Goal: Information Seeking & Learning: Learn about a topic

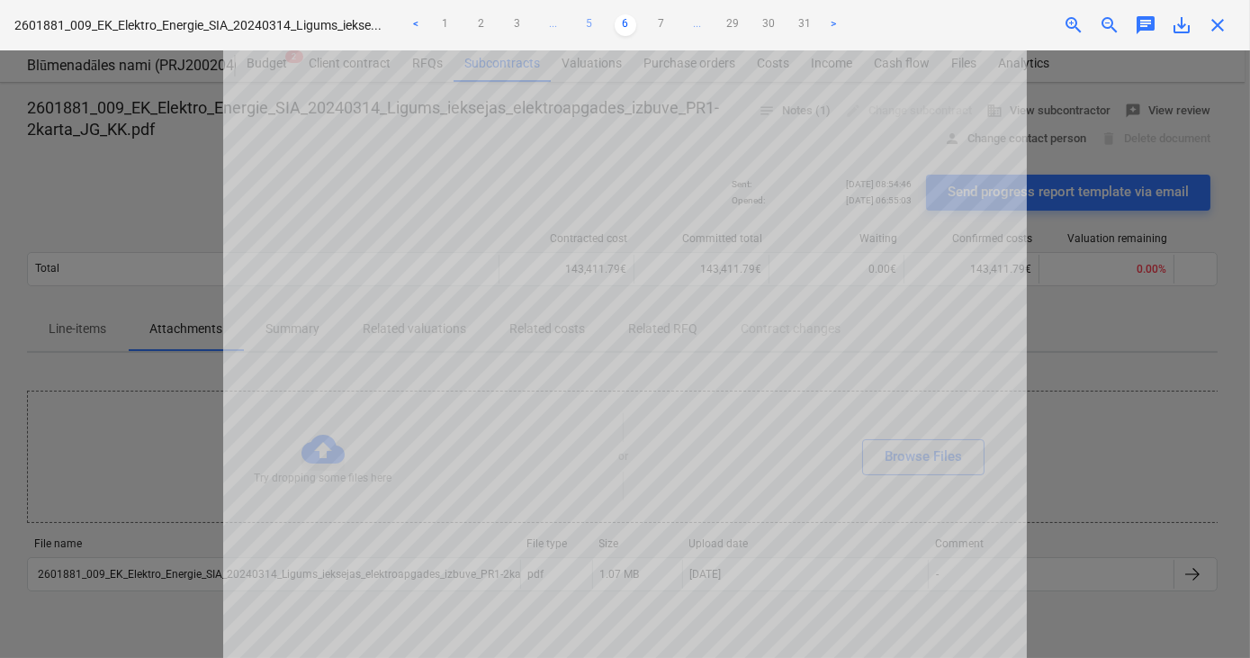
click at [589, 22] on link "5" at bounding box center [590, 25] width 22 height 22
click at [142, 378] on div at bounding box center [625, 353] width 1250 height 607
click at [1224, 23] on span "close" at bounding box center [1217, 25] width 22 height 22
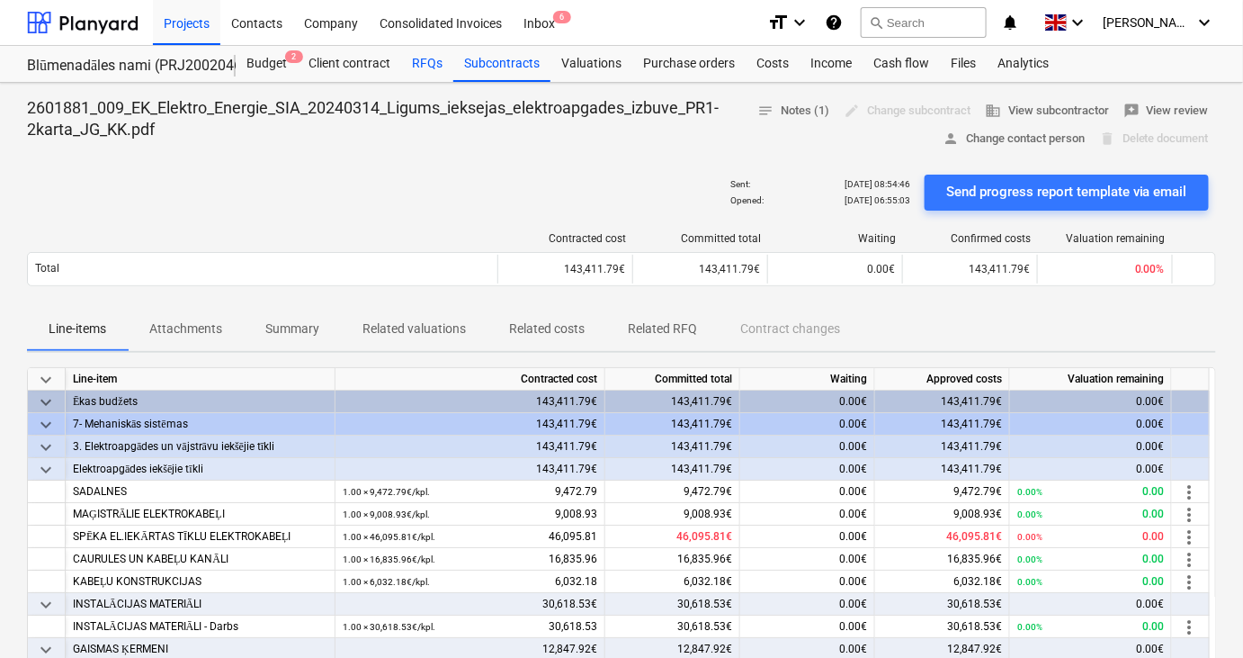
click at [430, 67] on div "RFQs" at bounding box center [427, 64] width 52 height 36
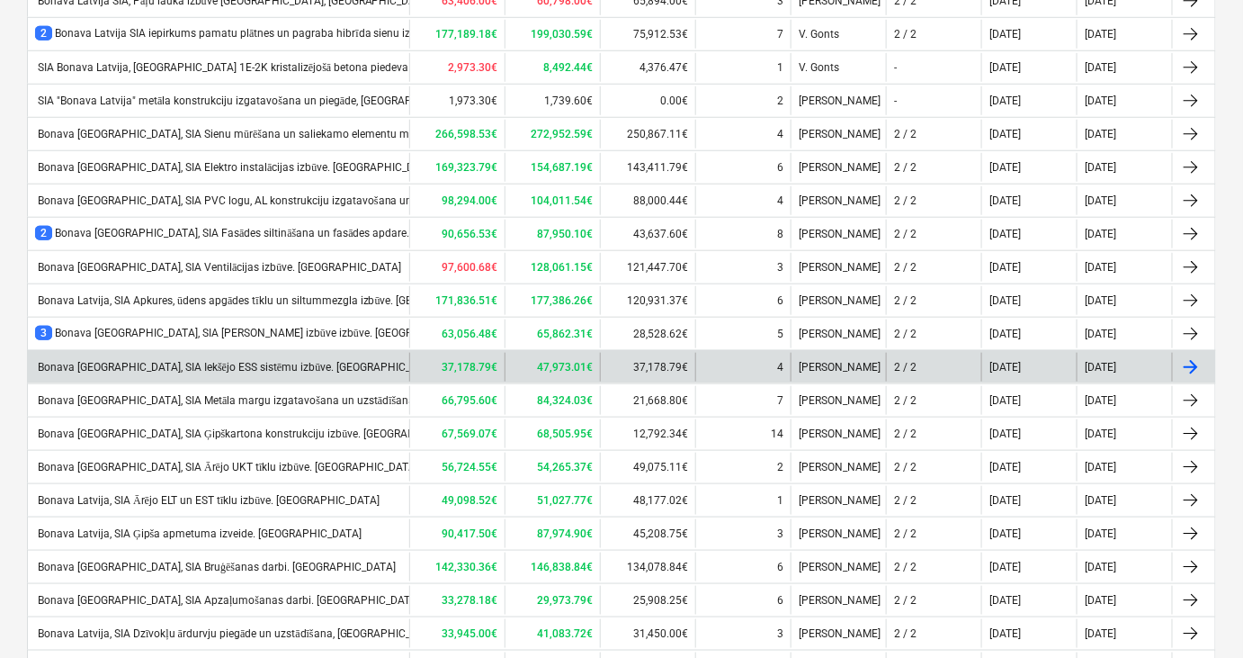
scroll to position [444, 0]
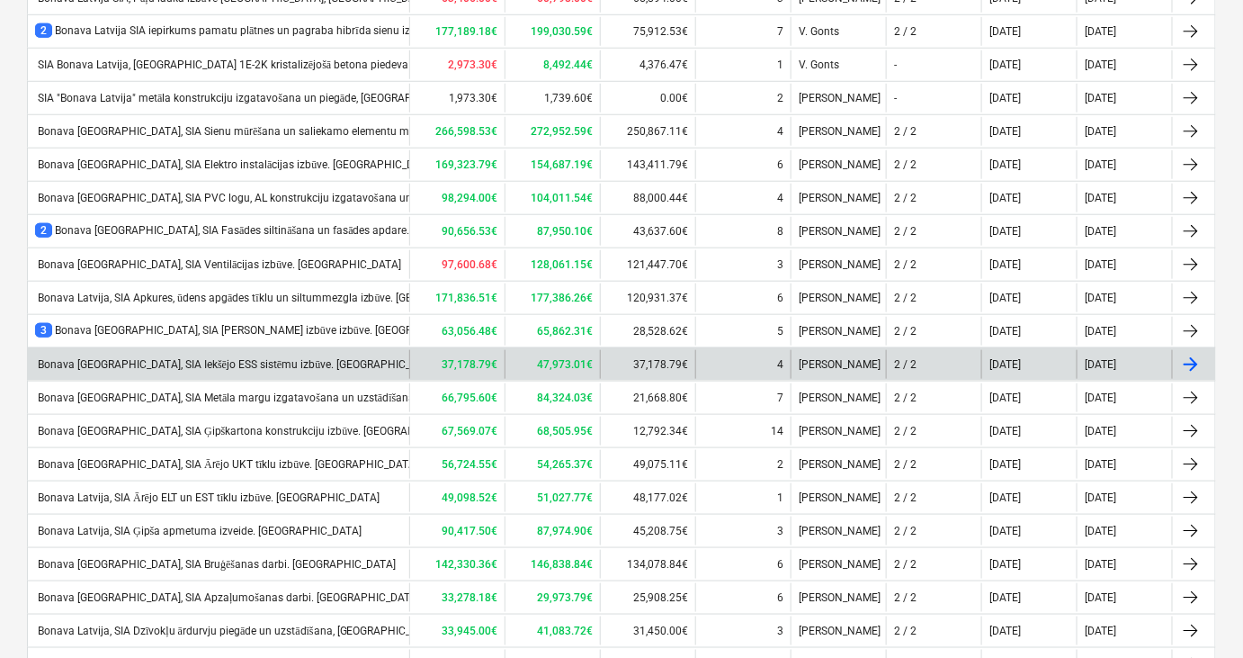
click at [237, 362] on div "Bonava Latvija, SIA Iekšējo ESS sistēmu izbūve. Prūšu iela 1E" at bounding box center [237, 364] width 405 height 13
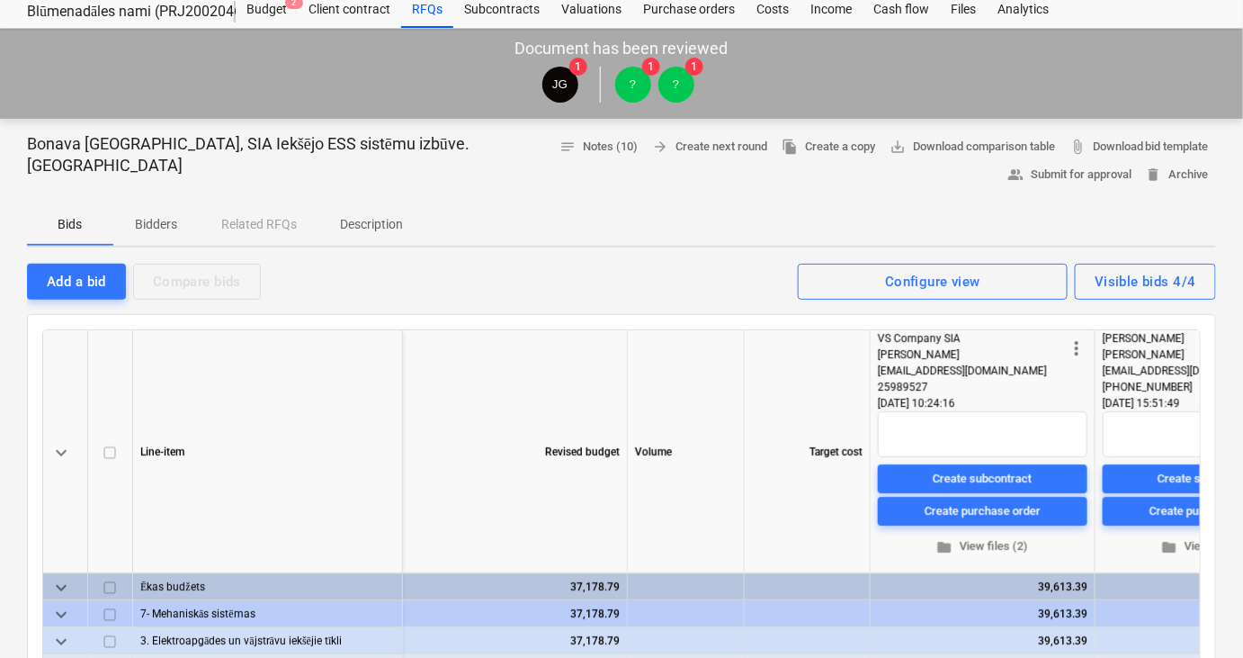
scroll to position [58, 0]
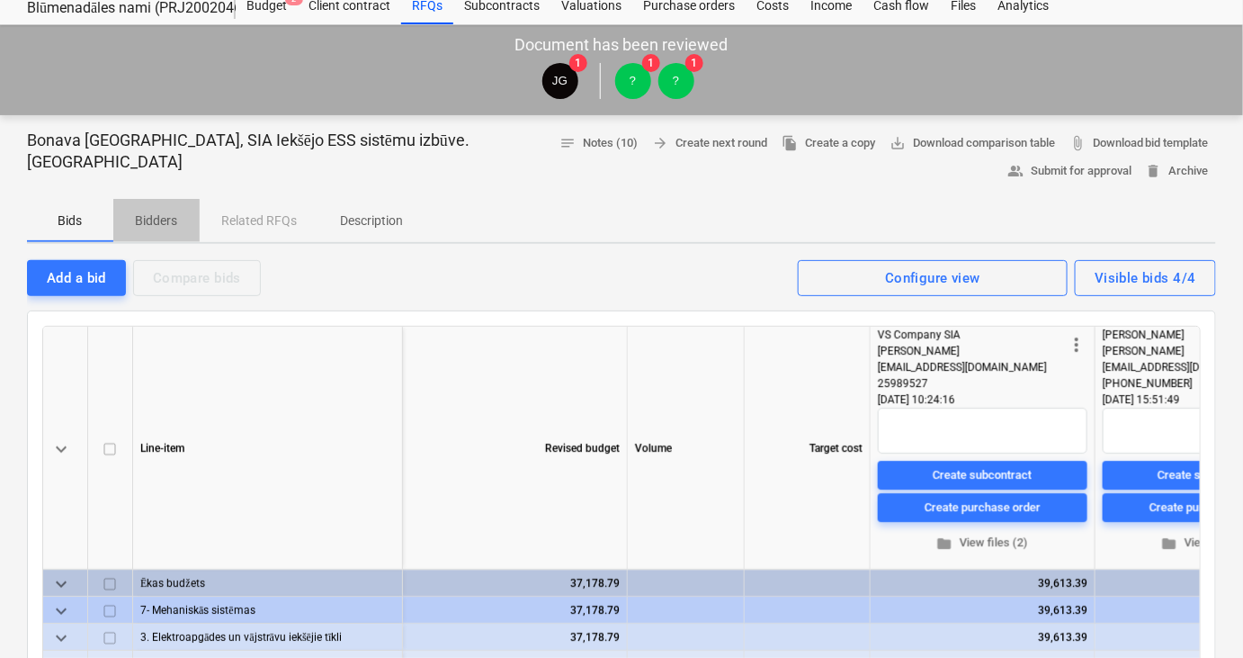
click at [160, 228] on p "Bidders" at bounding box center [156, 220] width 43 height 19
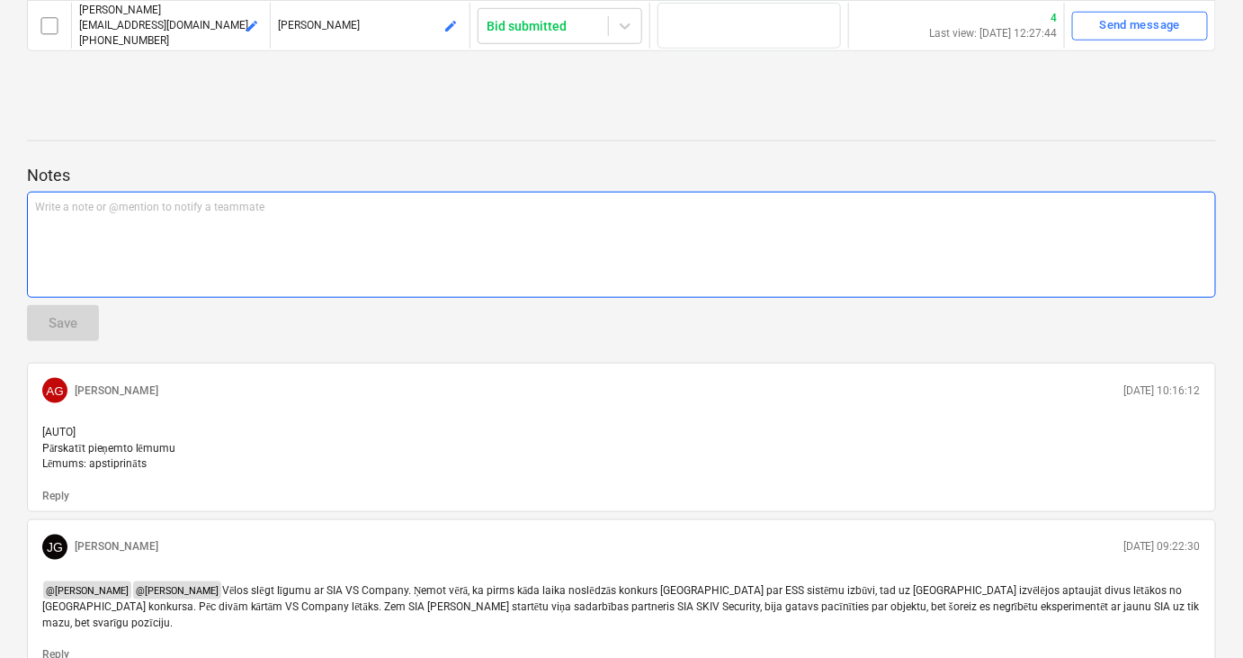
scroll to position [484, 0]
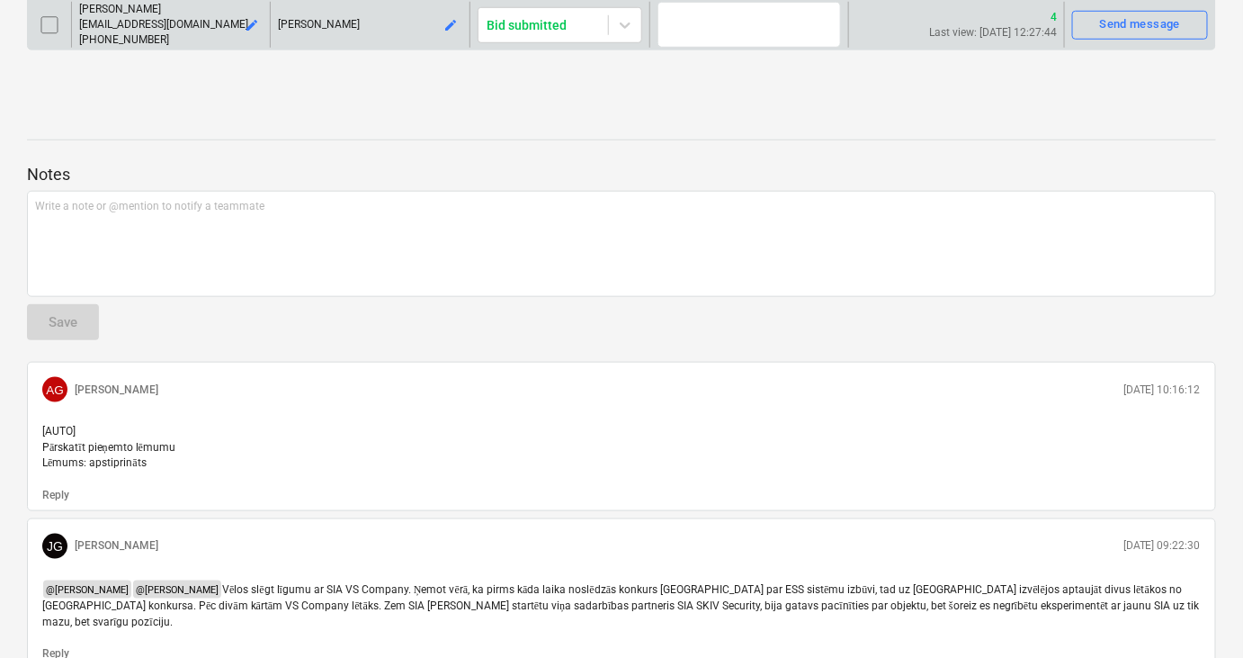
scroll to position [58, 0]
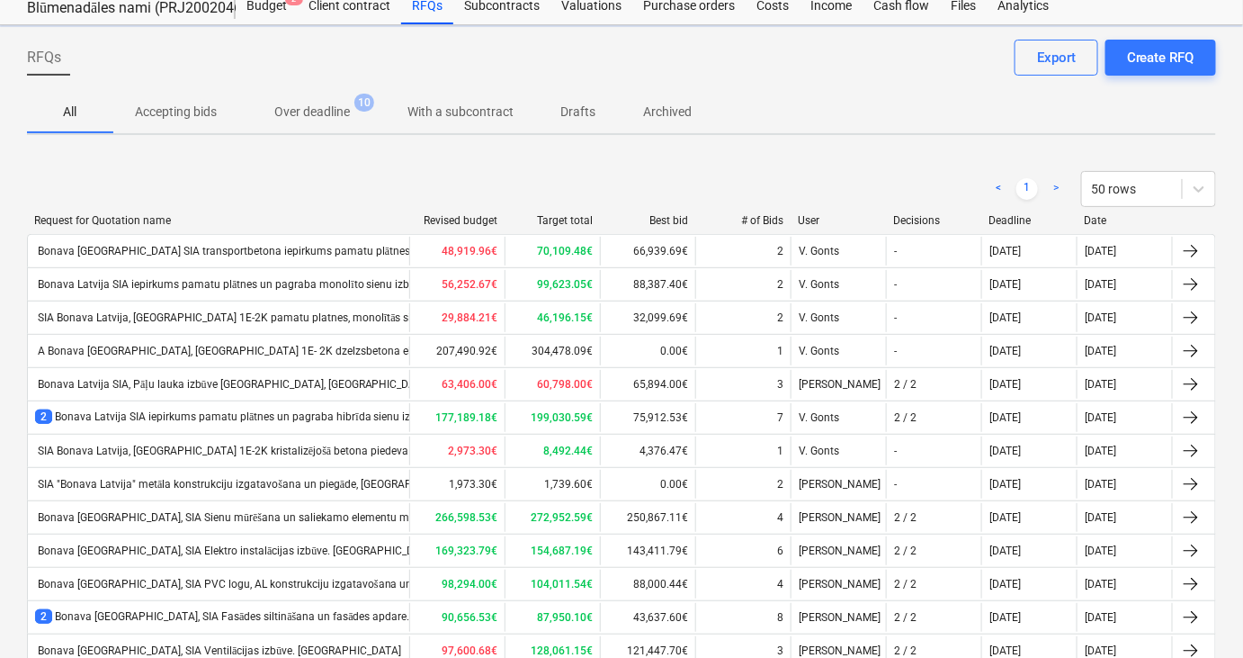
scroll to position [444, 0]
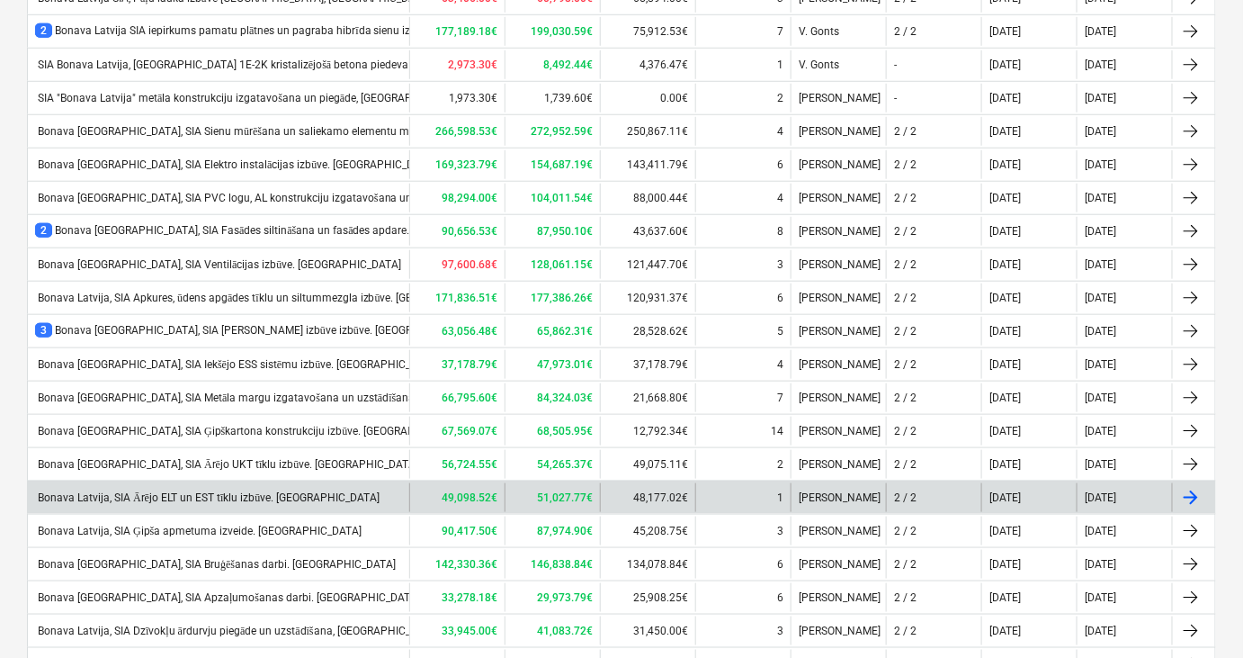
click at [220, 492] on div "Bonava Latvija, SIA Ārējo ELT un EST tīklu izbūve. Prūšu iela 1E" at bounding box center [207, 497] width 345 height 13
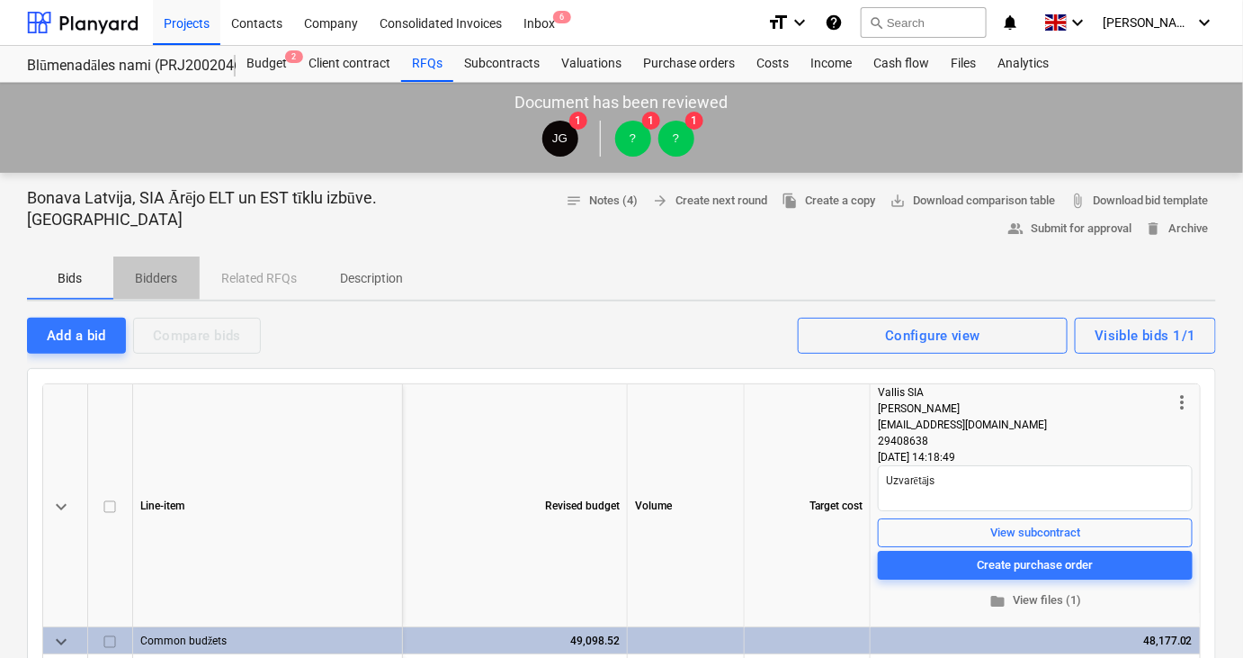
click at [165, 281] on p "Bidders" at bounding box center [156, 278] width 43 height 19
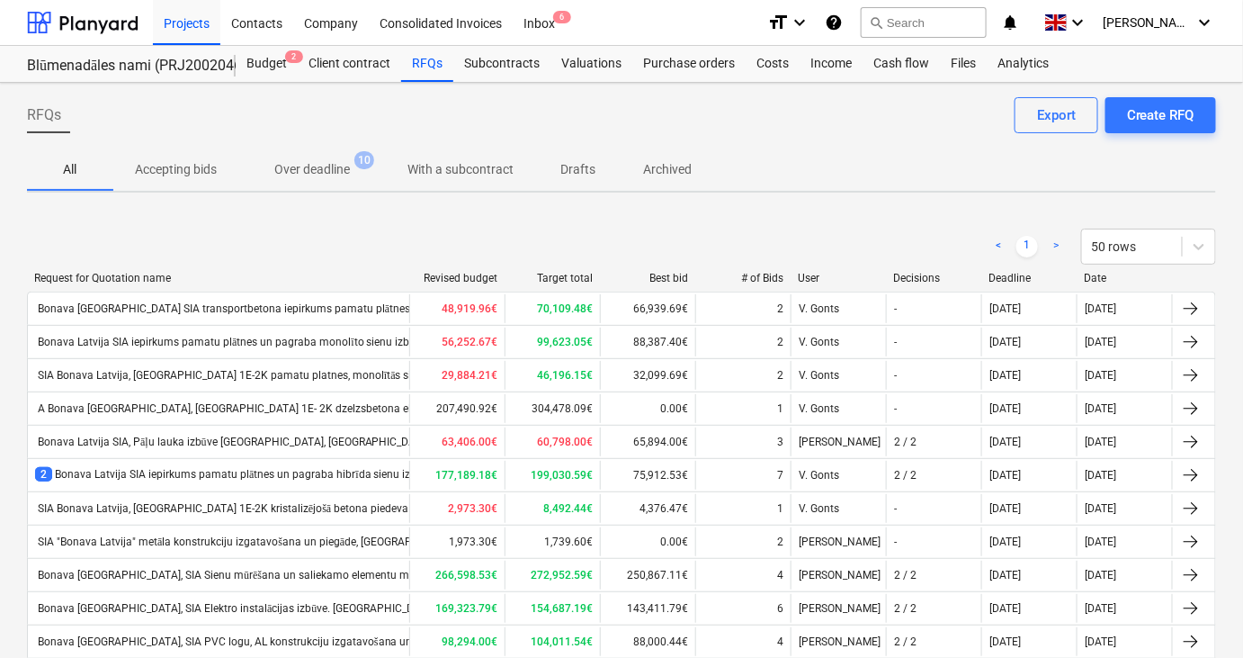
scroll to position [606, 0]
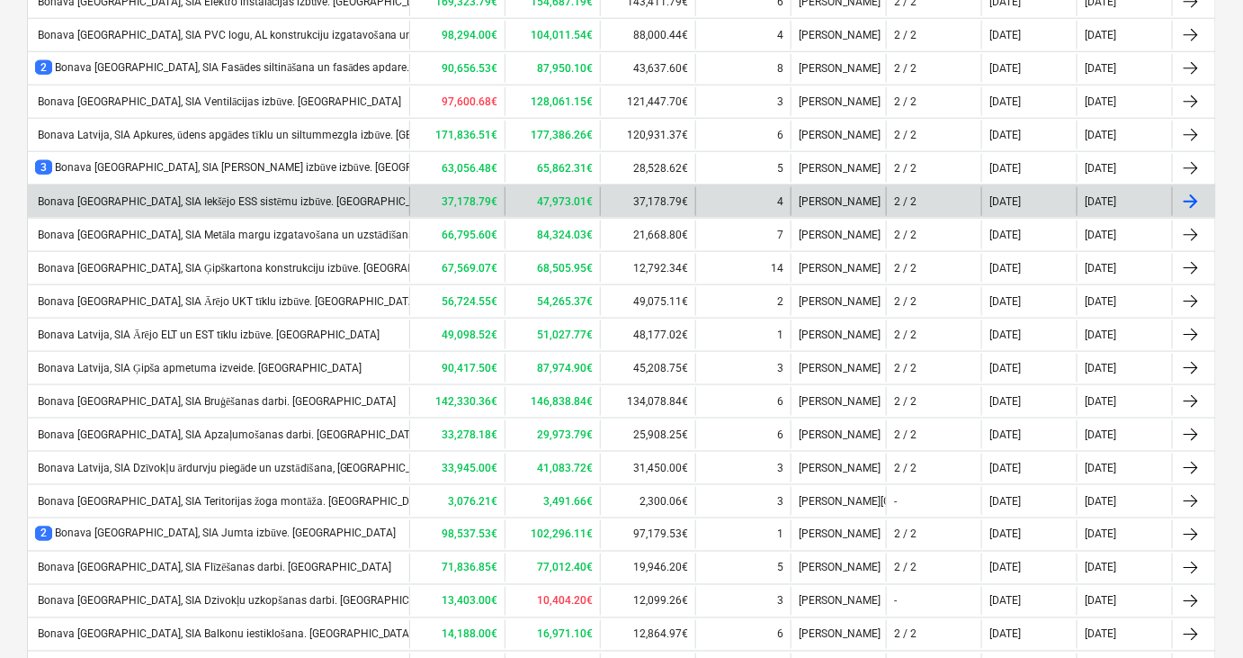
click at [155, 203] on div "Bonava Latvija, SIA Iekšējo ESS sistēmu izbūve. Prūšu iela 1E" at bounding box center [218, 201] width 381 height 29
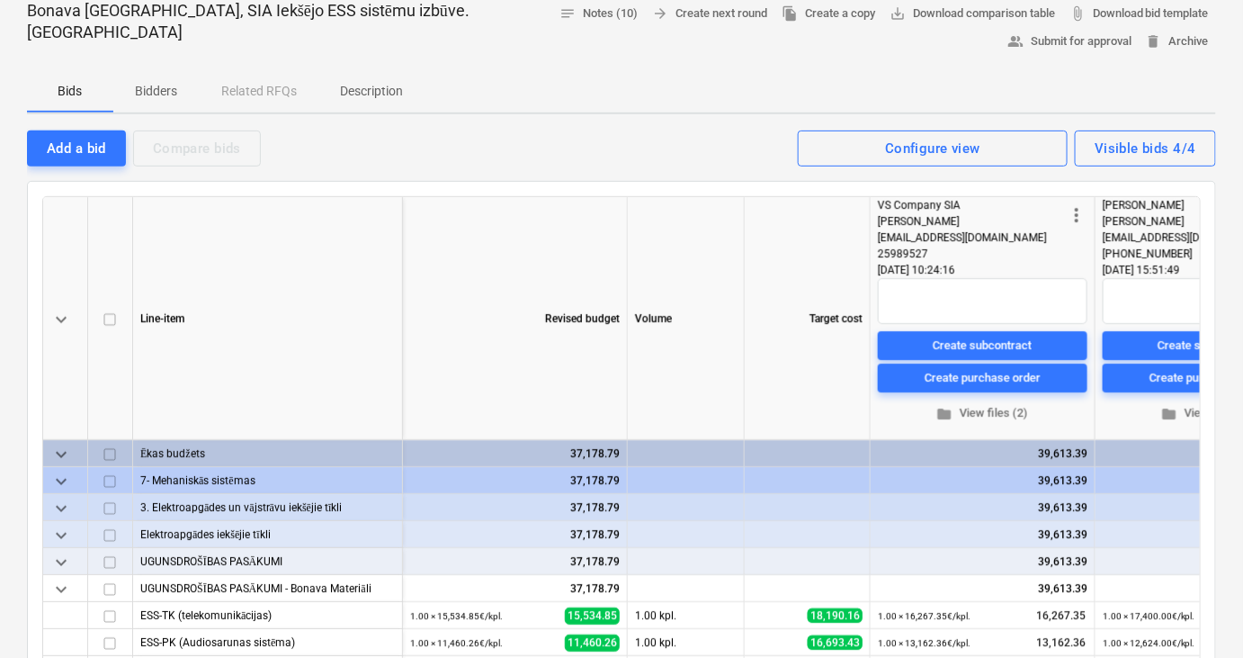
scroll to position [187, 0]
click at [372, 89] on p "Description" at bounding box center [371, 91] width 63 height 19
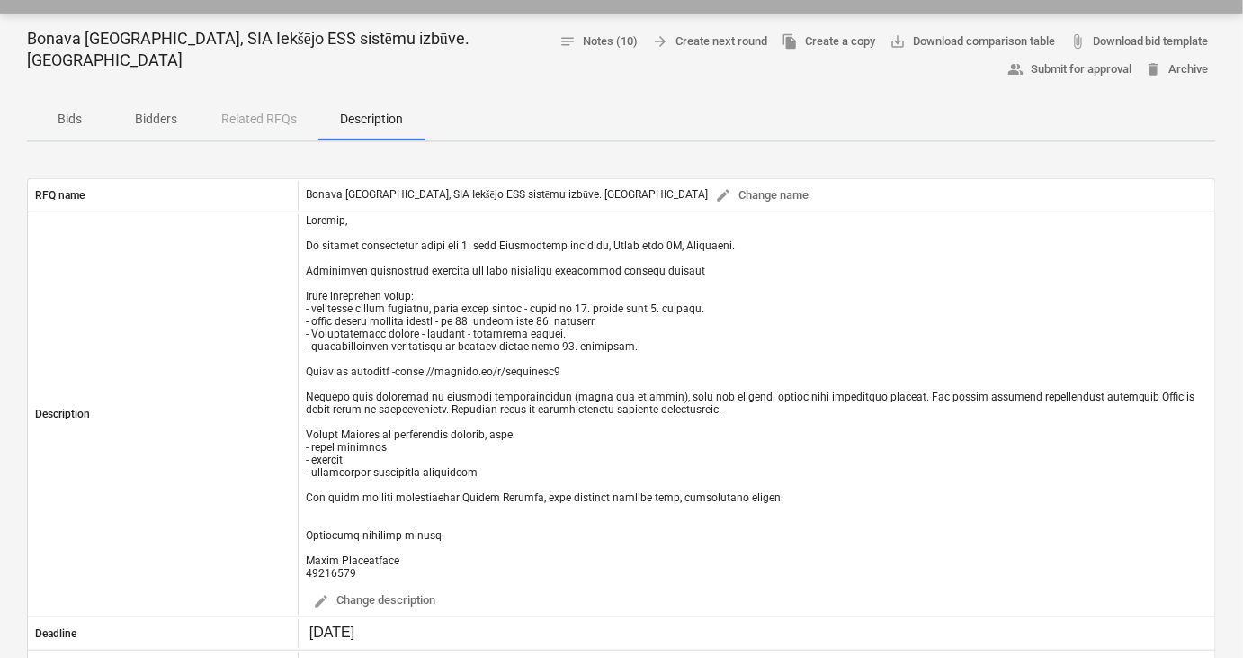
scroll to position [154, 0]
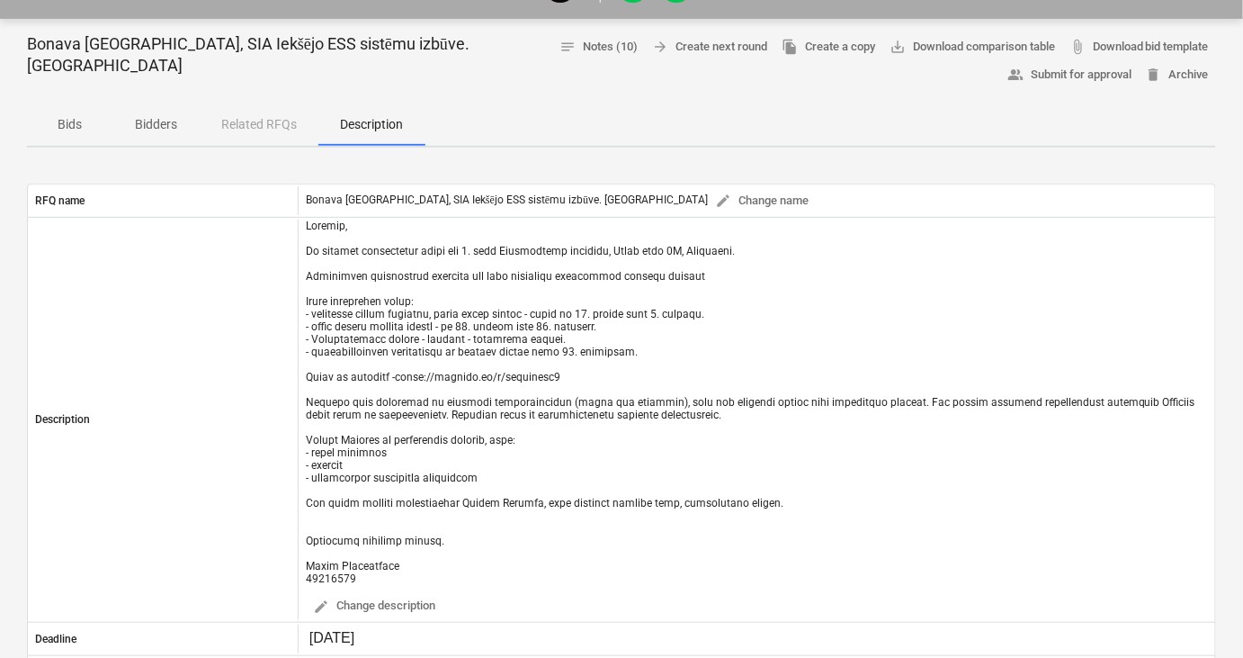
type textarea "x"
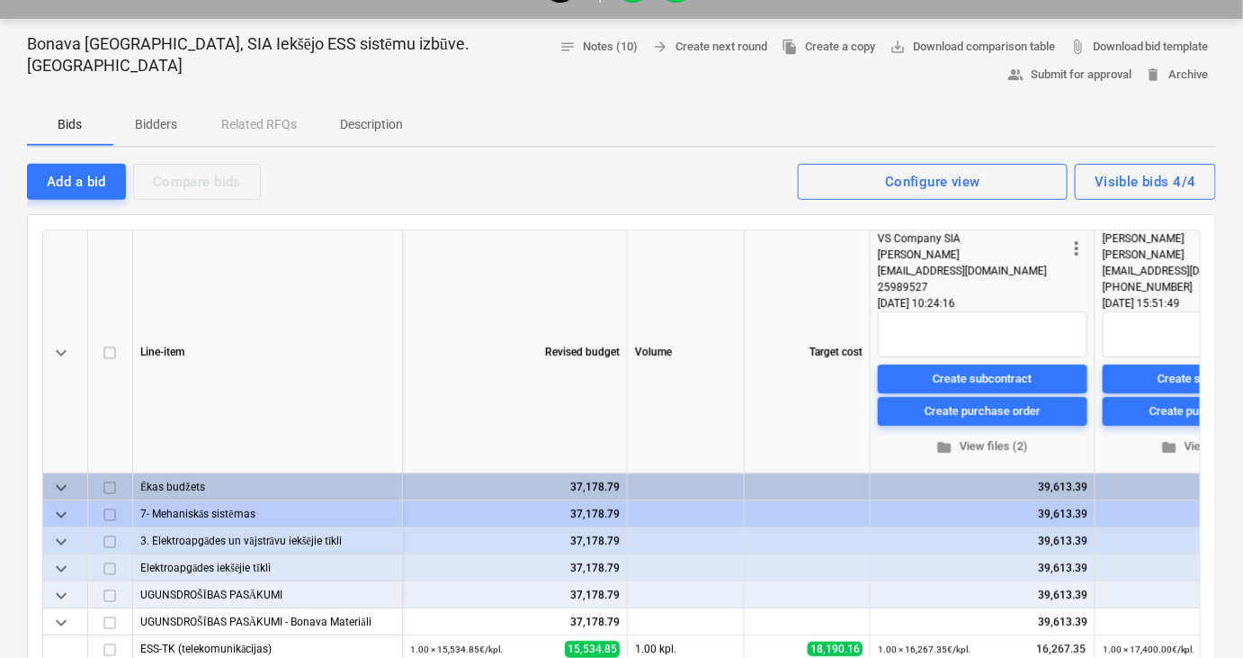
scroll to position [187, 0]
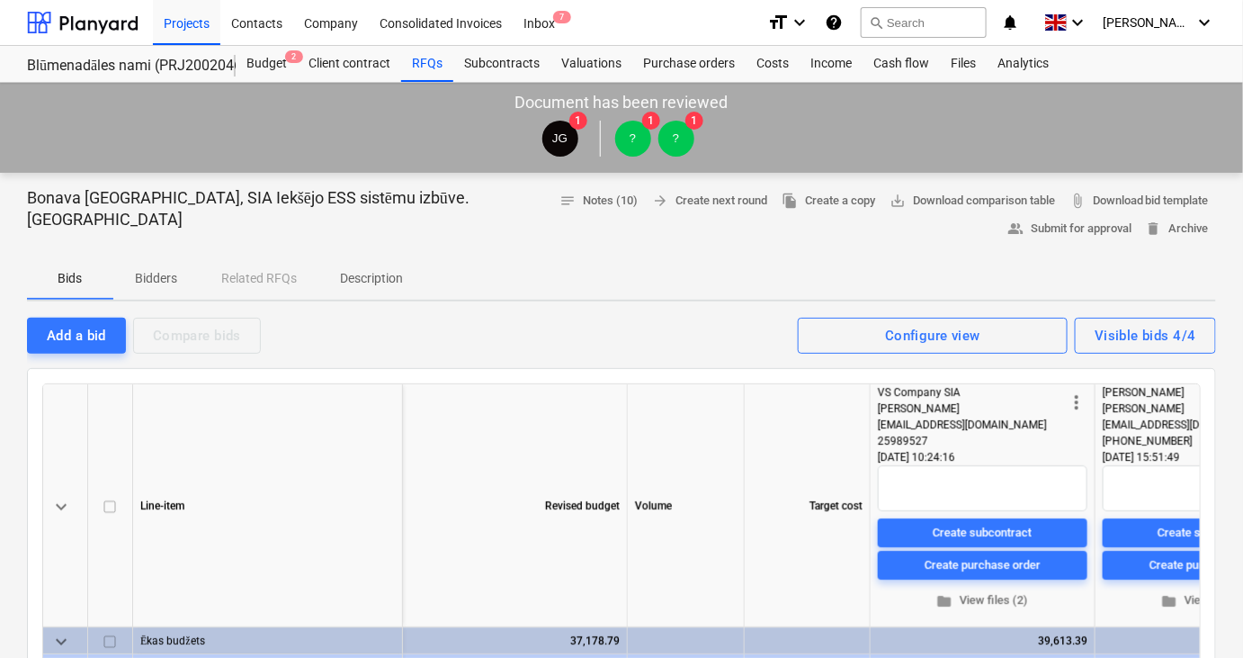
type textarea "x"
click at [94, 28] on div at bounding box center [83, 22] width 112 height 45
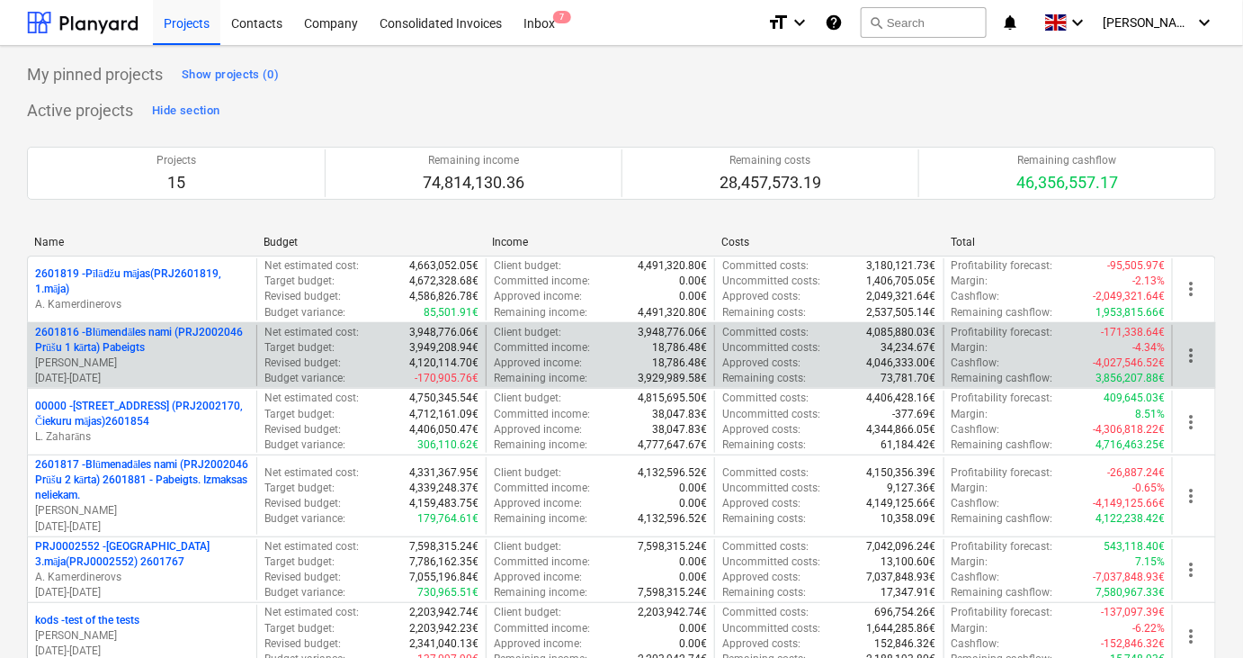
click at [121, 331] on p "2601816 - Blūmendāles nami (PRJ2002046 Prūšu 1 kārta) Pabeigts" at bounding box center [142, 340] width 214 height 31
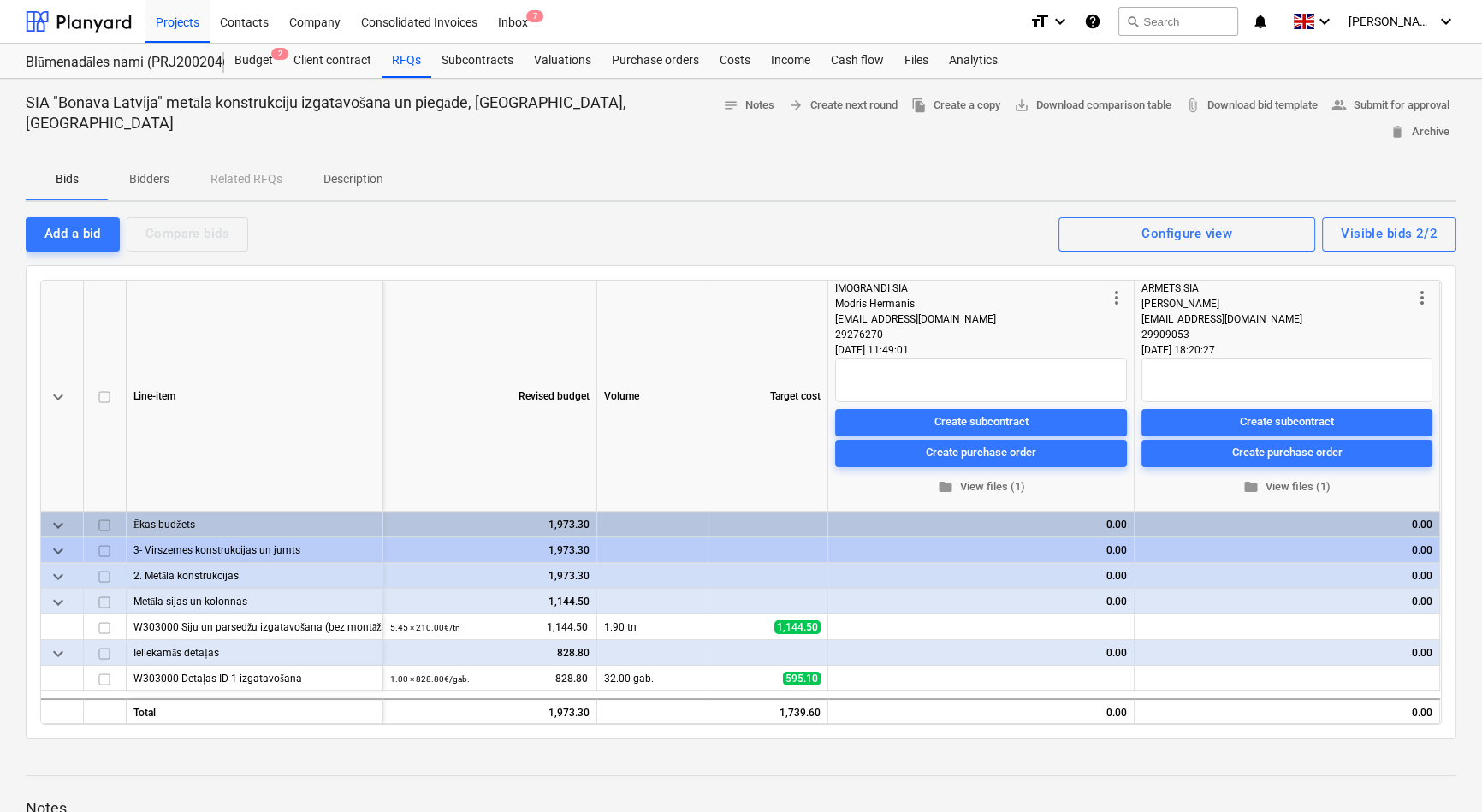
drag, startPoint x: 72, startPoint y: 17, endPoint x: 81, endPoint y: 46, distance: 30.4
click at [72, 17] on div at bounding box center [79, 21] width 107 height 43
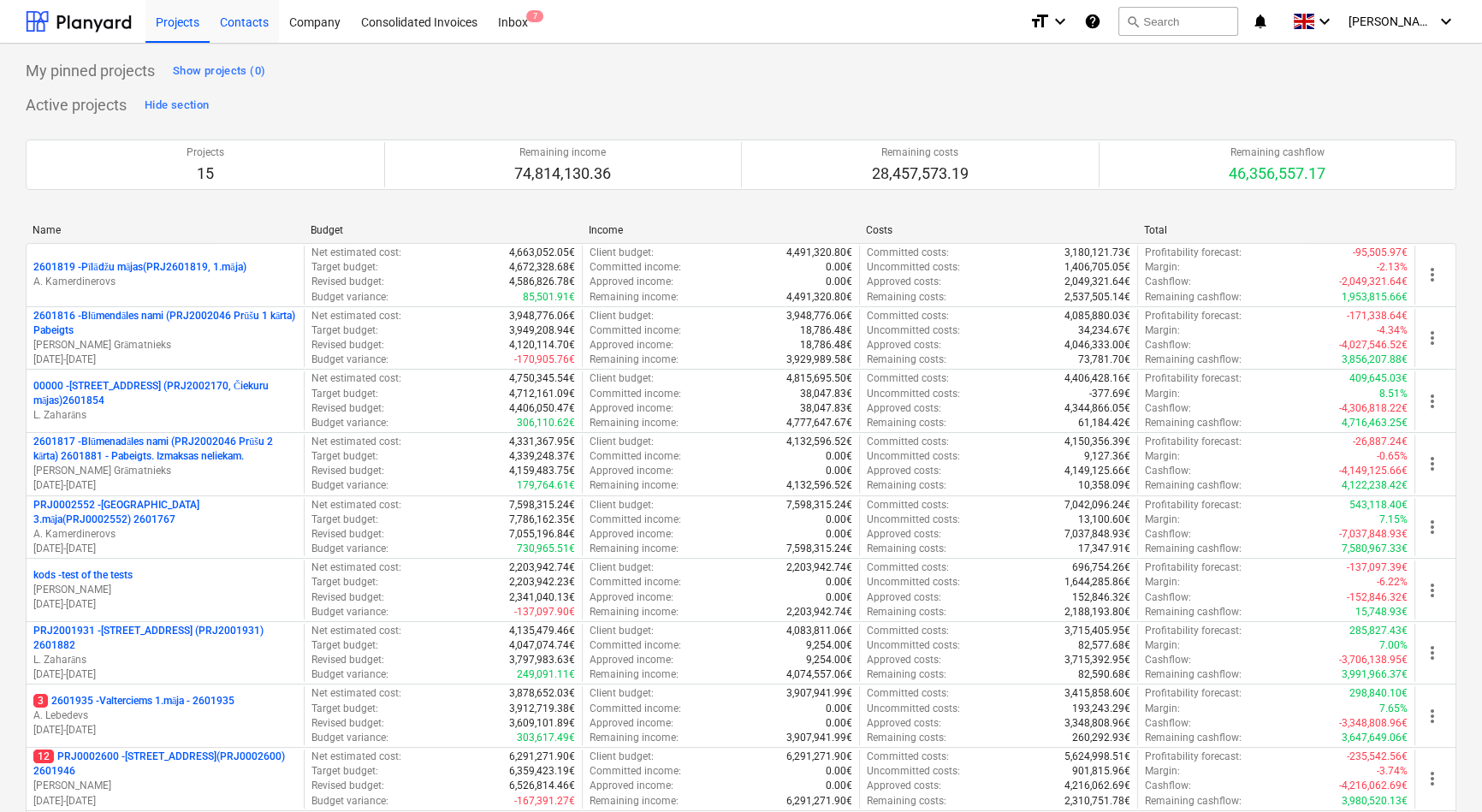
click at [230, 18] on div "Contacts" at bounding box center [244, 21] width 69 height 44
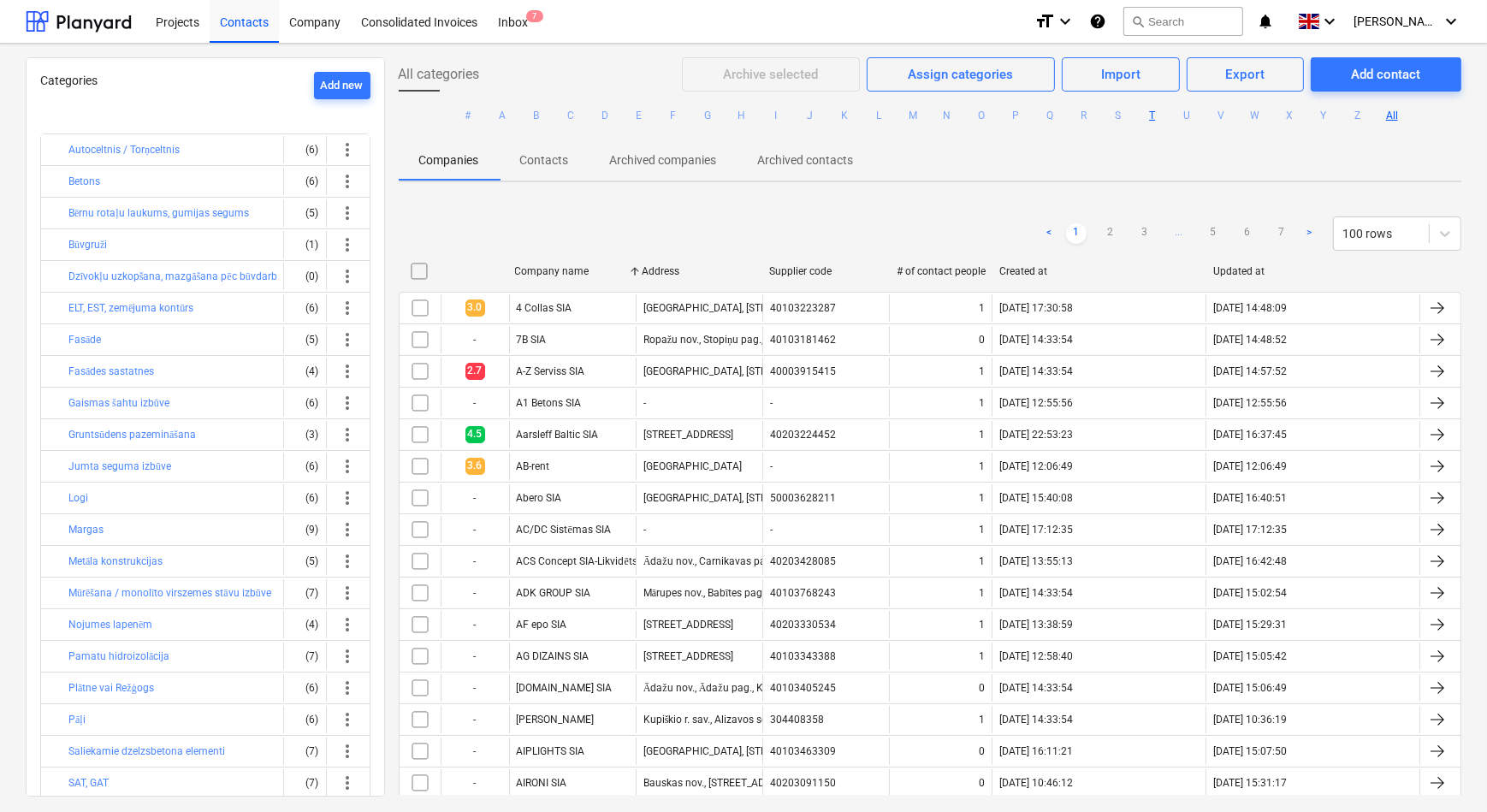
click at [1146, 119] on button "T" at bounding box center [1152, 116] width 21 height 21
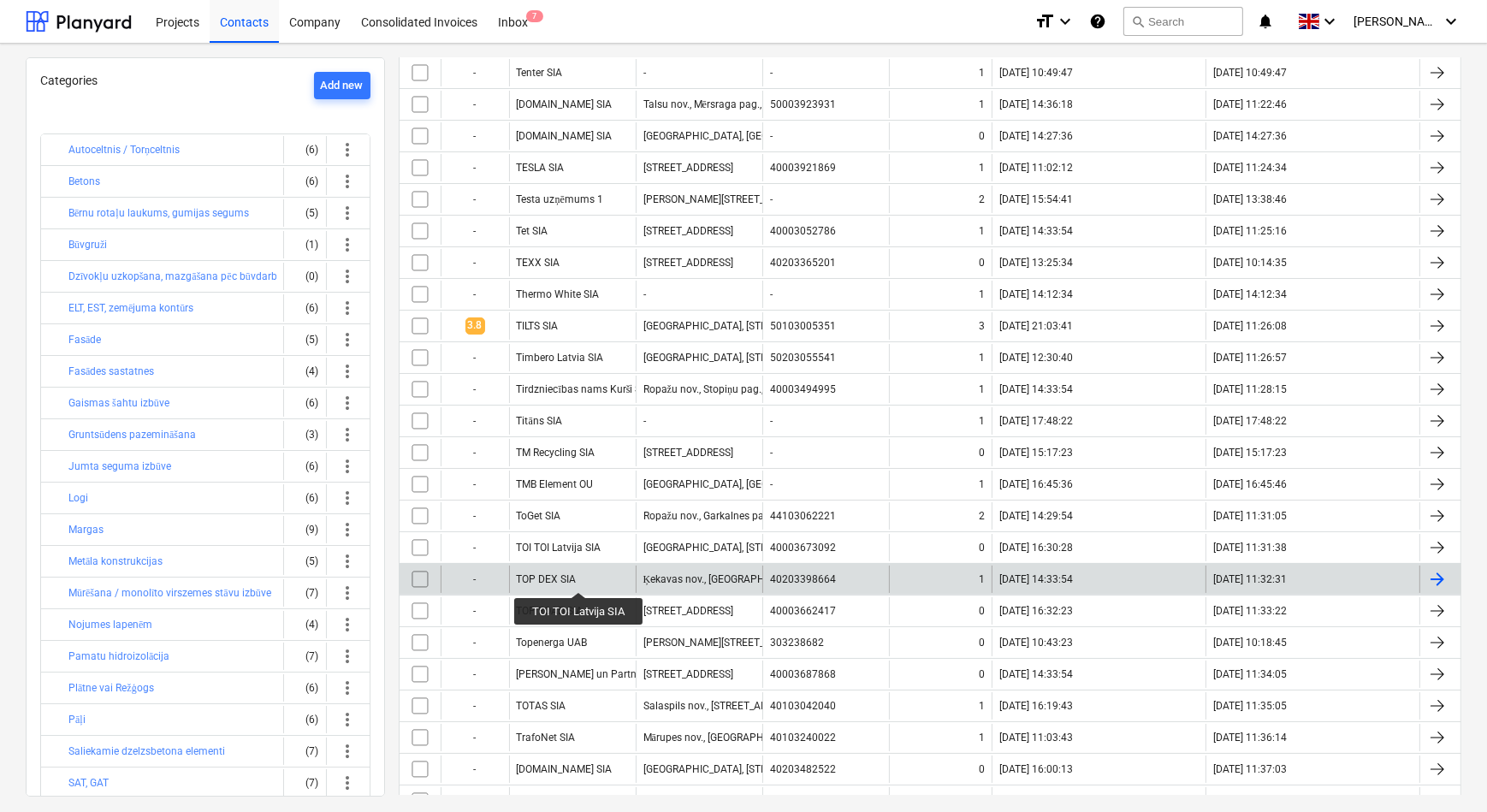
scroll to position [311, 0]
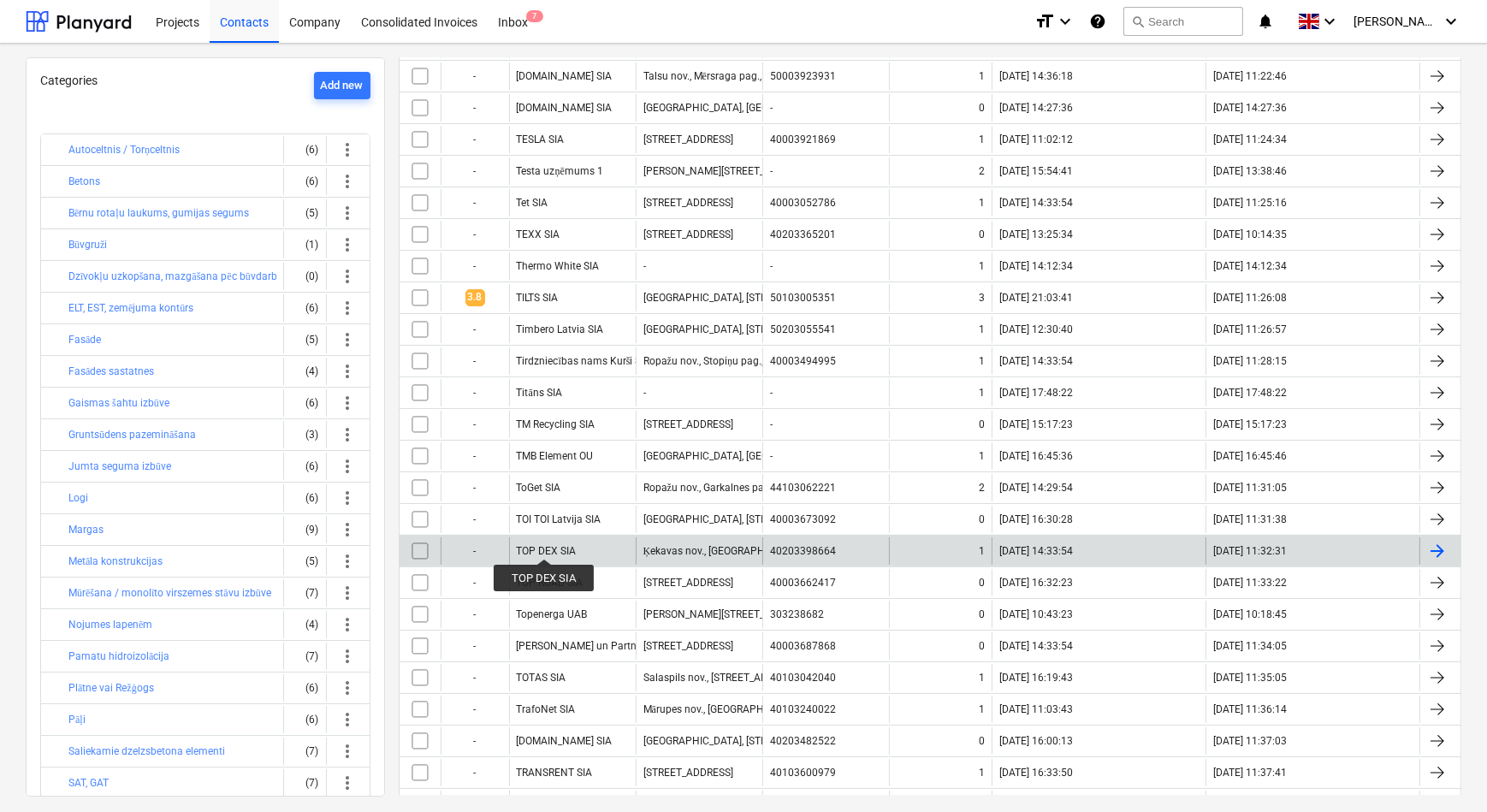
click at [544, 545] on div "TOP DEX SIA" at bounding box center [546, 551] width 60 height 12
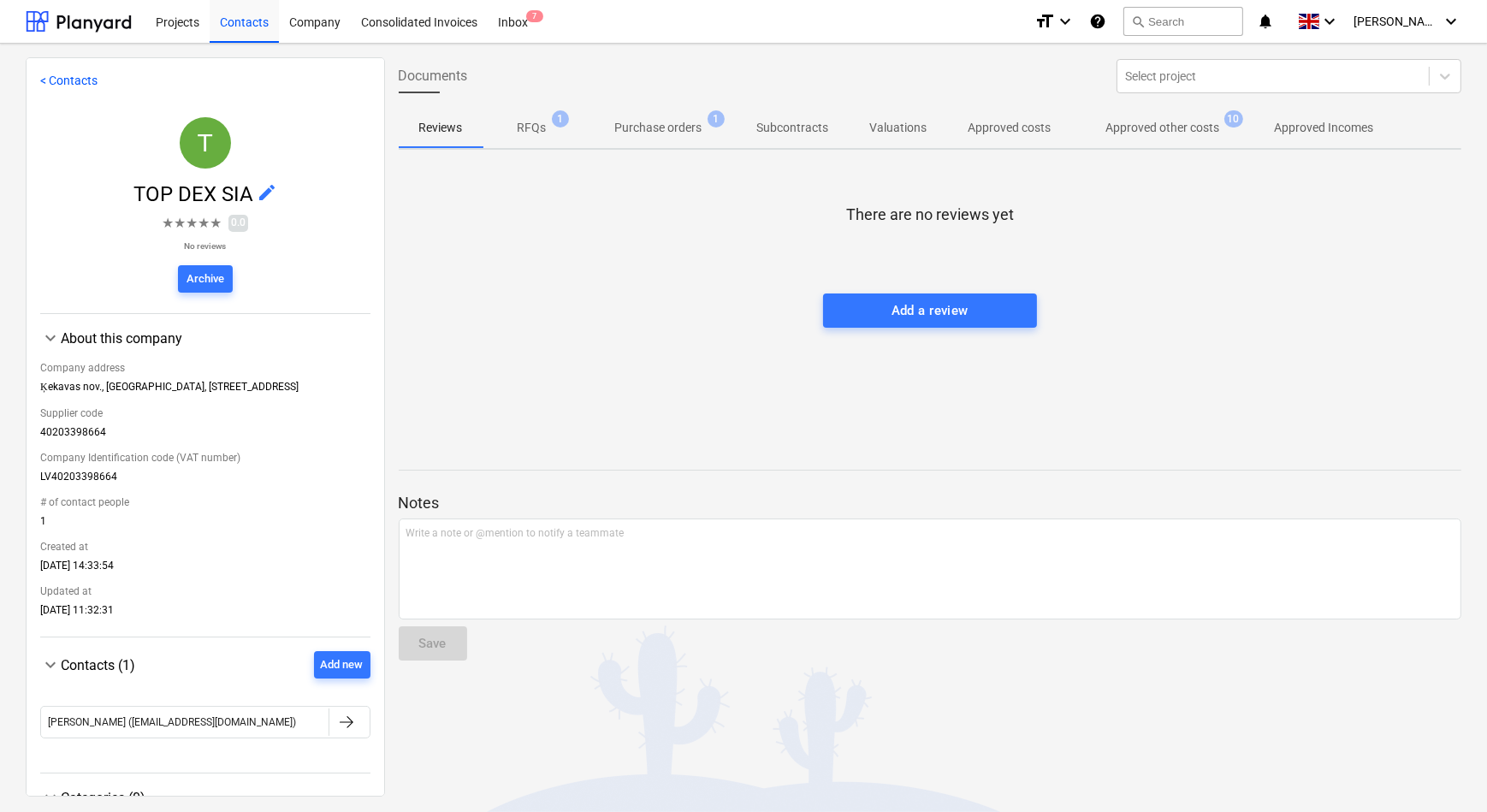
click at [529, 130] on p "RFQs" at bounding box center [531, 127] width 29 height 18
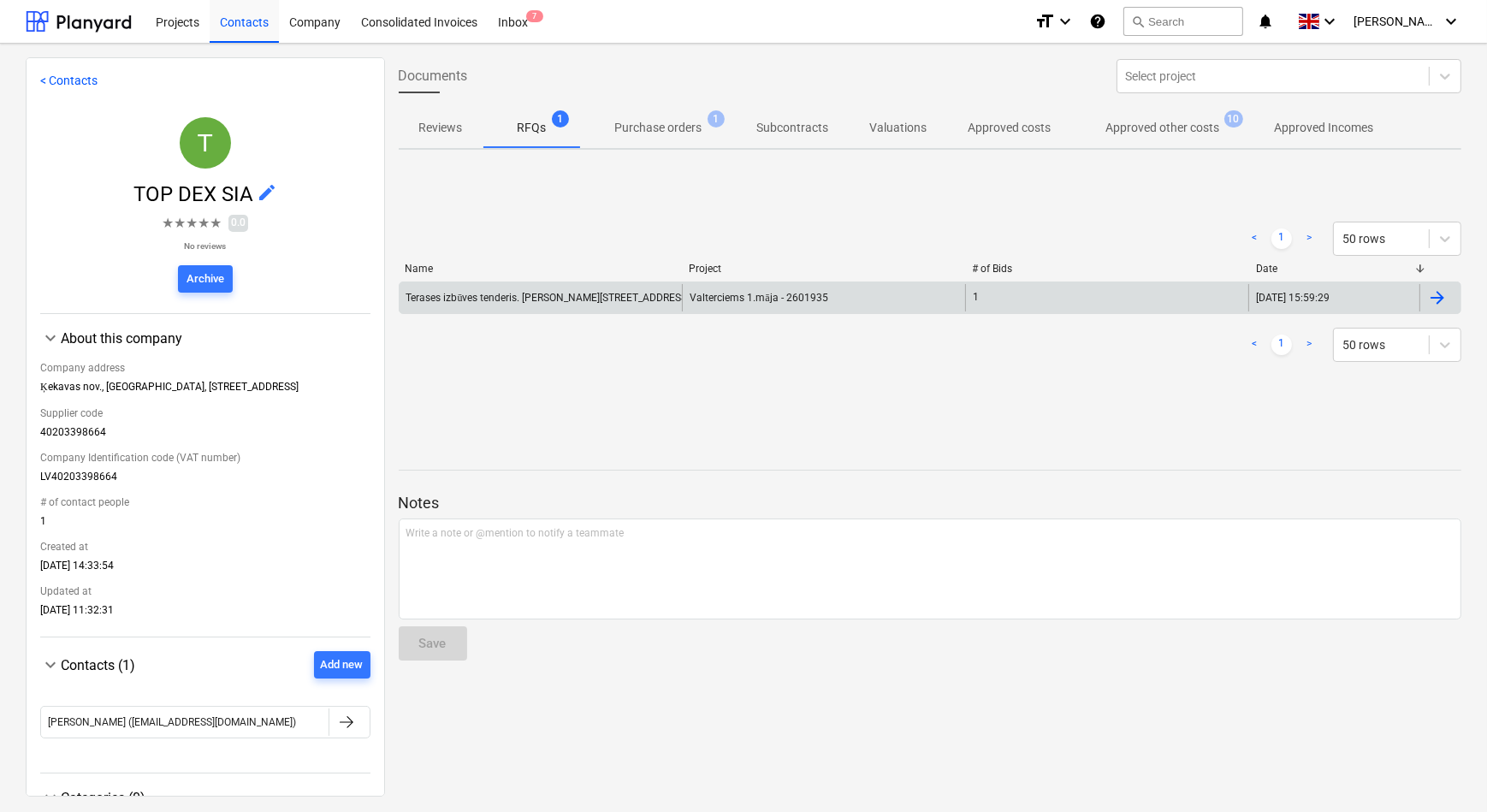
click at [537, 302] on div "Terases izbūves tenderis. Ēvalda Valtera iela 44, 1. ēka. Bonava Latvija SIA" at bounding box center [604, 298] width 396 height 12
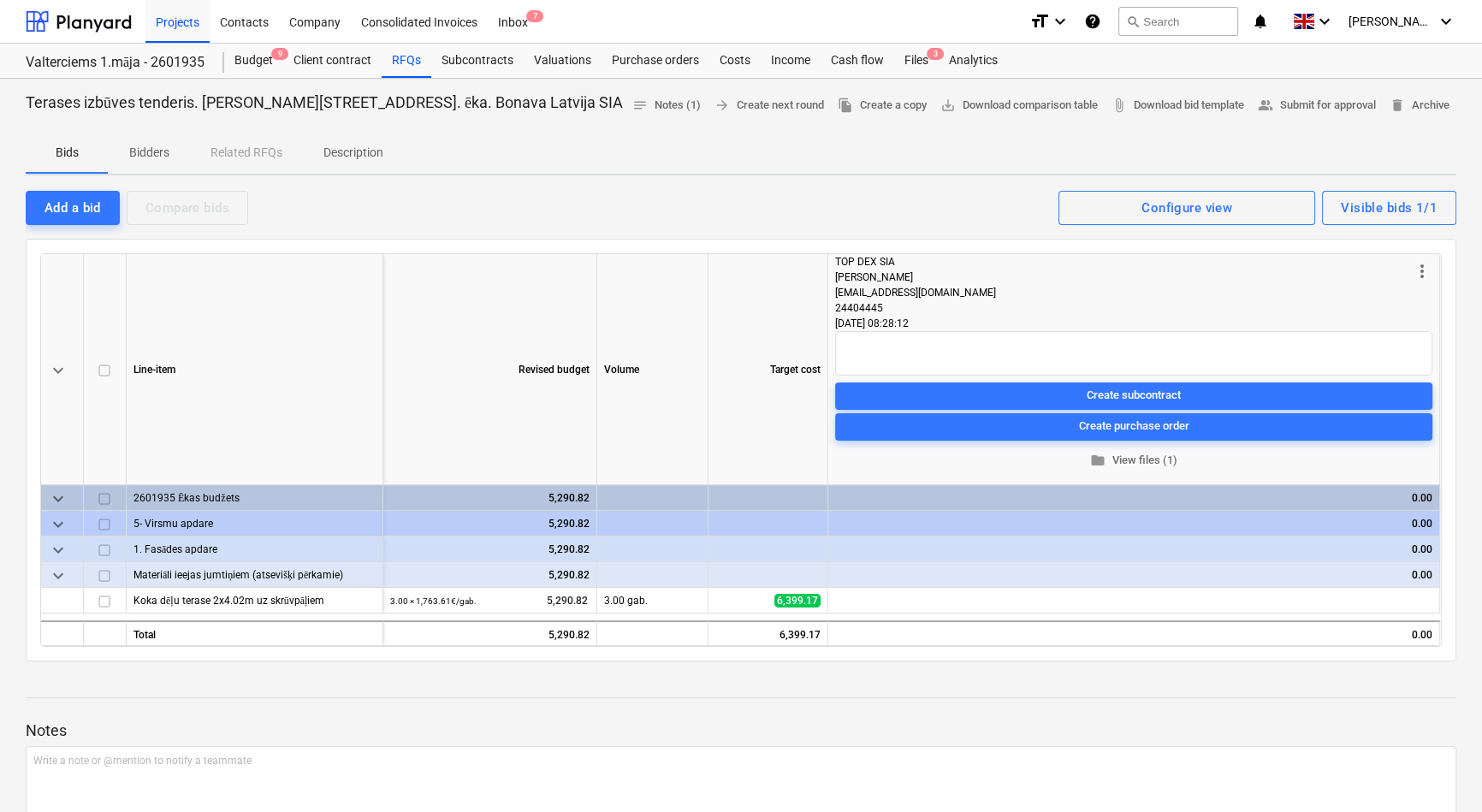
click at [148, 155] on p "Bidders" at bounding box center [148, 152] width 41 height 18
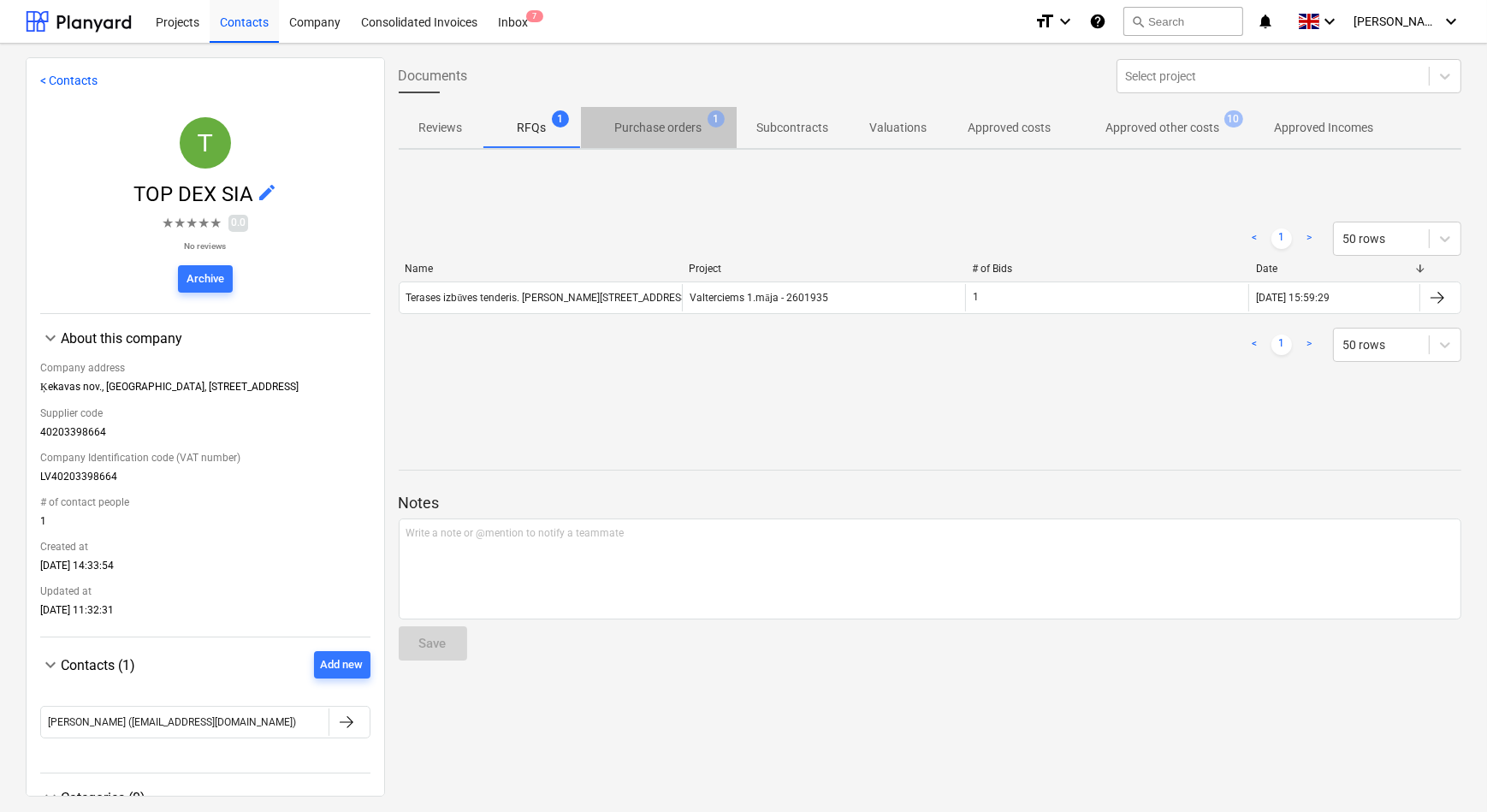
click at [670, 124] on p "Purchase orders" at bounding box center [659, 127] width 87 height 18
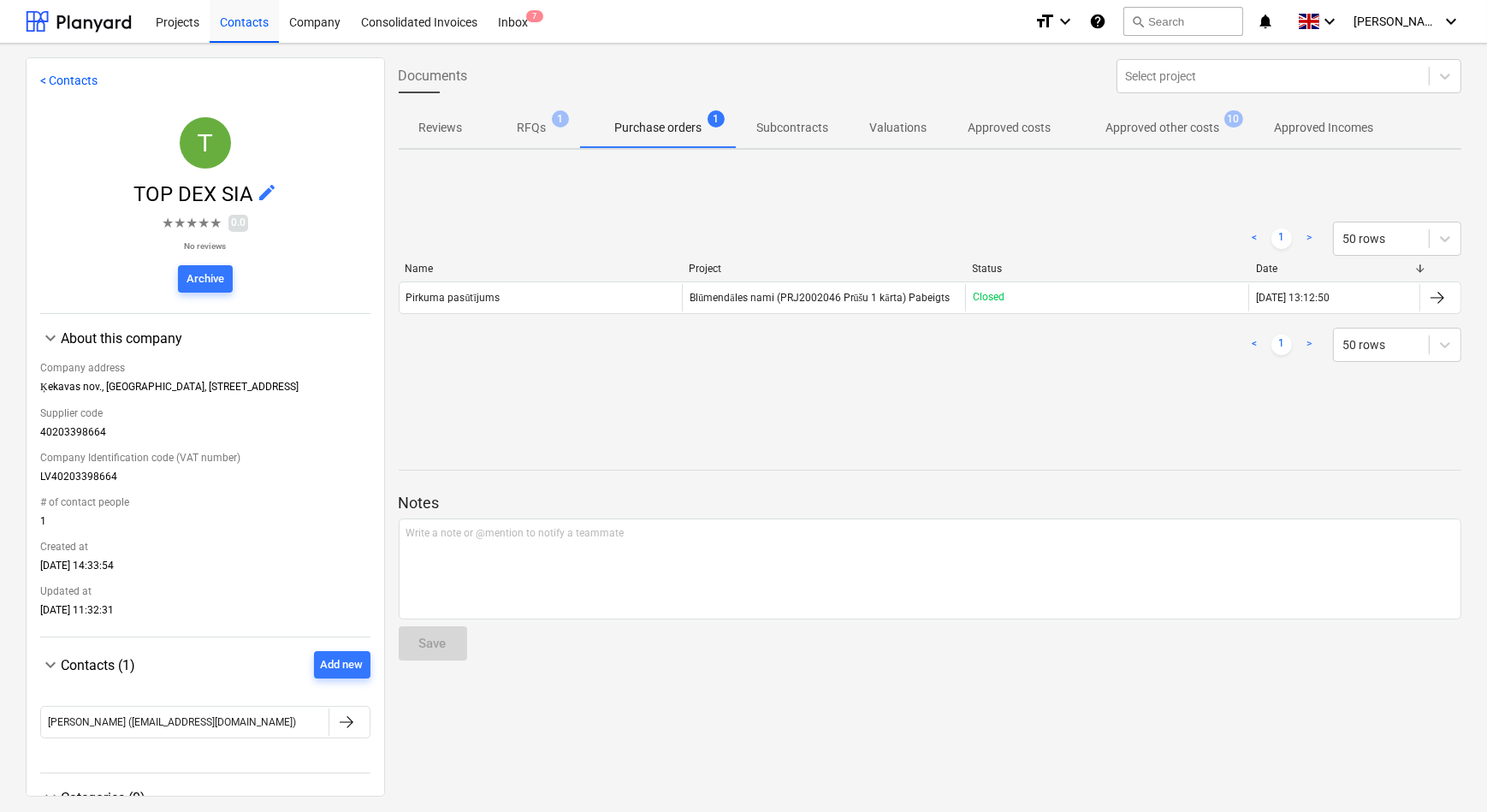
click at [1133, 127] on p "Approved other costs" at bounding box center [1163, 127] width 114 height 18
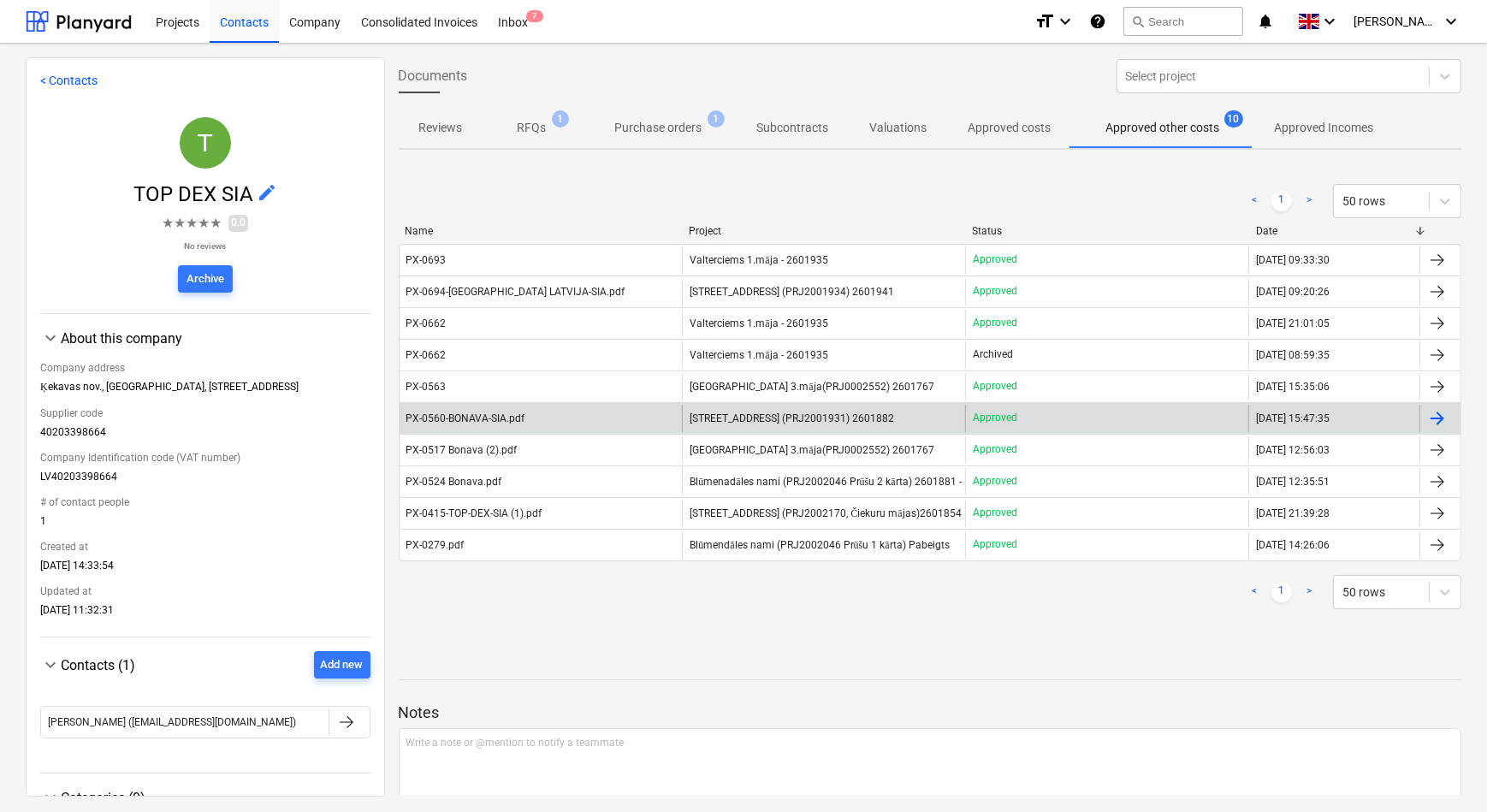
click at [763, 413] on span "[STREET_ADDRESS] (PRJ2001931) 2601882" at bounding box center [791, 418] width 204 height 12
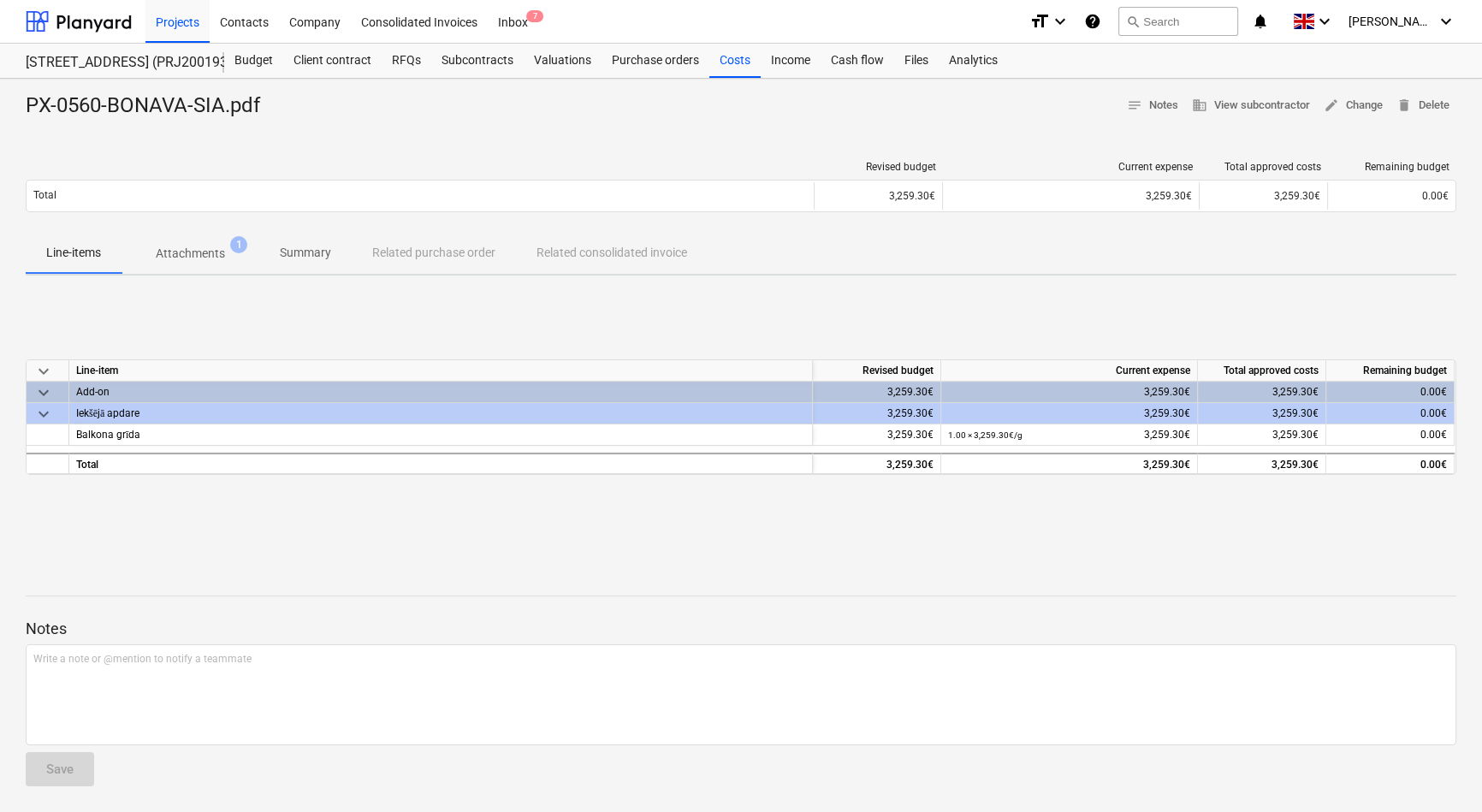
click at [179, 256] on p "Attachments" at bounding box center [190, 253] width 69 height 18
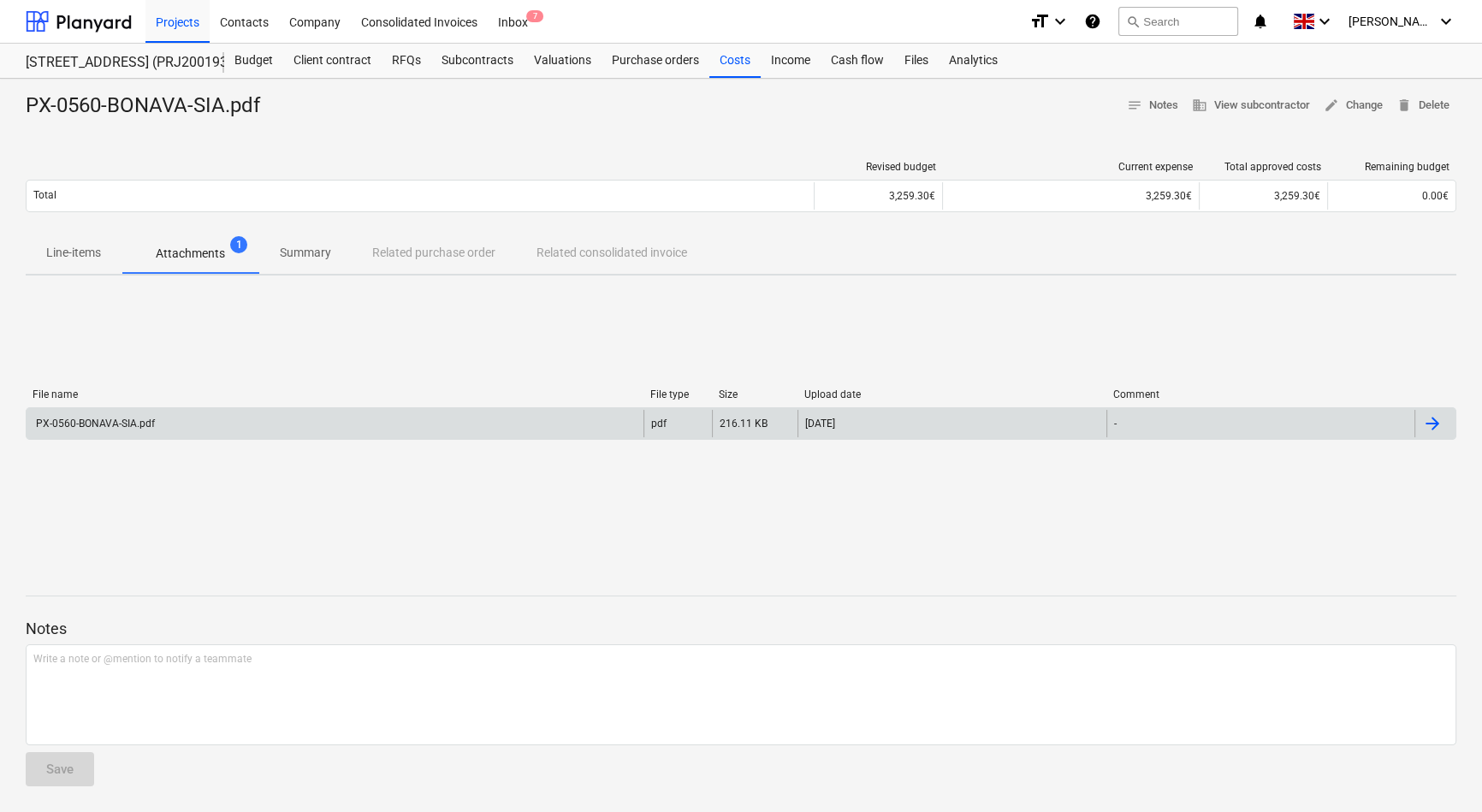
click at [188, 418] on div "PX-0560-BONAVA-SIA.pdf" at bounding box center [335, 423] width 617 height 28
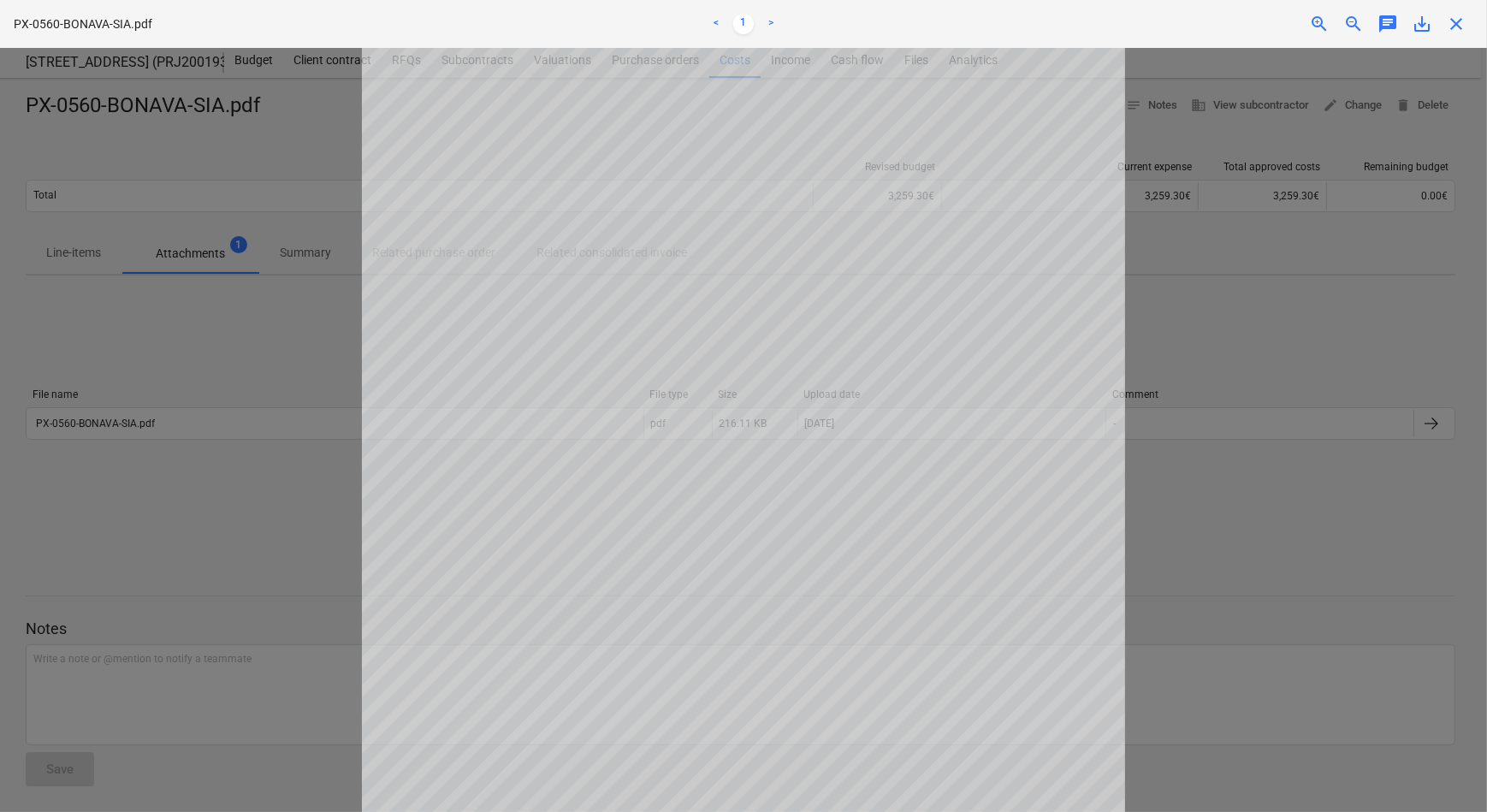
click at [1242, 632] on div at bounding box center [744, 429] width 1487 height 764
click at [1458, 23] on div "Getting notes failed" at bounding box center [1247, 18] width 462 height 36
click at [1458, 22] on div "Getting notes failed" at bounding box center [1247, 18] width 462 height 36
drag, startPoint x: 1175, startPoint y: 549, endPoint x: 1176, endPoint y: 539, distance: 10.0
click at [1456, 23] on div "Getting notes failed" at bounding box center [1247, 18] width 462 height 36
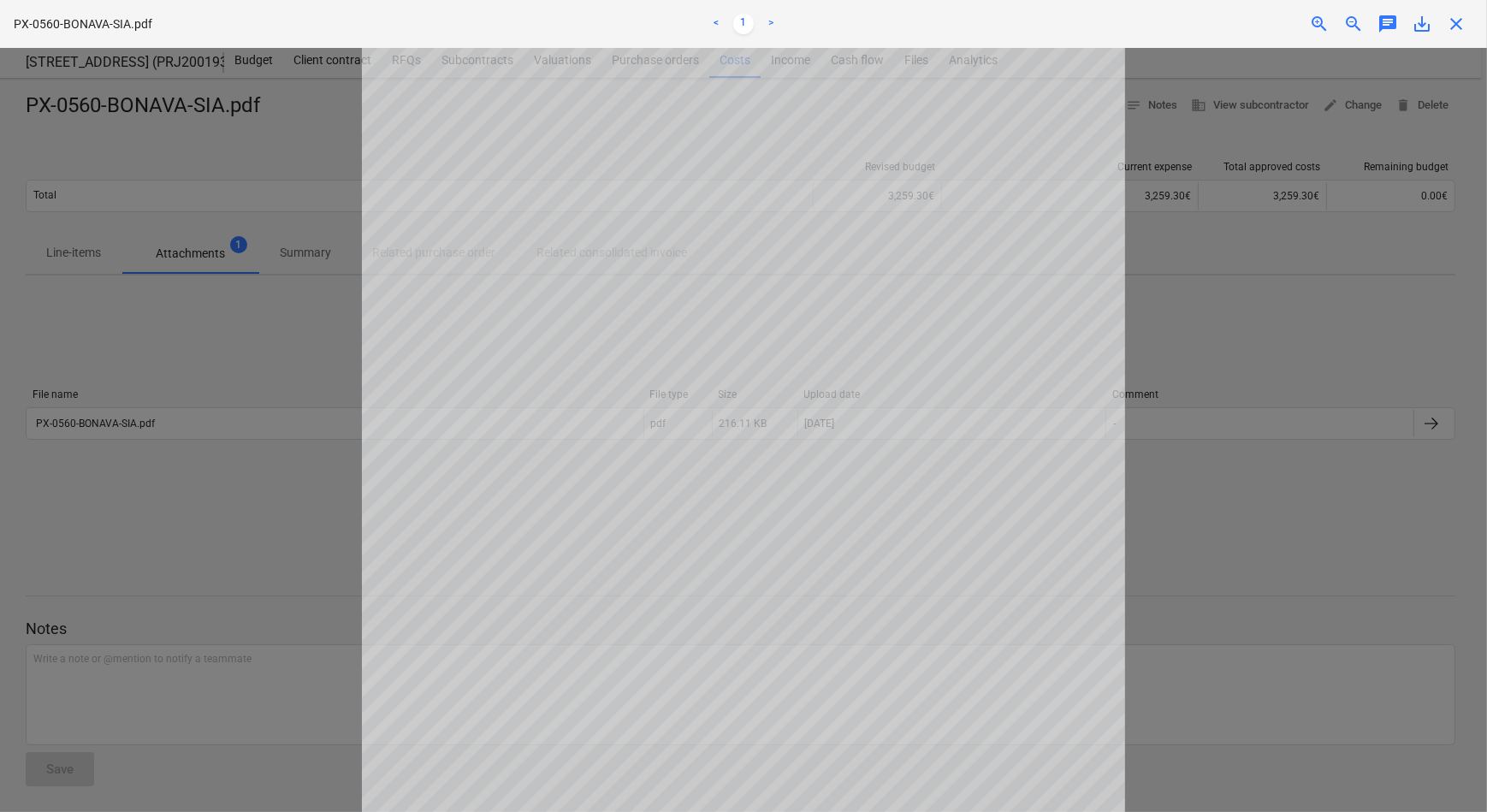
drag, startPoint x: 1462, startPoint y: 21, endPoint x: 1443, endPoint y: 51, distance: 35.5
click at [1462, 20] on div "Getting notes failed" at bounding box center [1247, 18] width 462 height 36
click at [1209, 542] on div at bounding box center [744, 429] width 1487 height 764
click at [1458, 19] on div "Getting notes failed" at bounding box center [1247, 18] width 462 height 36
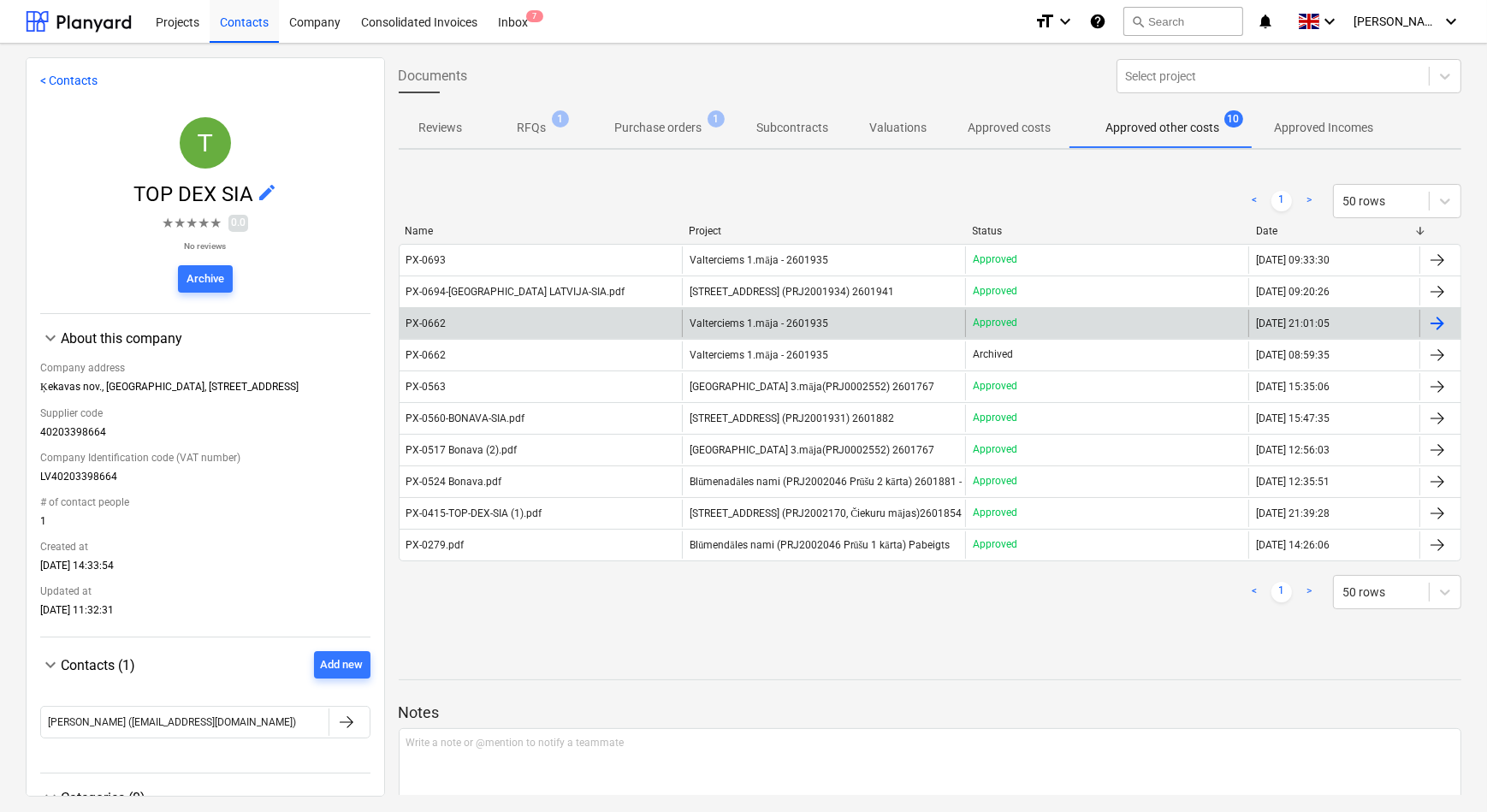
click at [744, 325] on span "Valterciems 1.māja - 2601935" at bounding box center [758, 323] width 138 height 12
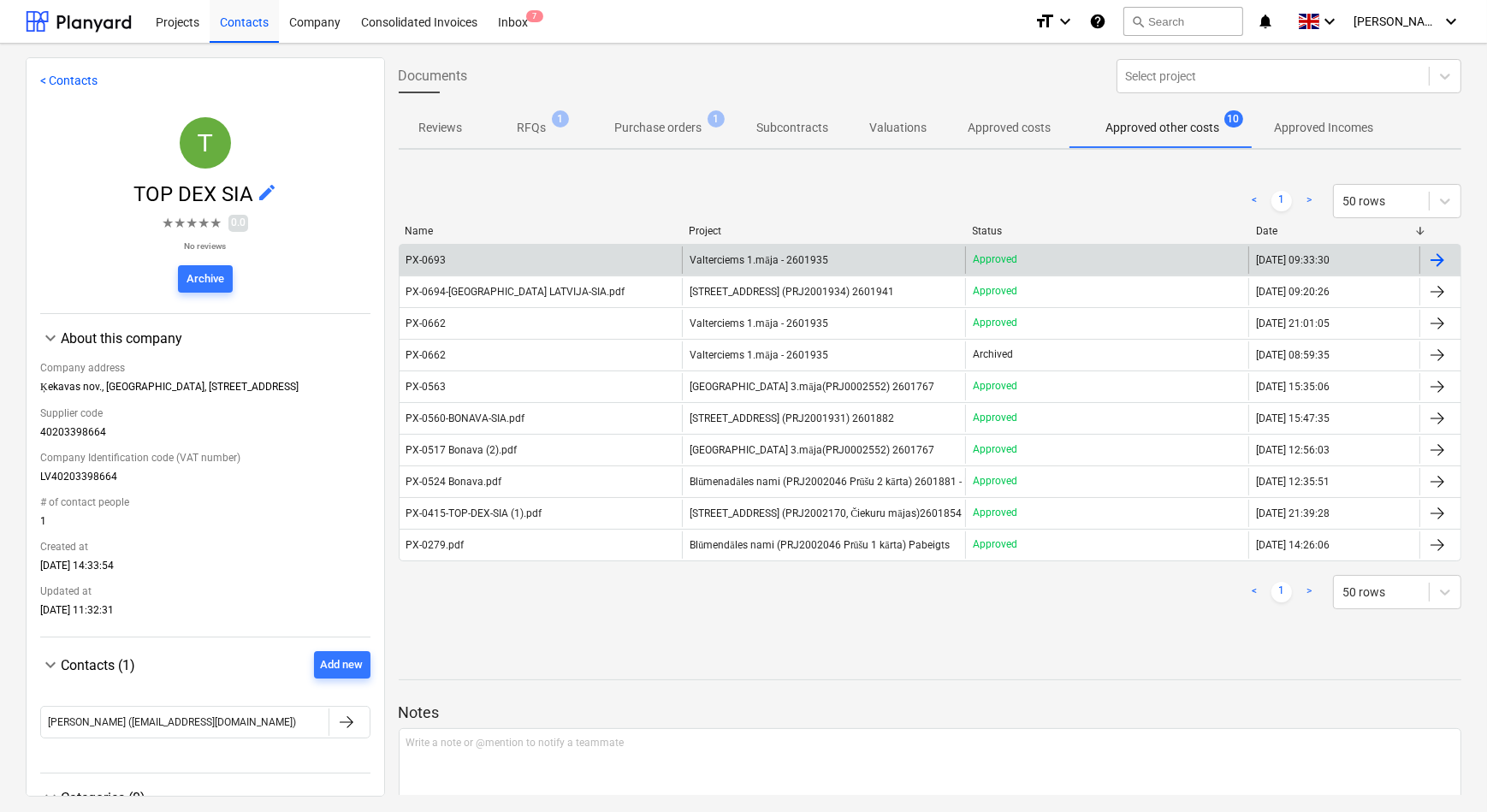
click at [748, 261] on span "Valterciems 1.māja - 2601935" at bounding box center [758, 260] width 138 height 12
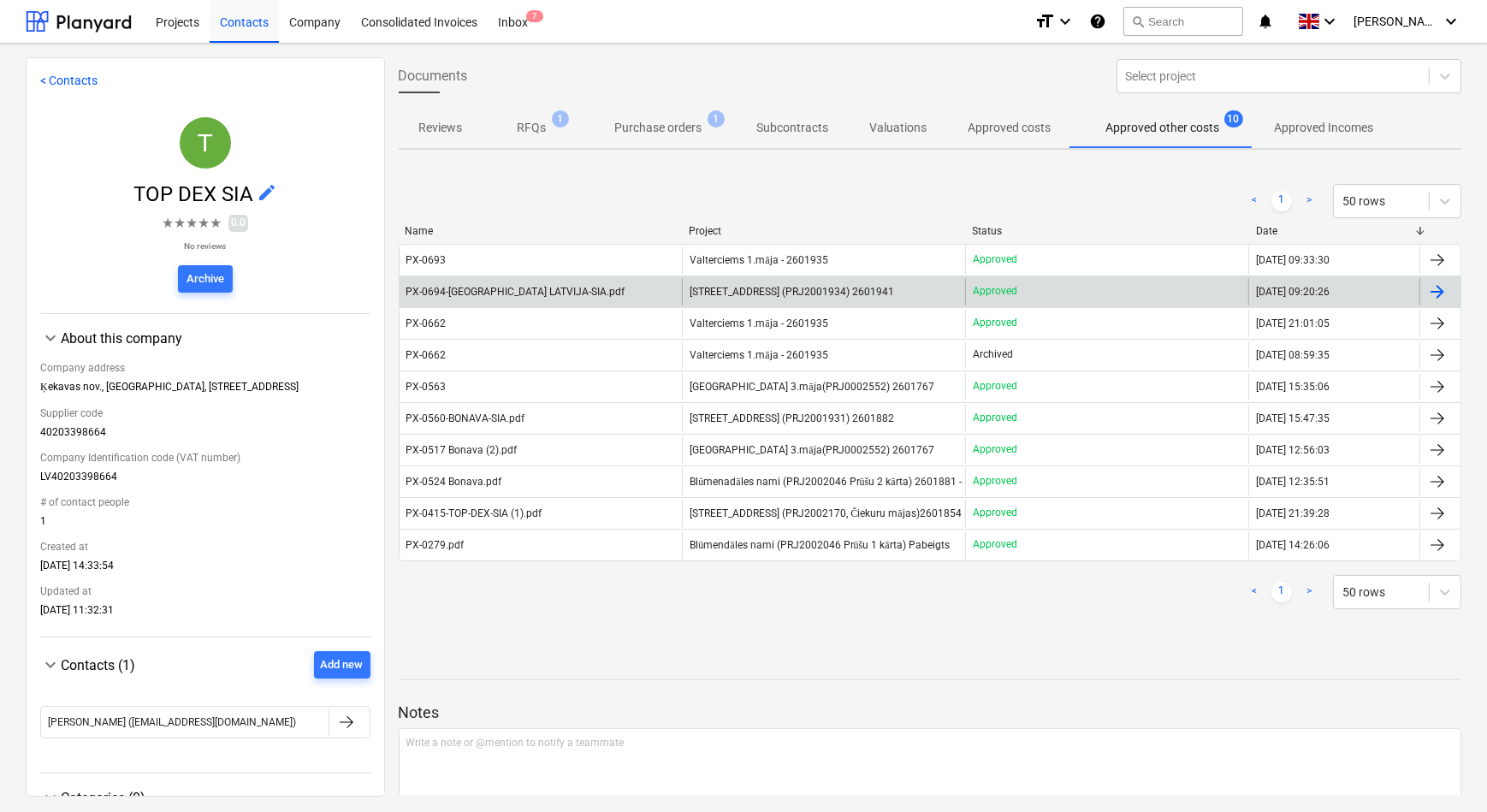
click at [757, 291] on span "[STREET_ADDRESS] (PRJ2001934) 2601941" at bounding box center [791, 291] width 204 height 12
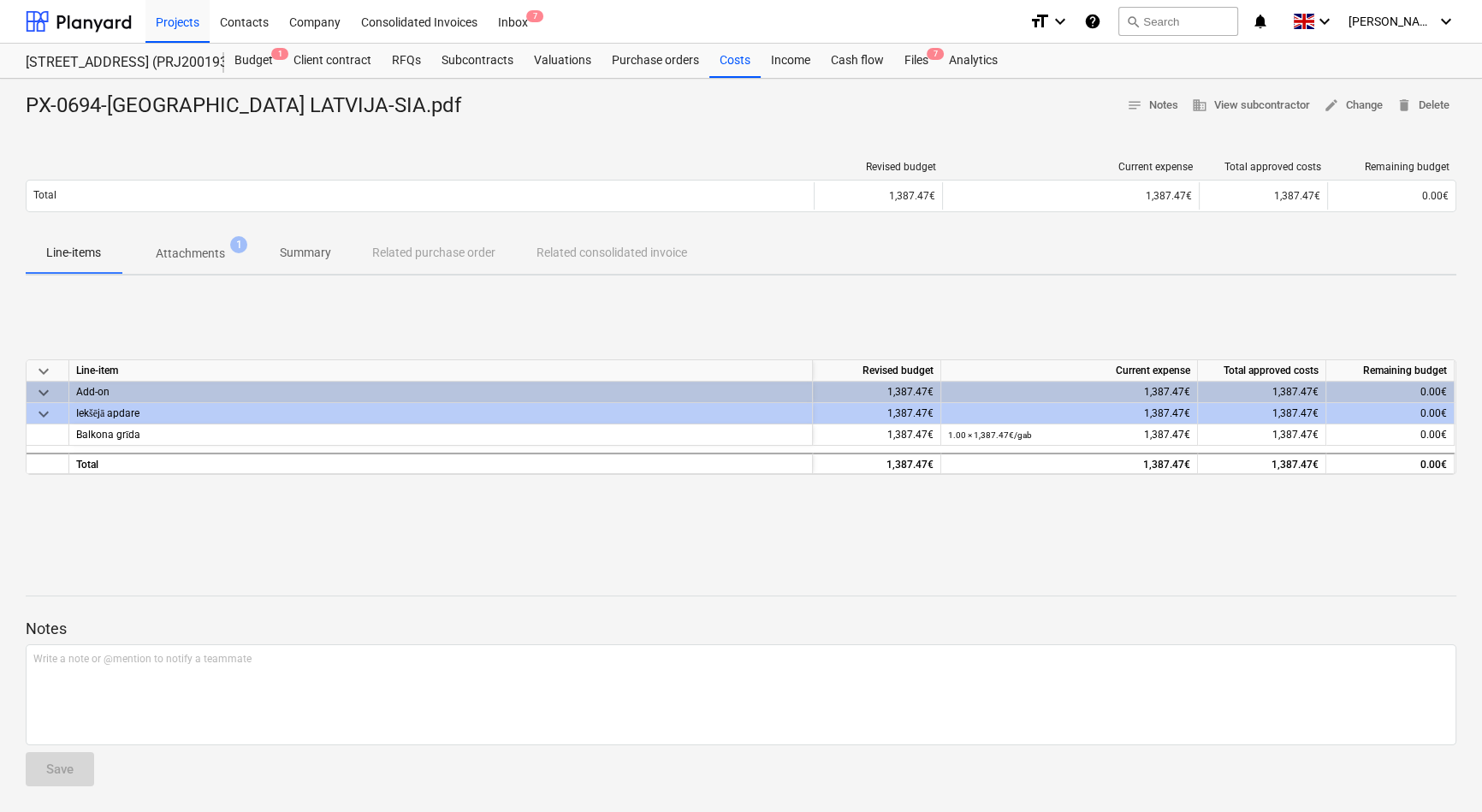
click at [199, 257] on p "Attachments" at bounding box center [190, 253] width 69 height 18
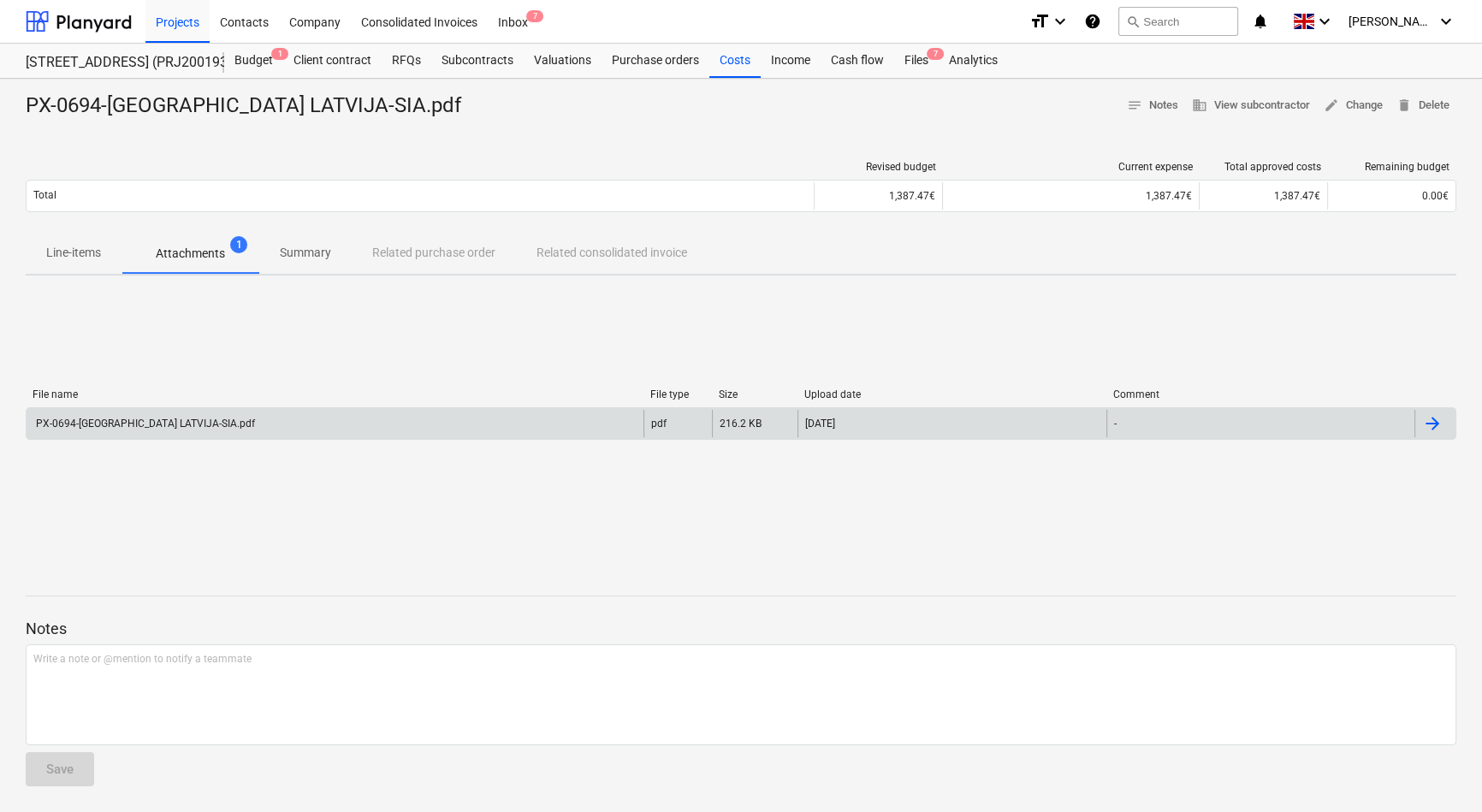
click at [343, 422] on div "PX-0694-BONAVA LATVIJA-SIA.pdf" at bounding box center [335, 423] width 617 height 28
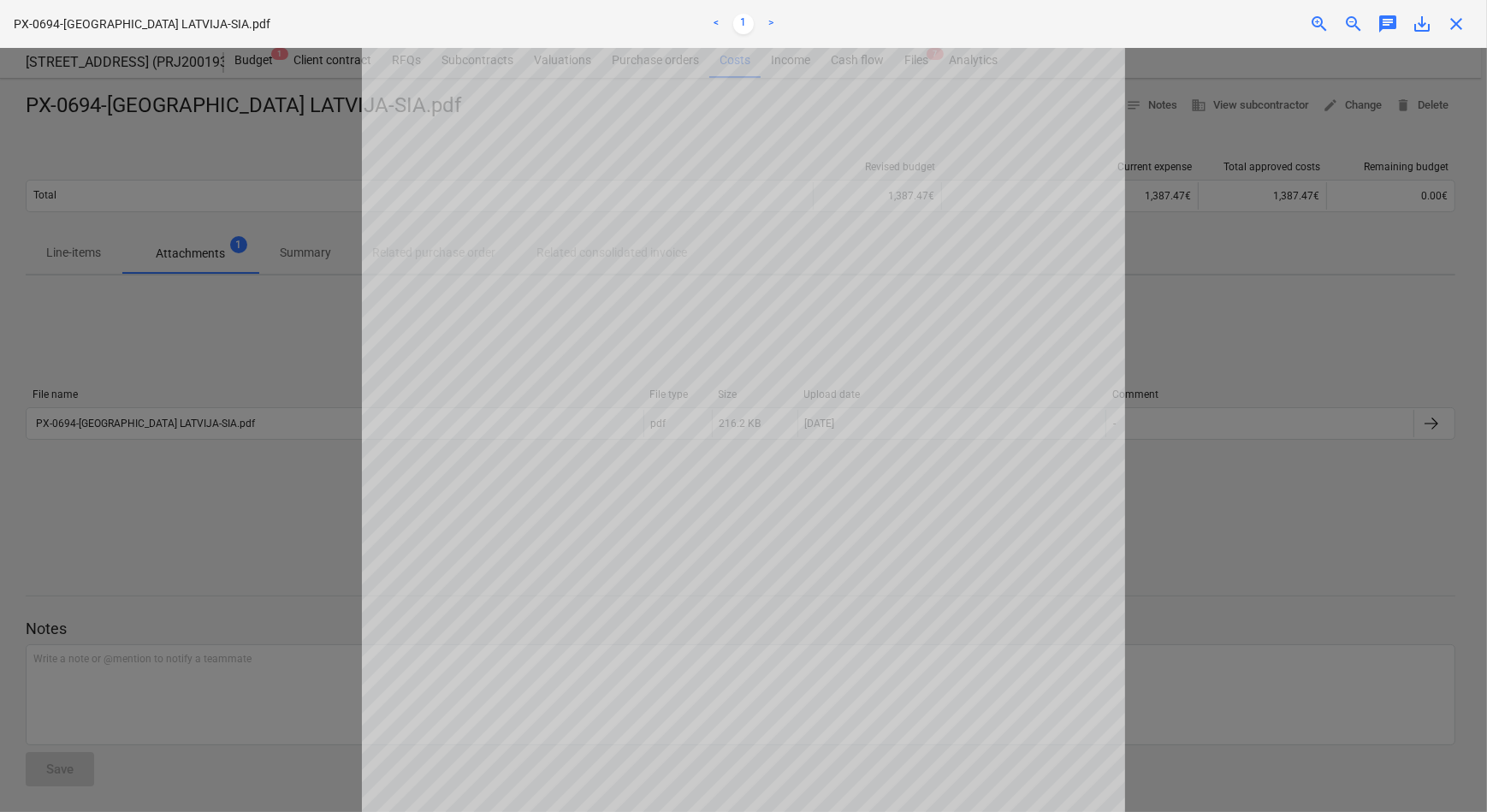
click at [1221, 493] on div at bounding box center [744, 429] width 1487 height 764
click at [1462, 17] on div "Getting notes failed" at bounding box center [1247, 18] width 462 height 36
click at [1454, 21] on div "Getting notes failed" at bounding box center [1247, 18] width 462 height 36
click at [1454, 28] on div "Getting notes failed" at bounding box center [1247, 18] width 462 height 36
click at [1309, 550] on div at bounding box center [744, 429] width 1487 height 764
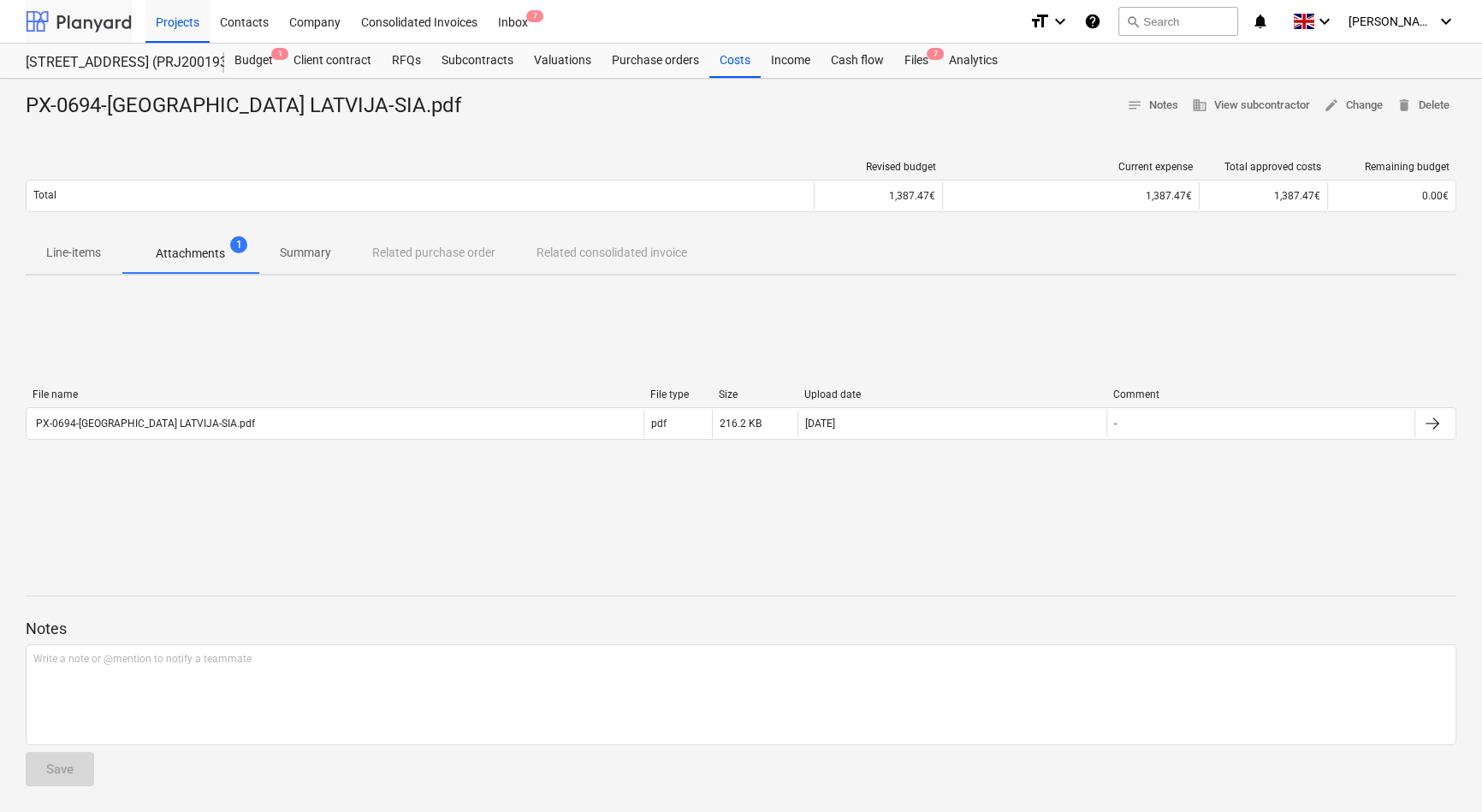
click at [98, 26] on div at bounding box center [79, 21] width 107 height 43
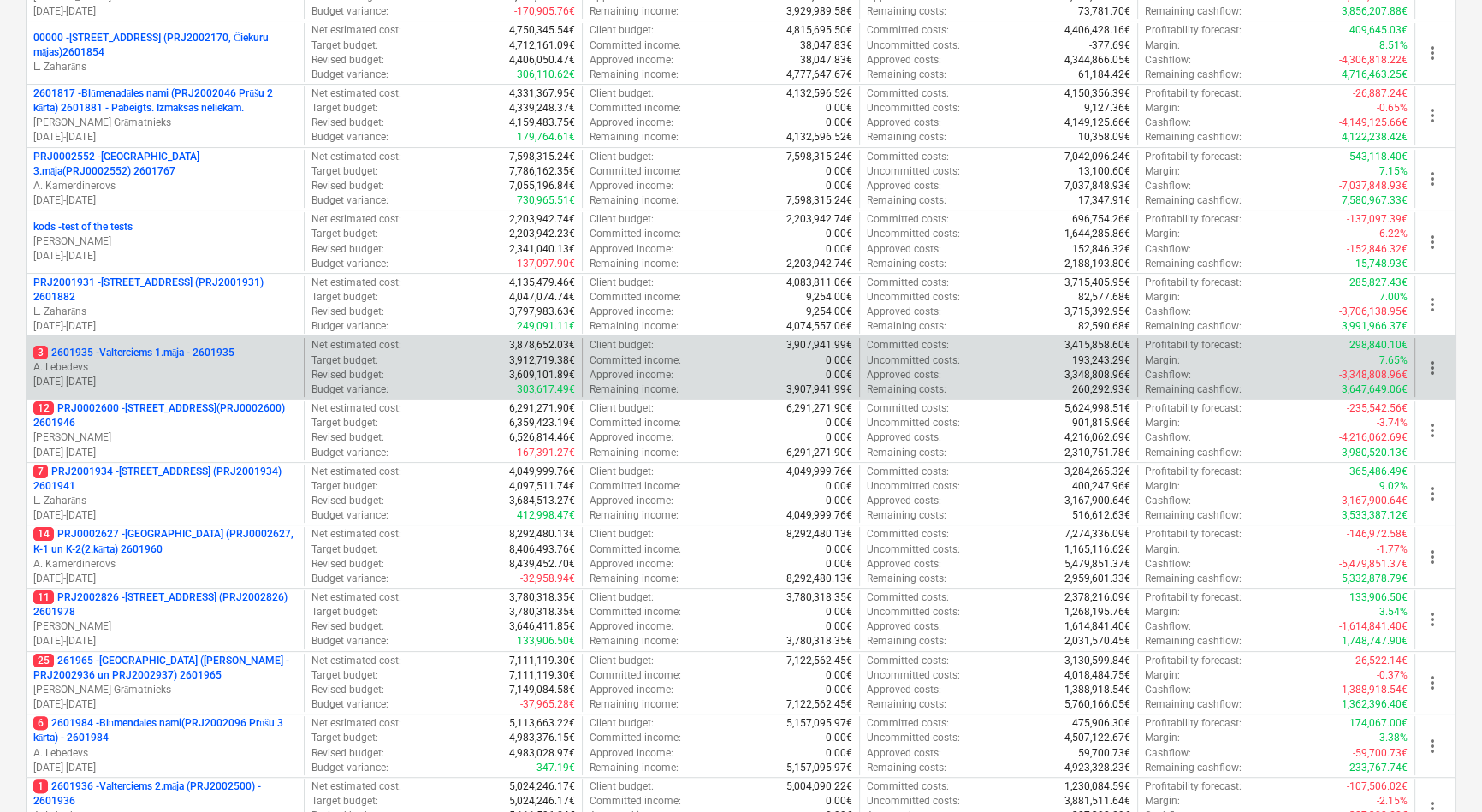
scroll to position [311, 0]
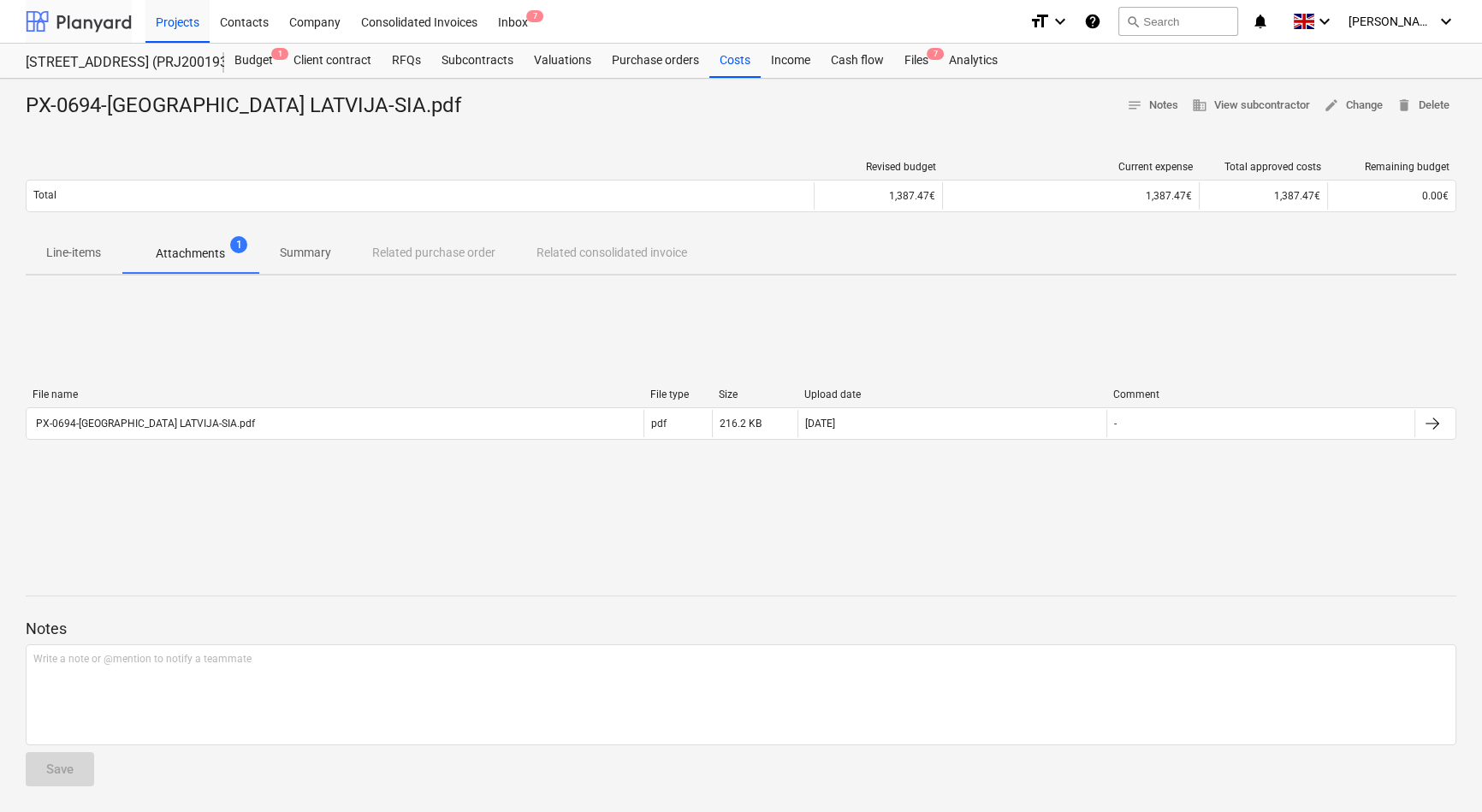
click at [86, 27] on div at bounding box center [79, 21] width 107 height 43
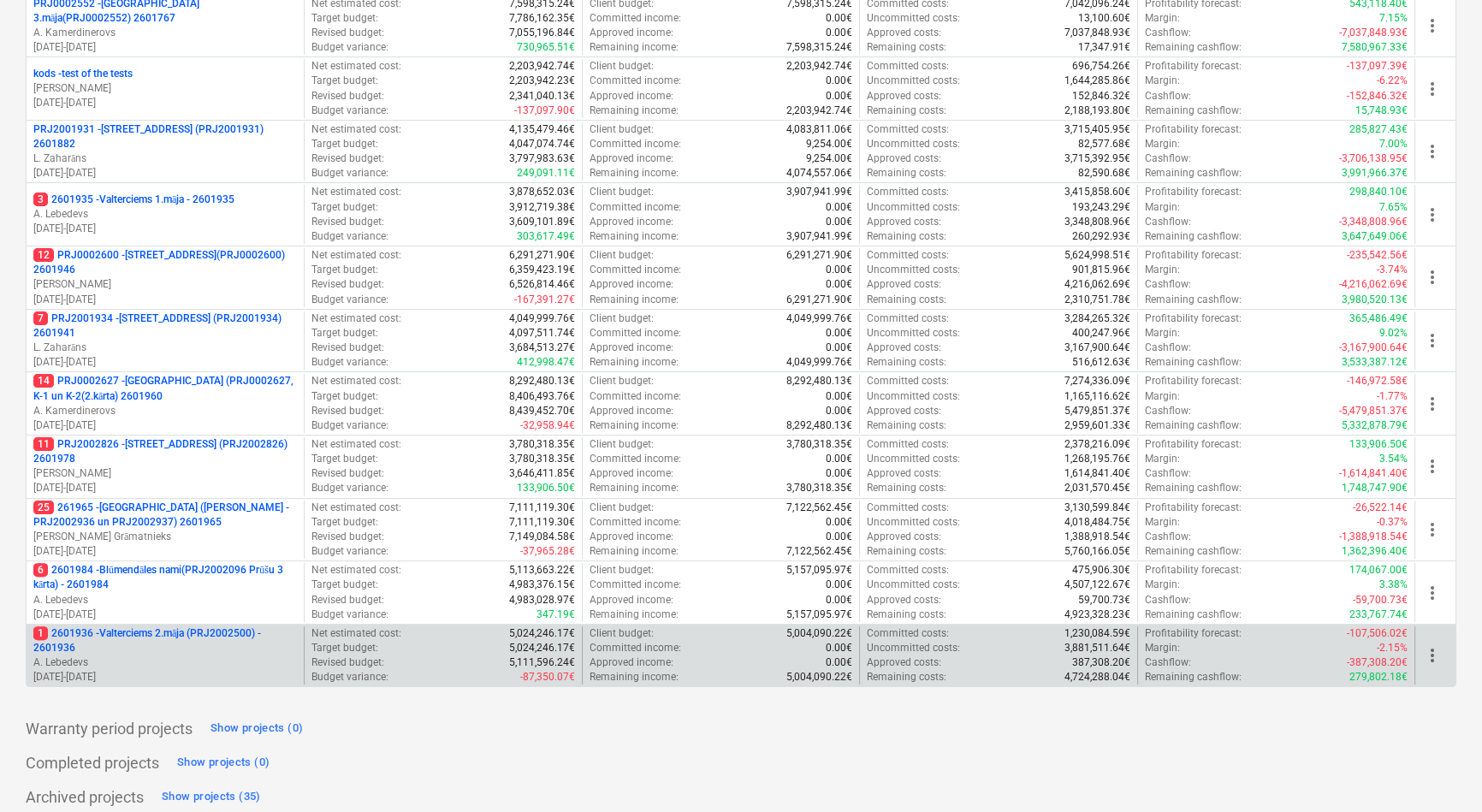
scroll to position [435, 0]
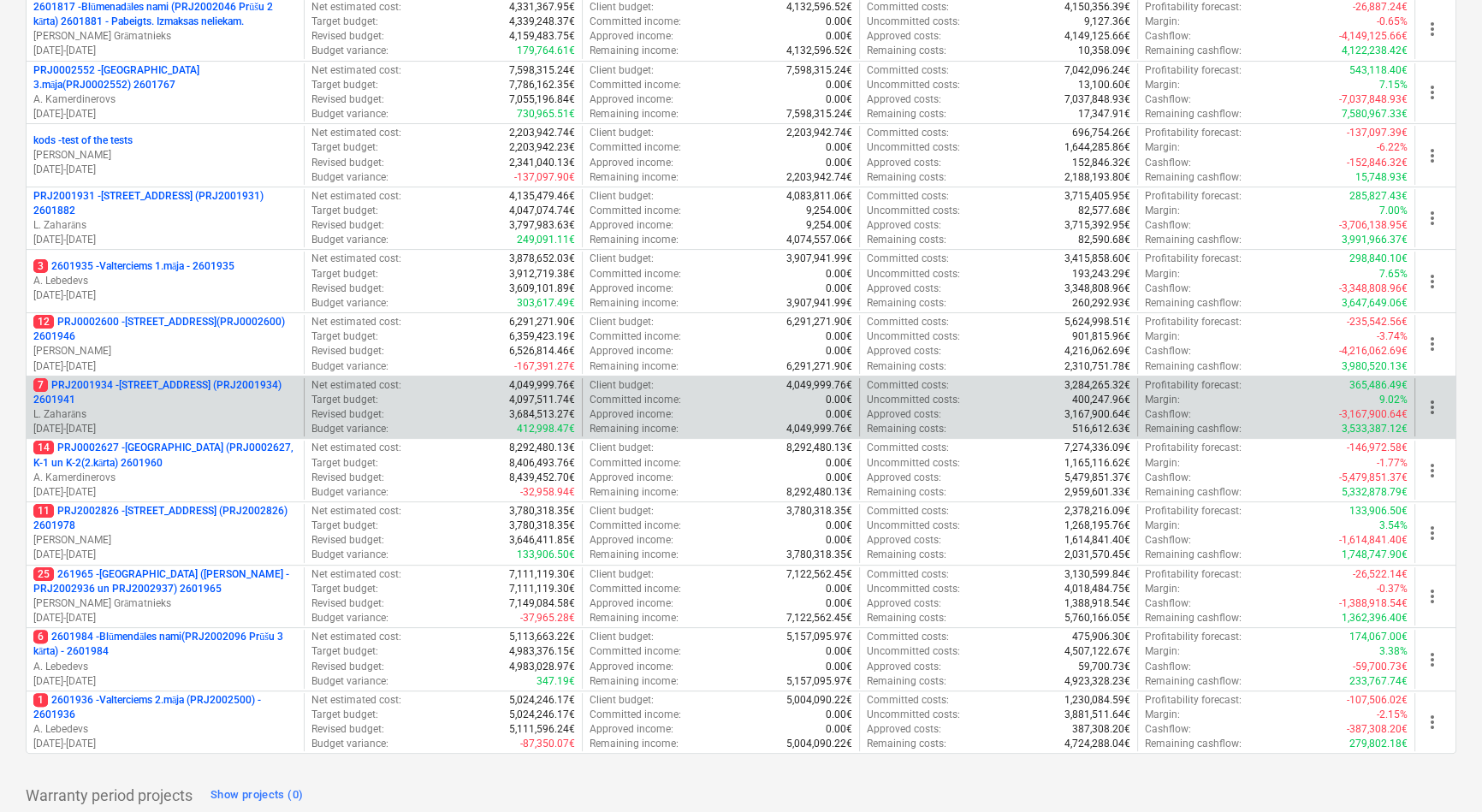
click at [171, 382] on p "7 PRJ2001934 - Mazā Robežu iela 1 (PRJ2001934) 2601941" at bounding box center [165, 393] width 263 height 29
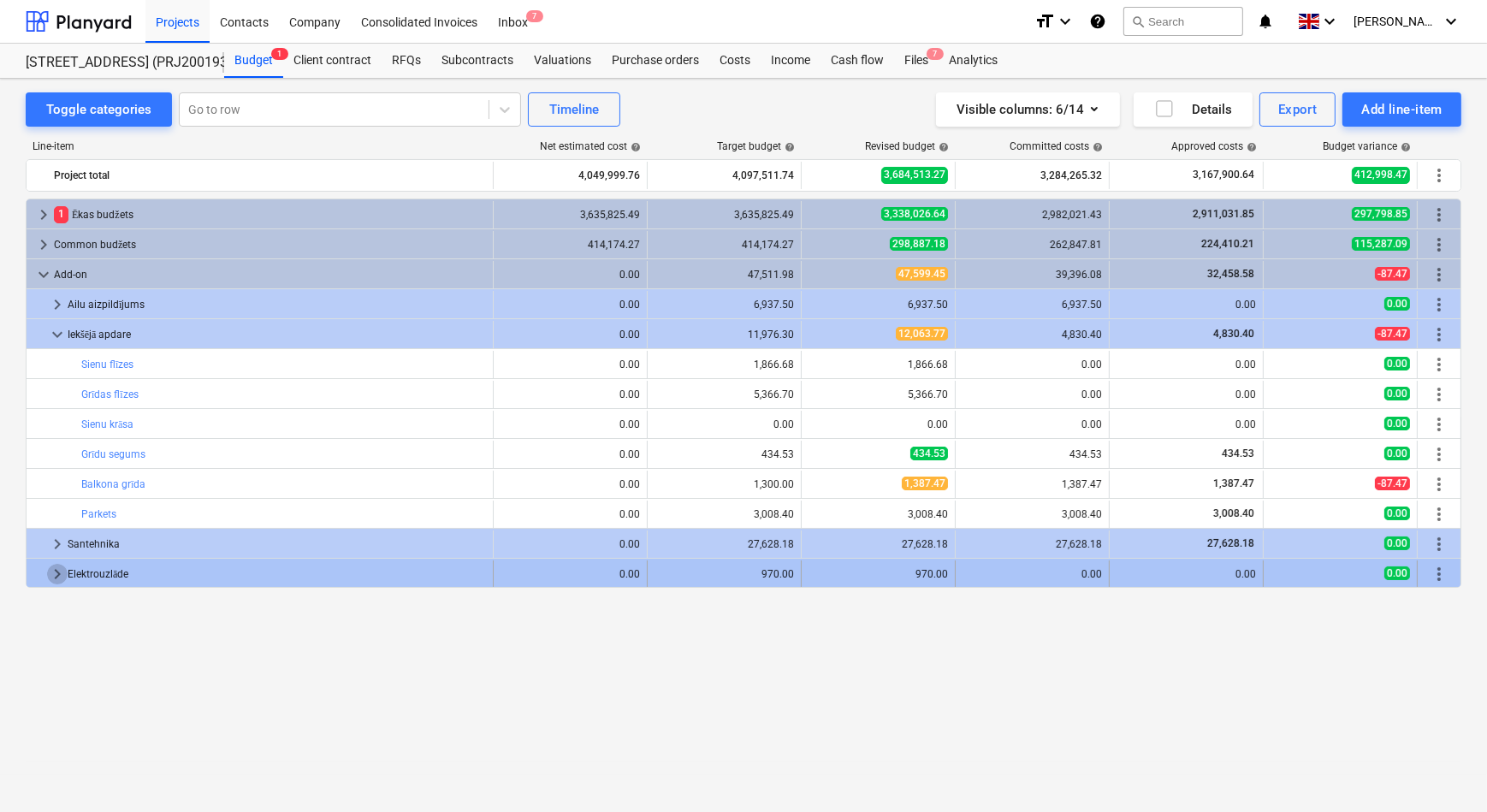
click at [61, 574] on span "keyboard_arrow_right" at bounding box center [57, 574] width 21 height 21
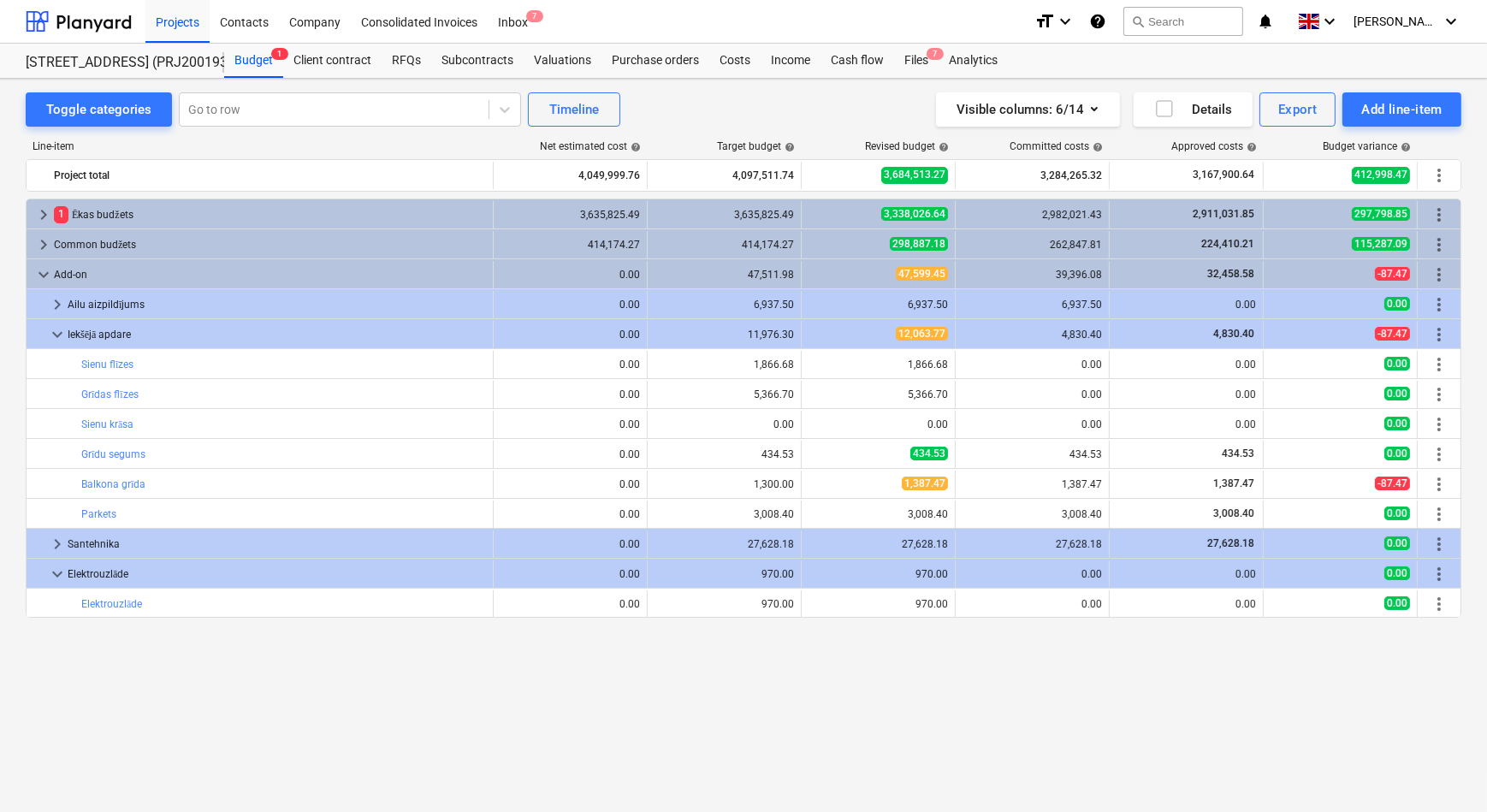
click at [61, 574] on span "keyboard_arrow_down" at bounding box center [57, 574] width 21 height 21
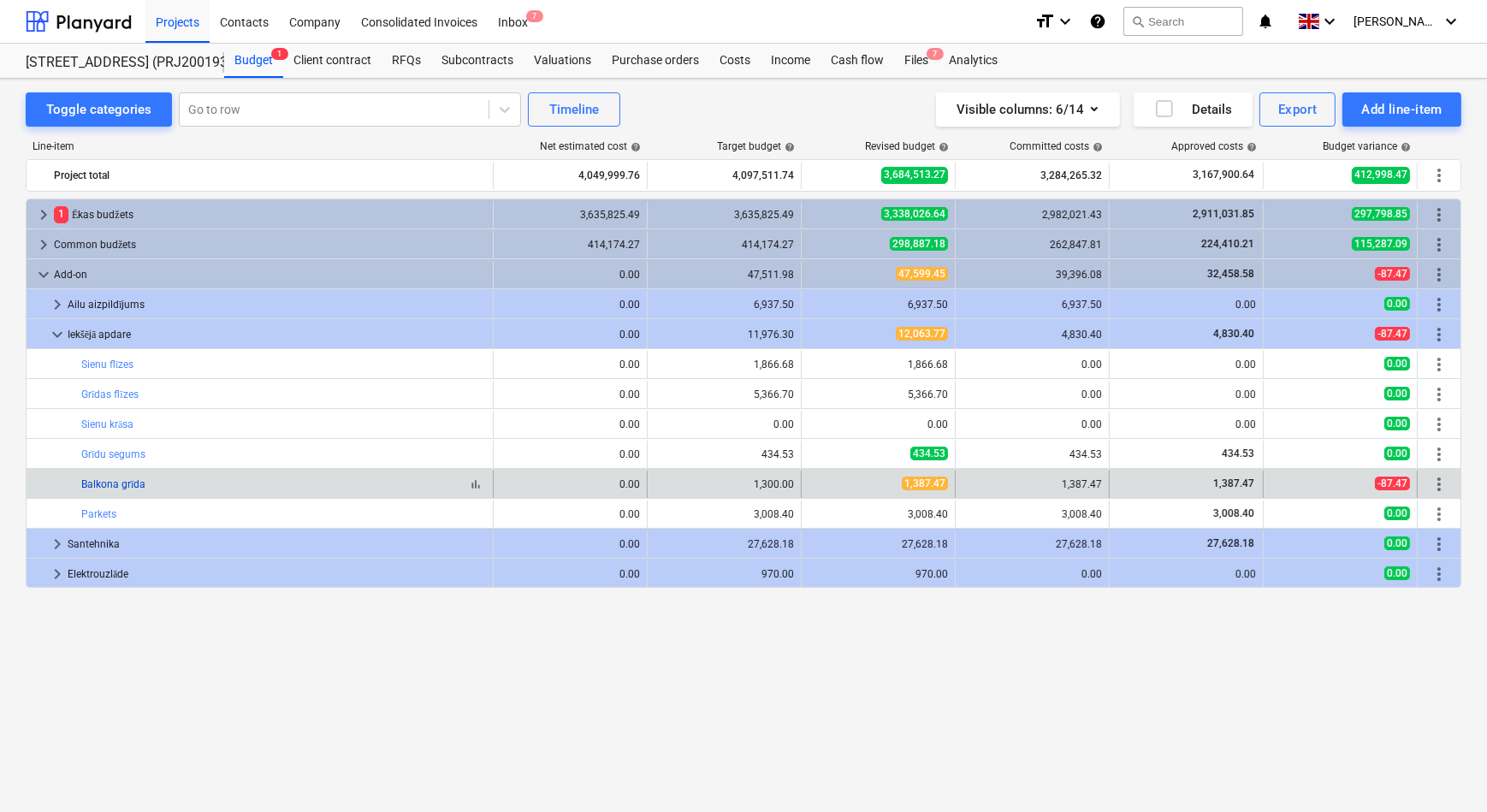
click at [107, 482] on link "Balkona grīda" at bounding box center [112, 484] width 64 height 12
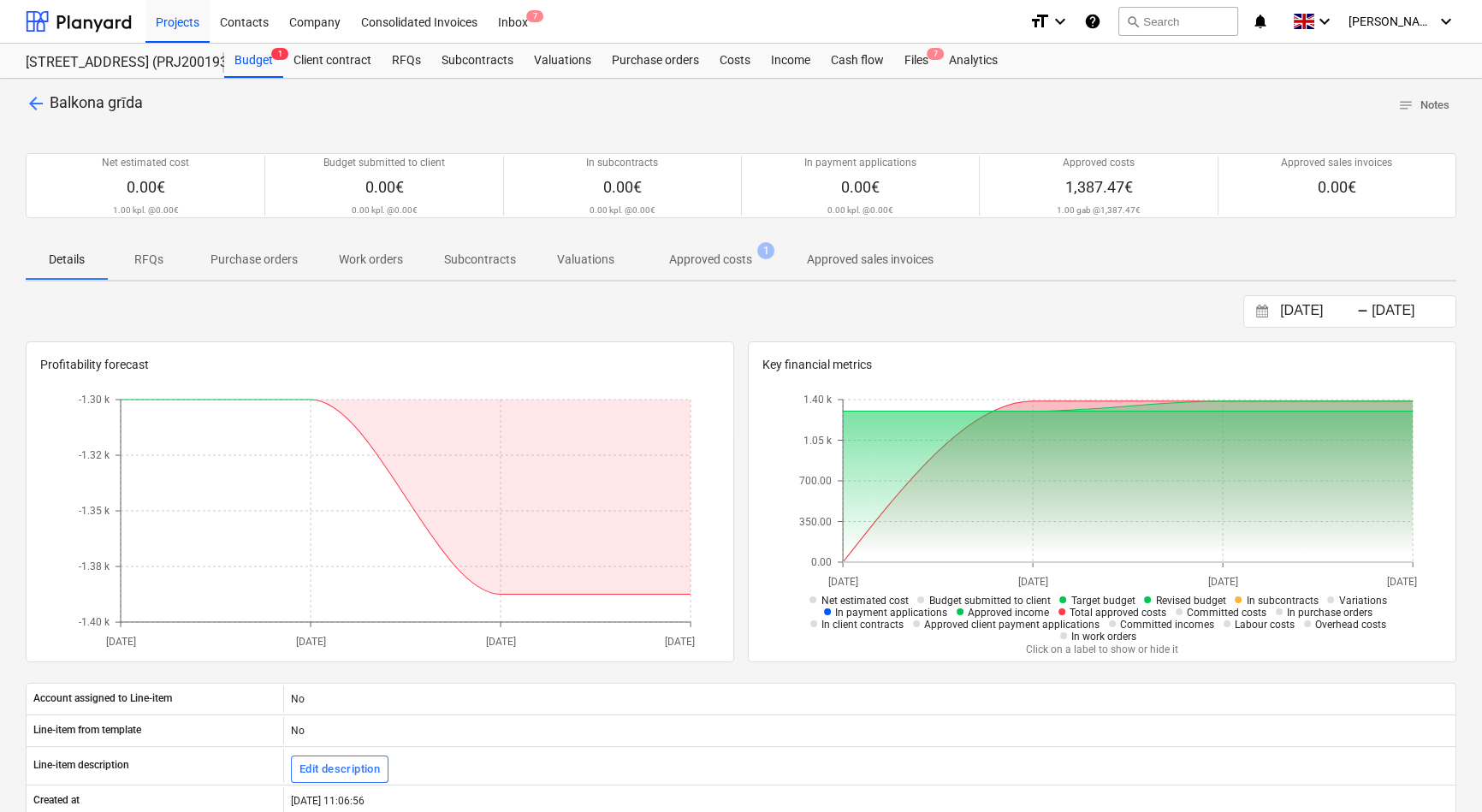
click at [147, 261] on p "RFQs" at bounding box center [148, 260] width 41 height 18
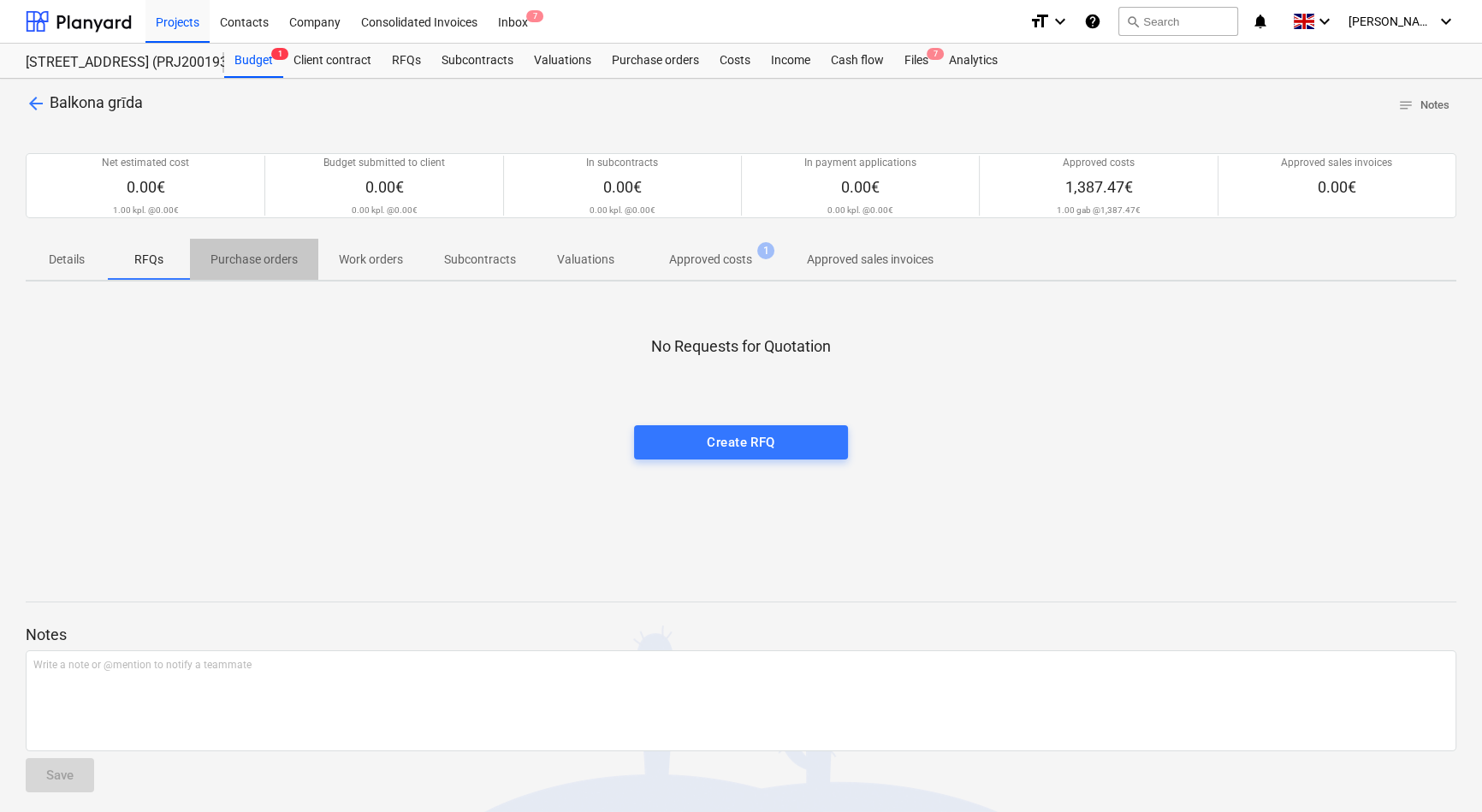
click at [244, 261] on p "Purchase orders" at bounding box center [254, 260] width 88 height 18
click at [376, 261] on p "Work orders" at bounding box center [370, 260] width 64 height 18
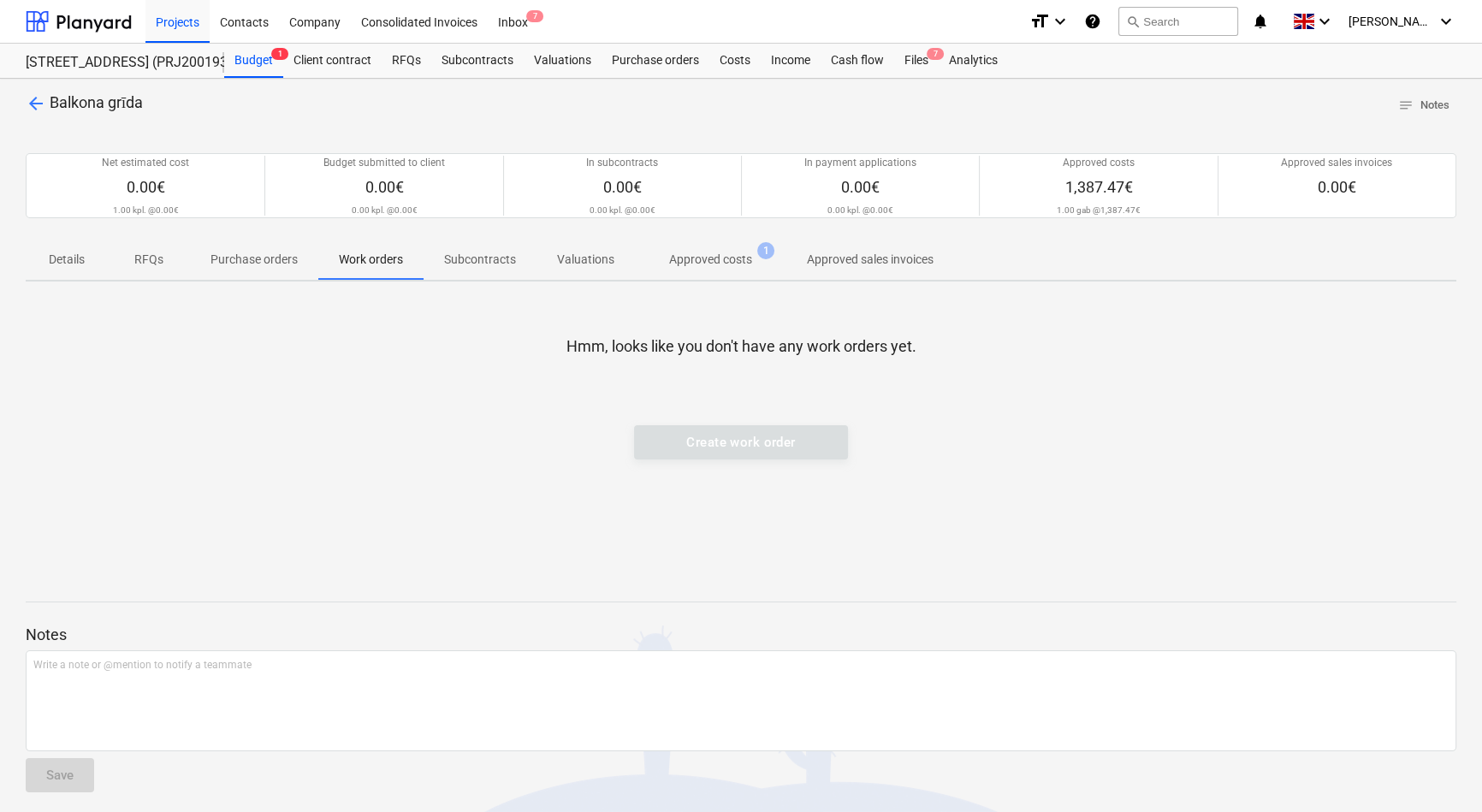
click at [473, 261] on p "Subcontracts" at bounding box center [480, 260] width 72 height 18
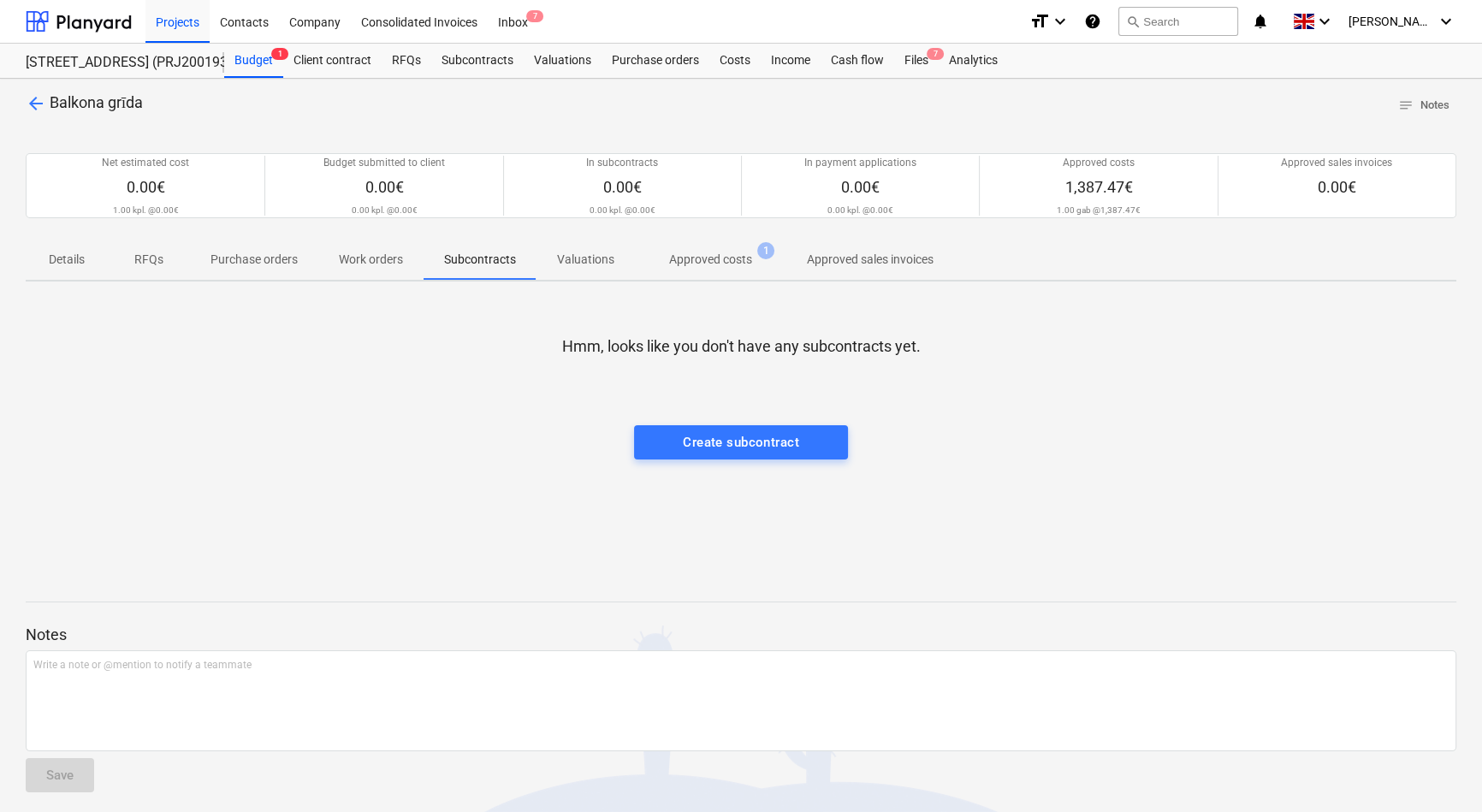
drag, startPoint x: 570, startPoint y: 264, endPoint x: 583, endPoint y: 265, distance: 13.0
click at [571, 264] on p "Valuations" at bounding box center [586, 260] width 57 height 18
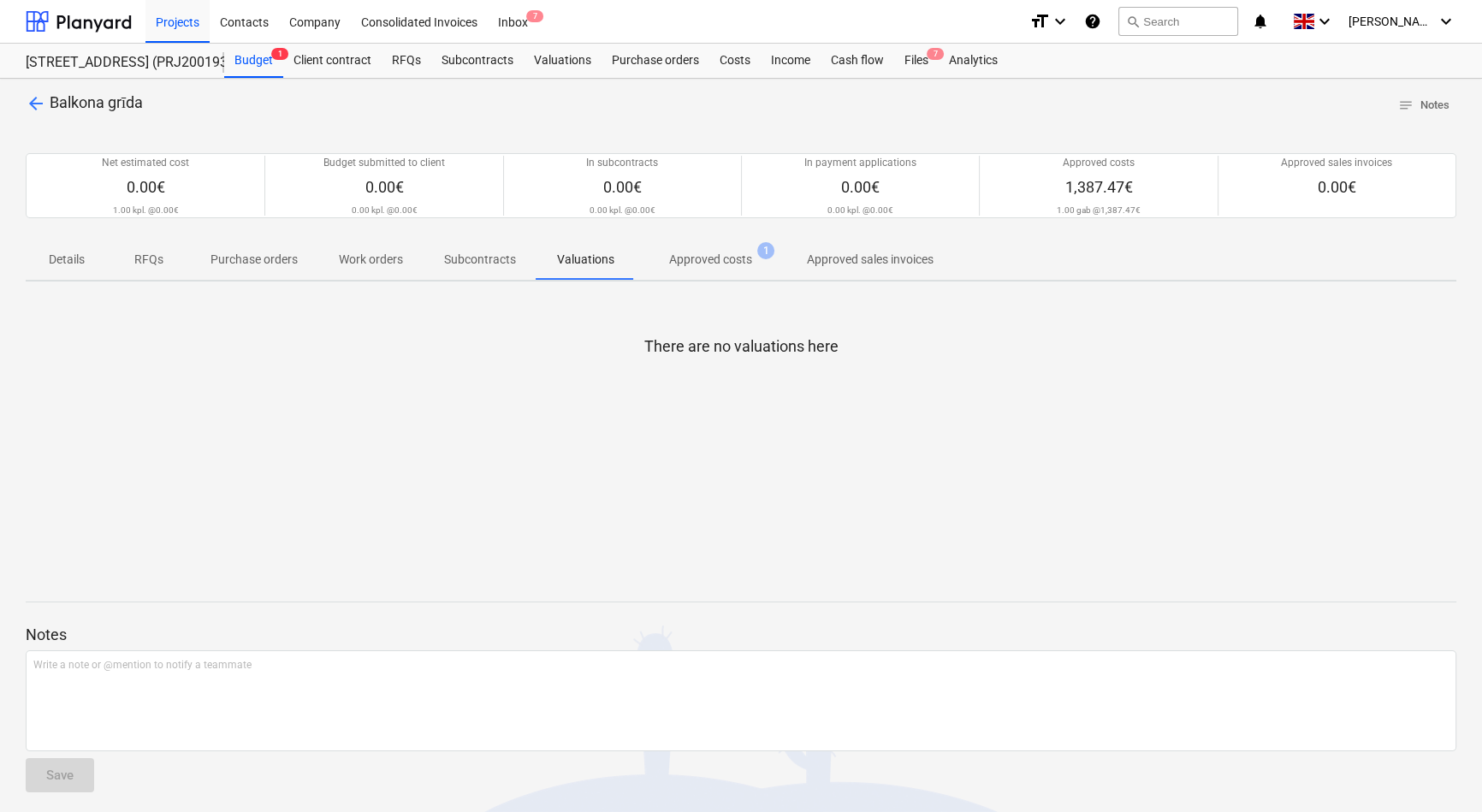
click at [702, 262] on p "Approved costs" at bounding box center [711, 260] width 83 height 18
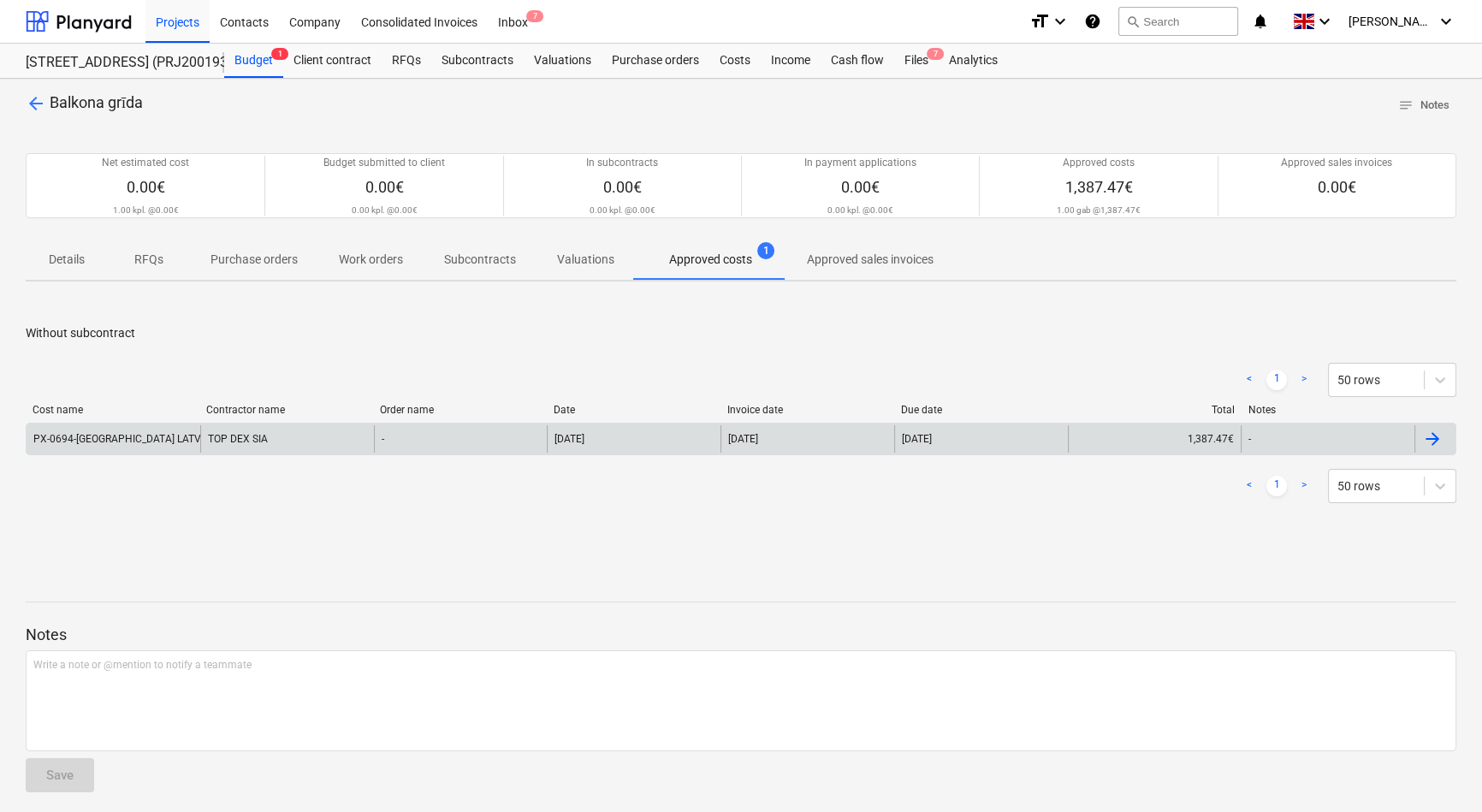
click at [169, 440] on div "PX-0694-BONAVA LATVIJA-SIA.pdf" at bounding box center [143, 438] width 219 height 12
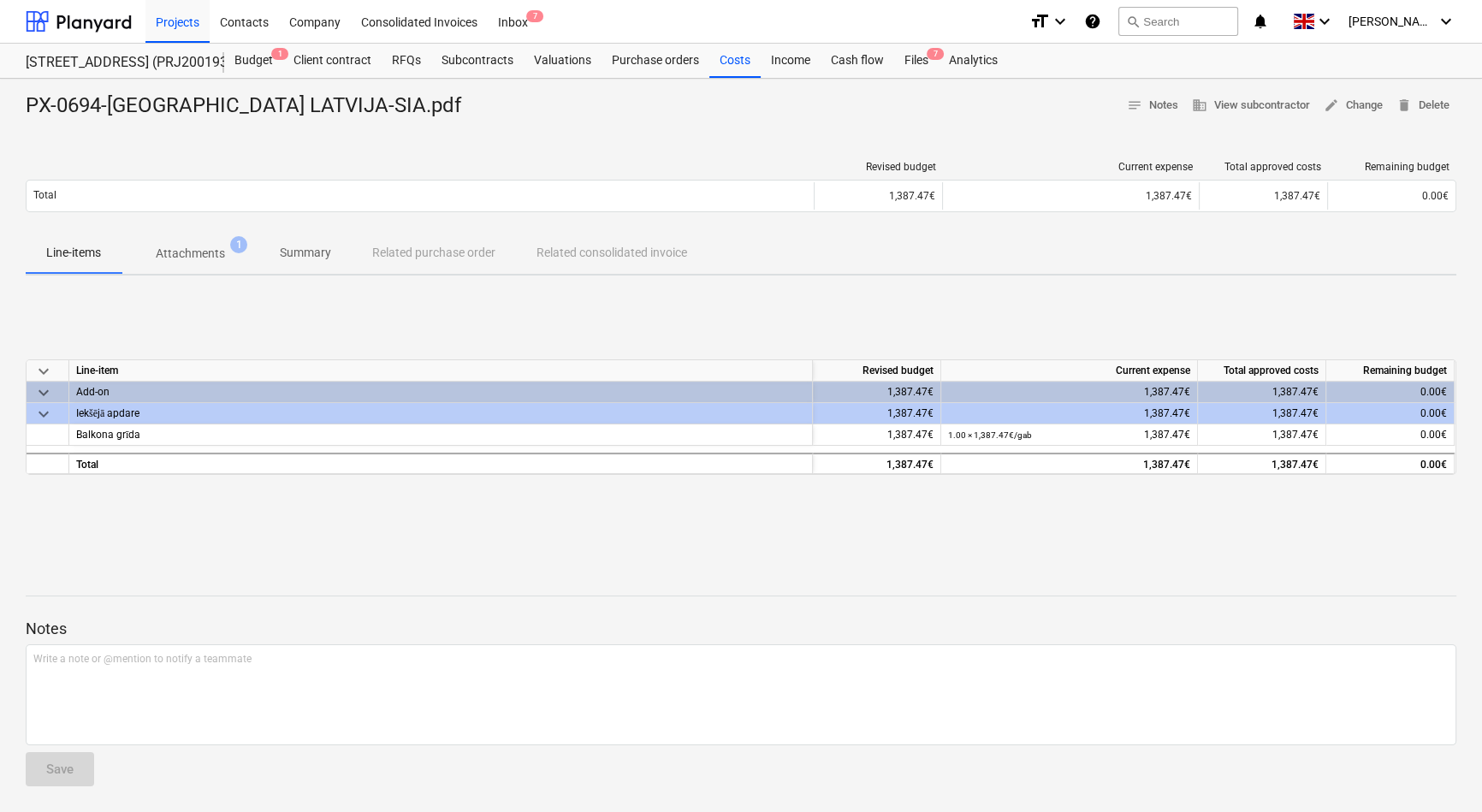
drag, startPoint x: 449, startPoint y: 255, endPoint x: 354, endPoint y: 264, distance: 95.4
click at [445, 254] on div "Line-items Attachments 1 Summary Related purchase order Related consolidated in…" at bounding box center [741, 253] width 1431 height 41
click at [311, 257] on p "Summary" at bounding box center [305, 252] width 51 height 18
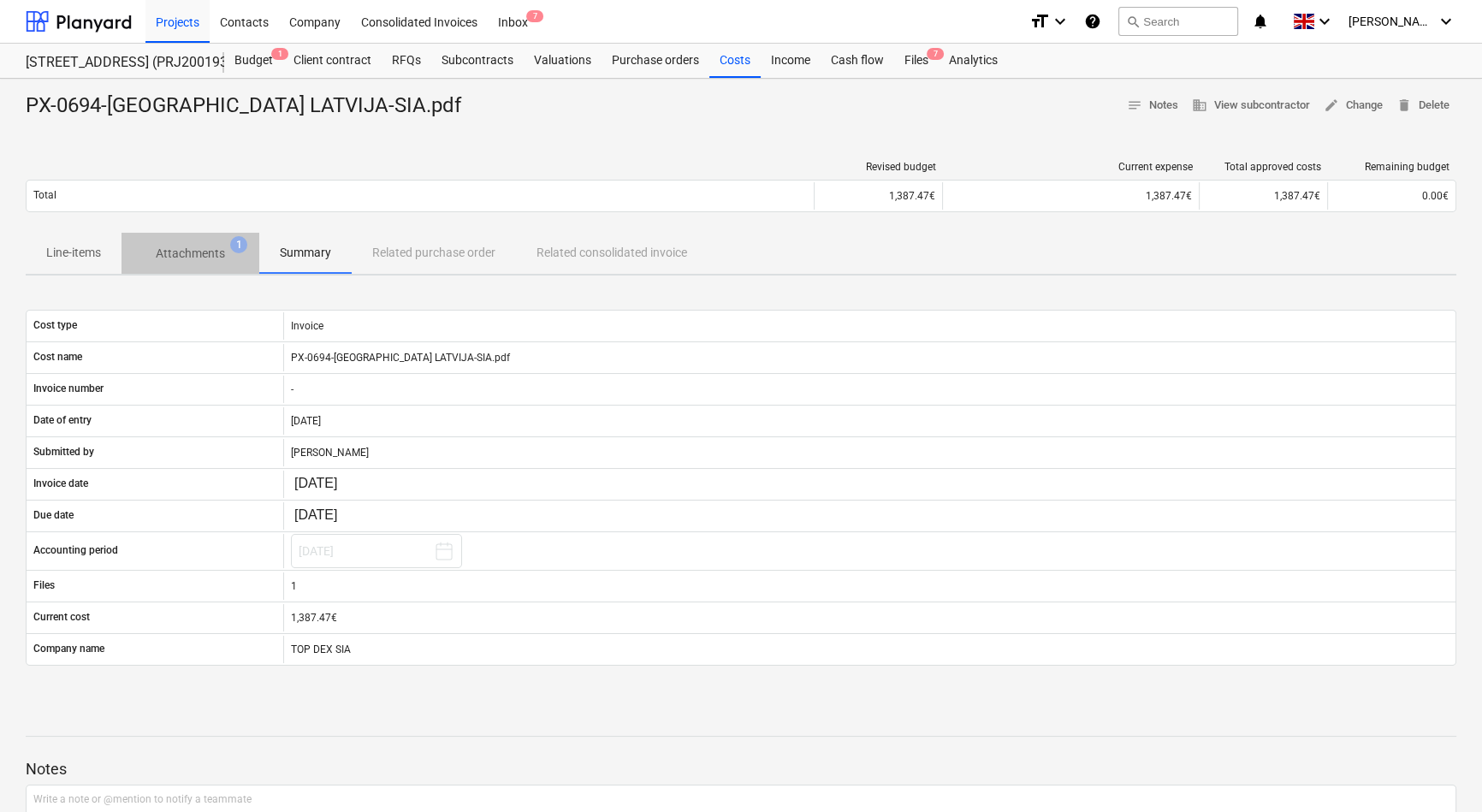
click at [197, 255] on p "Attachments" at bounding box center [190, 253] width 69 height 18
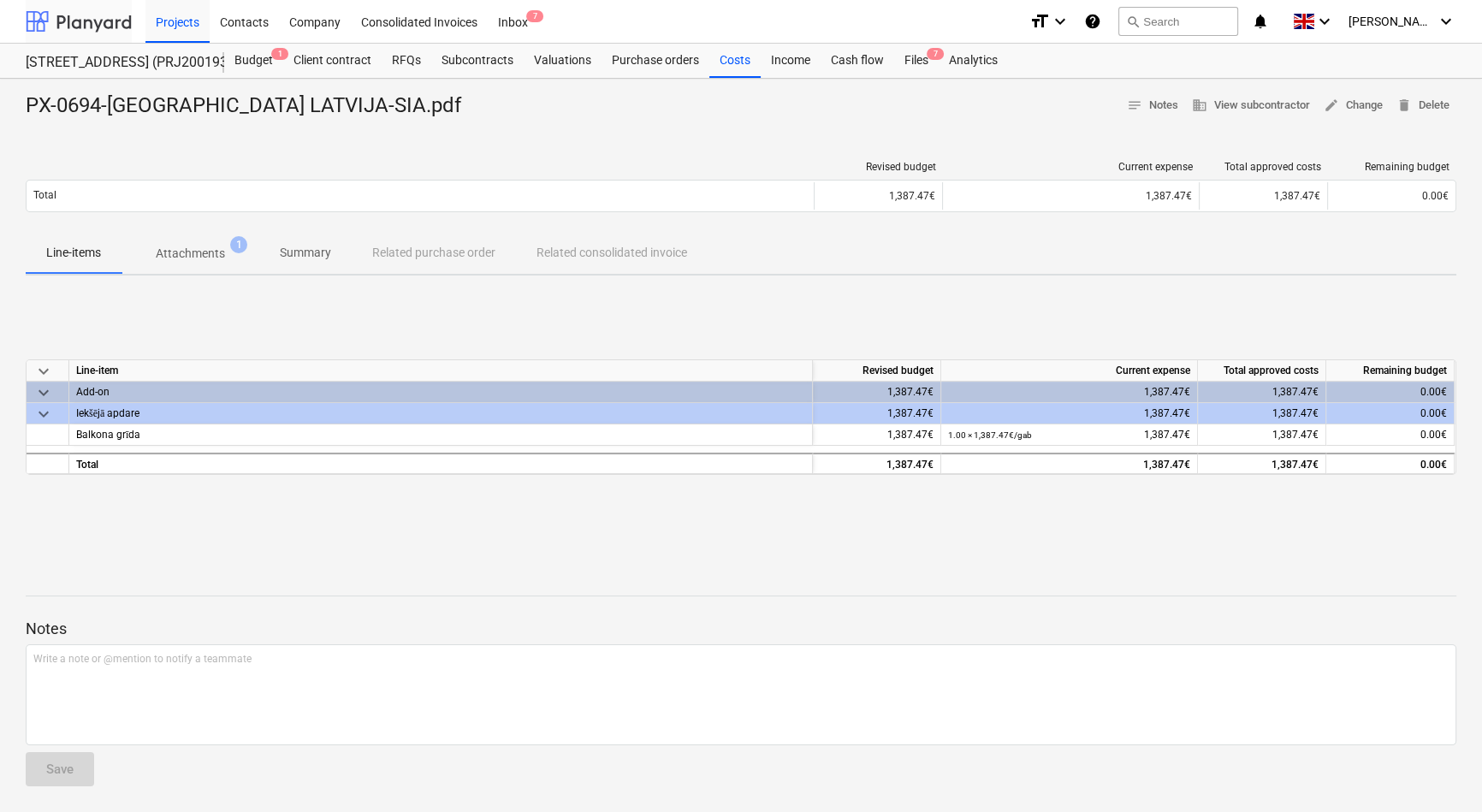
click at [87, 22] on div at bounding box center [79, 21] width 107 height 43
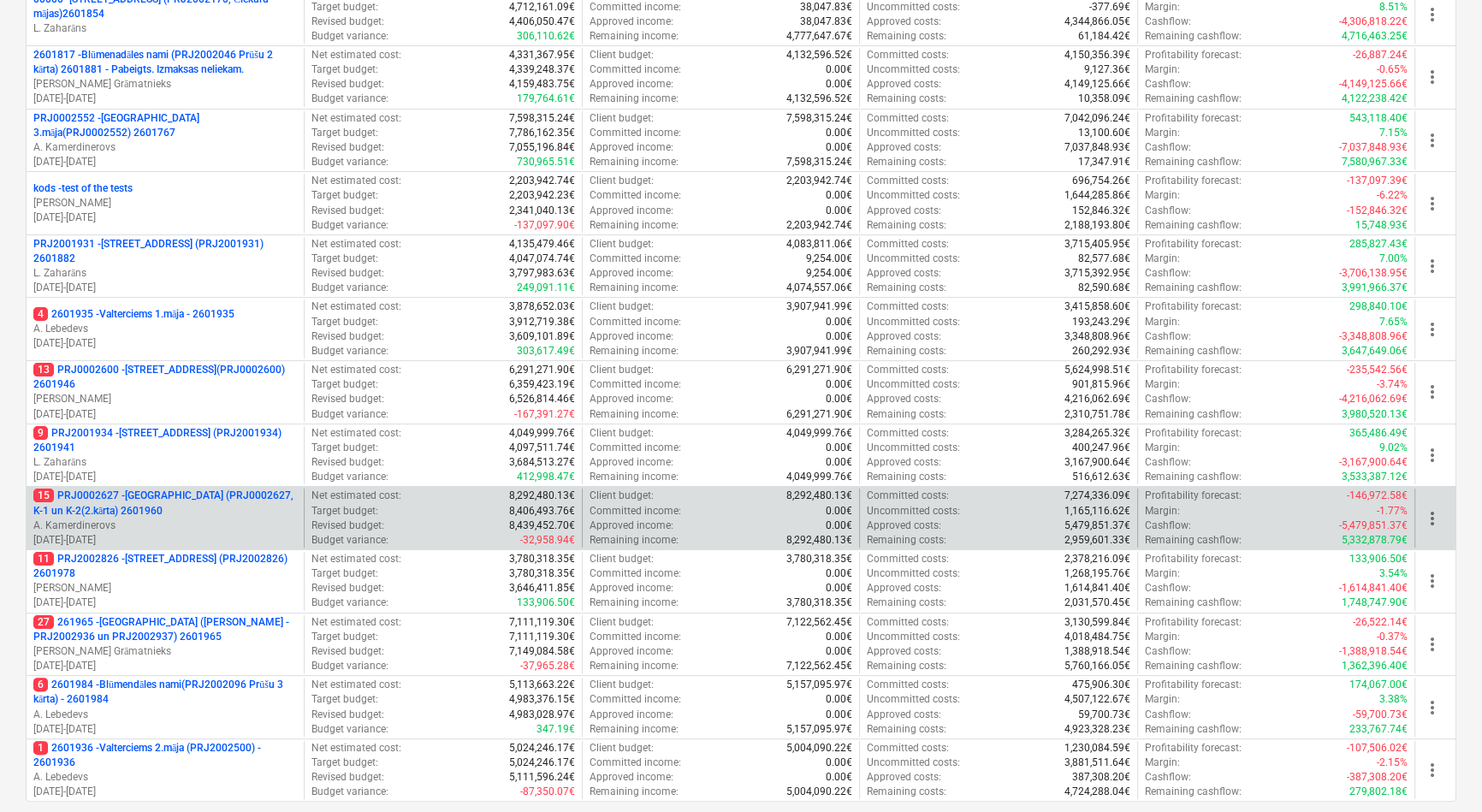
scroll to position [388, 0]
click at [162, 496] on p "15 PRJ0002627 - Tumes iela (PRJ0002627, K-1 un K-2(2.kārta) 2601960" at bounding box center [165, 501] width 263 height 29
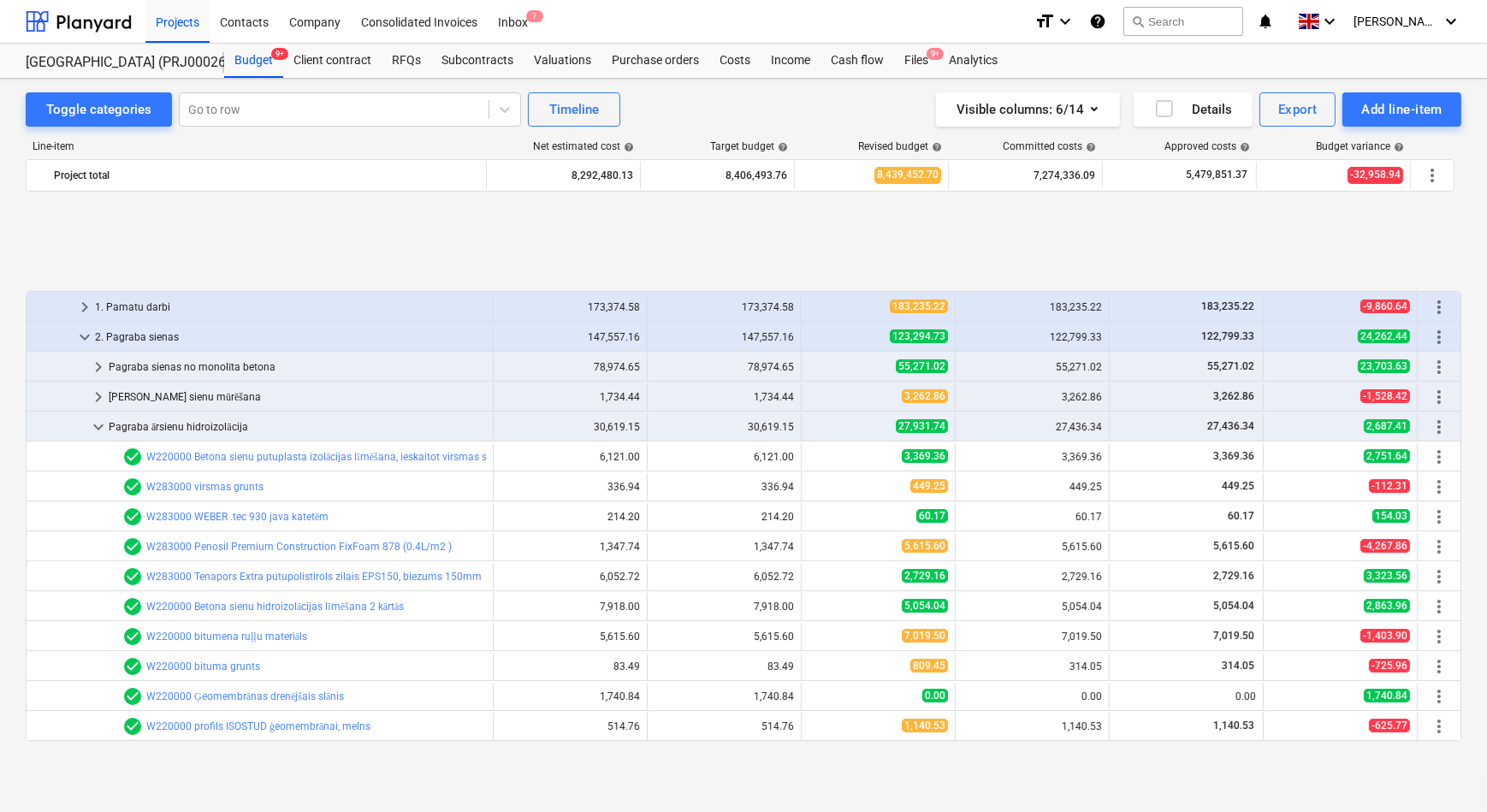
scroll to position [333, 0]
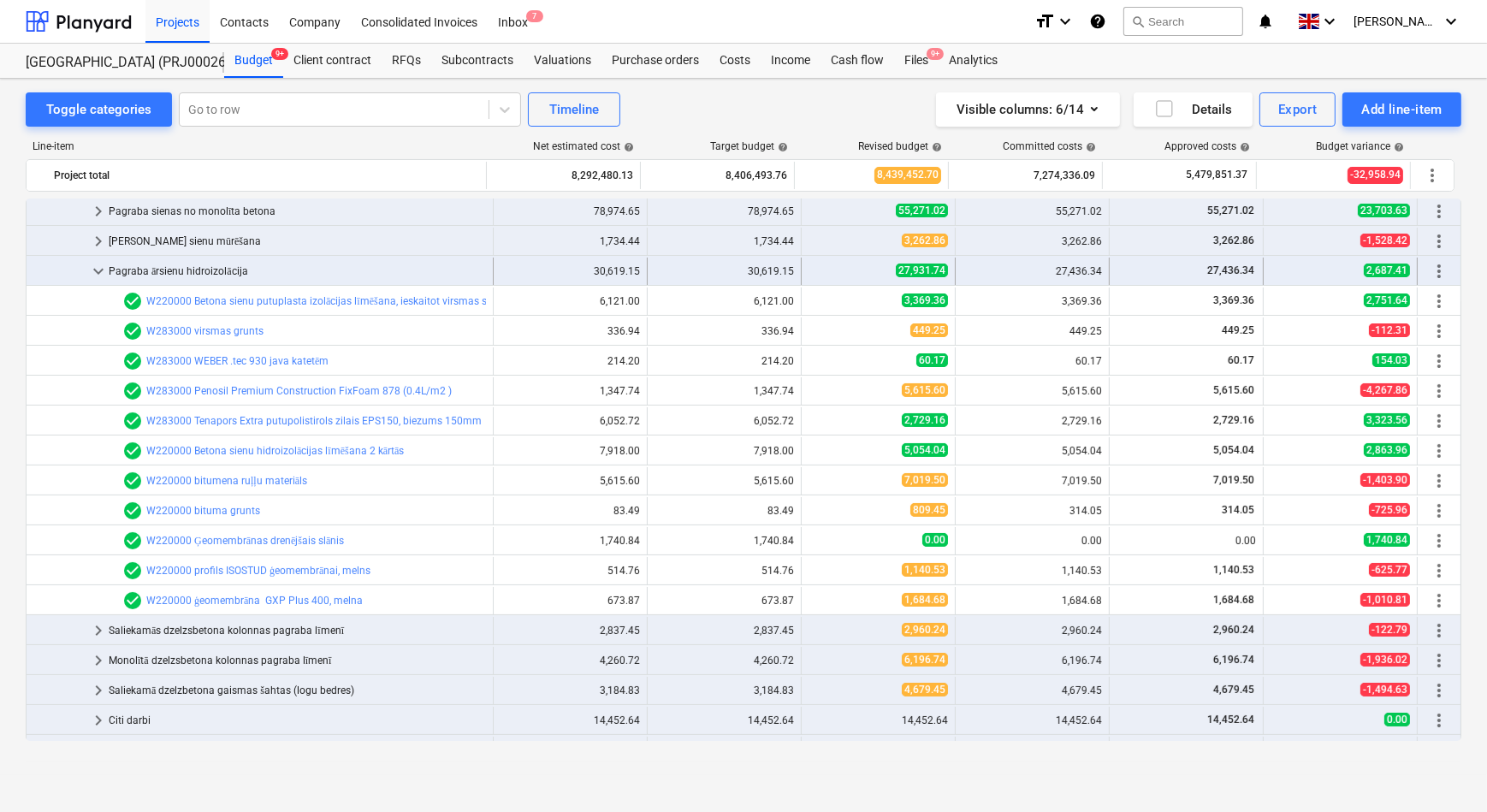
click at [98, 270] on span "keyboard_arrow_down" at bounding box center [99, 271] width 21 height 21
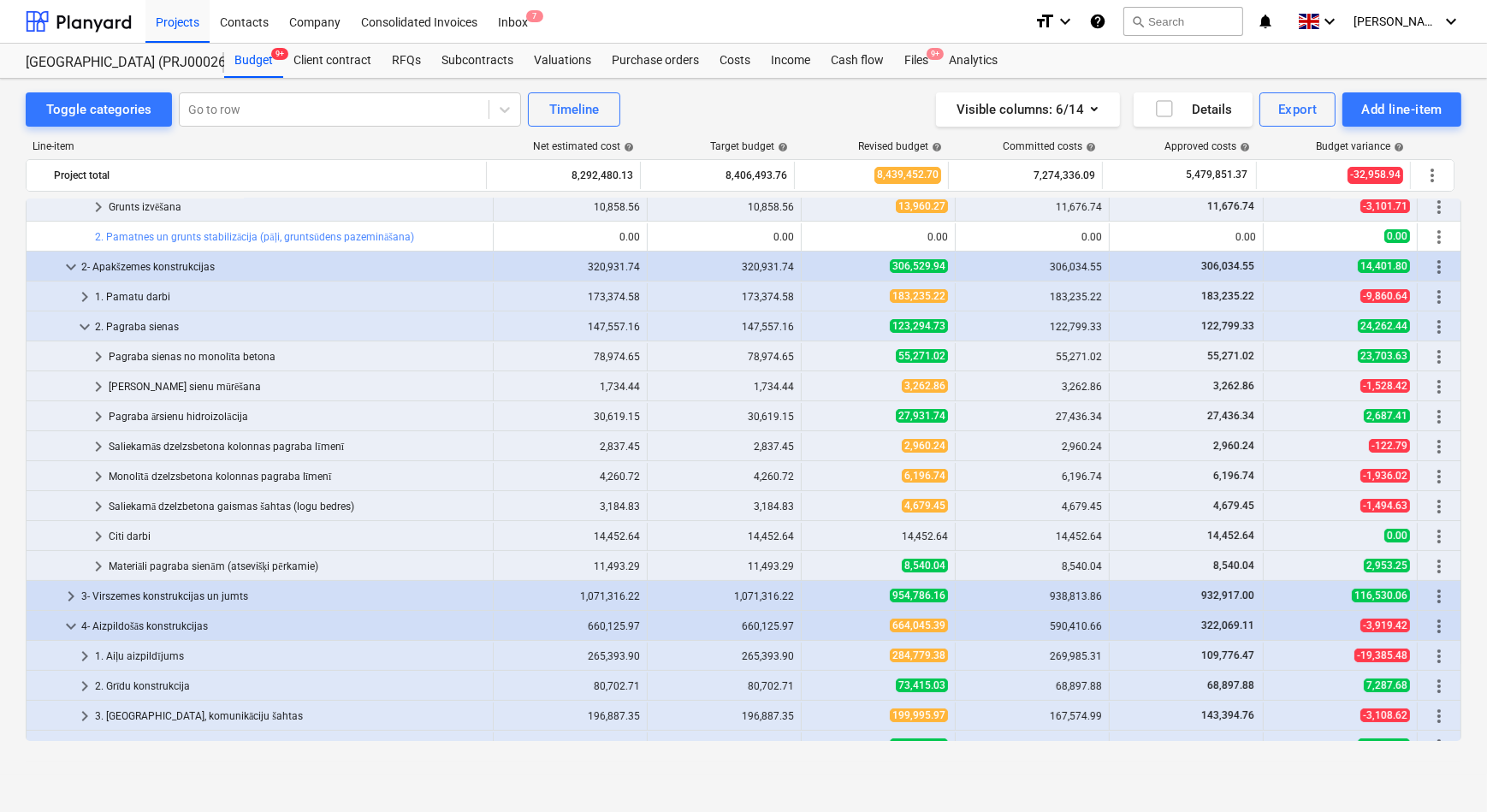
scroll to position [177, 0]
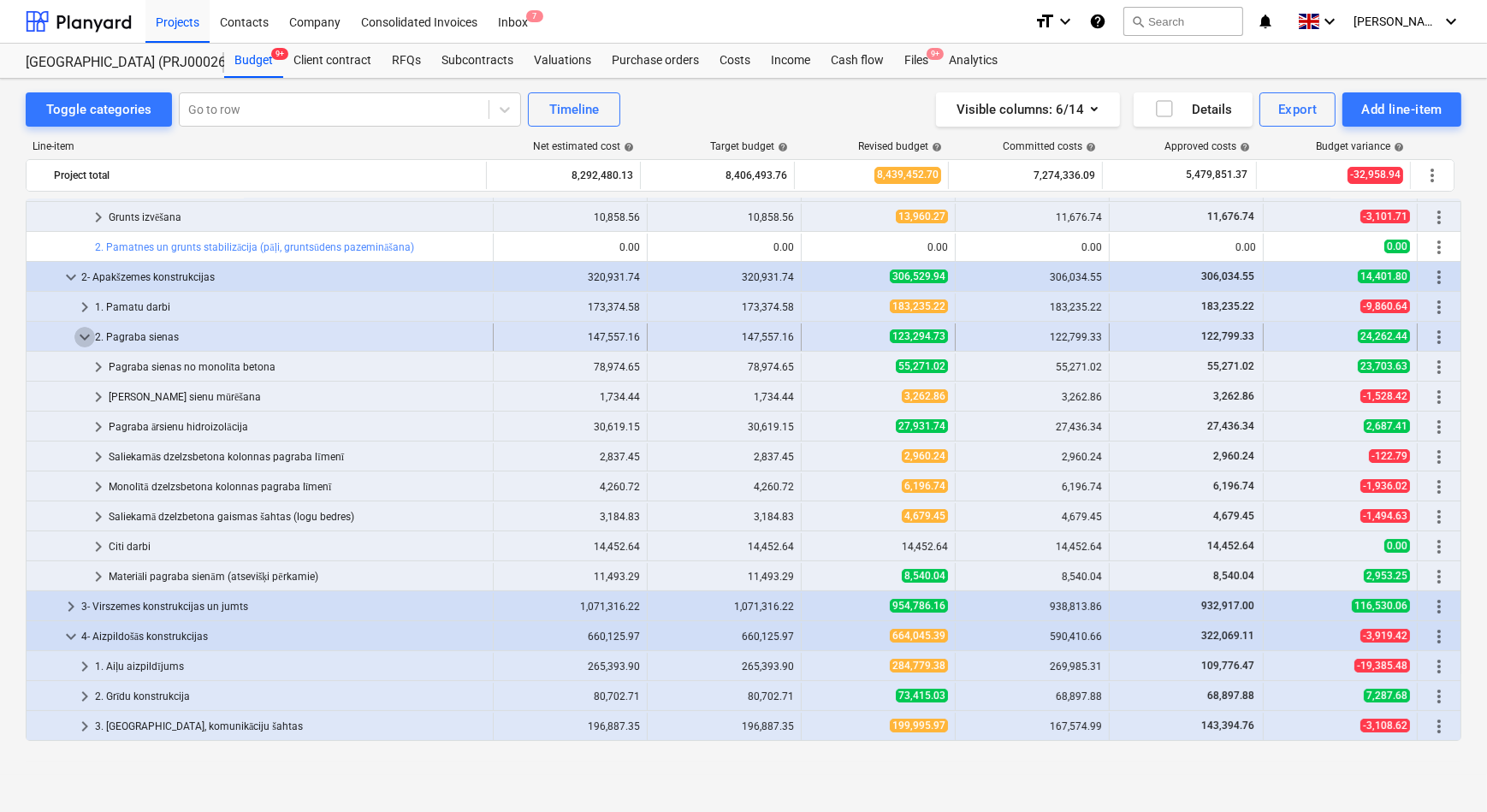
click at [88, 335] on span "keyboard_arrow_down" at bounding box center [85, 338] width 21 height 21
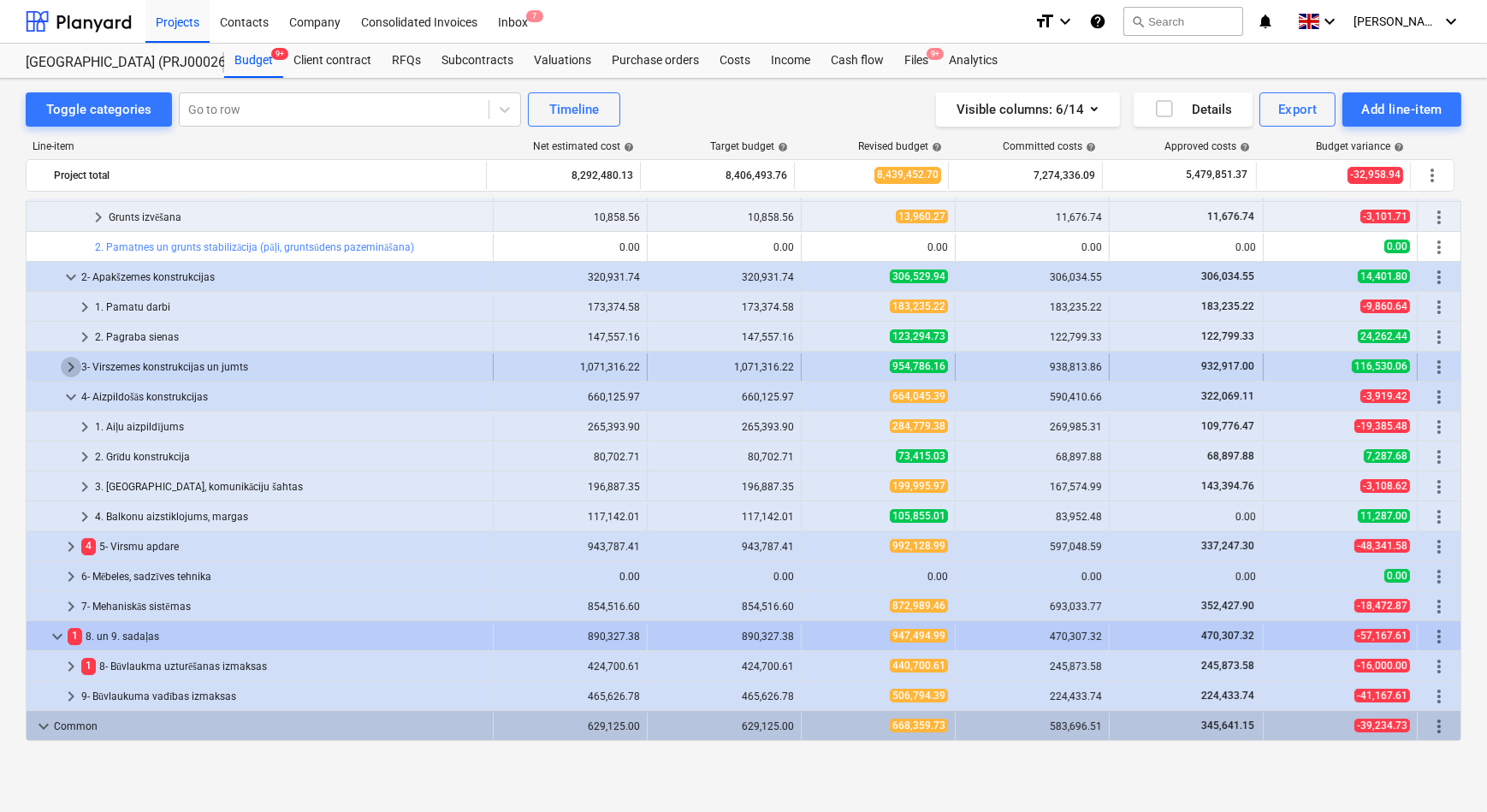
click at [74, 364] on span "keyboard_arrow_right" at bounding box center [71, 367] width 21 height 21
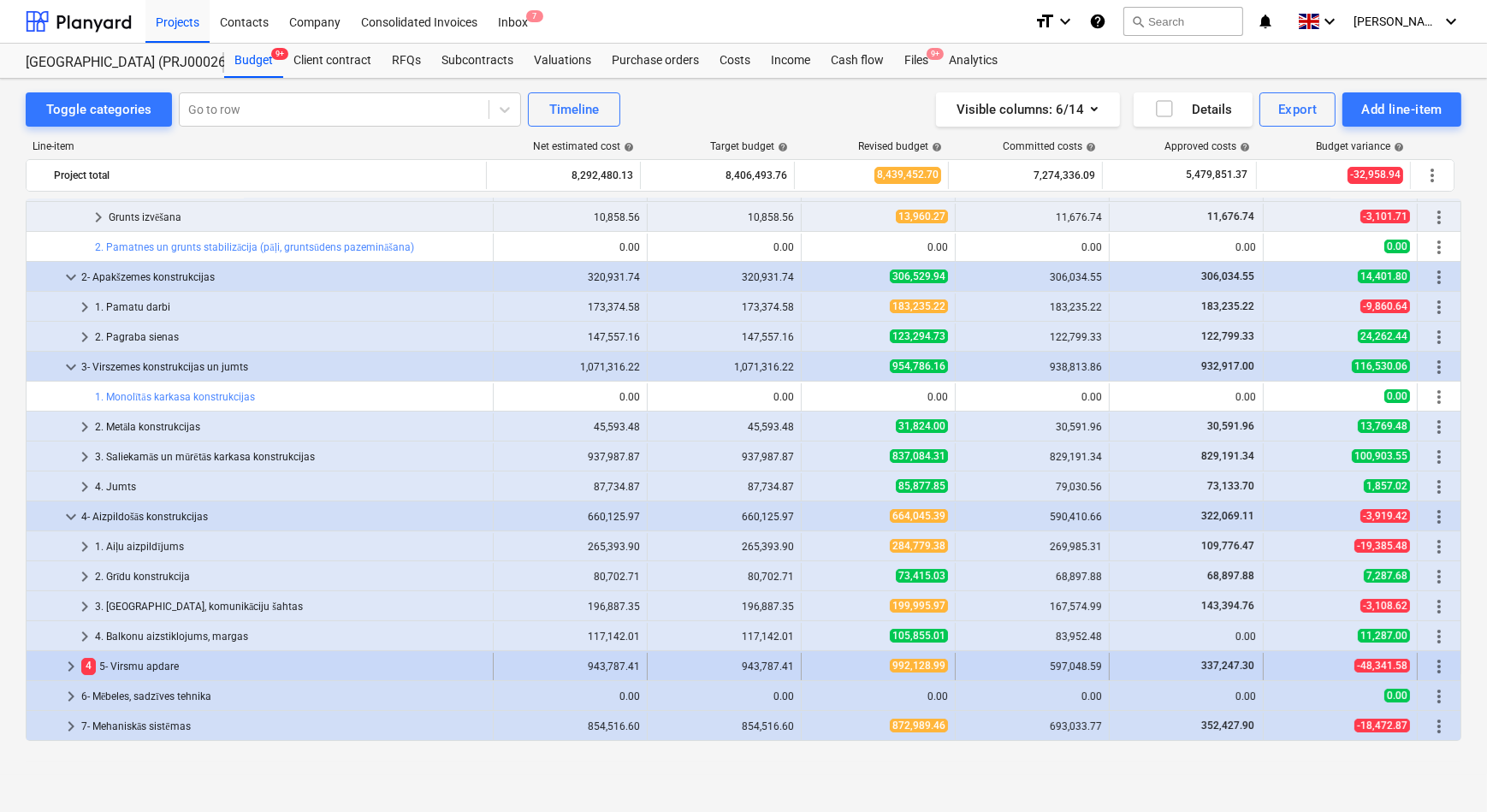
click at [69, 663] on span "keyboard_arrow_right" at bounding box center [71, 667] width 21 height 21
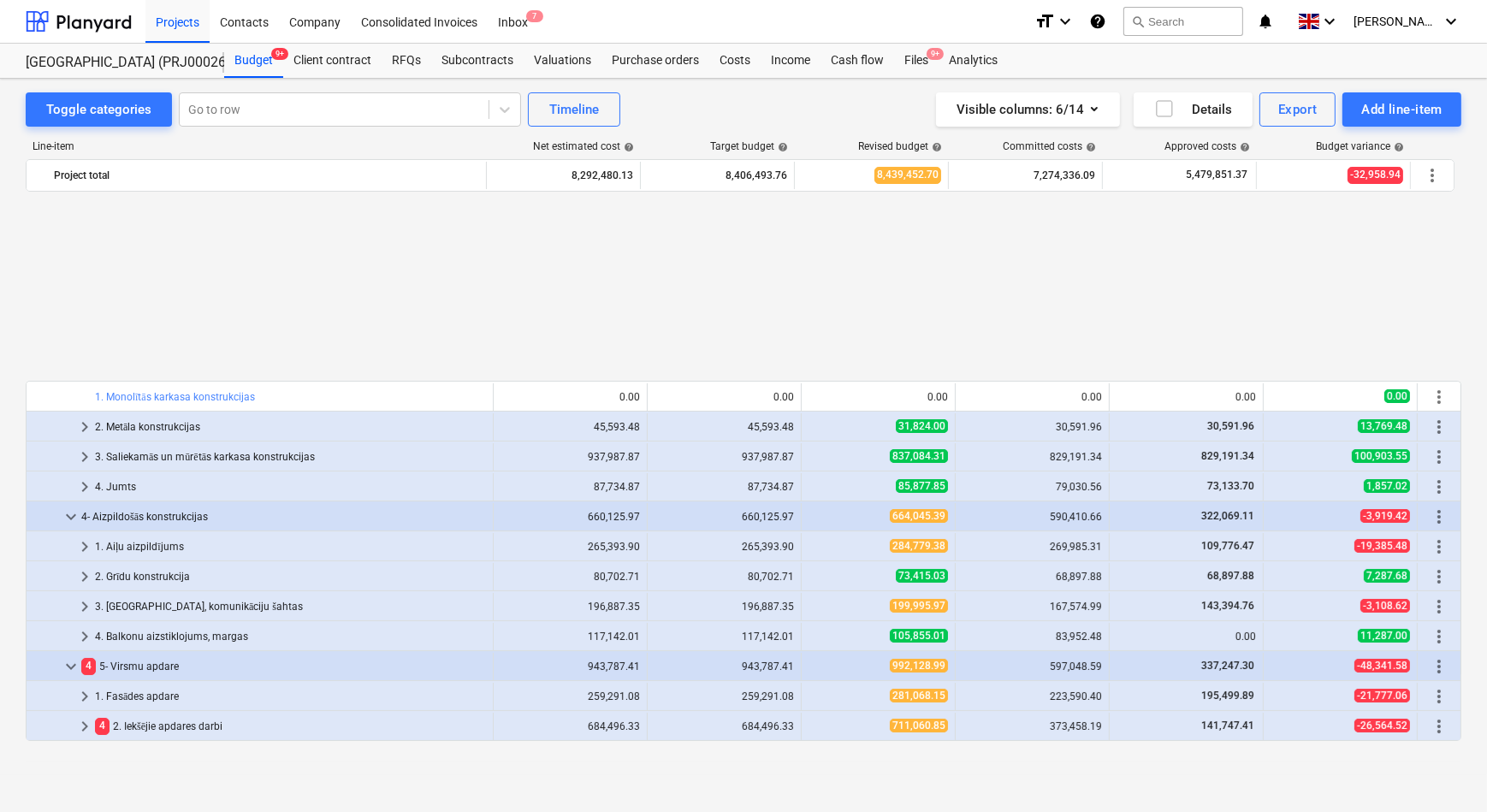
scroll to position [411, 0]
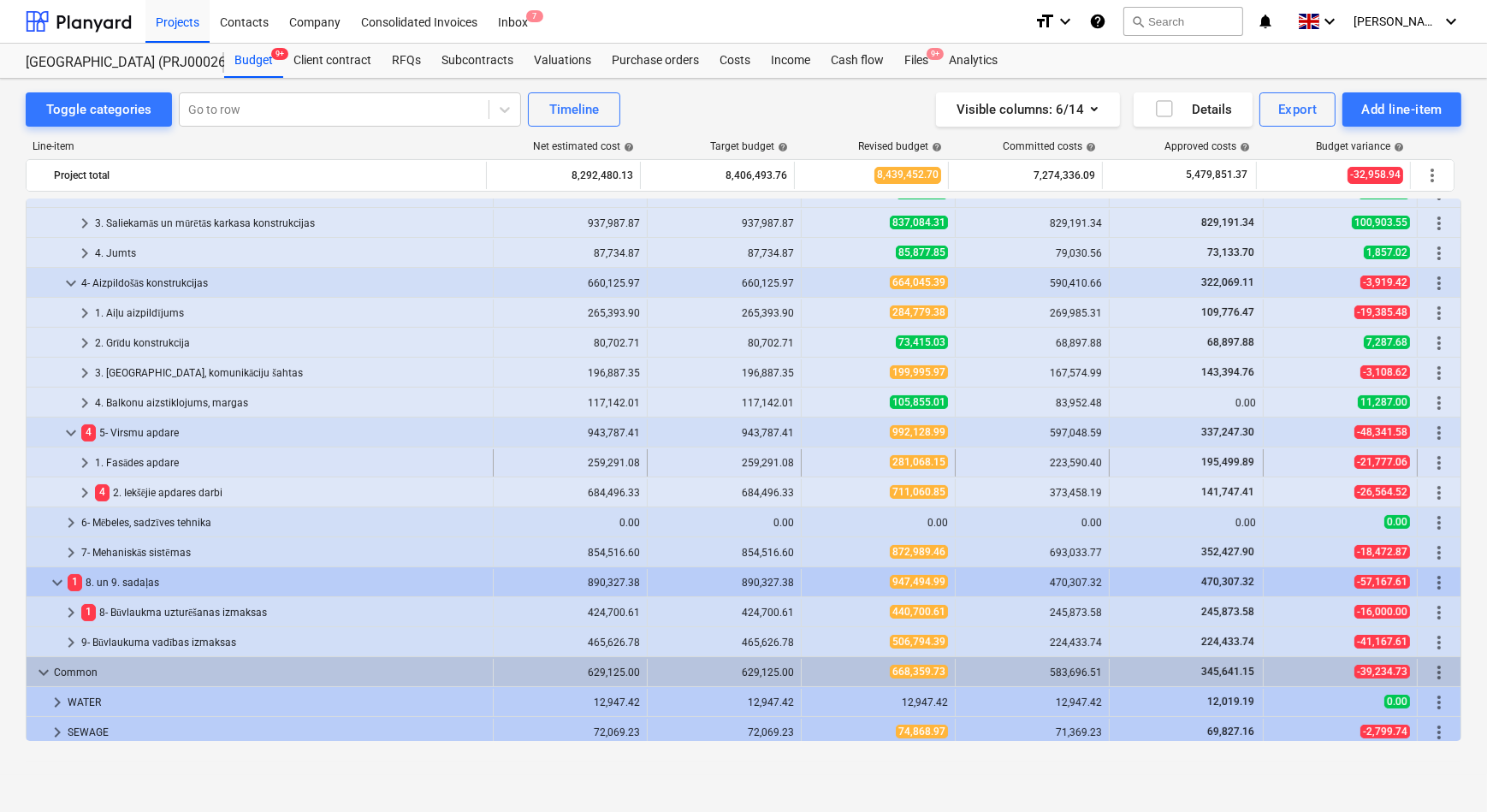
click at [79, 460] on span "keyboard_arrow_right" at bounding box center [85, 463] width 21 height 21
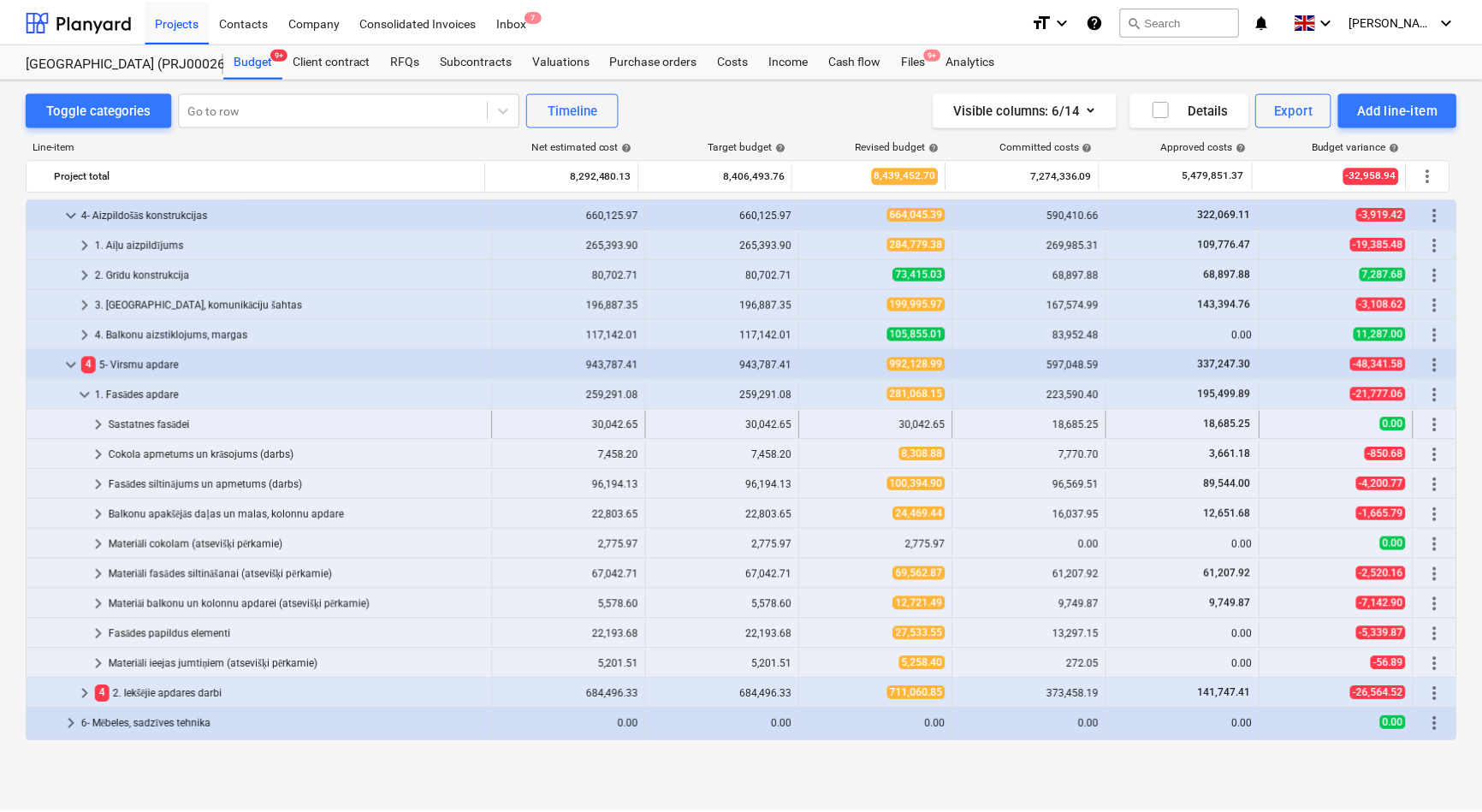
scroll to position [488, 0]
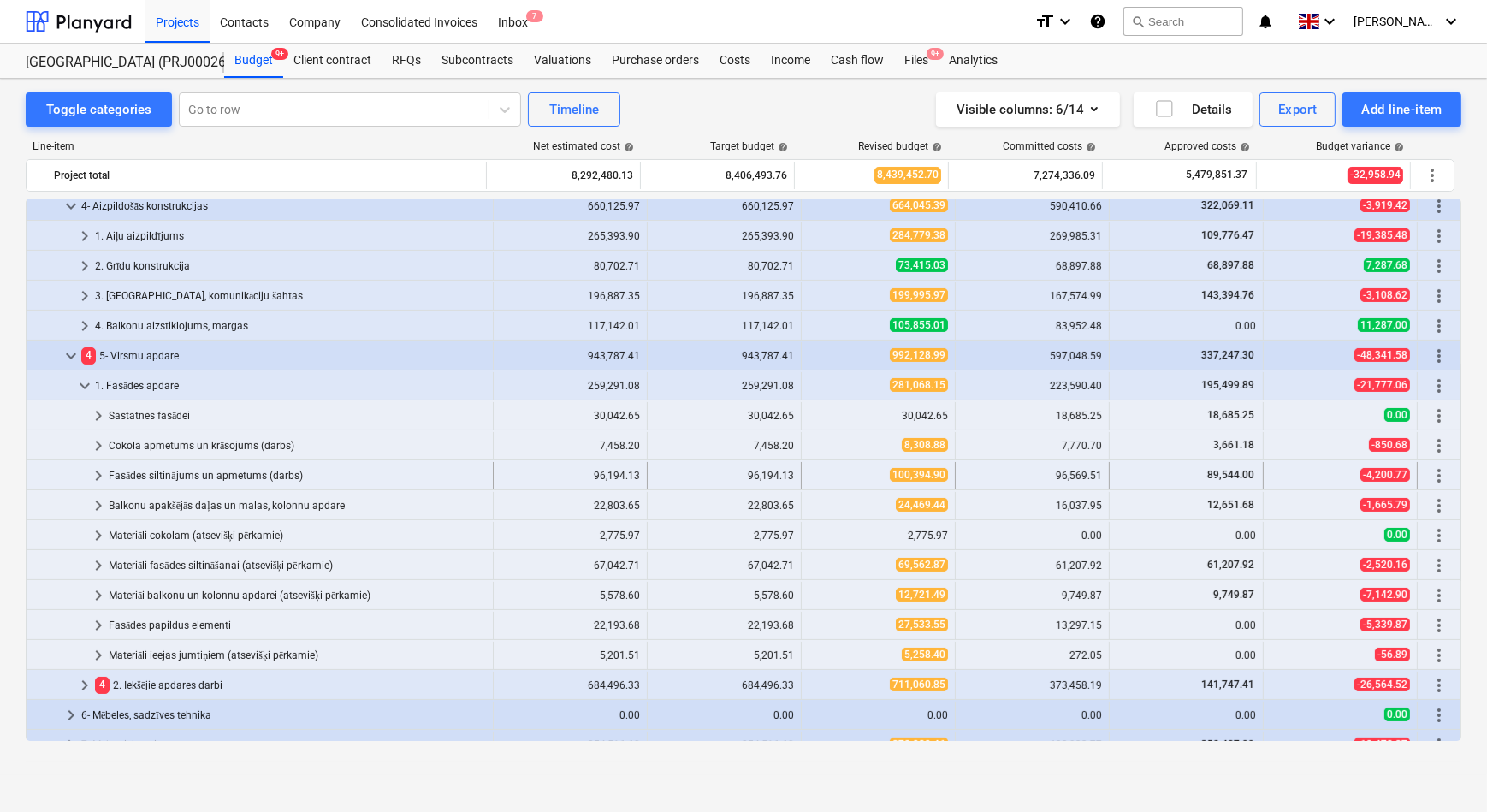
click at [93, 474] on span "keyboard_arrow_right" at bounding box center [99, 475] width 21 height 21
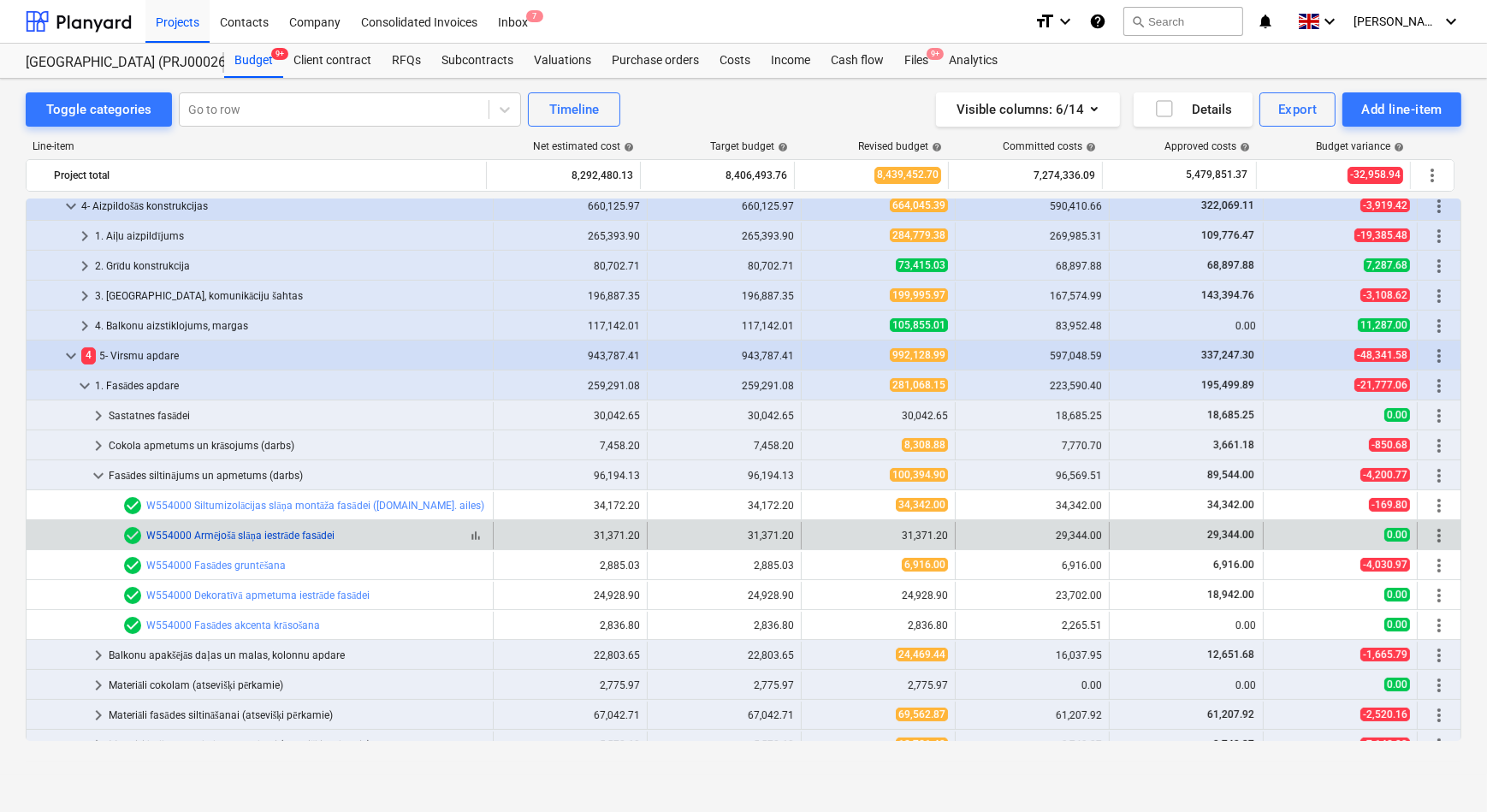
click at [236, 533] on link "W554000 Armējošā slāņa iestrāde fasādei" at bounding box center [241, 535] width 188 height 12
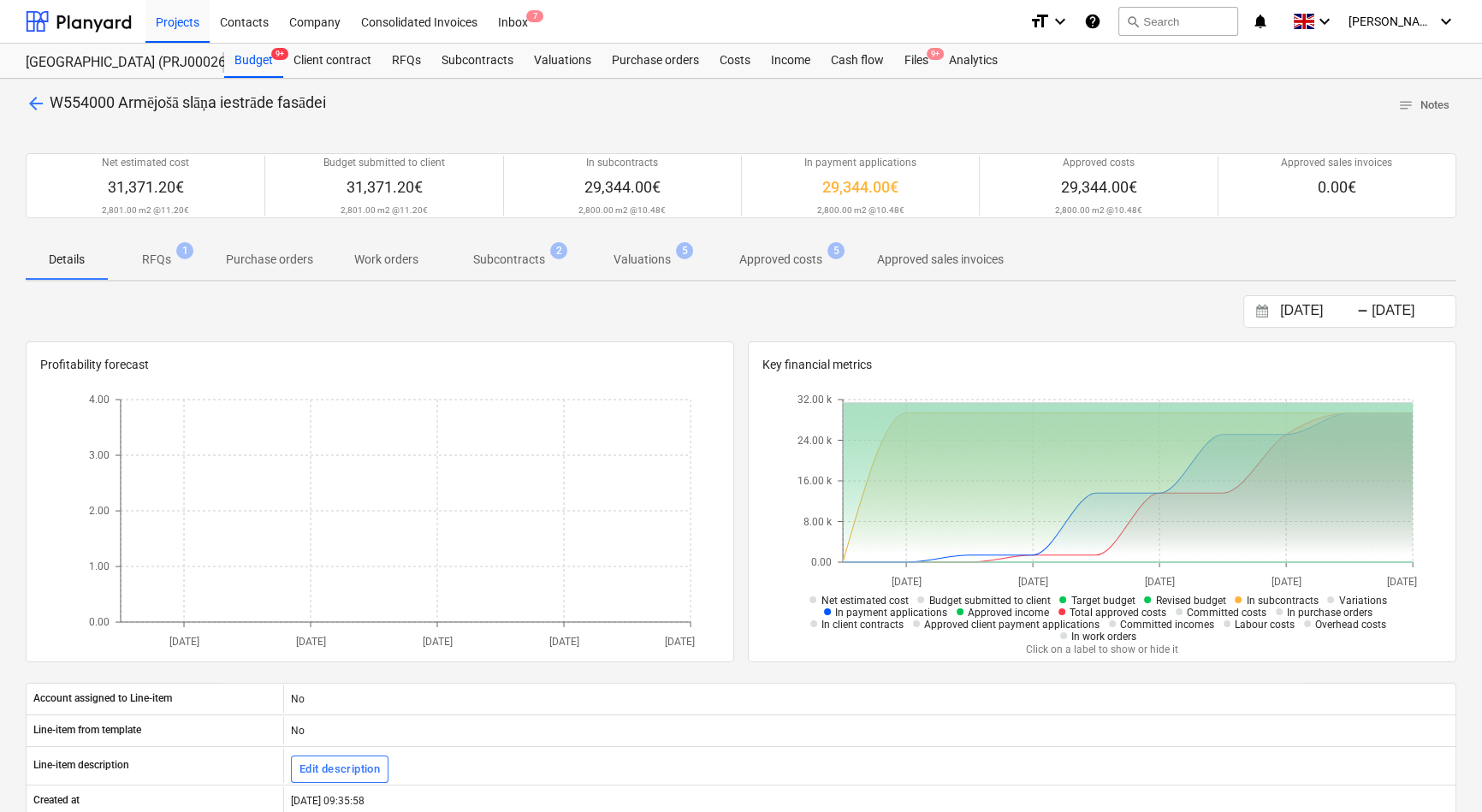
click at [156, 264] on p "RFQs" at bounding box center [156, 260] width 29 height 18
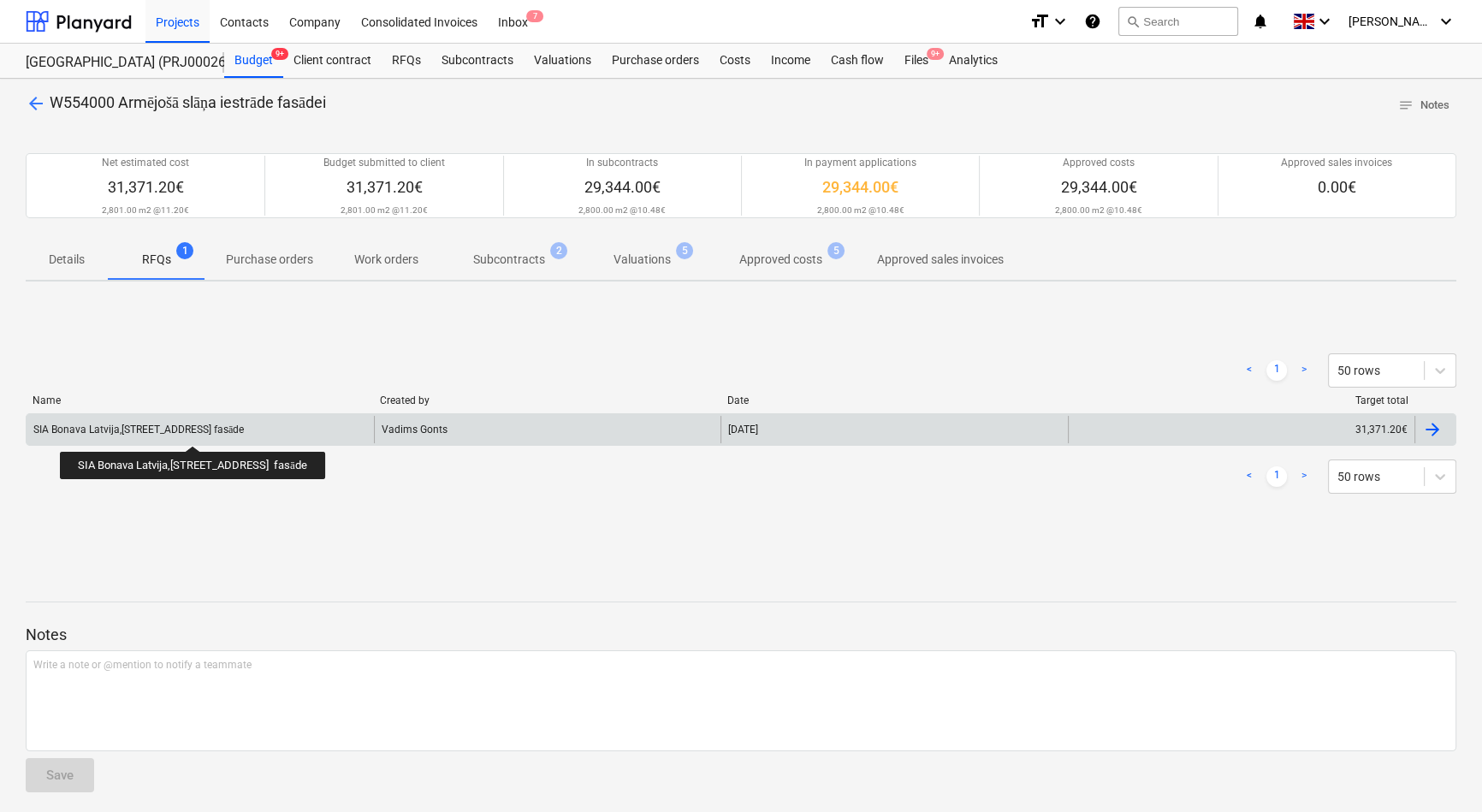
click at [195, 431] on div "SIA Bonava Latvija,Tumes iela 25, K1,K2 fasāde" at bounding box center [138, 429] width 210 height 12
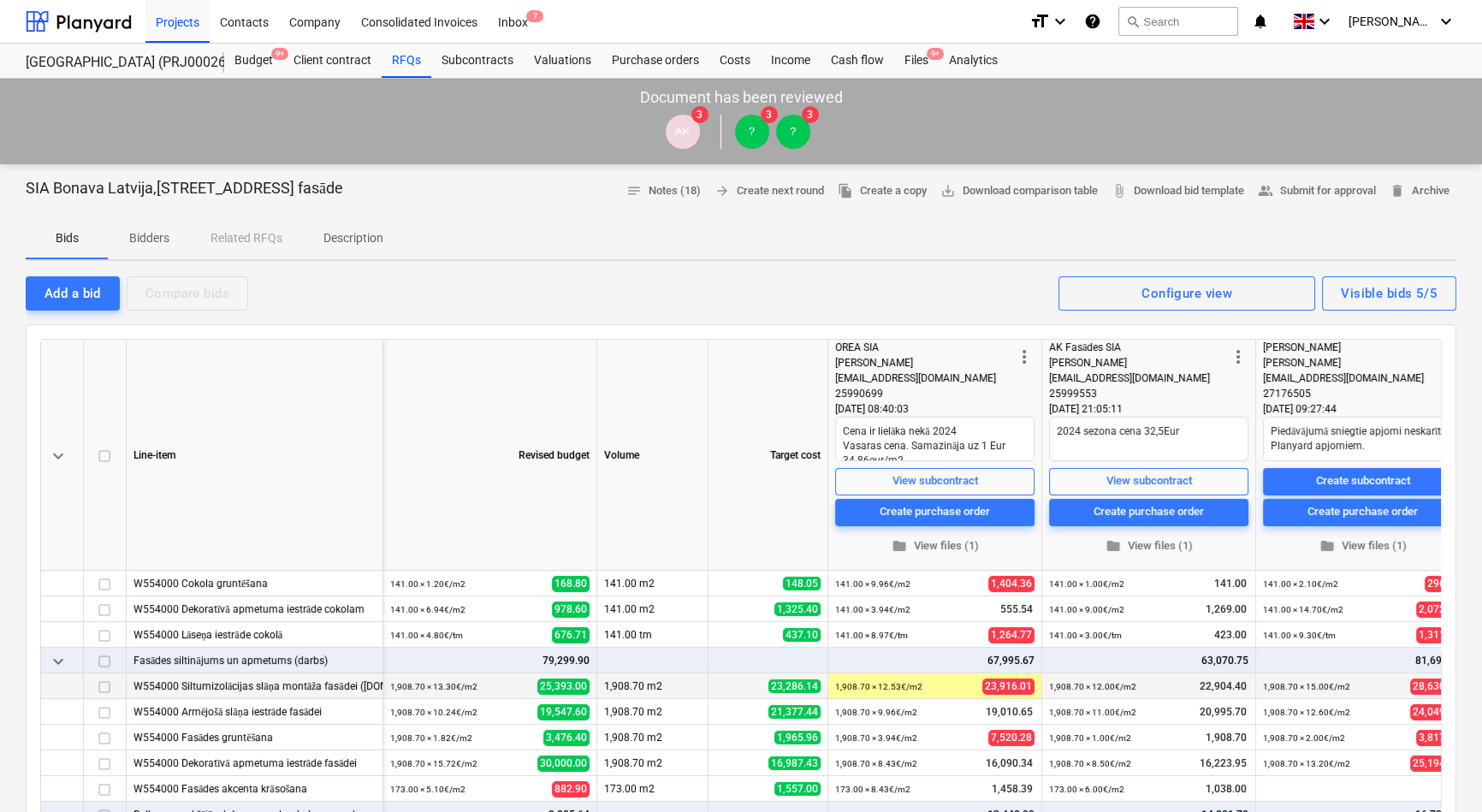
scroll to position [155, 0]
click at [354, 235] on p "Description" at bounding box center [353, 238] width 60 height 18
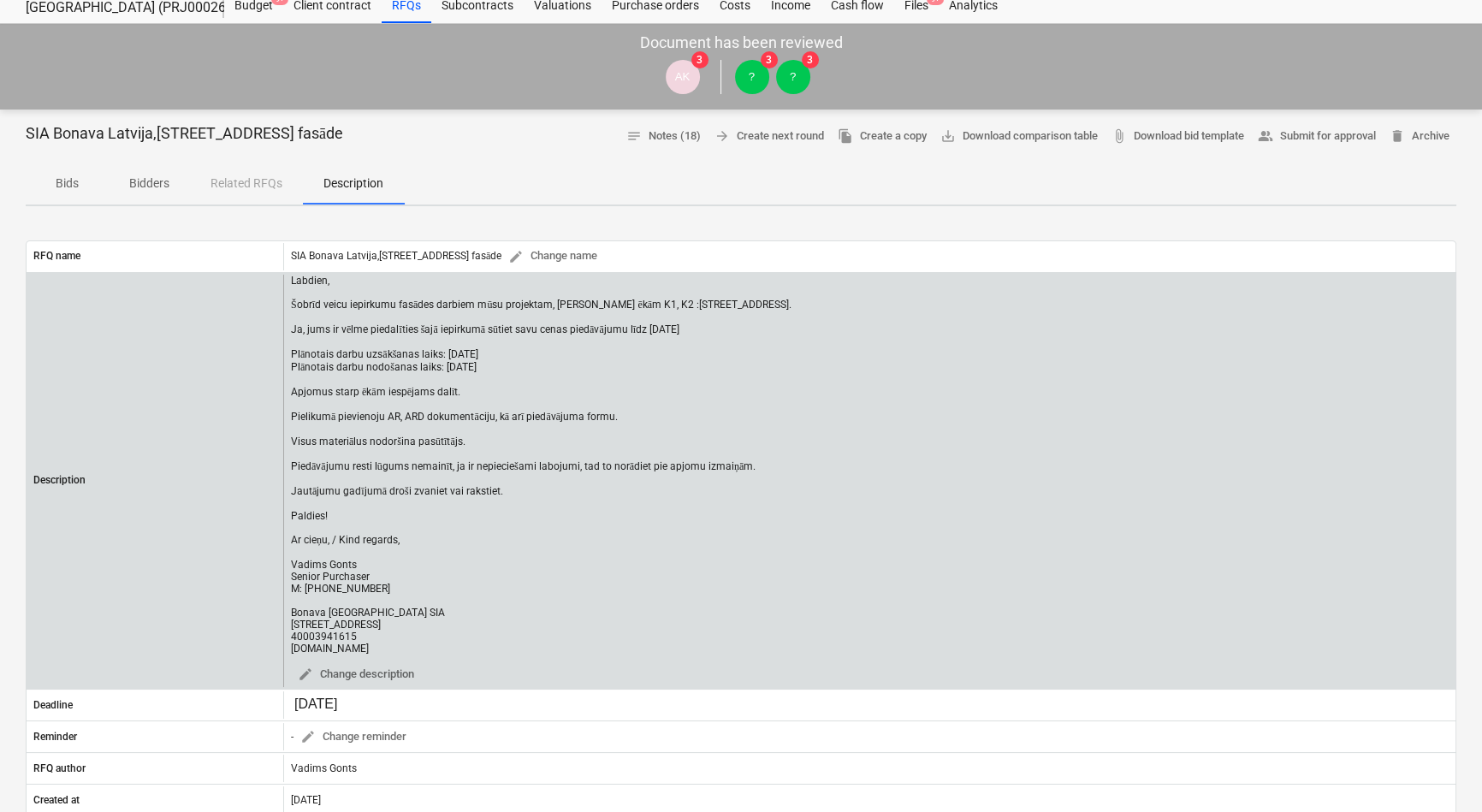
scroll to position [155, 0]
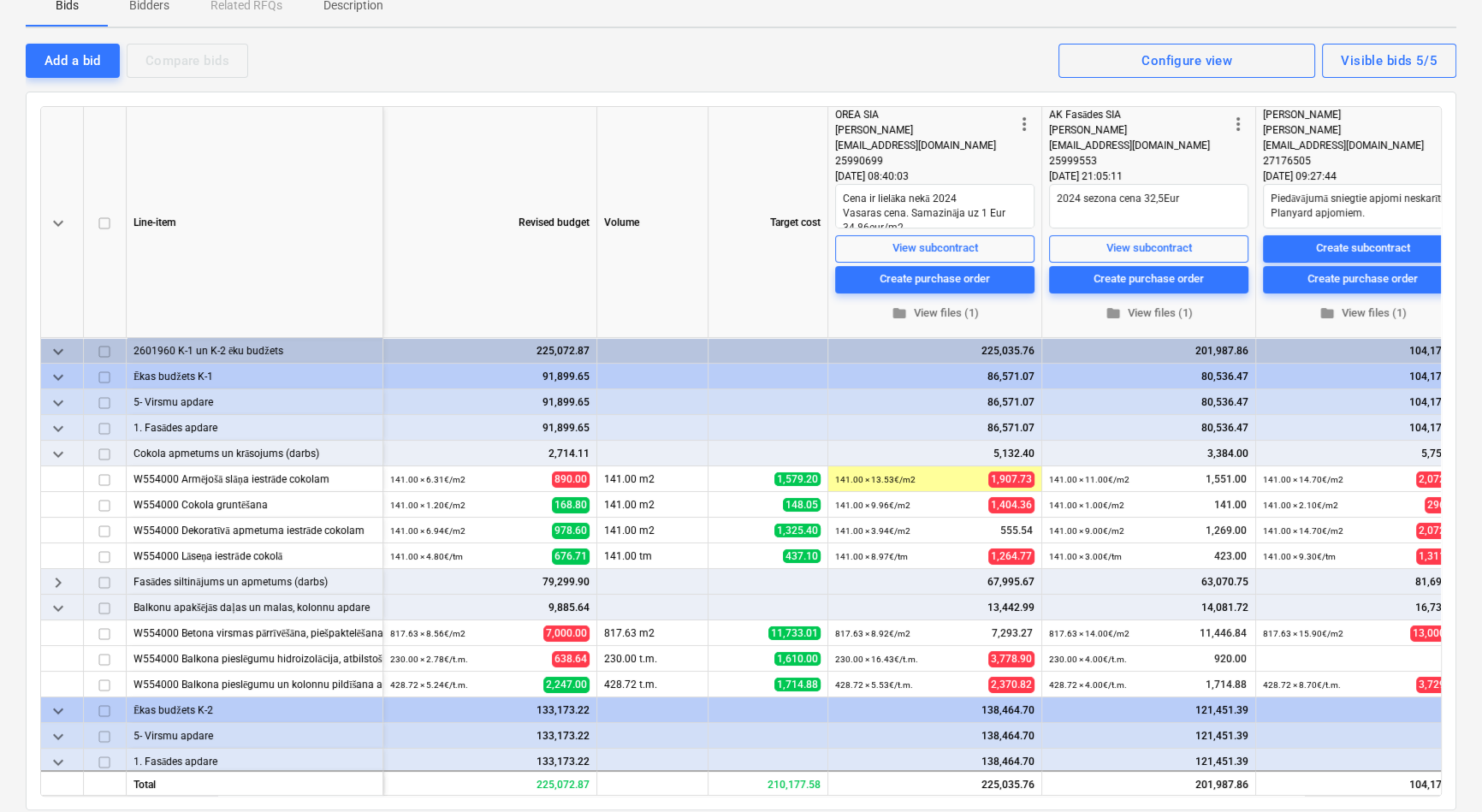
click at [61, 600] on span "keyboard_arrow_down" at bounding box center [58, 609] width 21 height 21
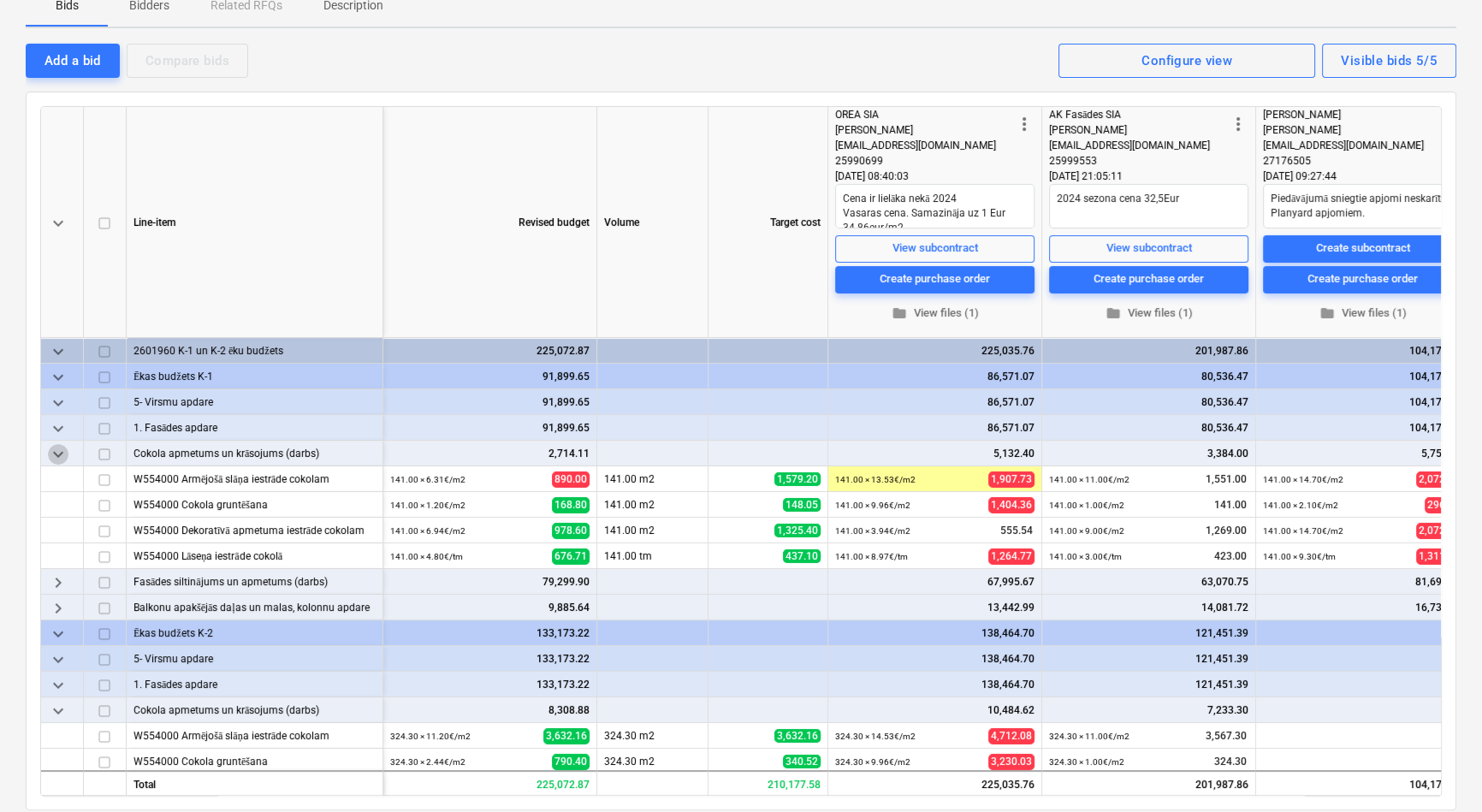
click at [58, 449] on span "keyboard_arrow_down" at bounding box center [58, 454] width 21 height 21
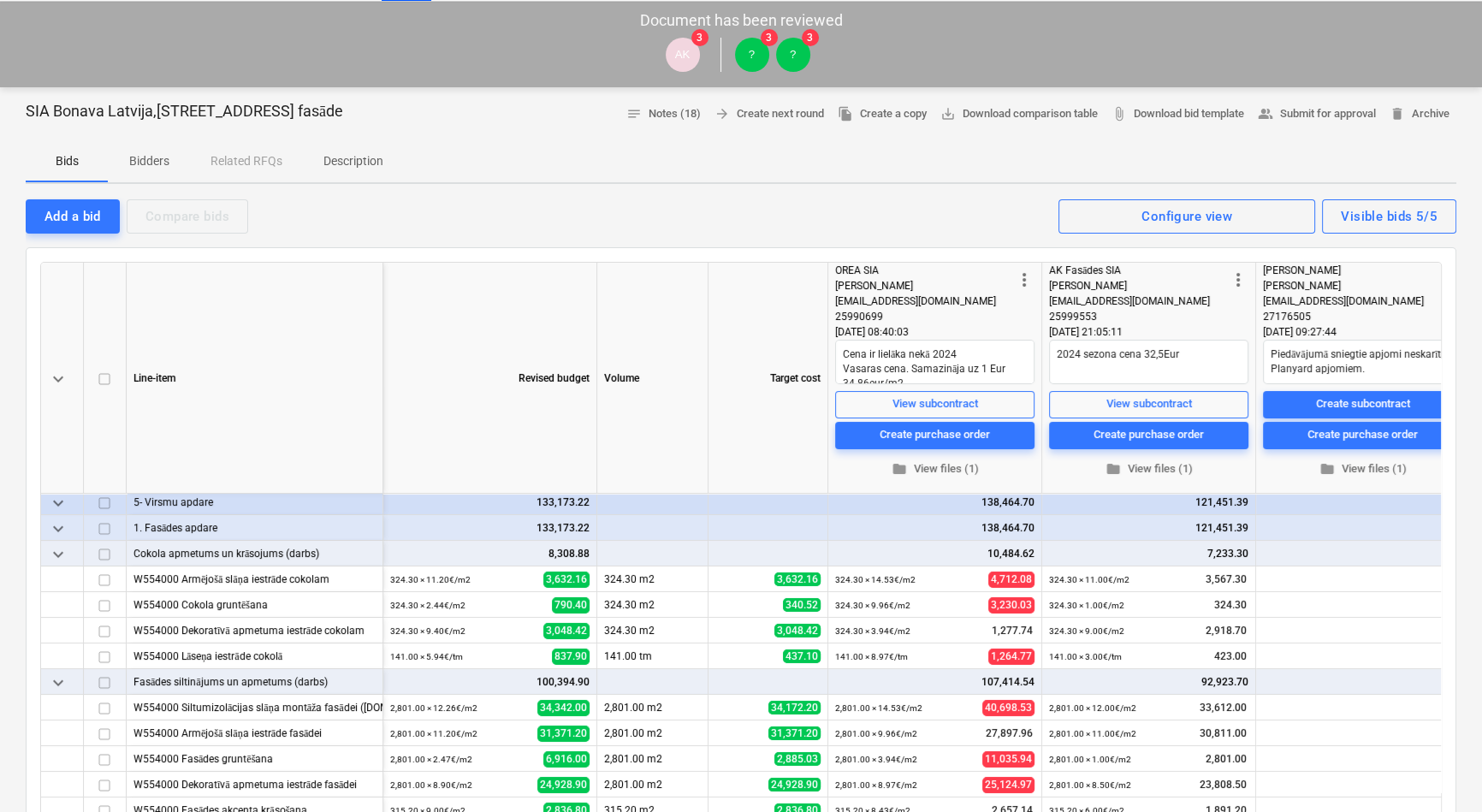
scroll to position [60, 0]
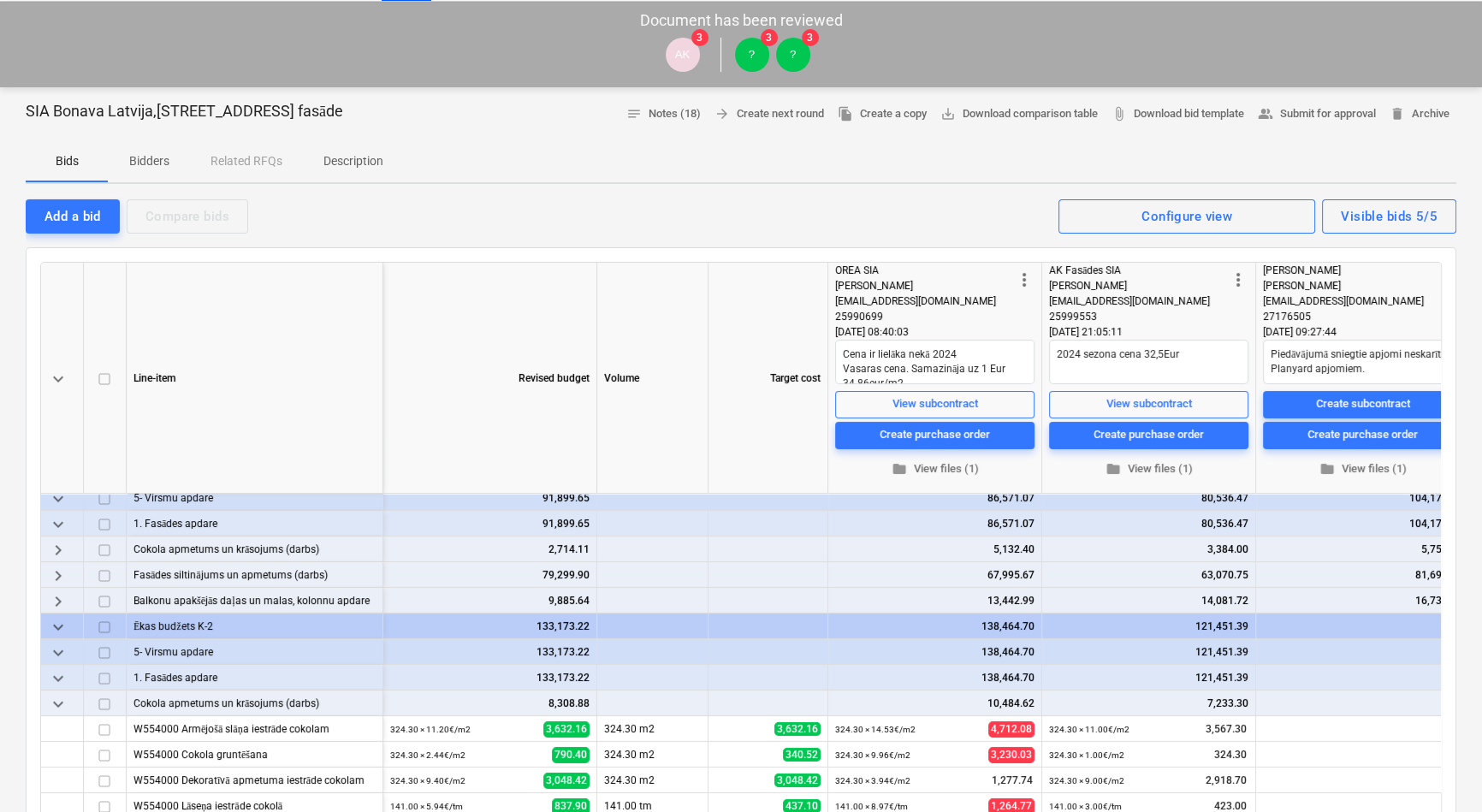
click at [59, 704] on span "keyboard_arrow_down" at bounding box center [58, 705] width 21 height 21
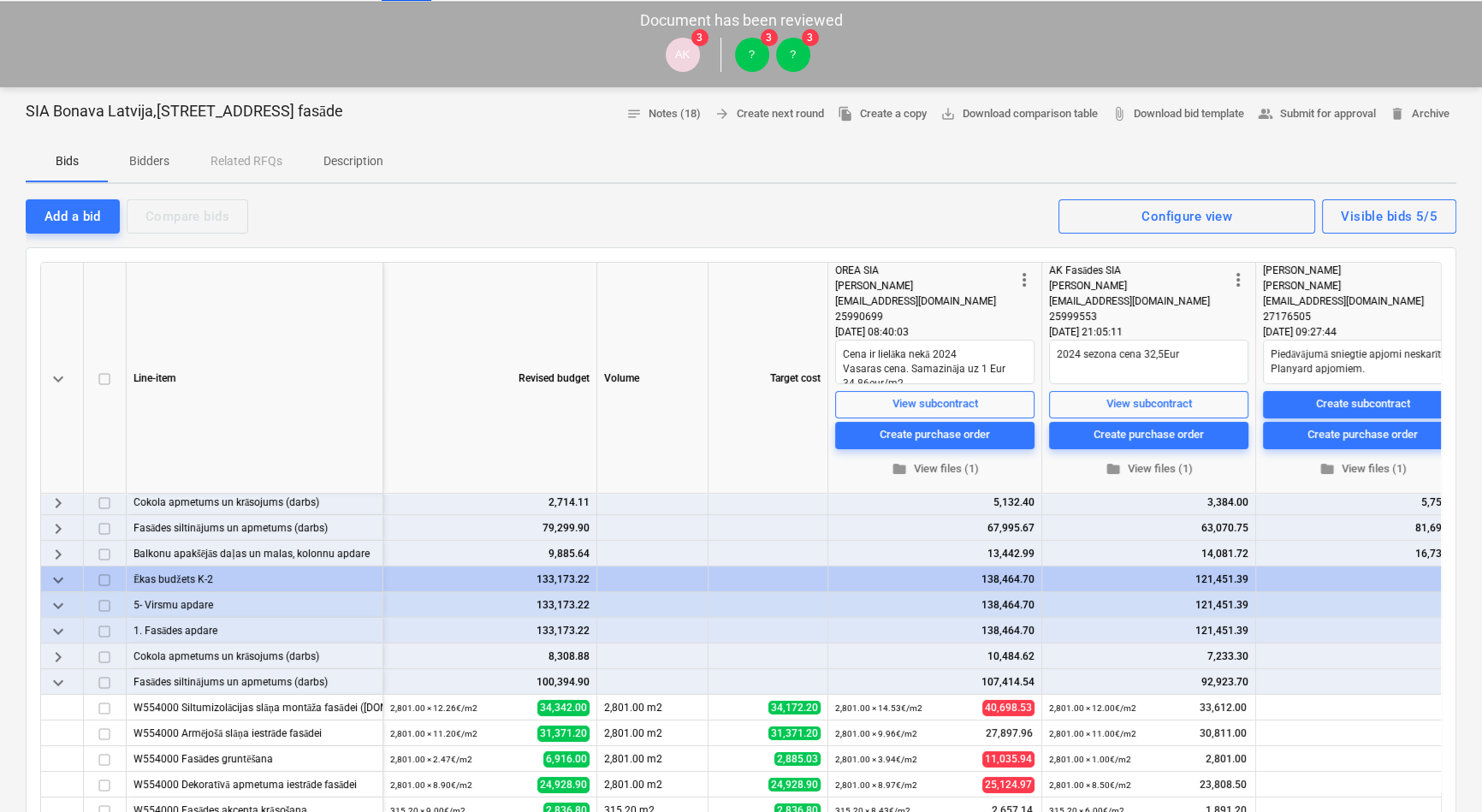
scroll to position [112, 0]
click at [52, 678] on span "keyboard_arrow_down" at bounding box center [58, 683] width 21 height 21
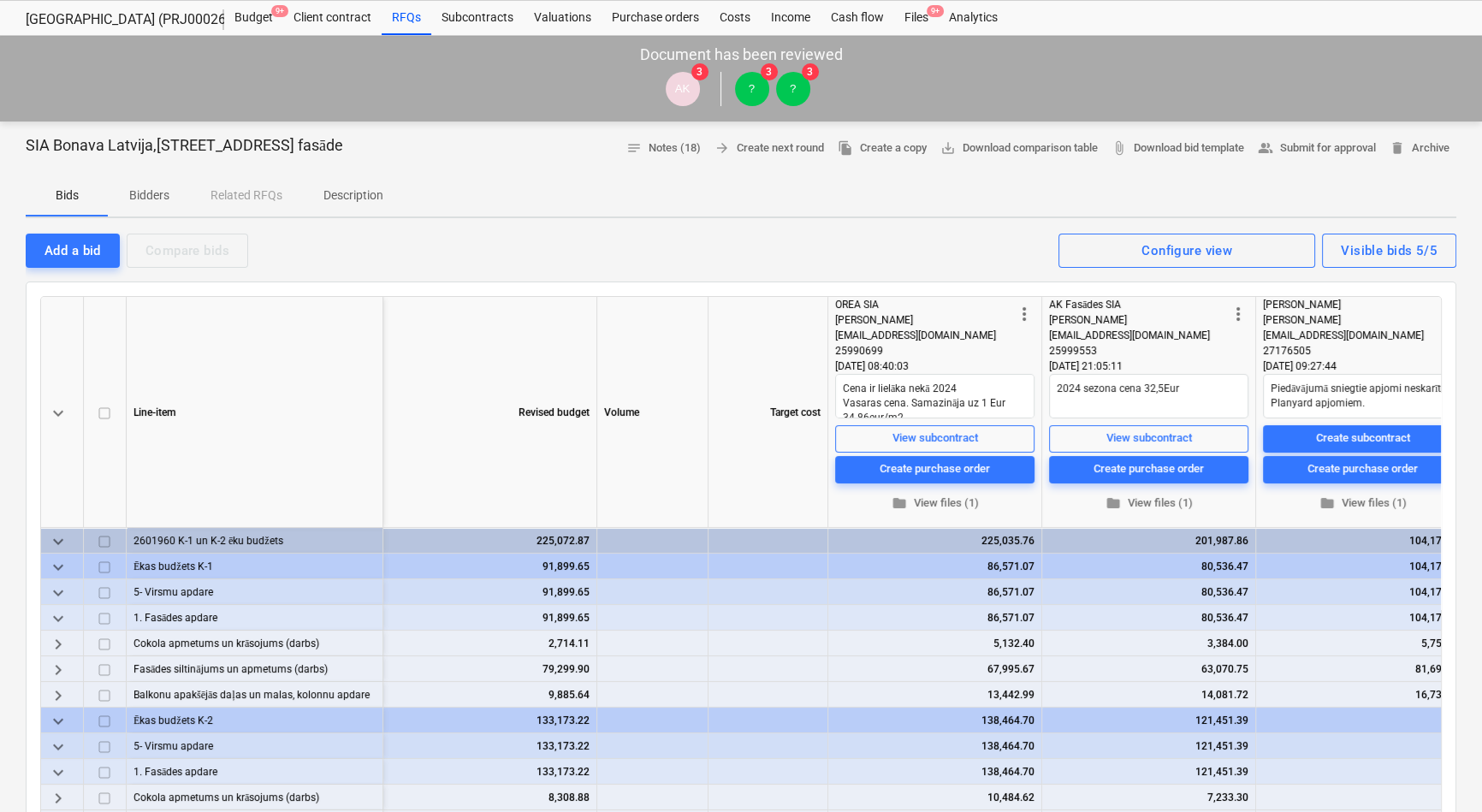
scroll to position [77, 0]
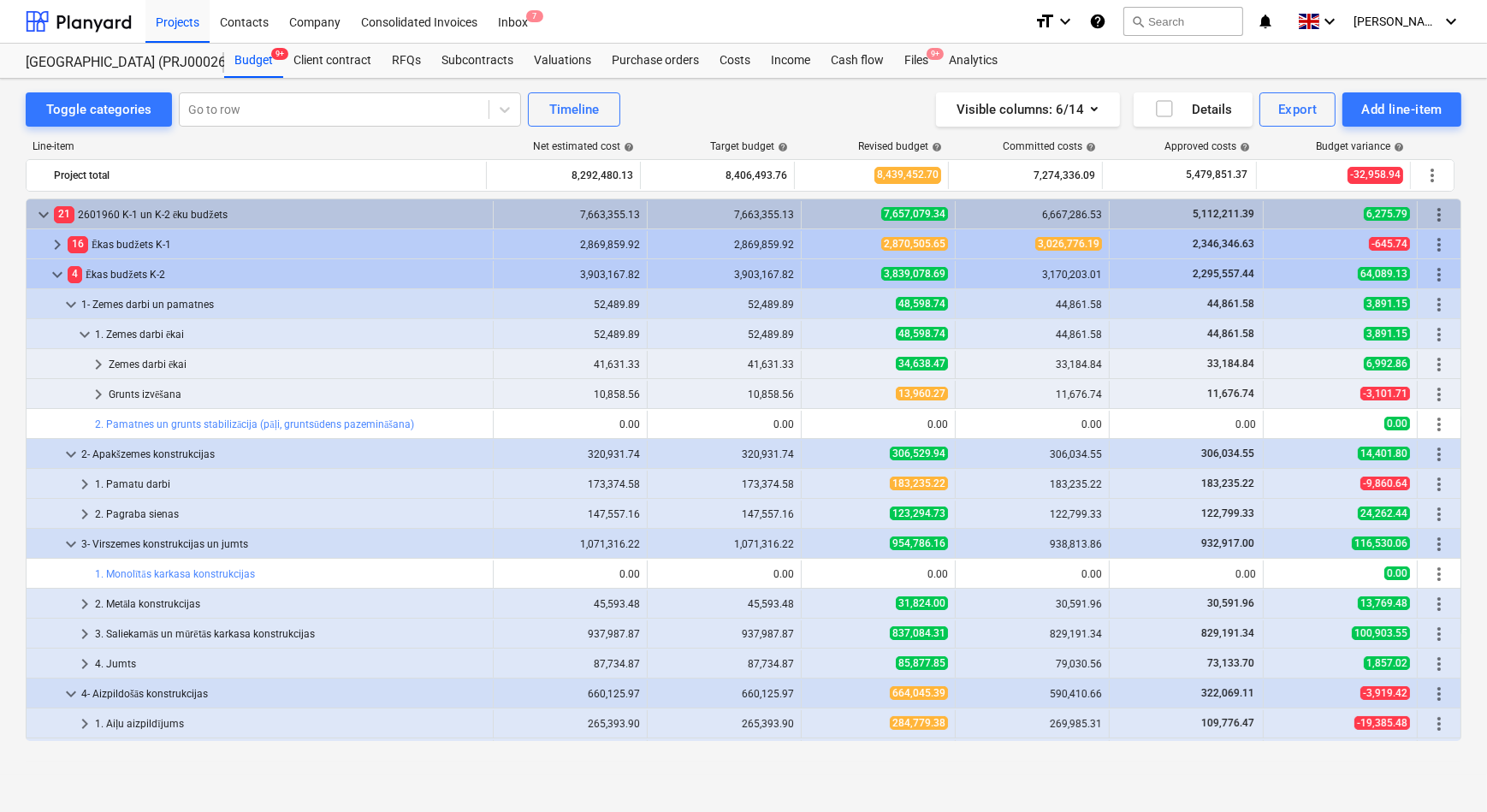
scroll to position [488, 0]
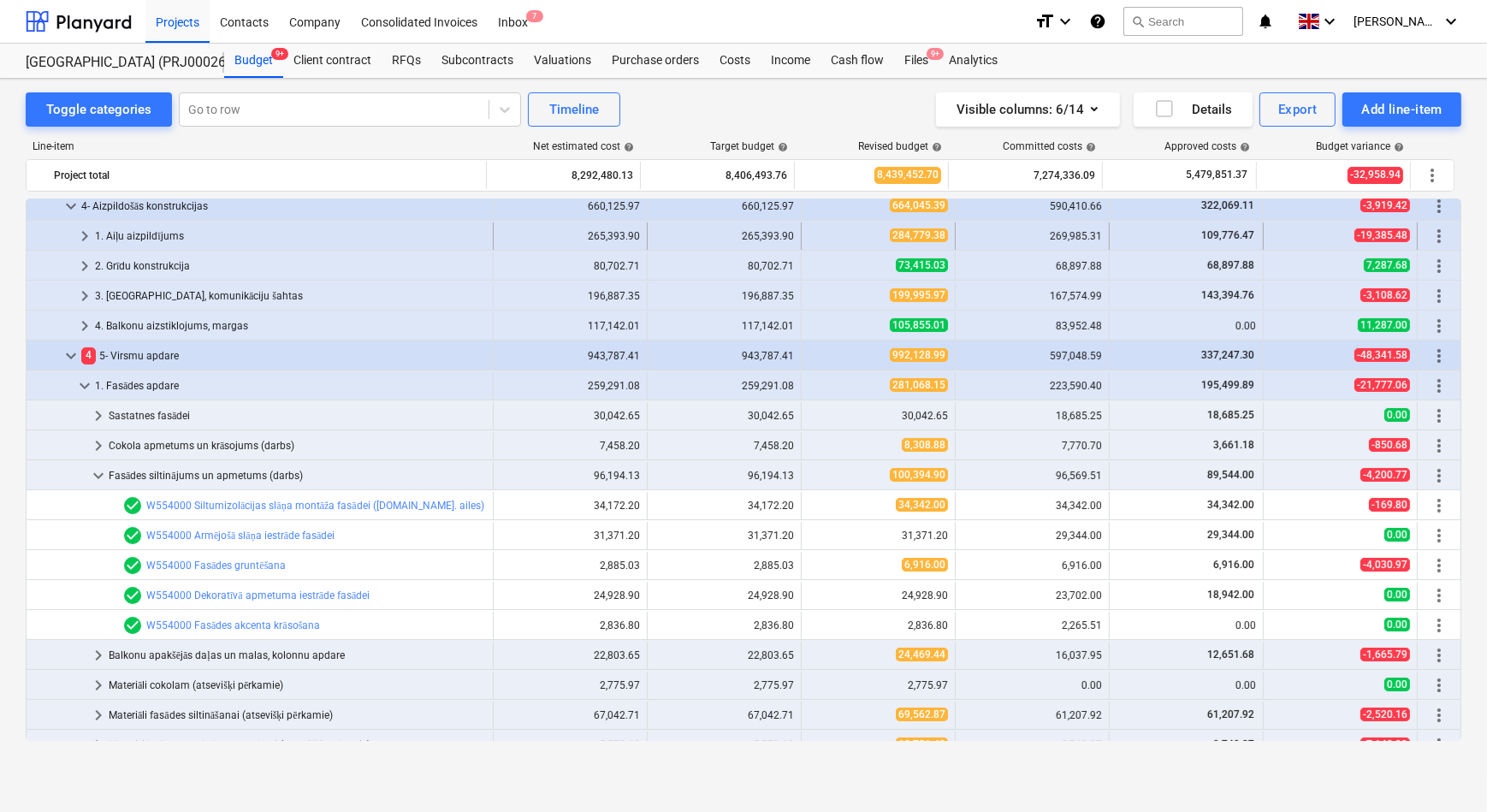
click at [81, 236] on span "keyboard_arrow_right" at bounding box center [85, 237] width 21 height 21
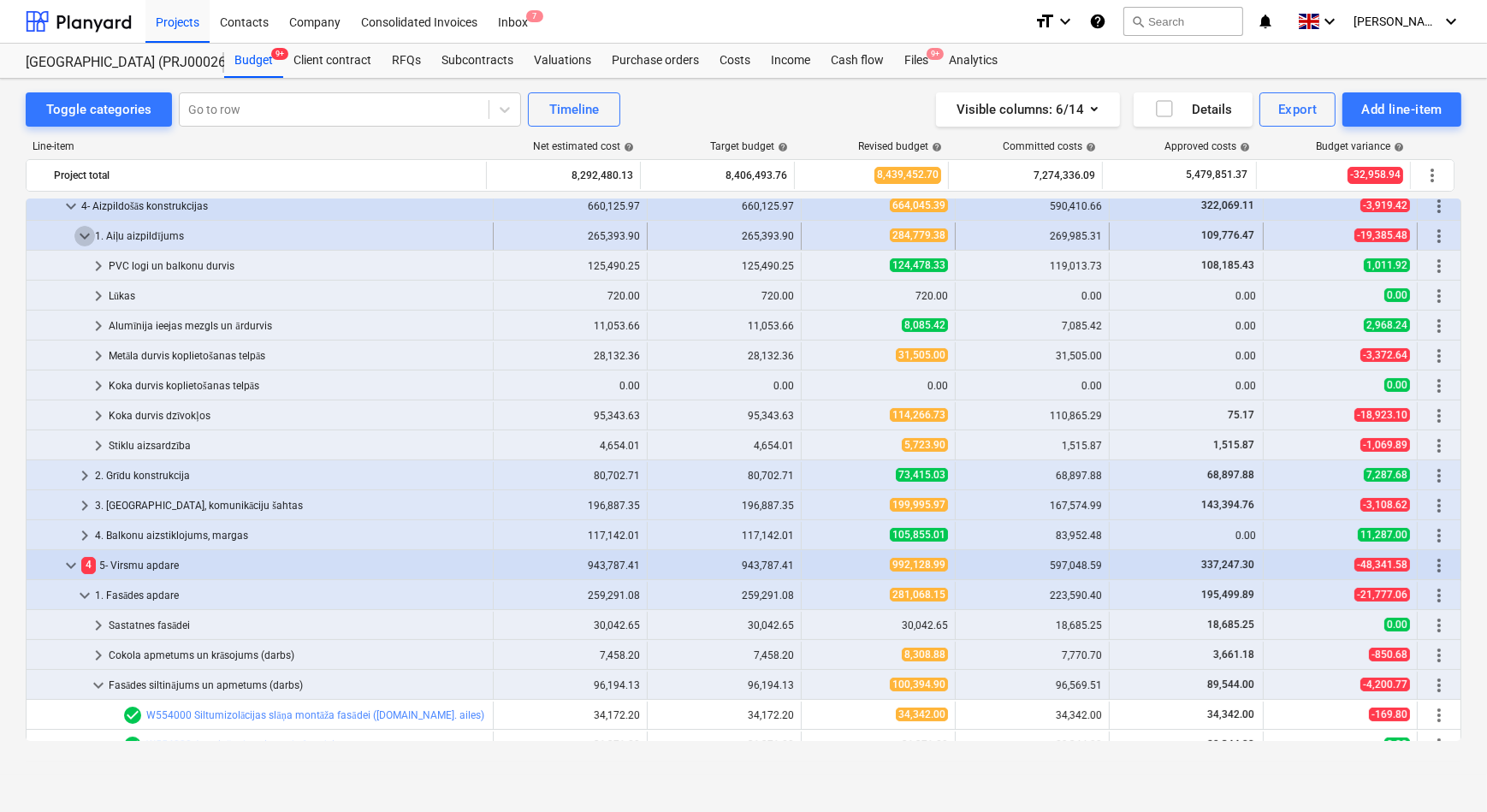
click at [81, 233] on span "keyboard_arrow_down" at bounding box center [85, 237] width 21 height 21
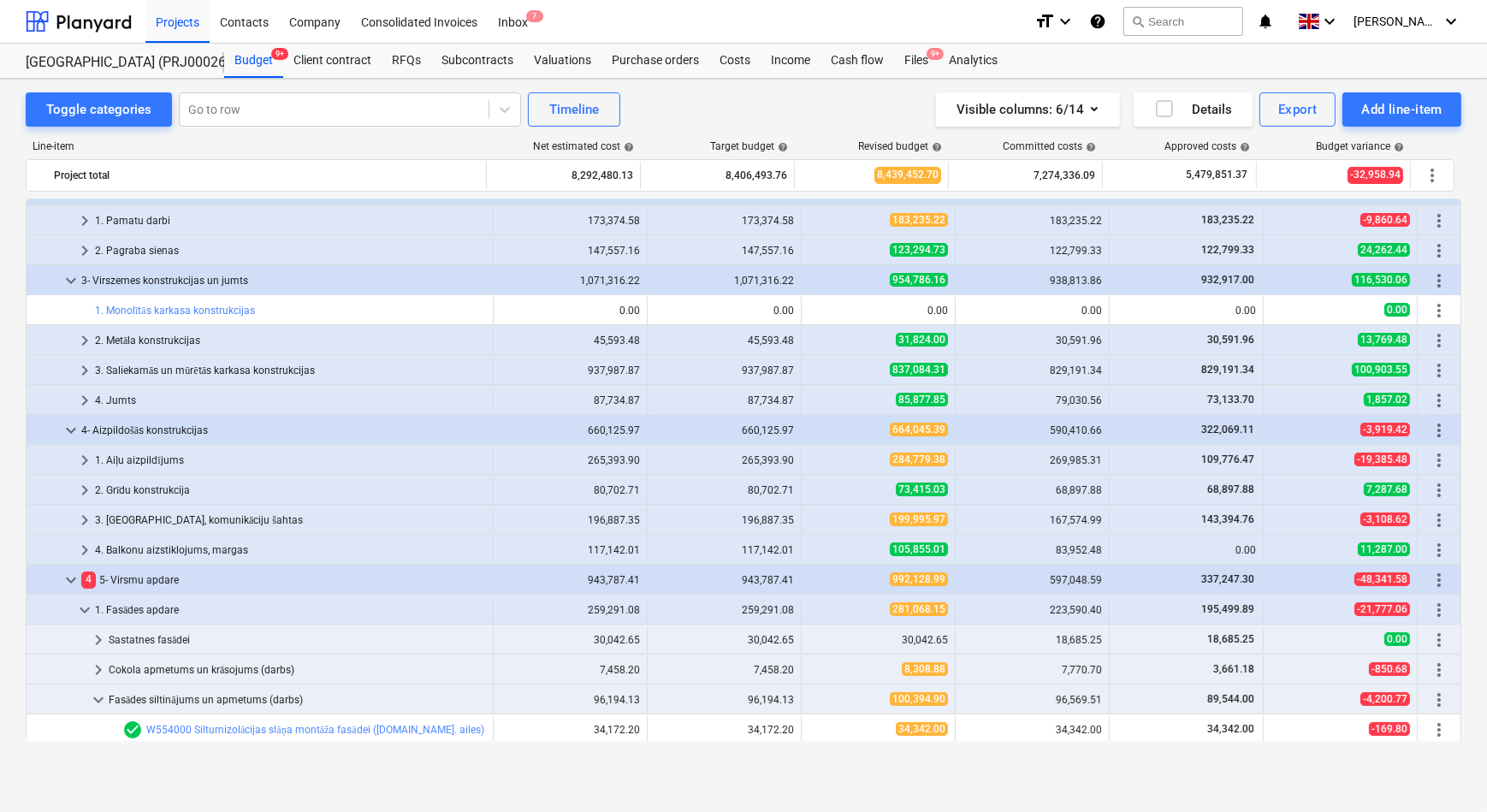
scroll to position [255, 0]
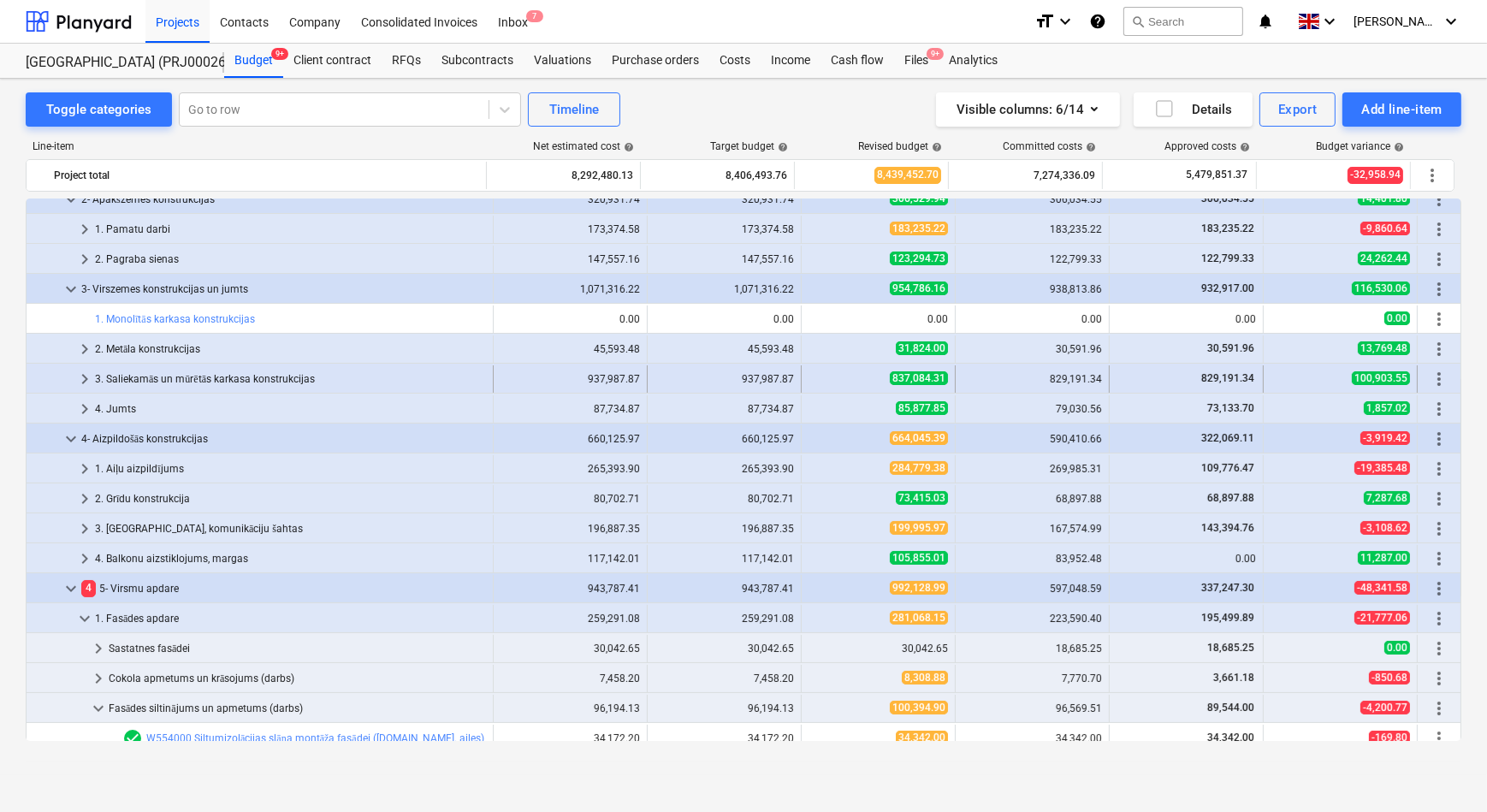
click at [87, 376] on span "keyboard_arrow_right" at bounding box center [85, 379] width 21 height 21
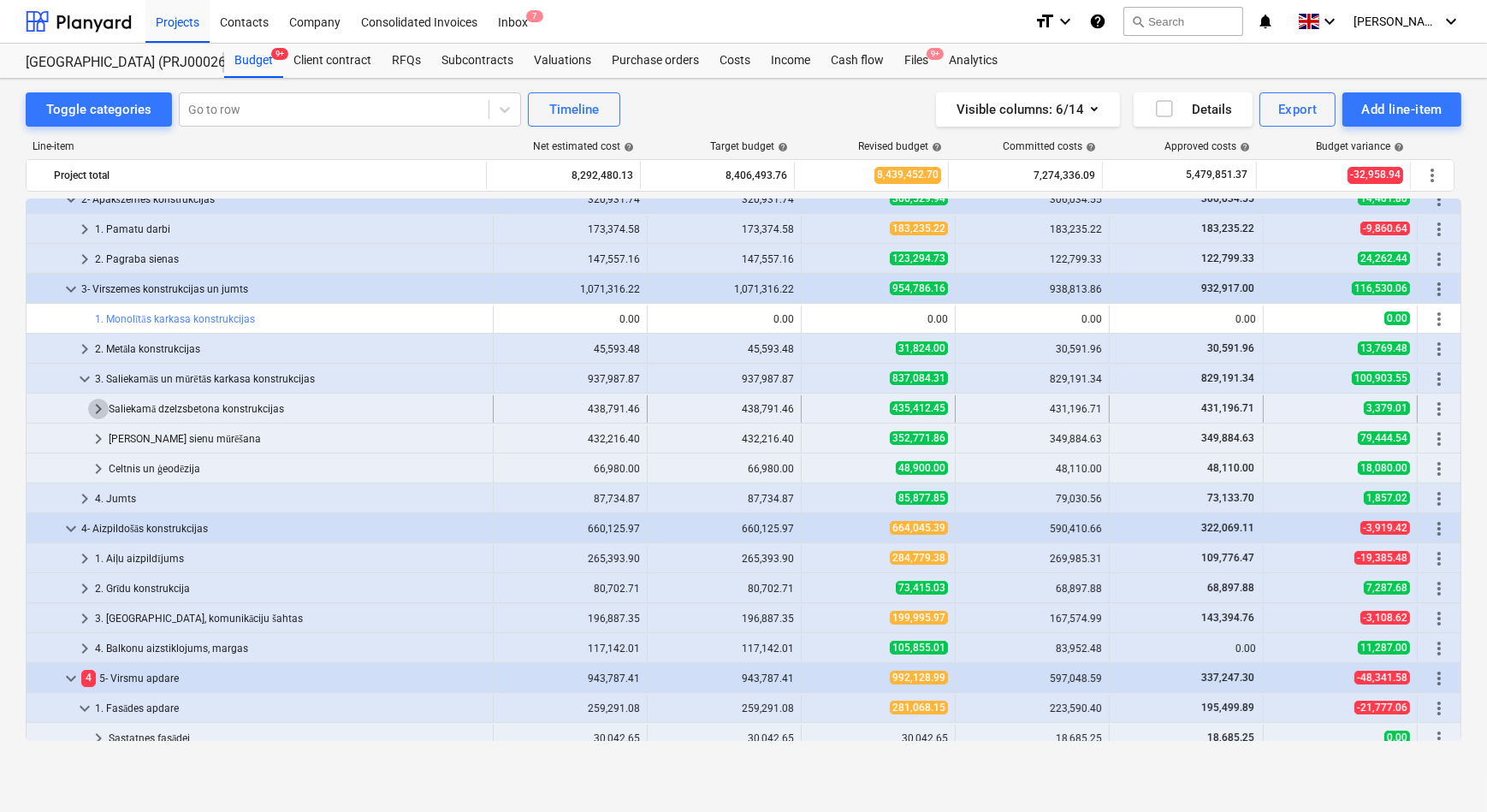
click at [94, 409] on span "keyboard_arrow_right" at bounding box center [99, 409] width 21 height 21
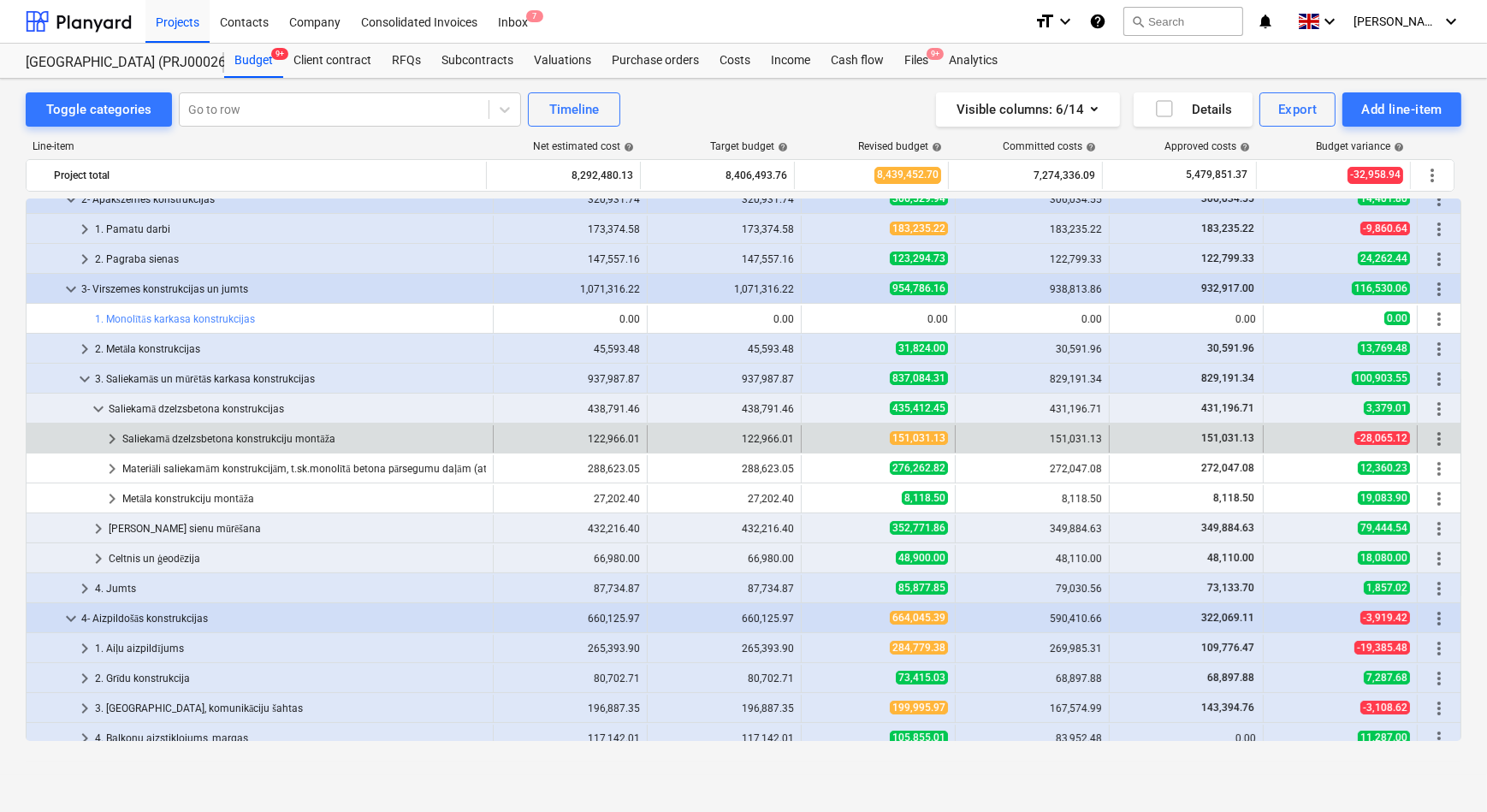
click at [106, 438] on span "keyboard_arrow_right" at bounding box center [112, 439] width 21 height 21
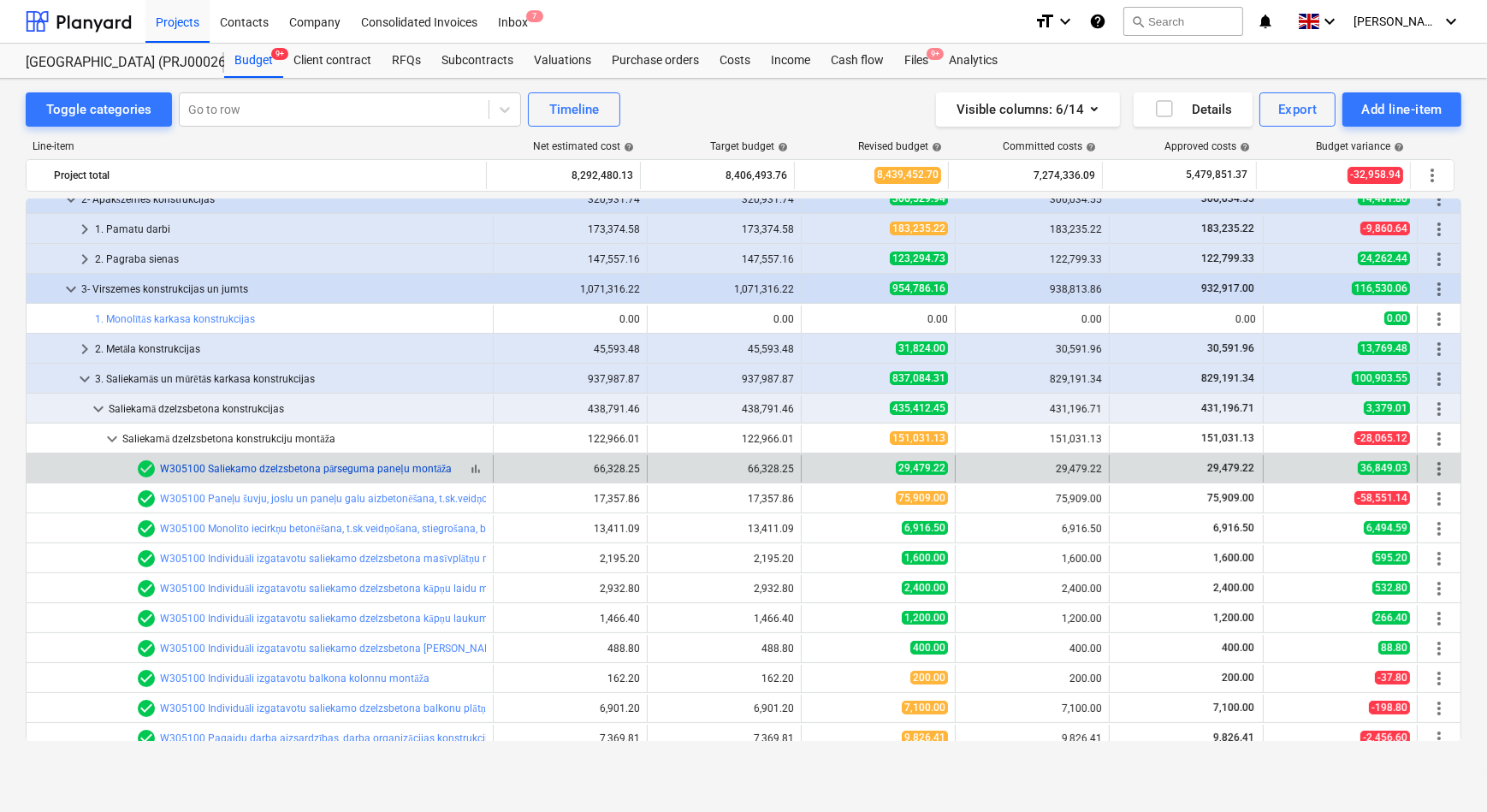
click at [291, 468] on link "W305100 Saliekamo dzelzsbetona pārseguma paneļu montāža" at bounding box center [305, 469] width 292 height 12
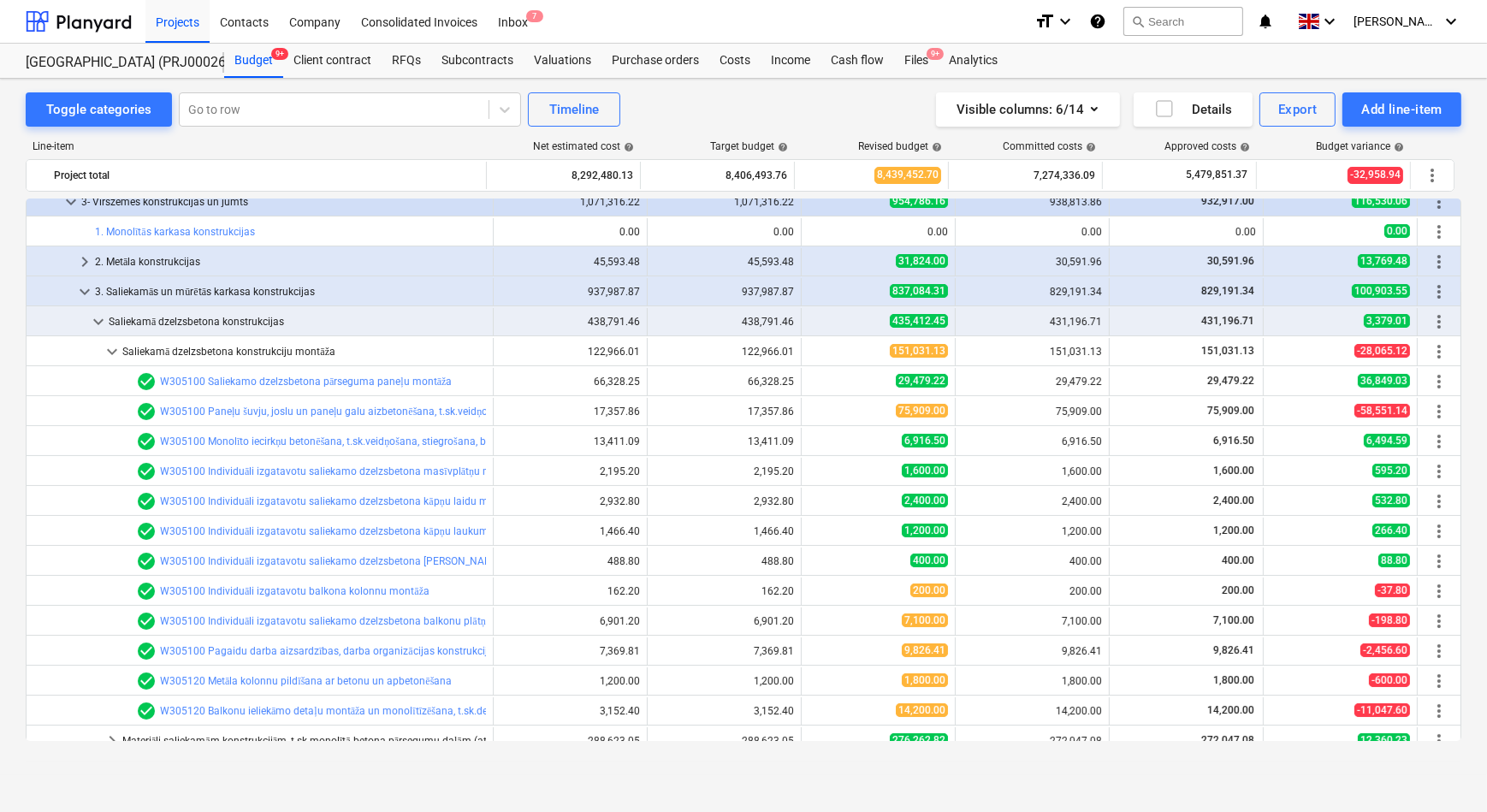
scroll to position [333, 0]
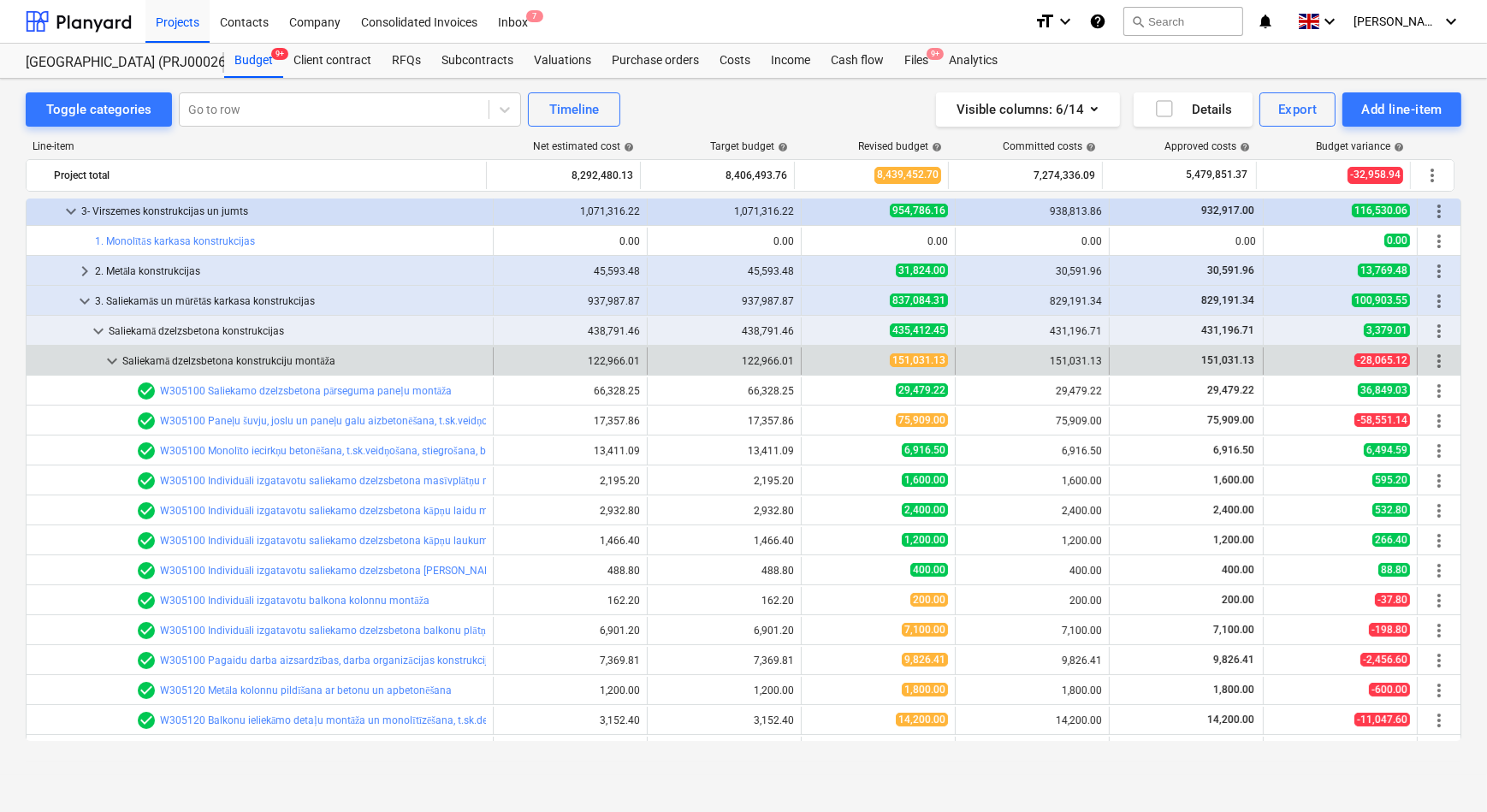
click at [114, 358] on span "keyboard_arrow_down" at bounding box center [112, 361] width 21 height 21
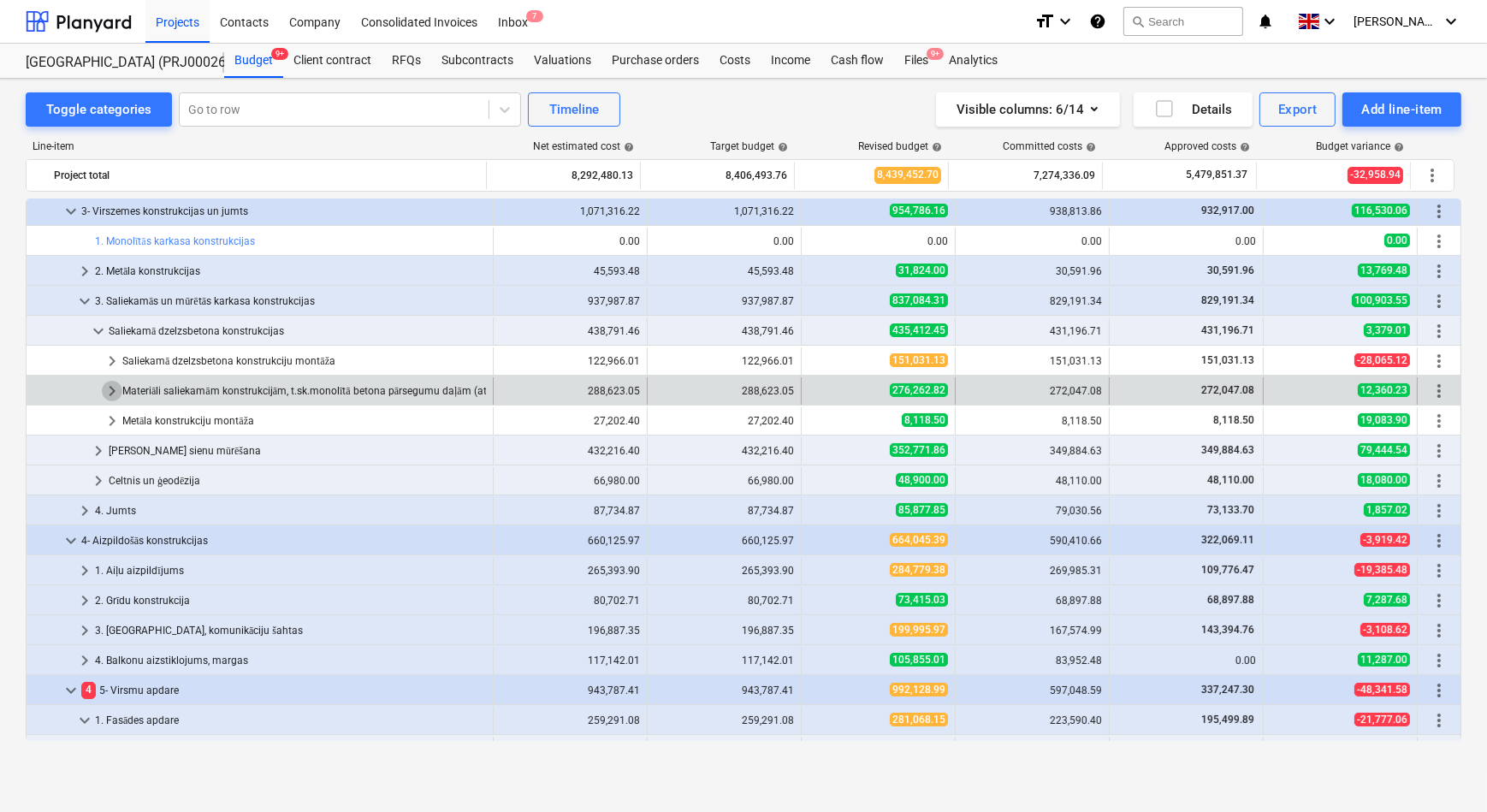
click at [117, 388] on span "keyboard_arrow_right" at bounding box center [112, 391] width 21 height 21
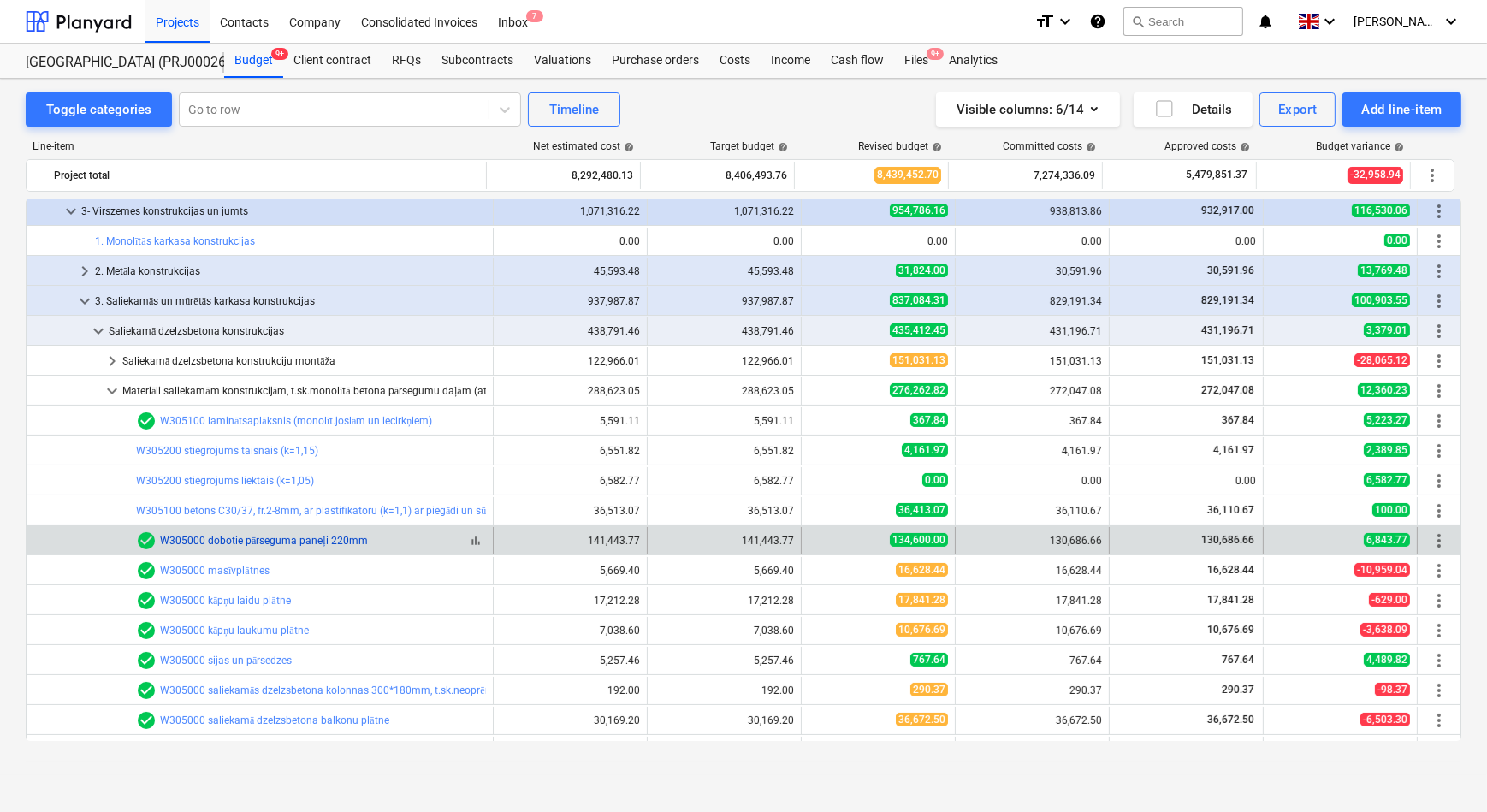
click at [248, 544] on link "W305000 dobotie pārseguma paneļi 220mm" at bounding box center [263, 540] width 208 height 12
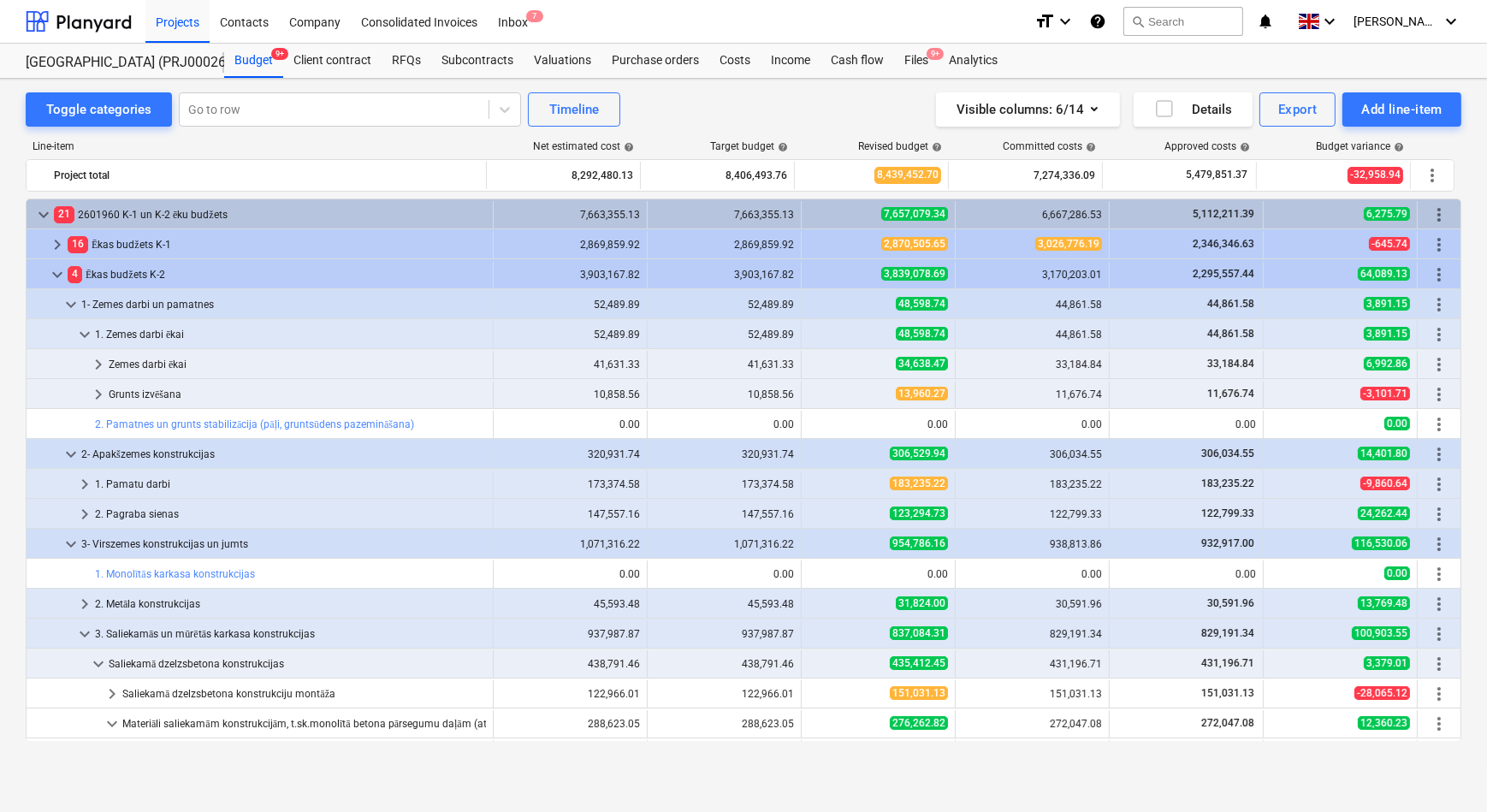
scroll to position [333, 0]
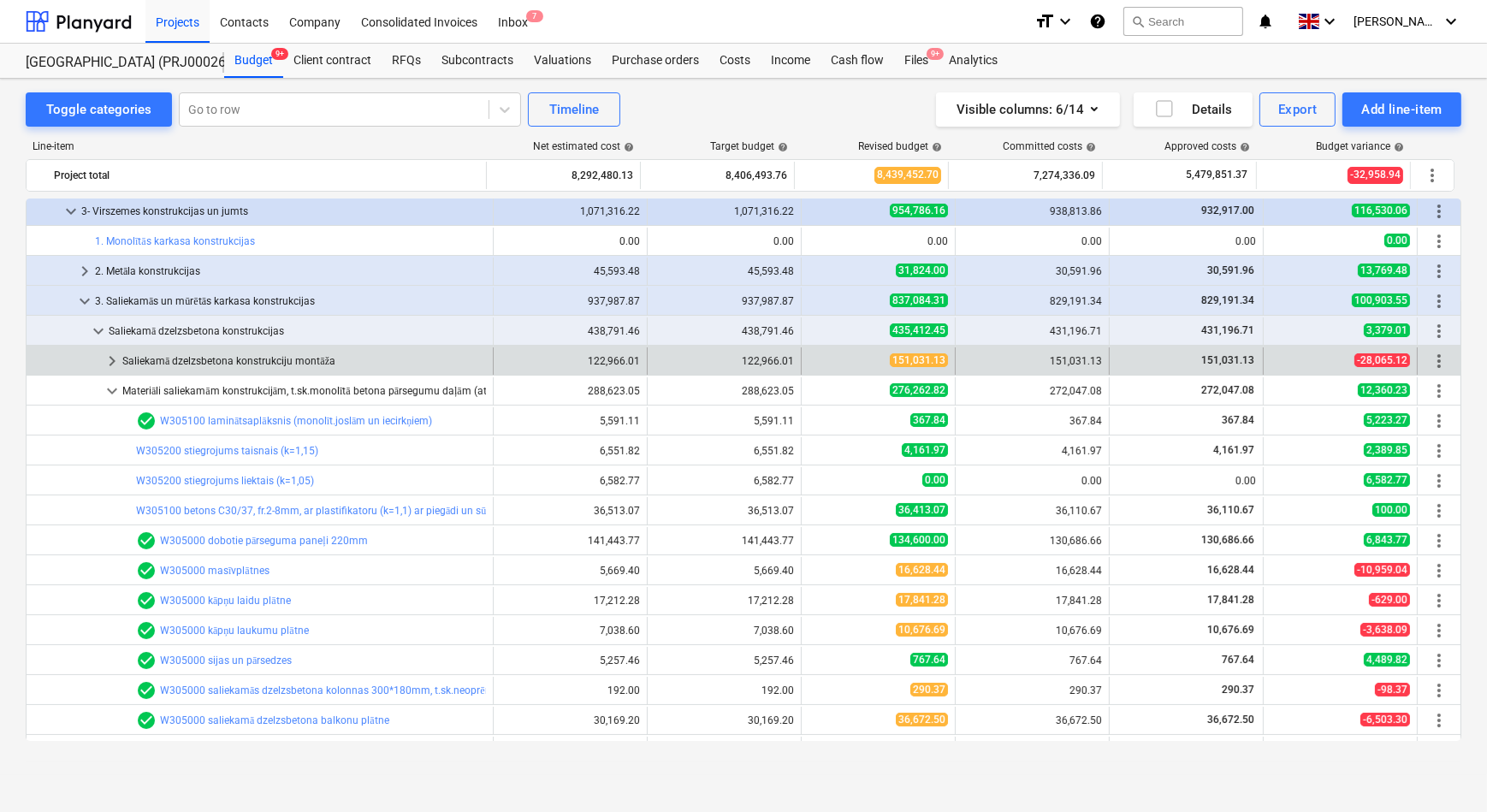
click at [115, 364] on span "keyboard_arrow_right" at bounding box center [112, 361] width 21 height 21
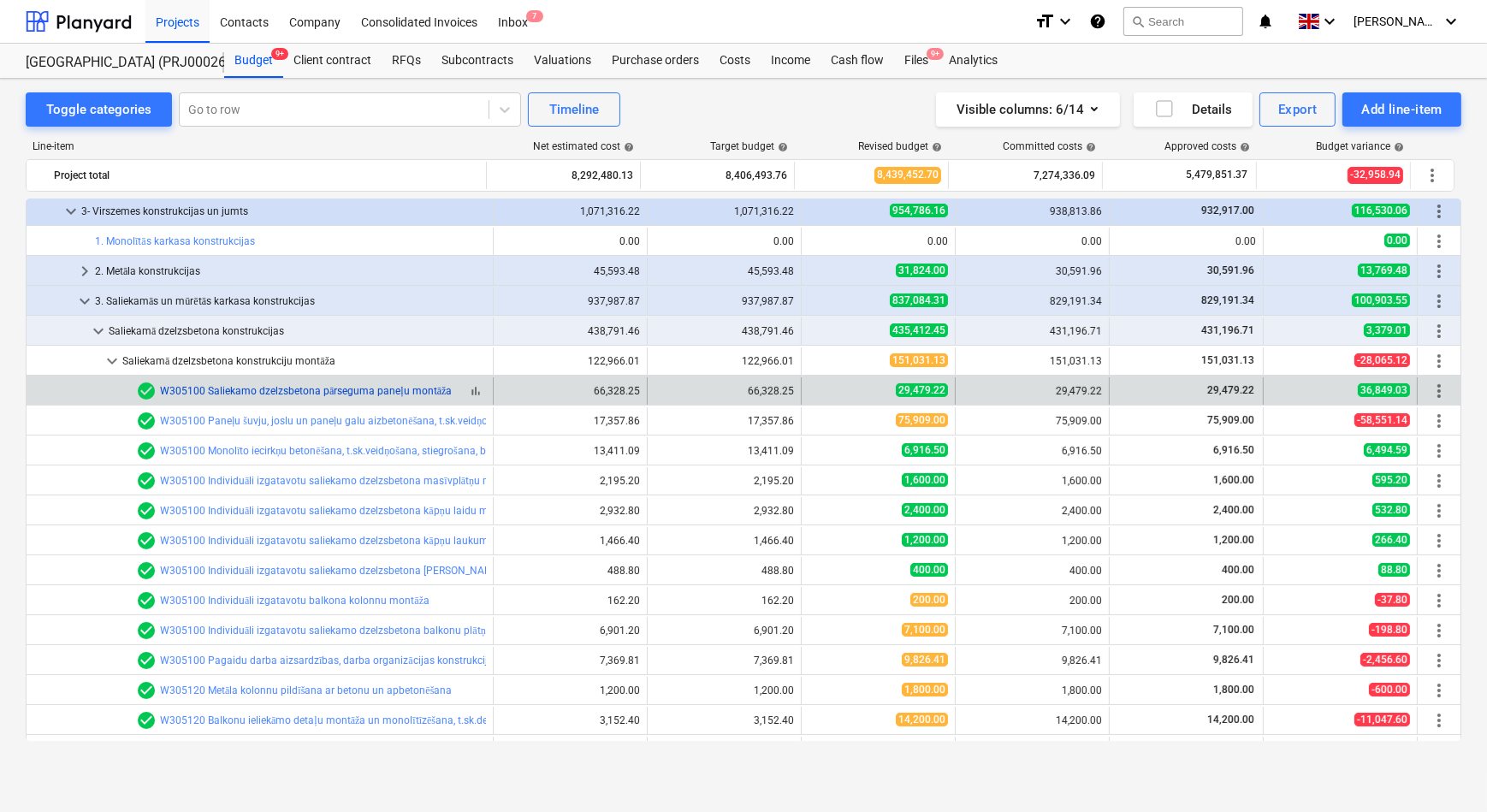
click at [255, 390] on link "W305100 Saliekamo dzelzsbetona pārseguma paneļu montāža" at bounding box center [305, 391] width 292 height 12
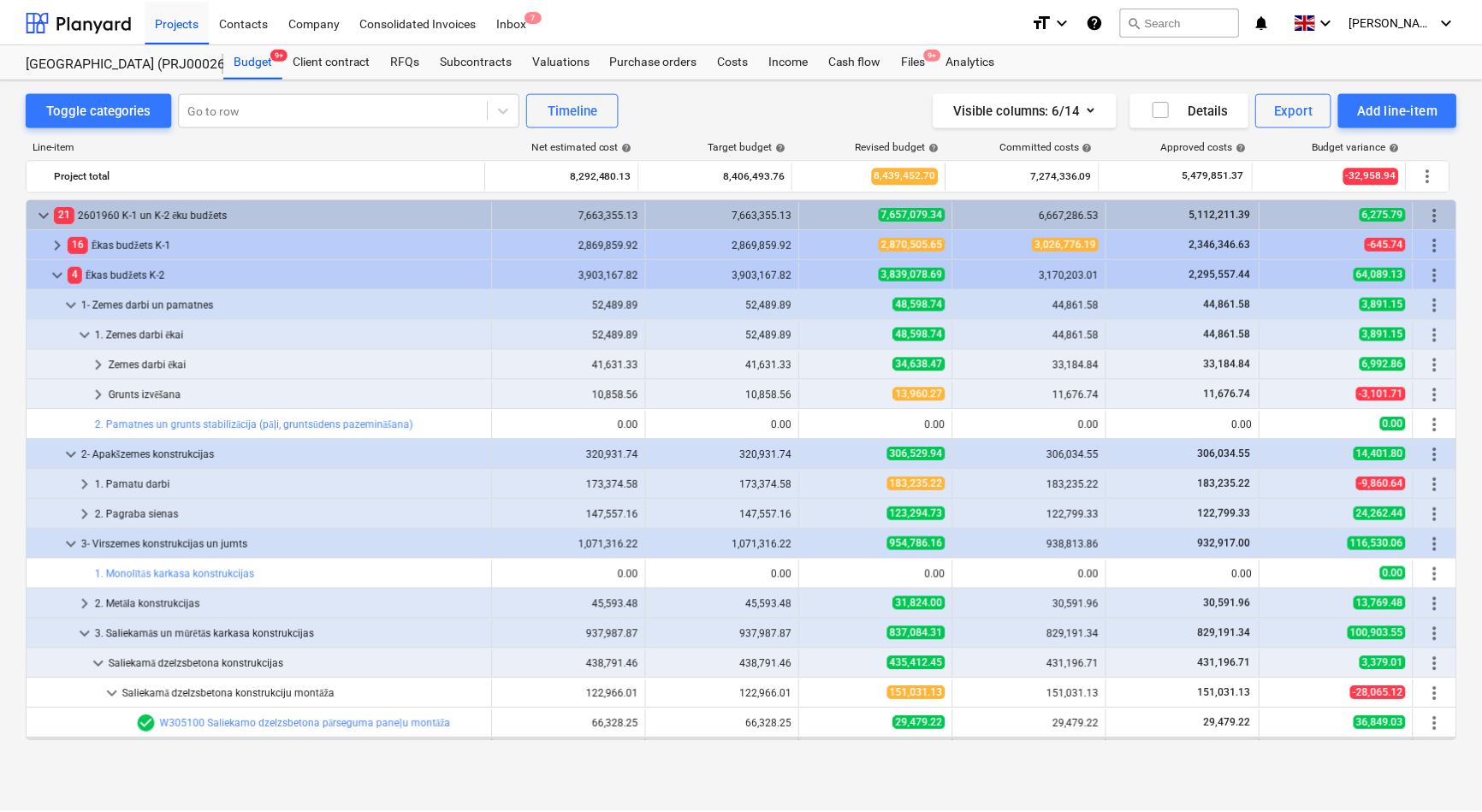
scroll to position [333, 0]
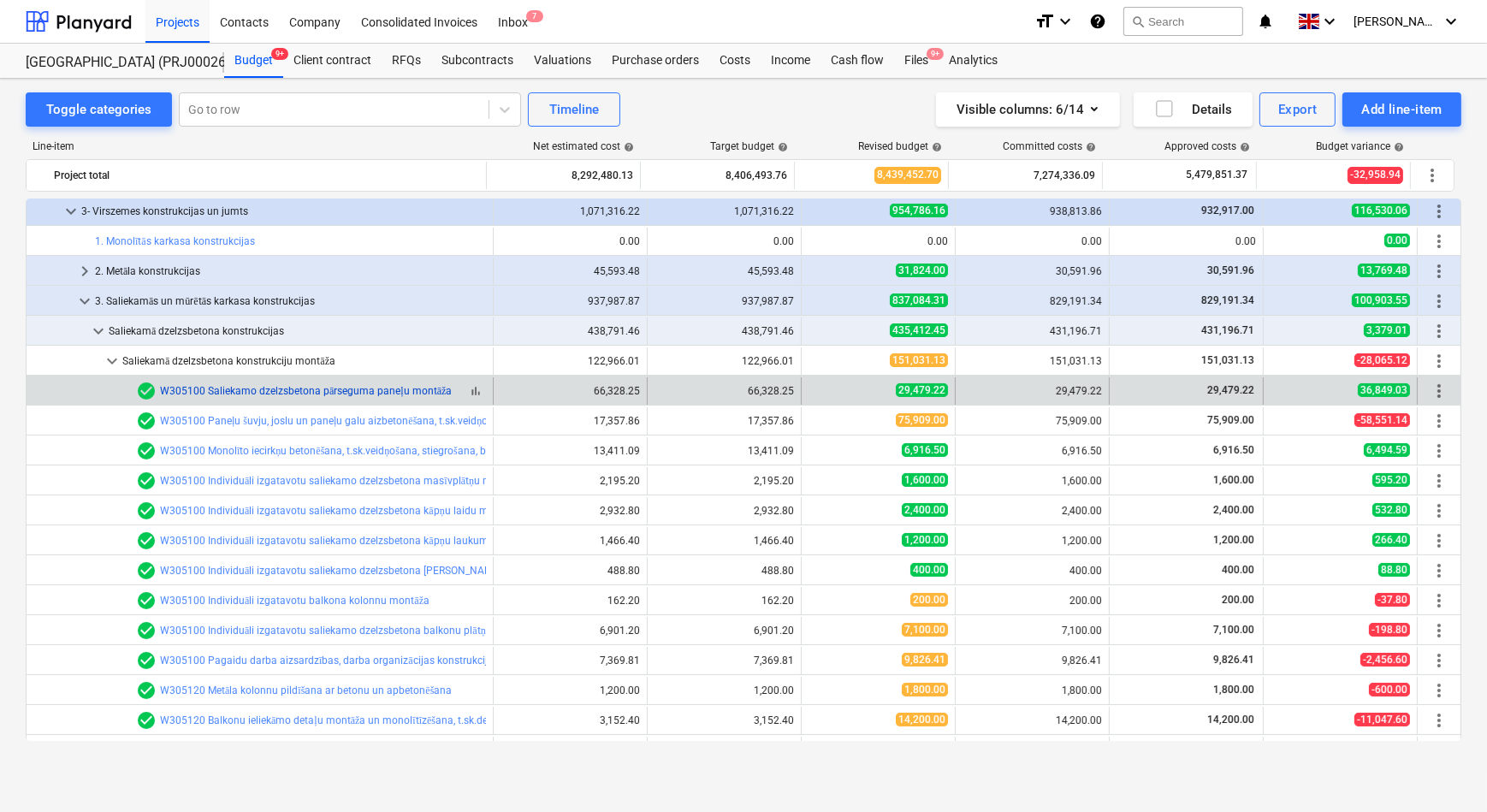
click at [272, 390] on link "W305100 Saliekamo dzelzsbetona pārseguma paneļu montāža" at bounding box center [305, 391] width 292 height 12
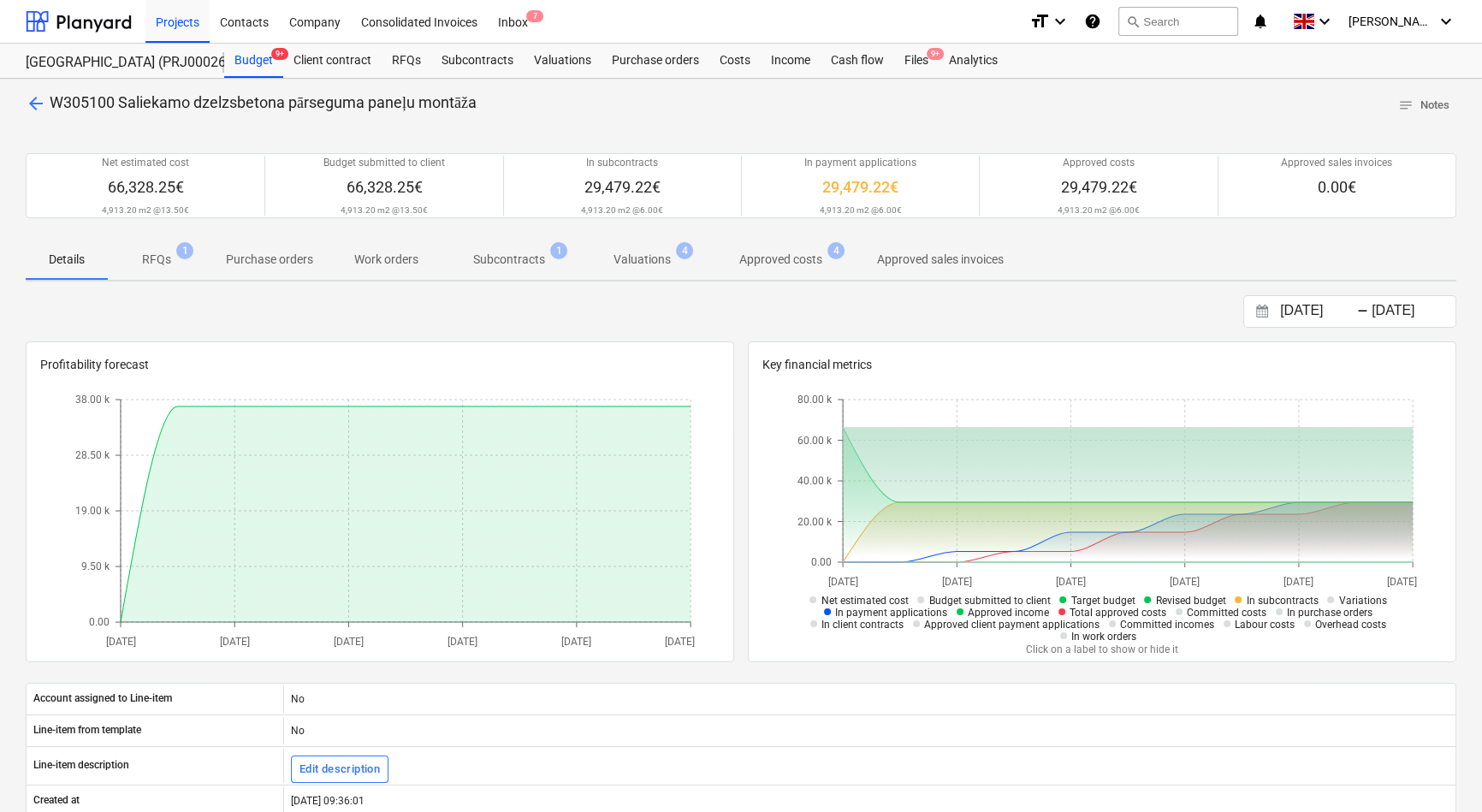
click at [768, 260] on p "Approved costs" at bounding box center [780, 260] width 83 height 18
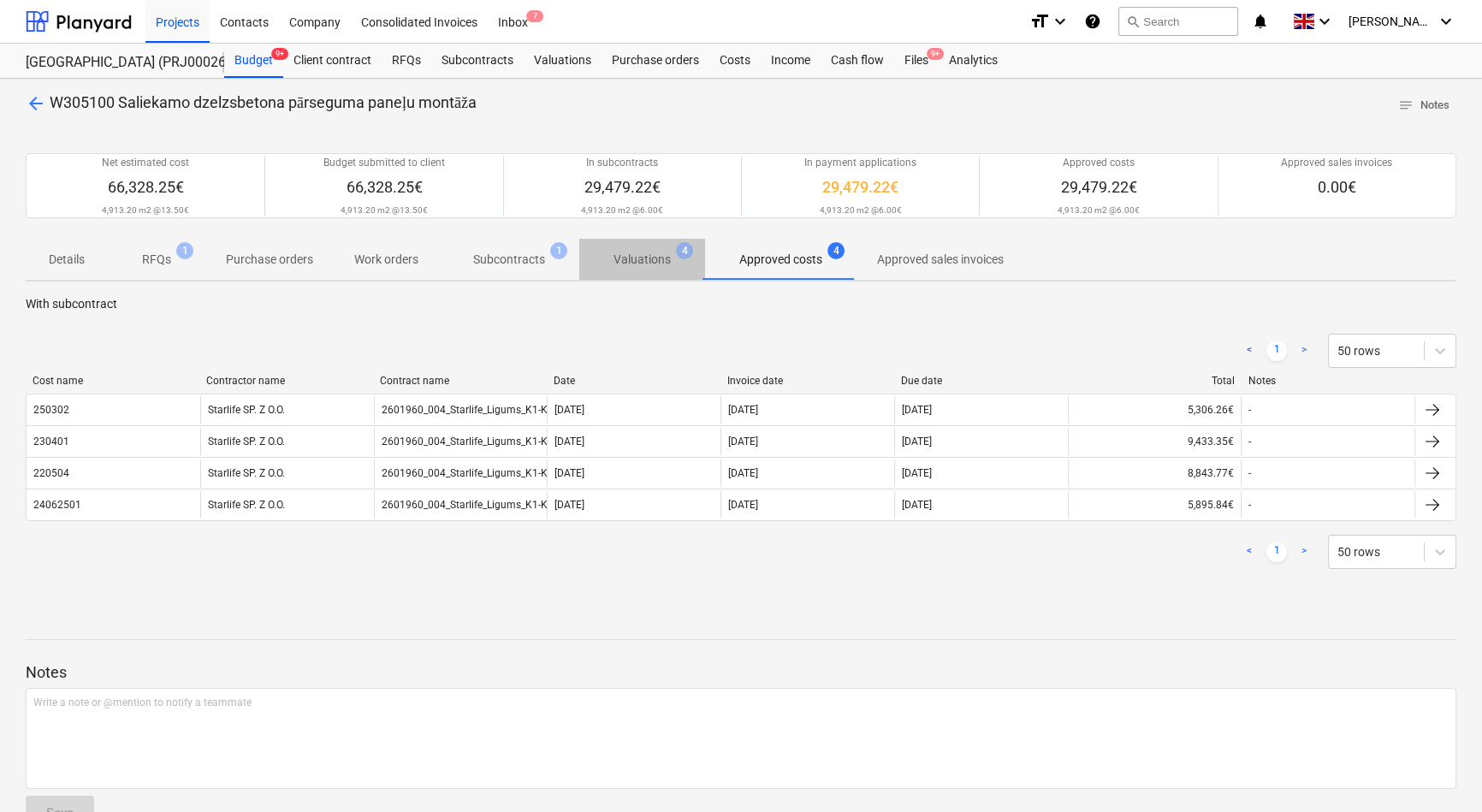
drag, startPoint x: 638, startPoint y: 261, endPoint x: 627, endPoint y: 263, distance: 11.2
click at [637, 262] on p "Valuations" at bounding box center [642, 260] width 57 height 18
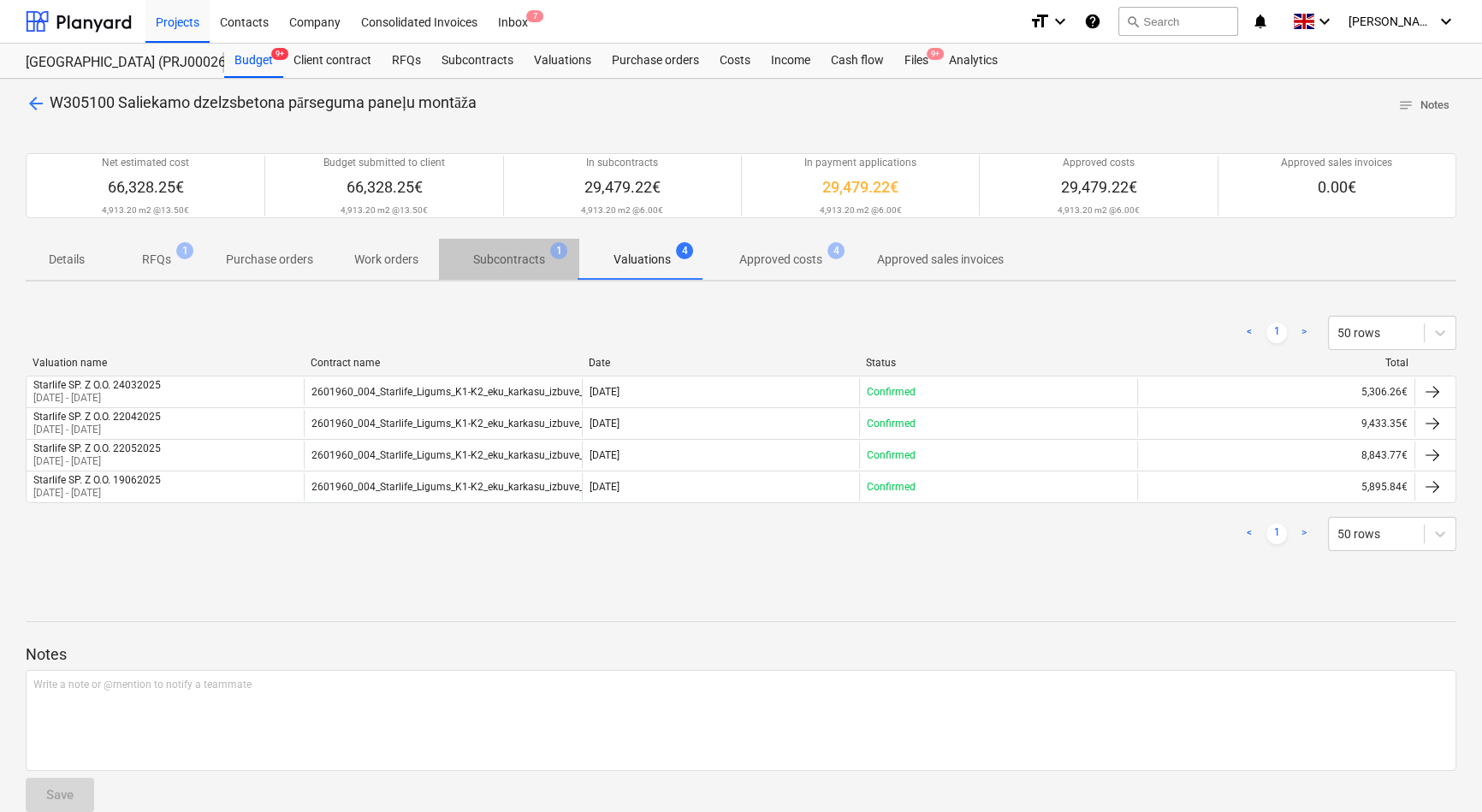
click at [500, 265] on p "Subcontracts" at bounding box center [510, 260] width 72 height 18
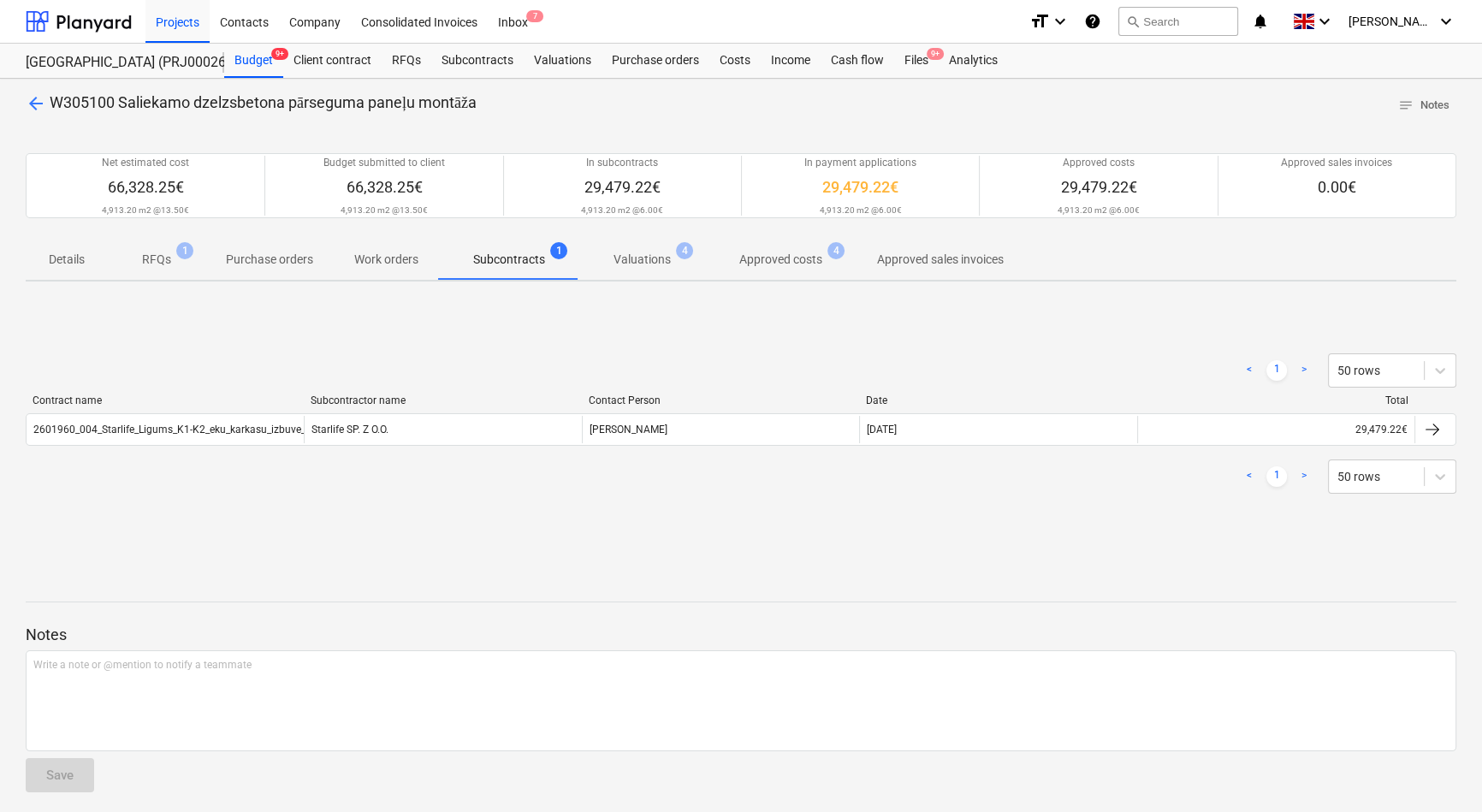
click at [158, 264] on p "RFQs" at bounding box center [156, 260] width 29 height 18
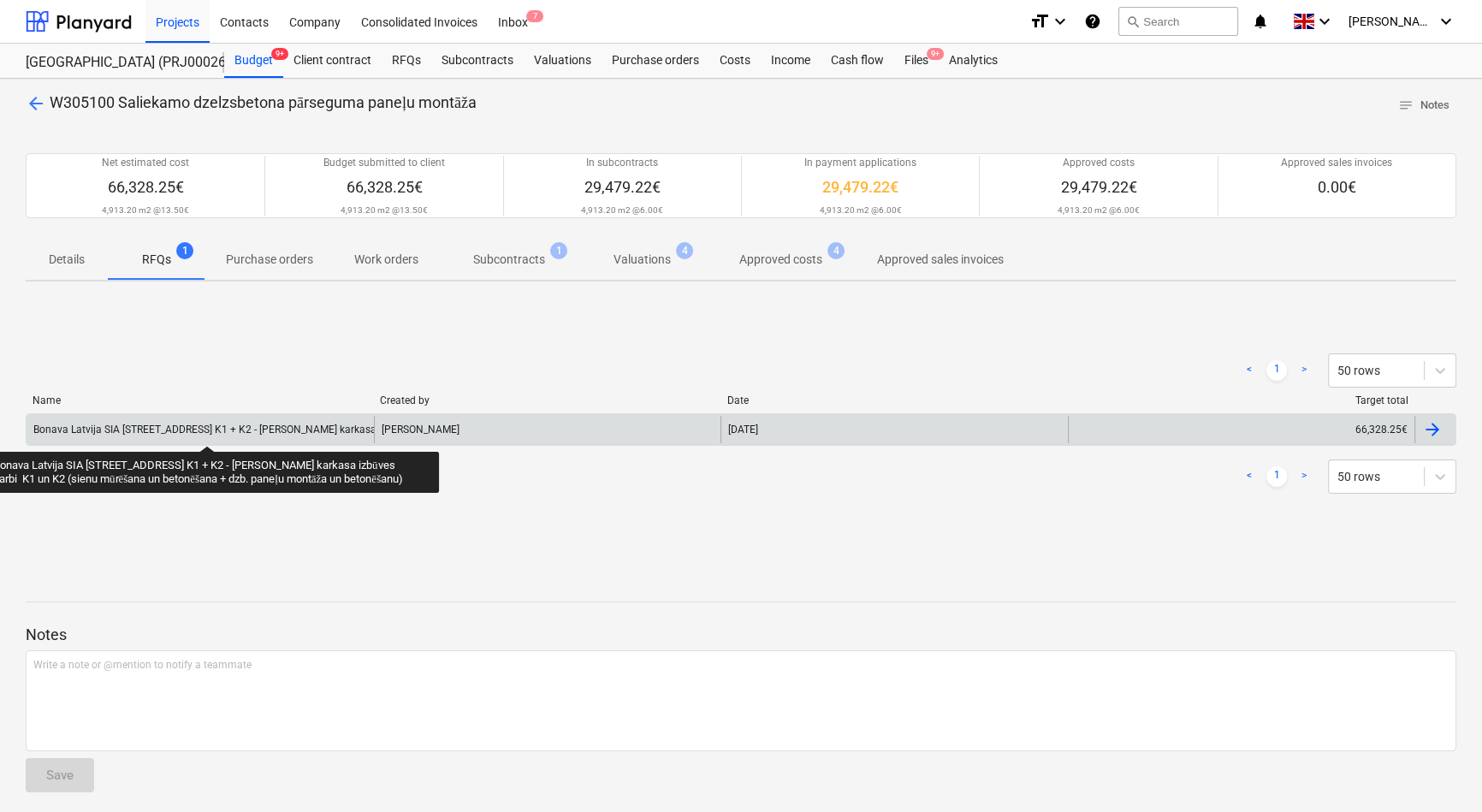
click at [206, 431] on div "Bonava Latvija SIA TENDERIS Tumes iela 25 K1 + K2 - Ēkas karkasa izbūves darbi …" at bounding box center [423, 429] width 781 height 12
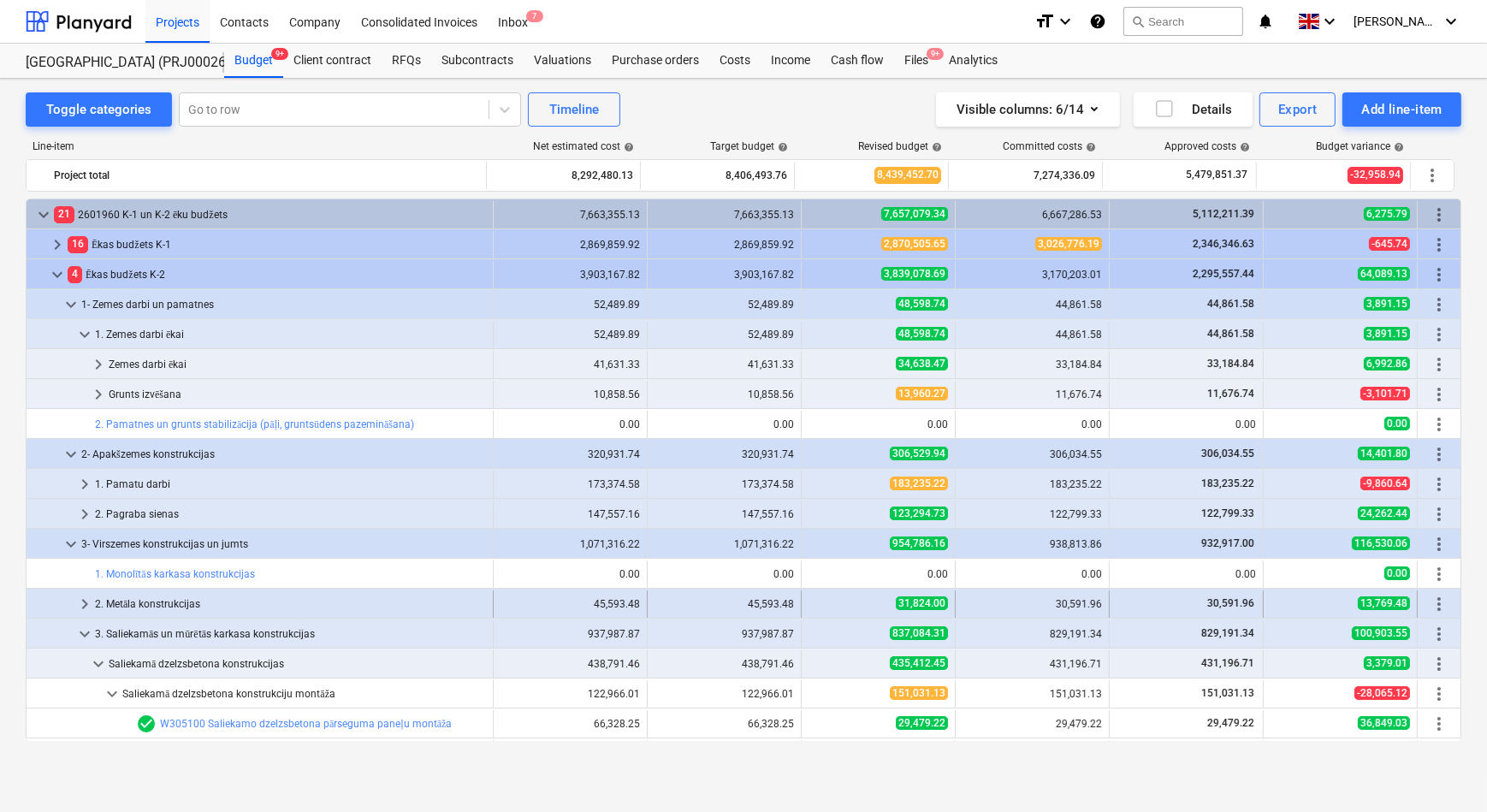
scroll to position [333, 0]
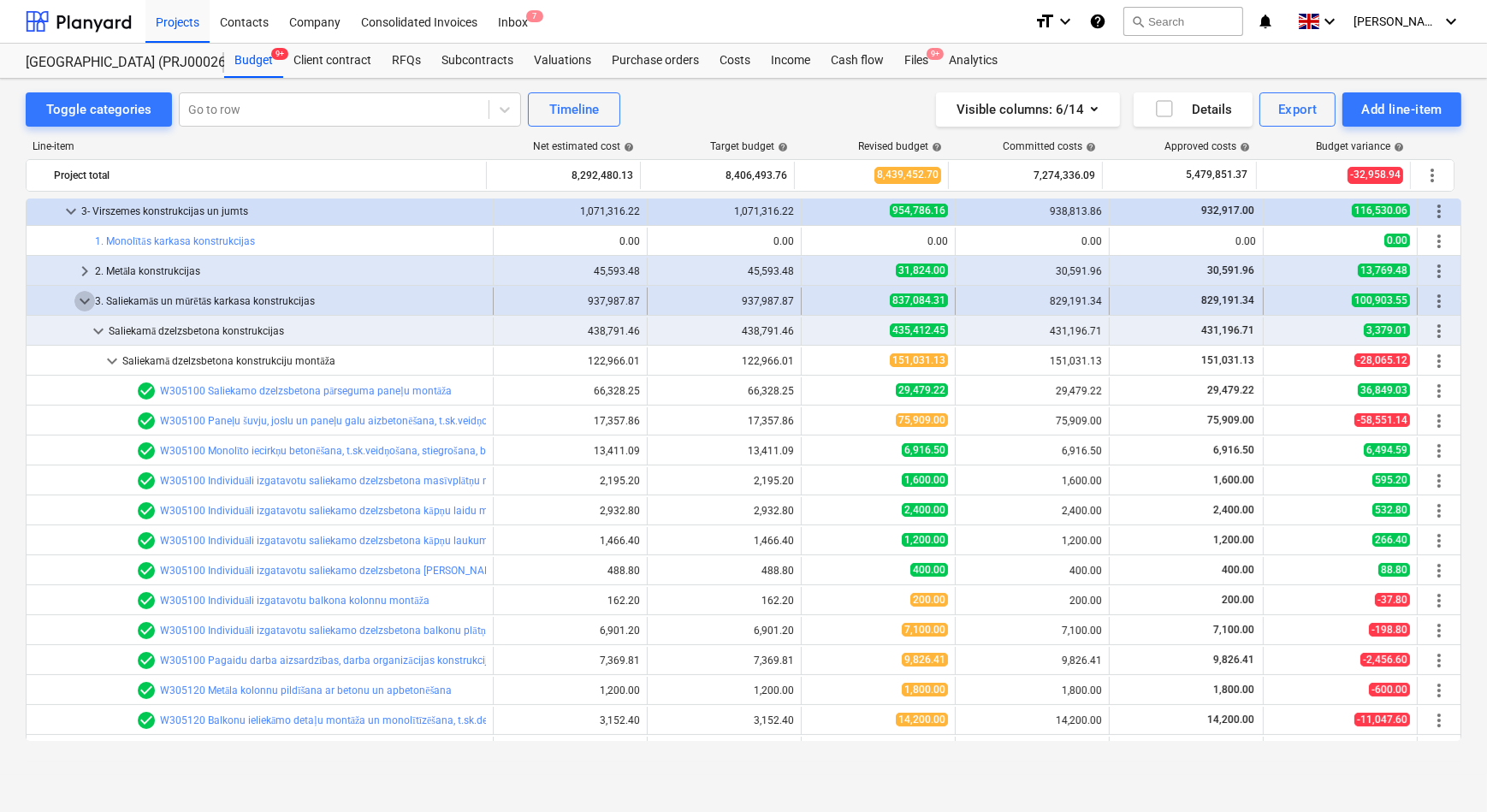
click at [86, 302] on span "keyboard_arrow_down" at bounding box center [85, 301] width 21 height 21
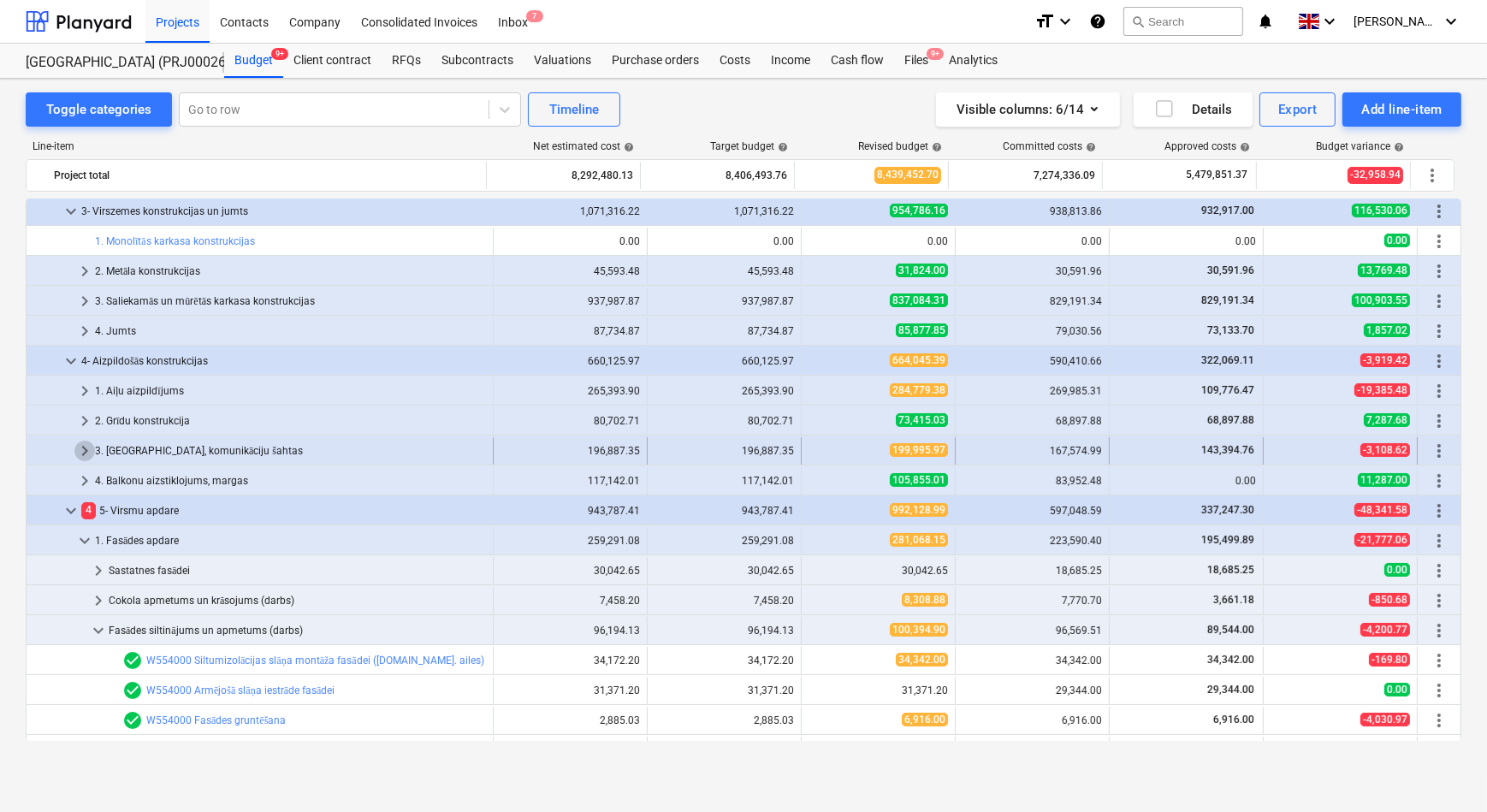
click at [84, 449] on span "keyboard_arrow_right" at bounding box center [85, 451] width 21 height 21
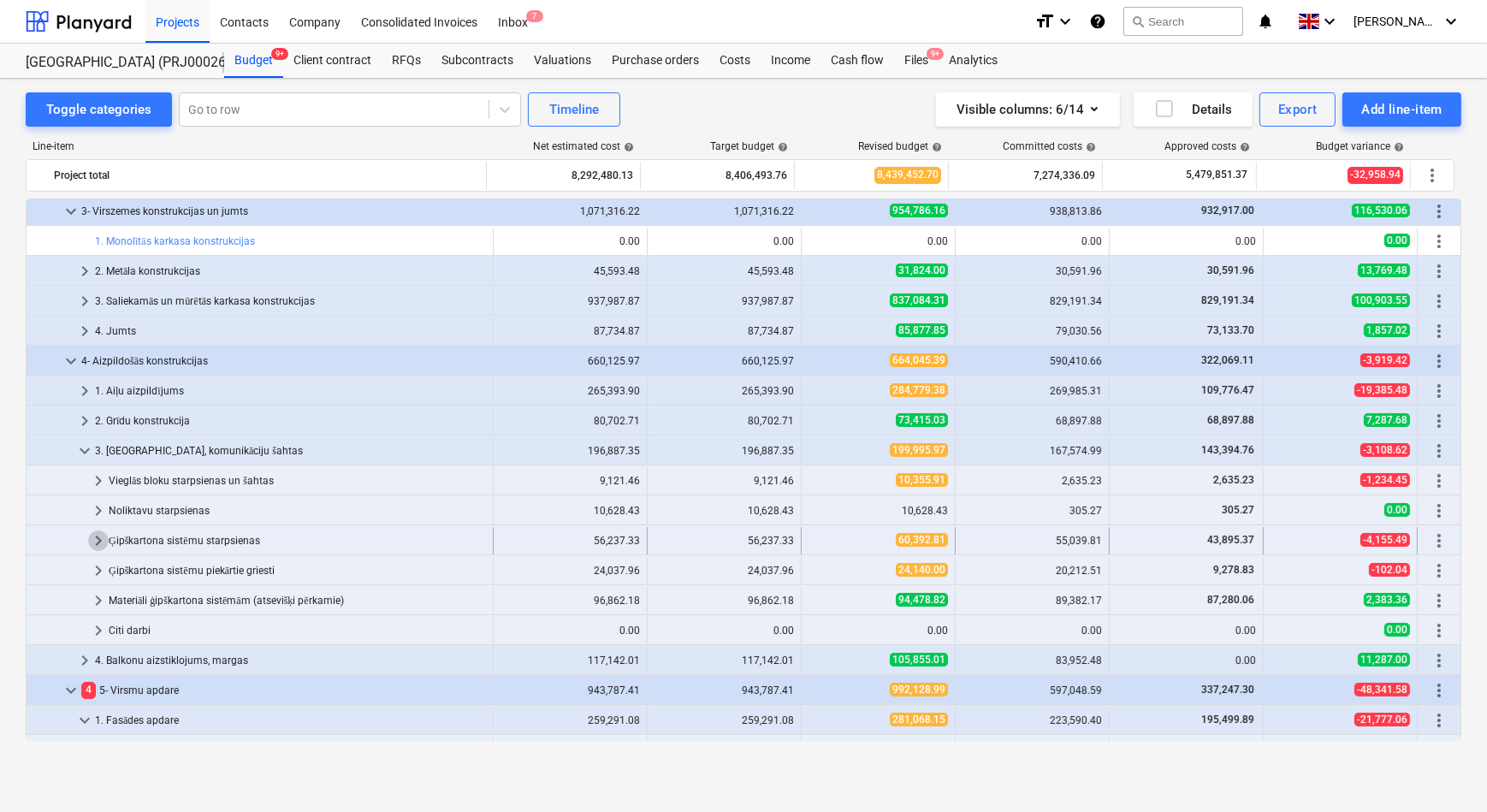
click at [95, 545] on span "keyboard_arrow_right" at bounding box center [99, 541] width 21 height 21
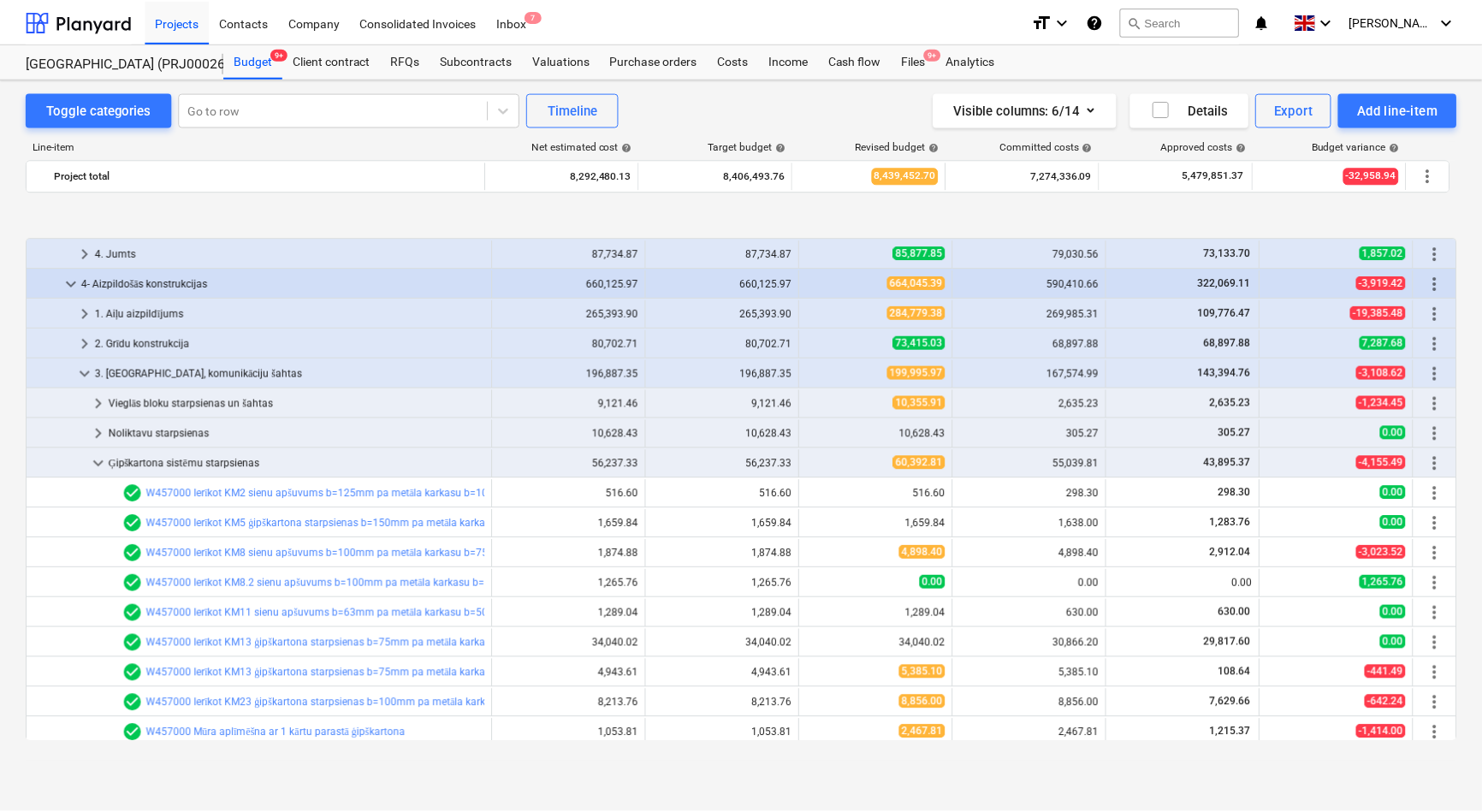
scroll to position [488, 0]
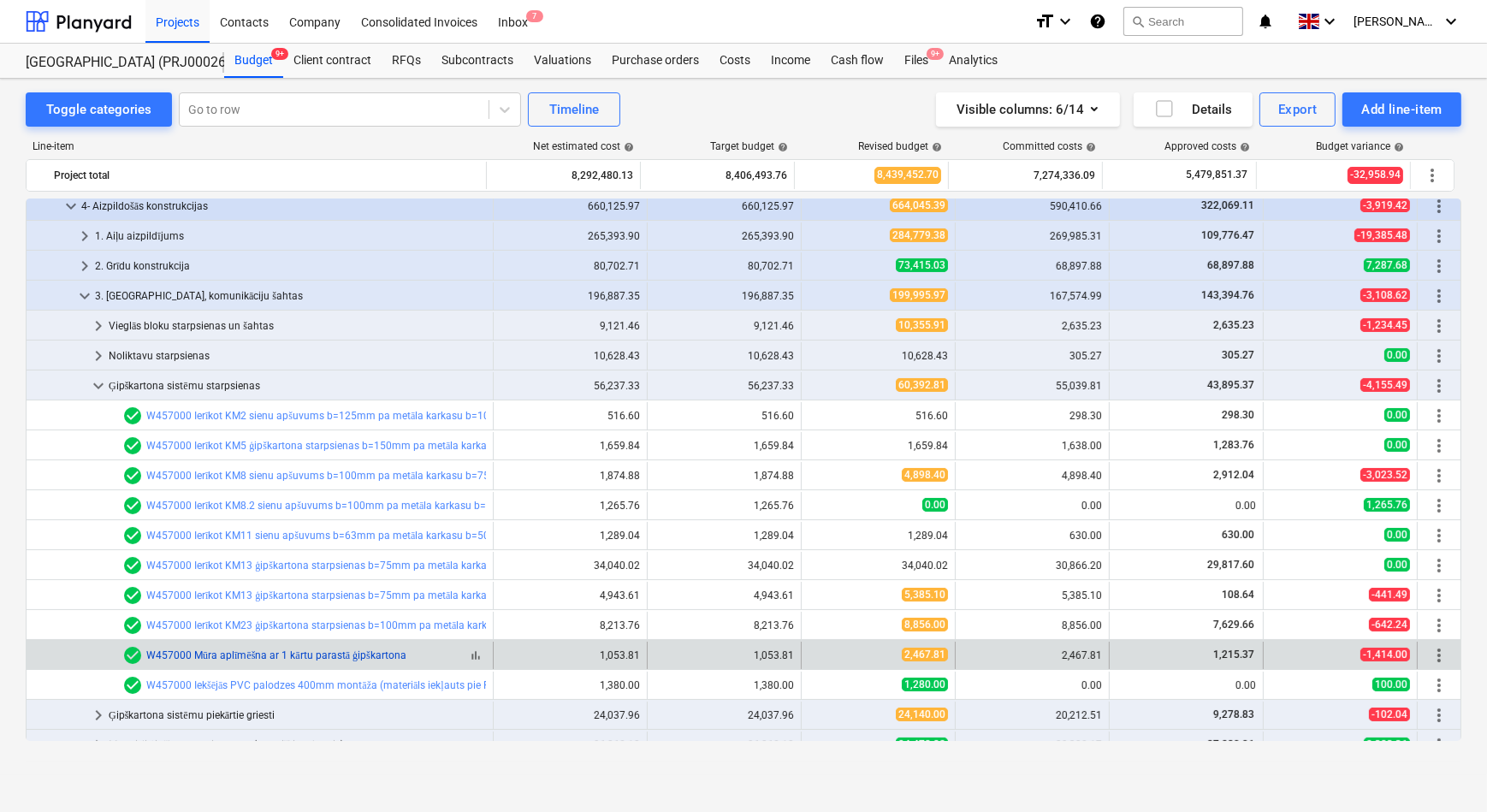
click at [270, 652] on link "W457000 Mūra aplīmēšna ar 1 kārtu parastā ģipškartona" at bounding box center [277, 655] width 261 height 12
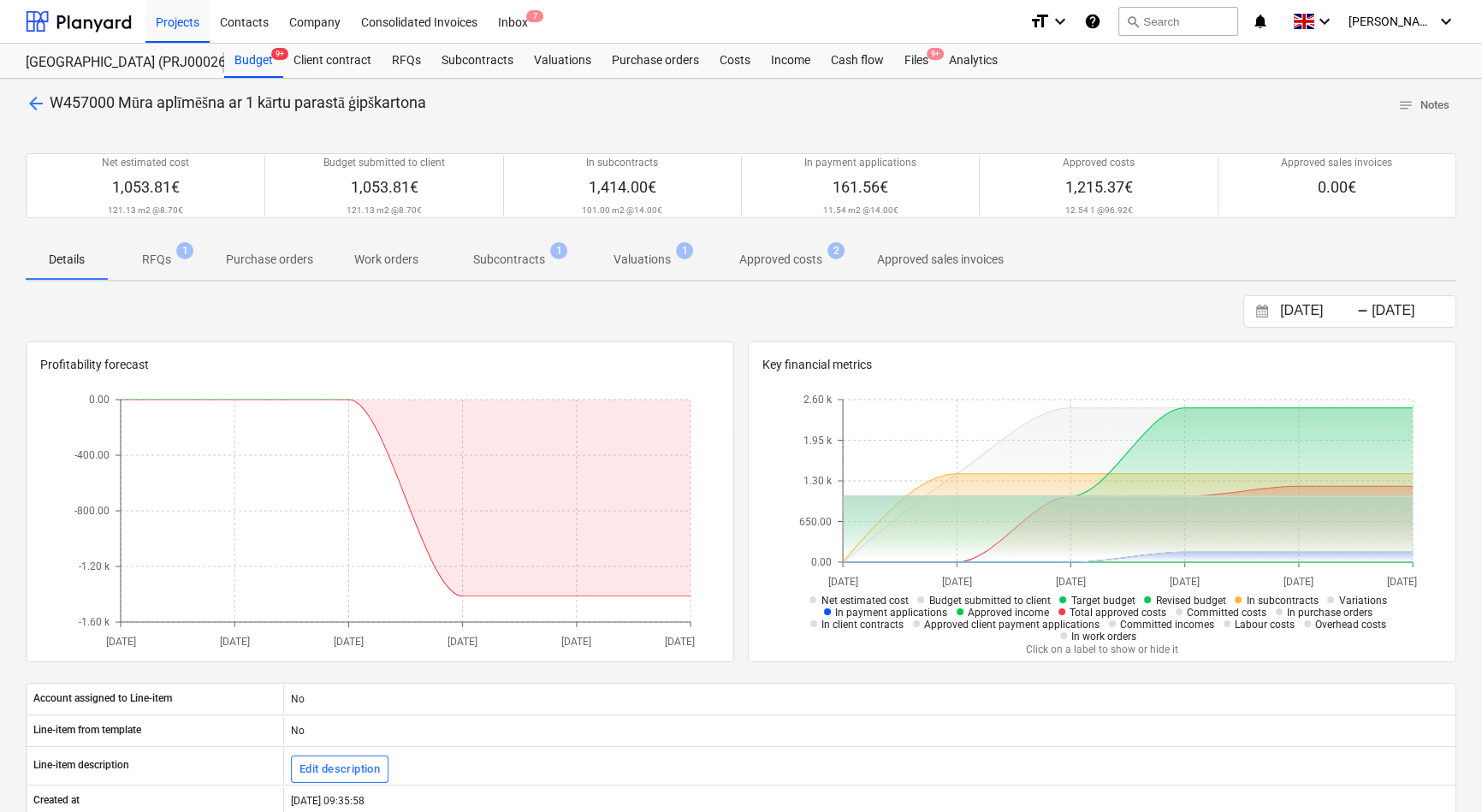
click at [150, 260] on p "RFQs" at bounding box center [156, 260] width 29 height 18
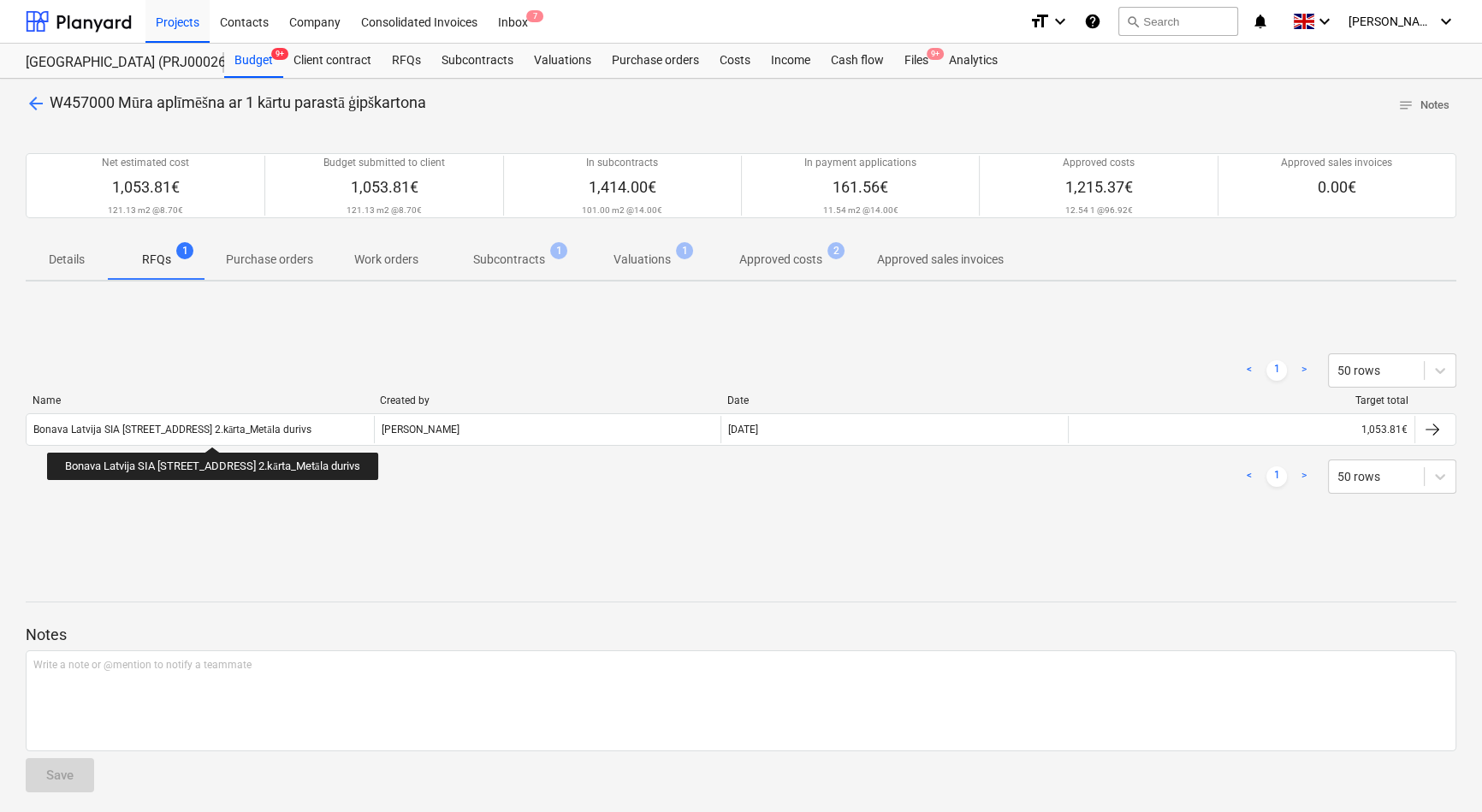
click at [226, 429] on div "Bonava Latvija SIA TENDERIS Tumes iela 27 2.kārta_Metāla durivs" at bounding box center [172, 429] width 278 height 12
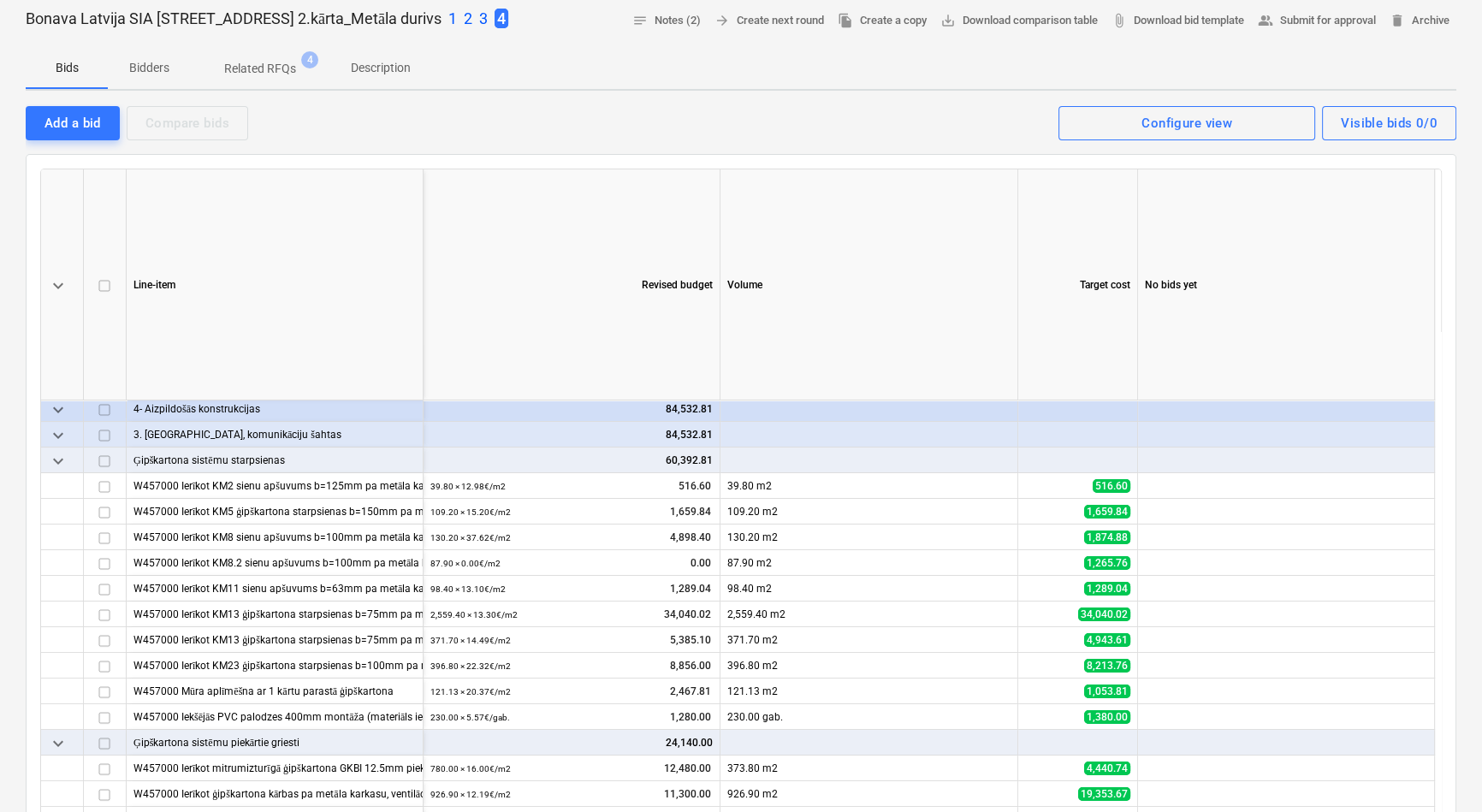
scroll to position [311, 0]
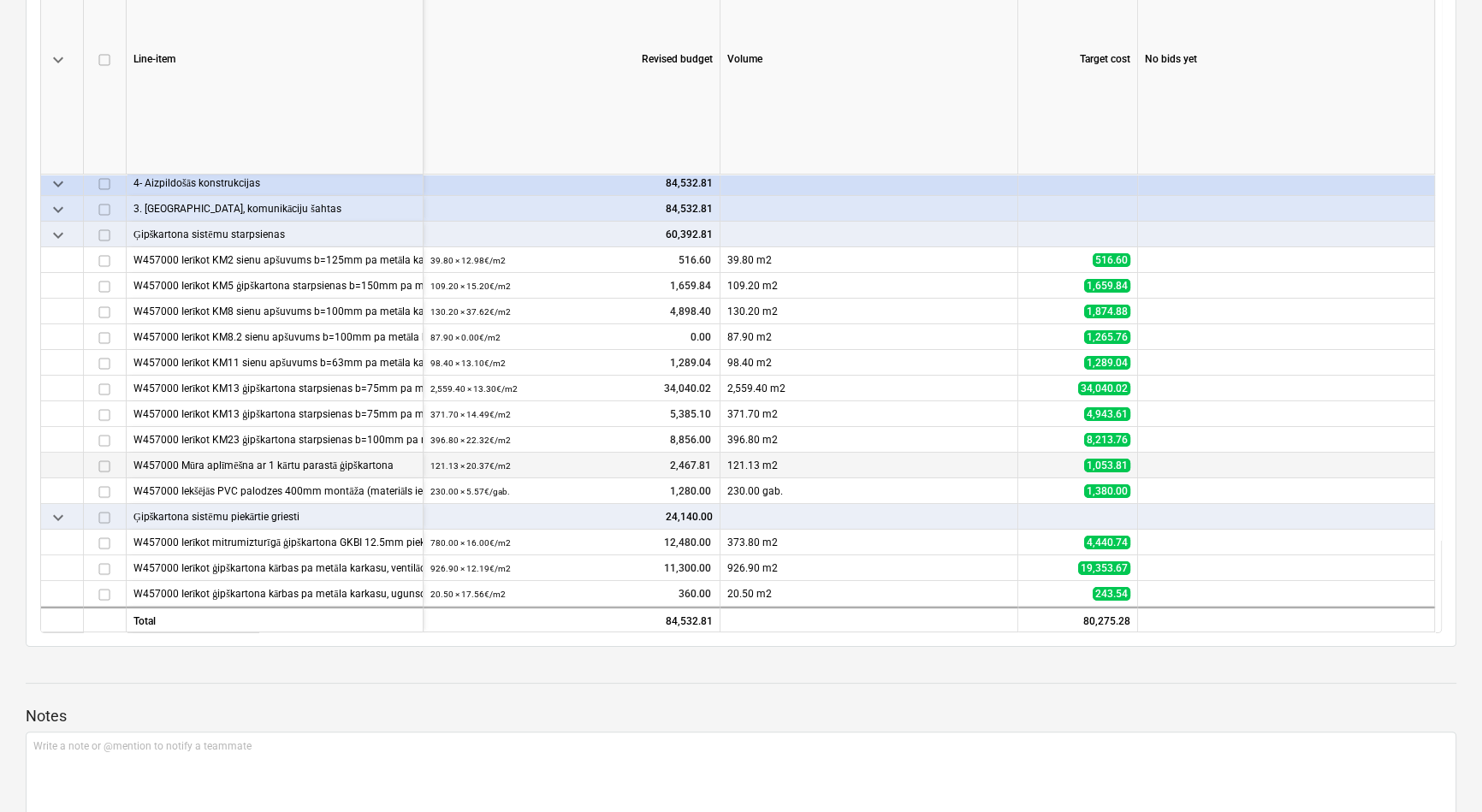
click at [321, 462] on div "W457000 Mūra aplīmēšna ar 1 kārtu parastā ģipškartona" at bounding box center [274, 465] width 283 height 25
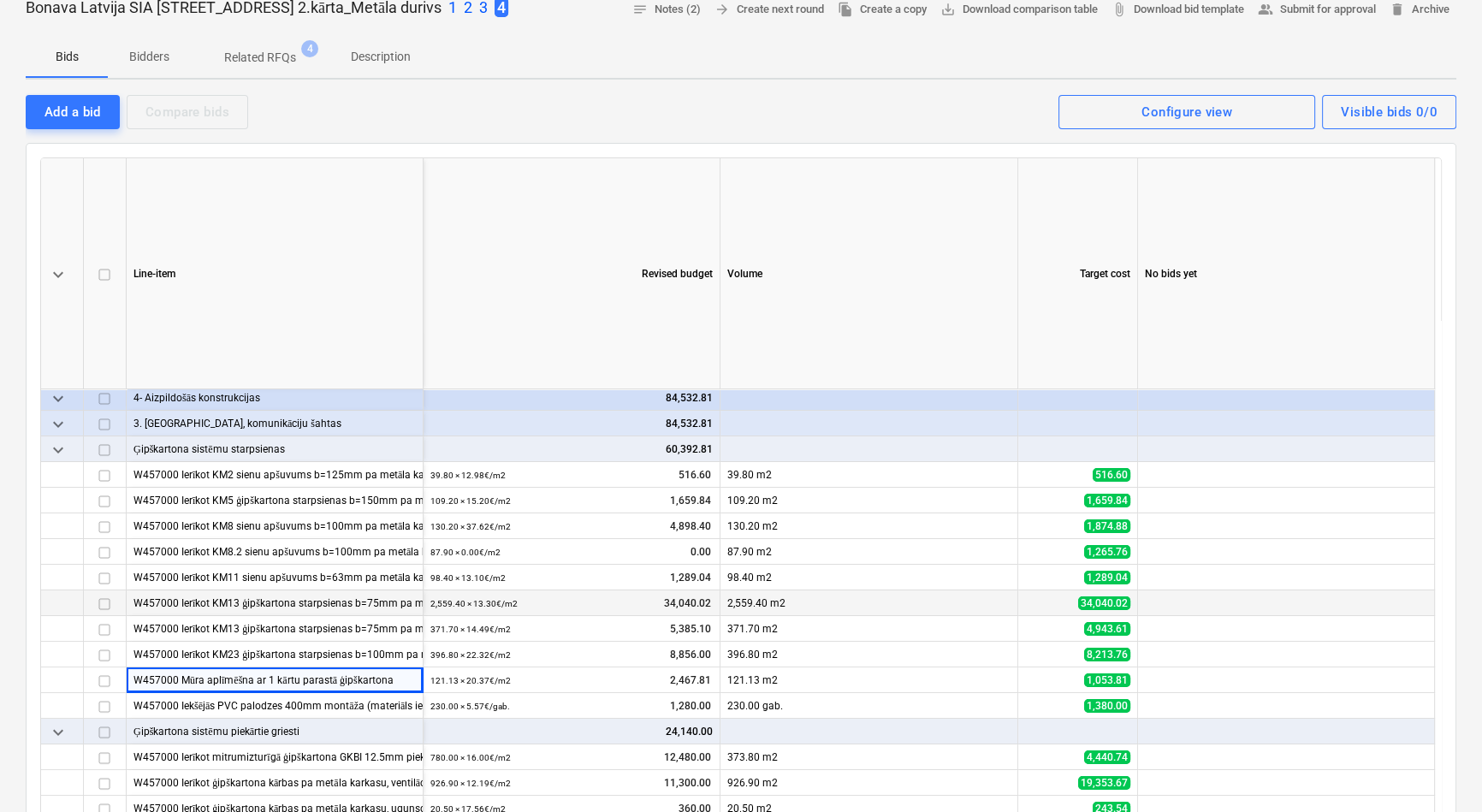
scroll to position [0, 0]
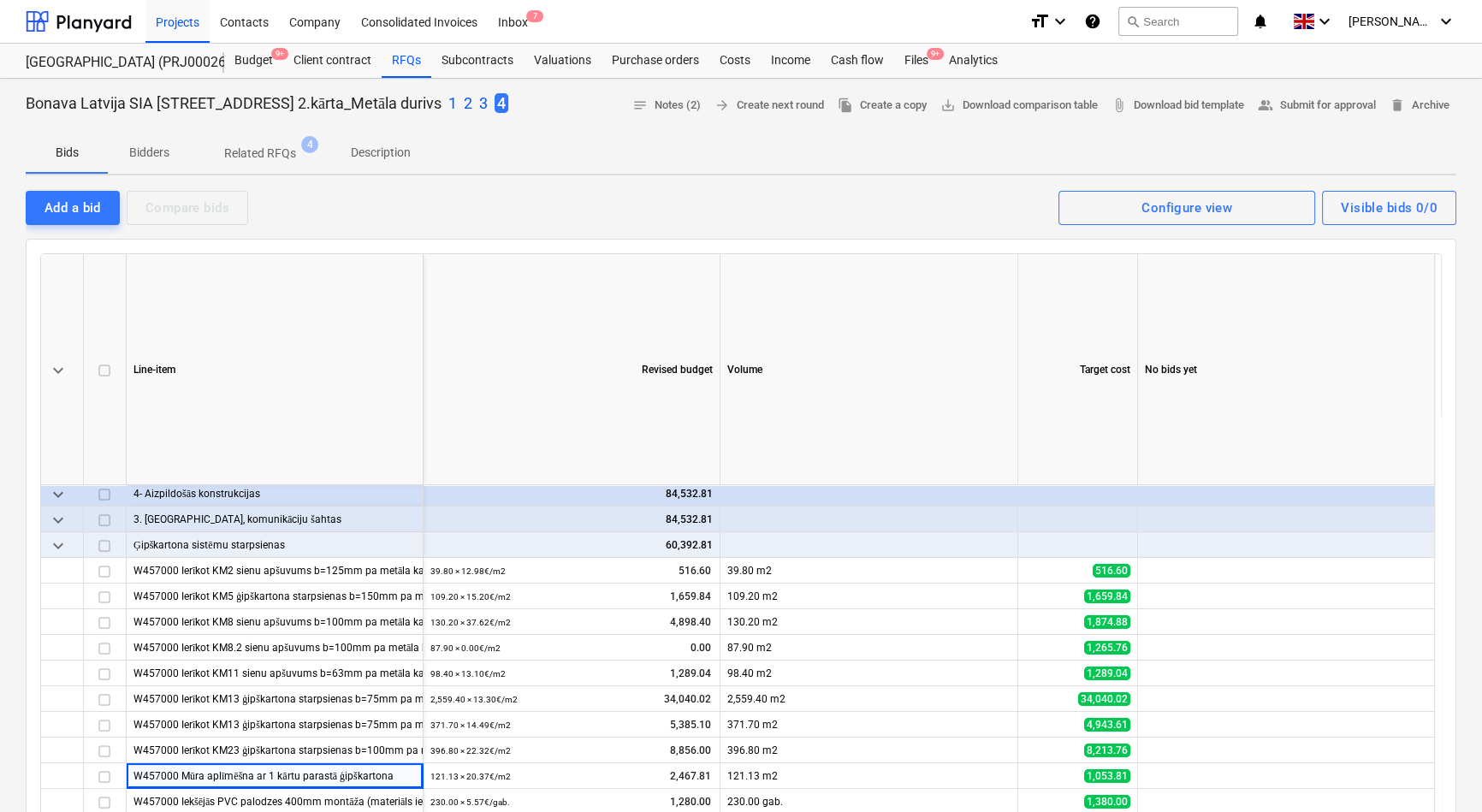
click at [262, 155] on p "Related RFQs" at bounding box center [261, 153] width 72 height 18
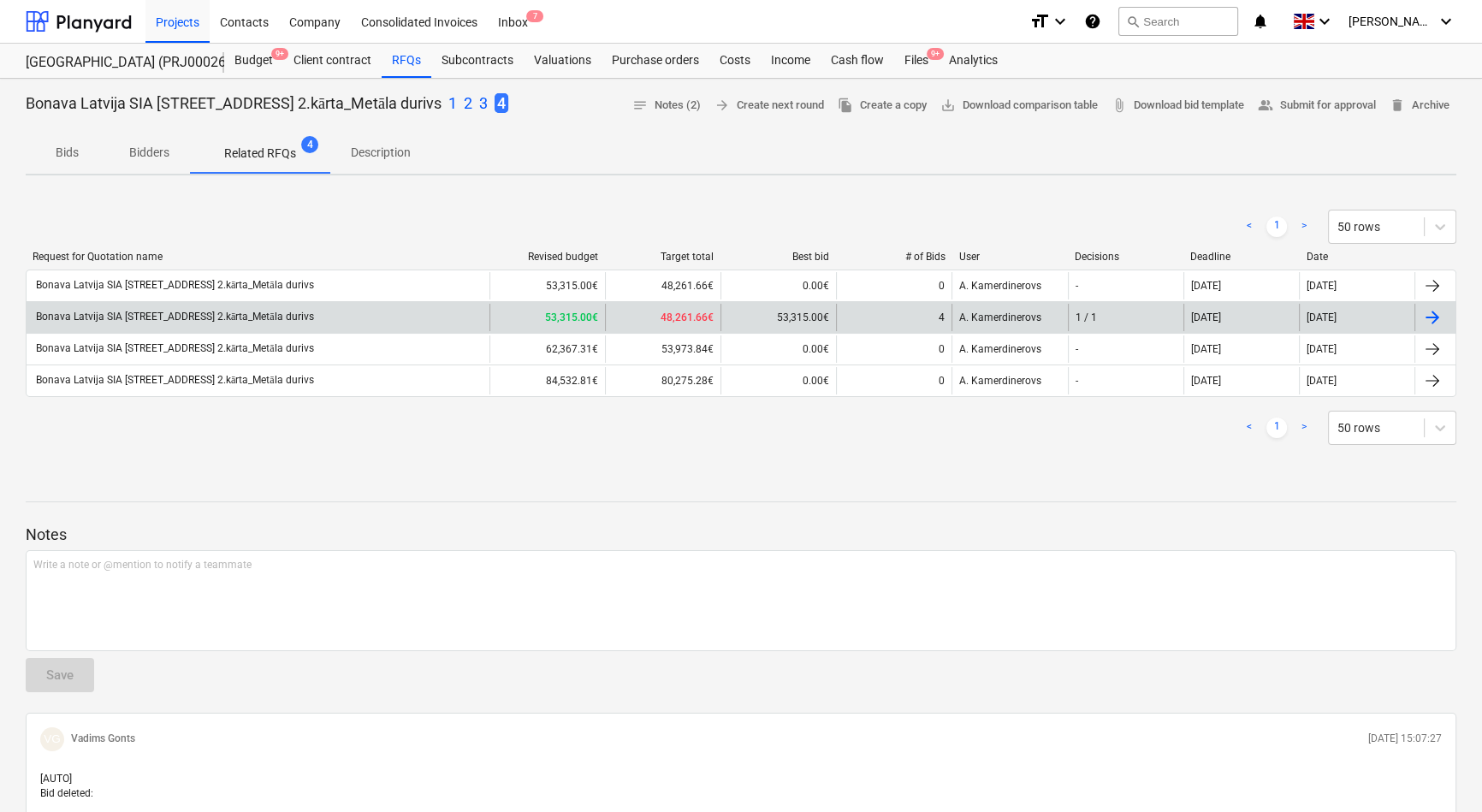
click at [237, 316] on div "Bonava Latvija SIA TENDERIS Tumes iela 27 2.kārta_Metāla durivs" at bounding box center [173, 317] width 281 height 12
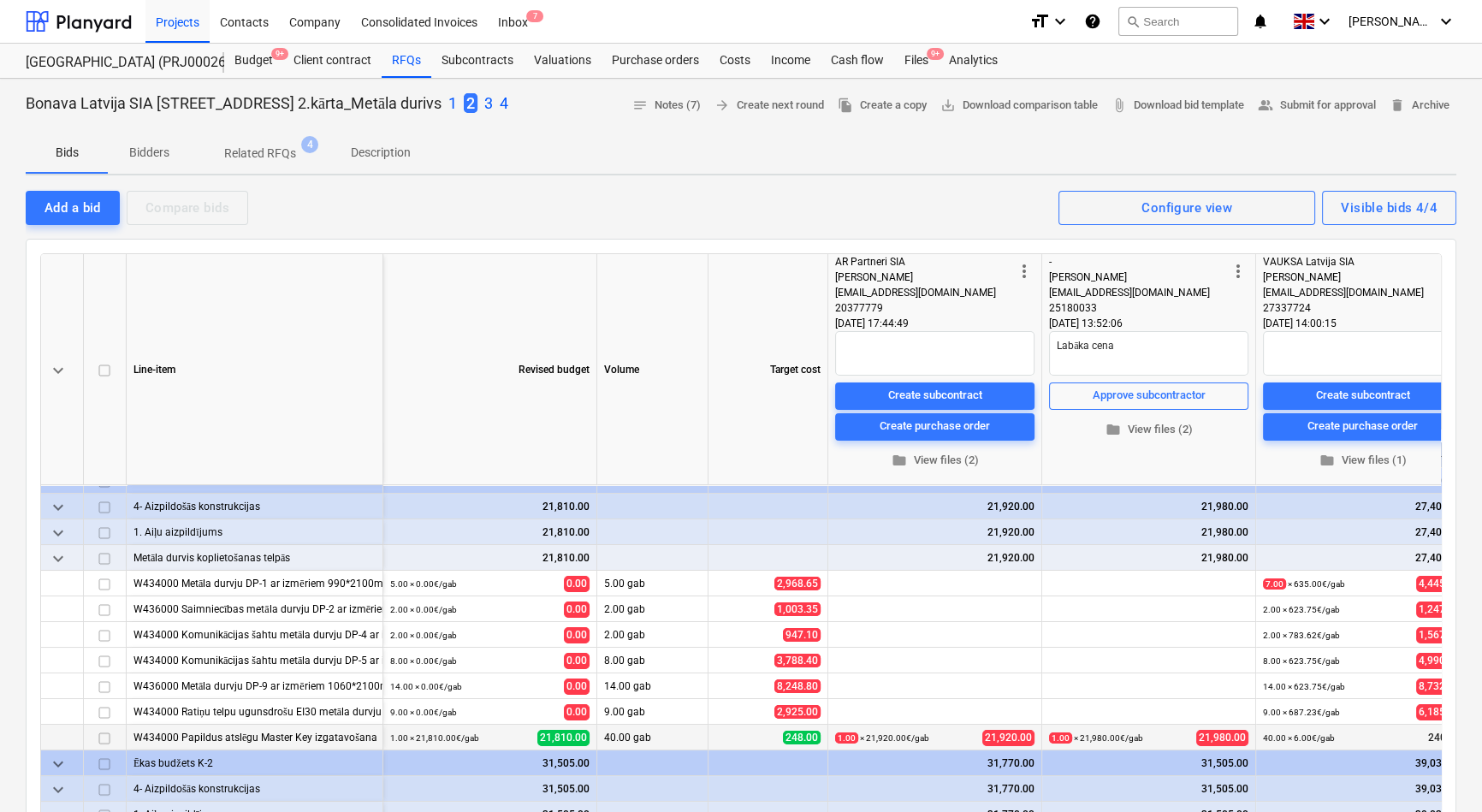
scroll to position [112, 0]
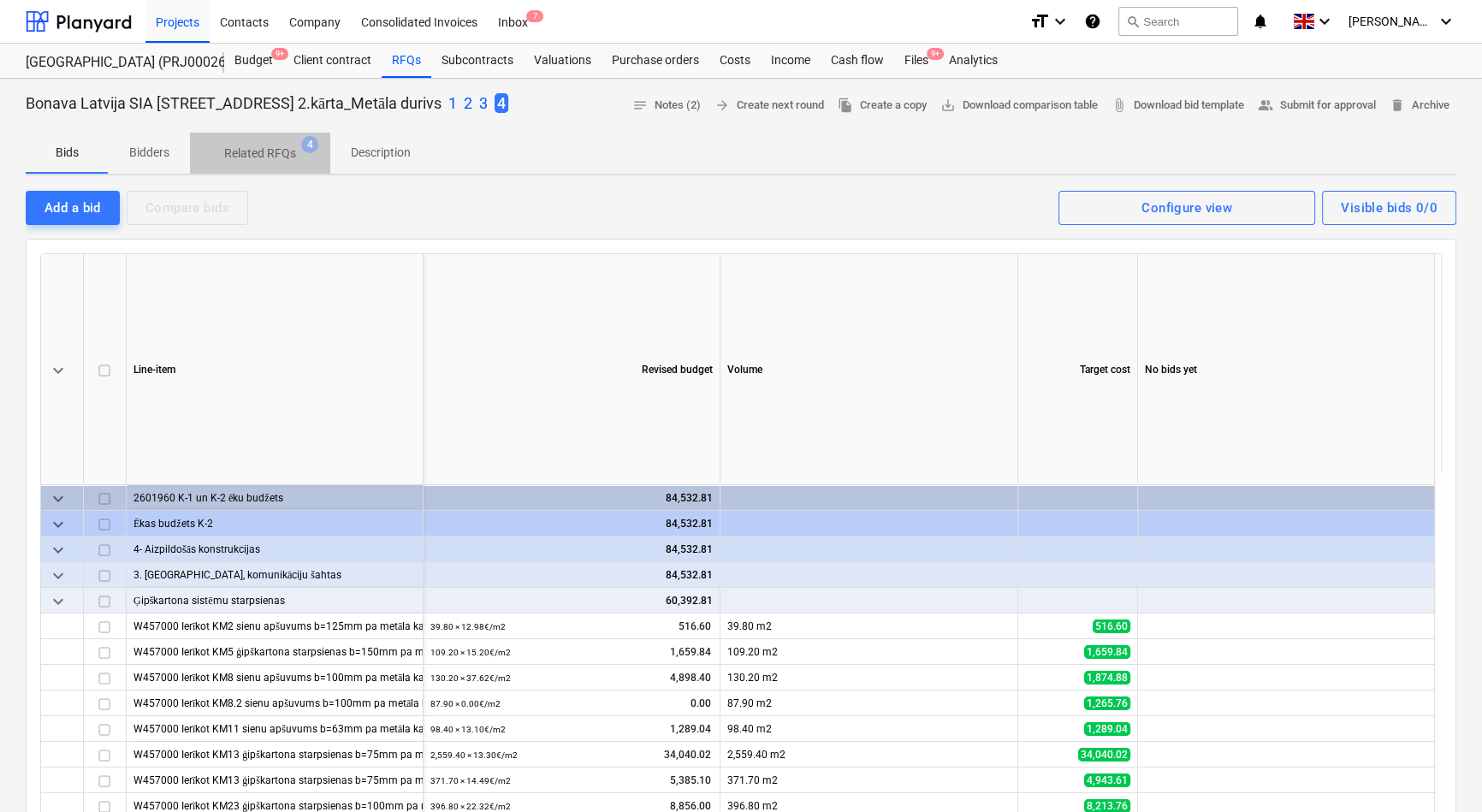
click at [262, 151] on p "Related RFQs" at bounding box center [261, 153] width 72 height 18
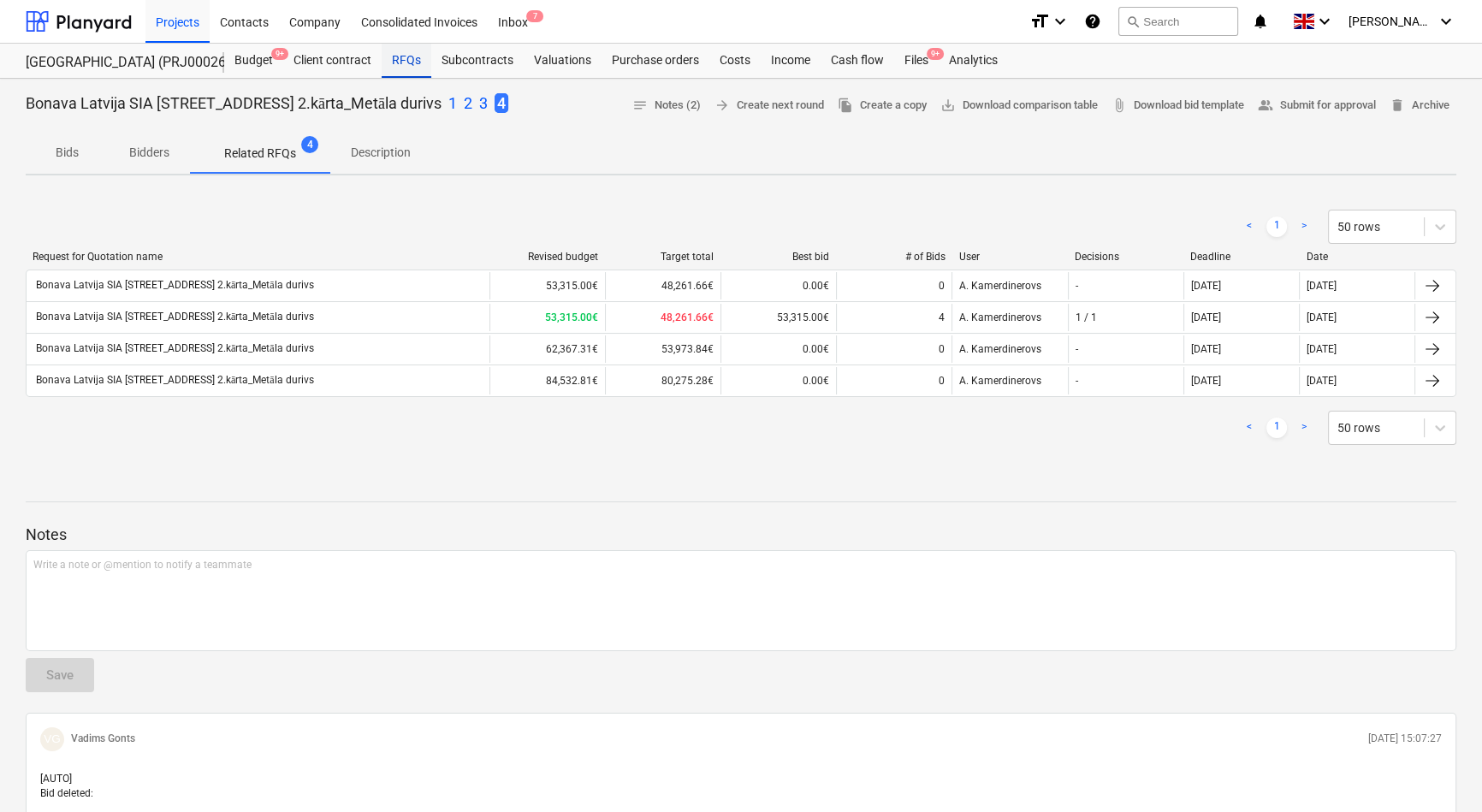
click at [404, 61] on div "RFQs" at bounding box center [406, 61] width 49 height 34
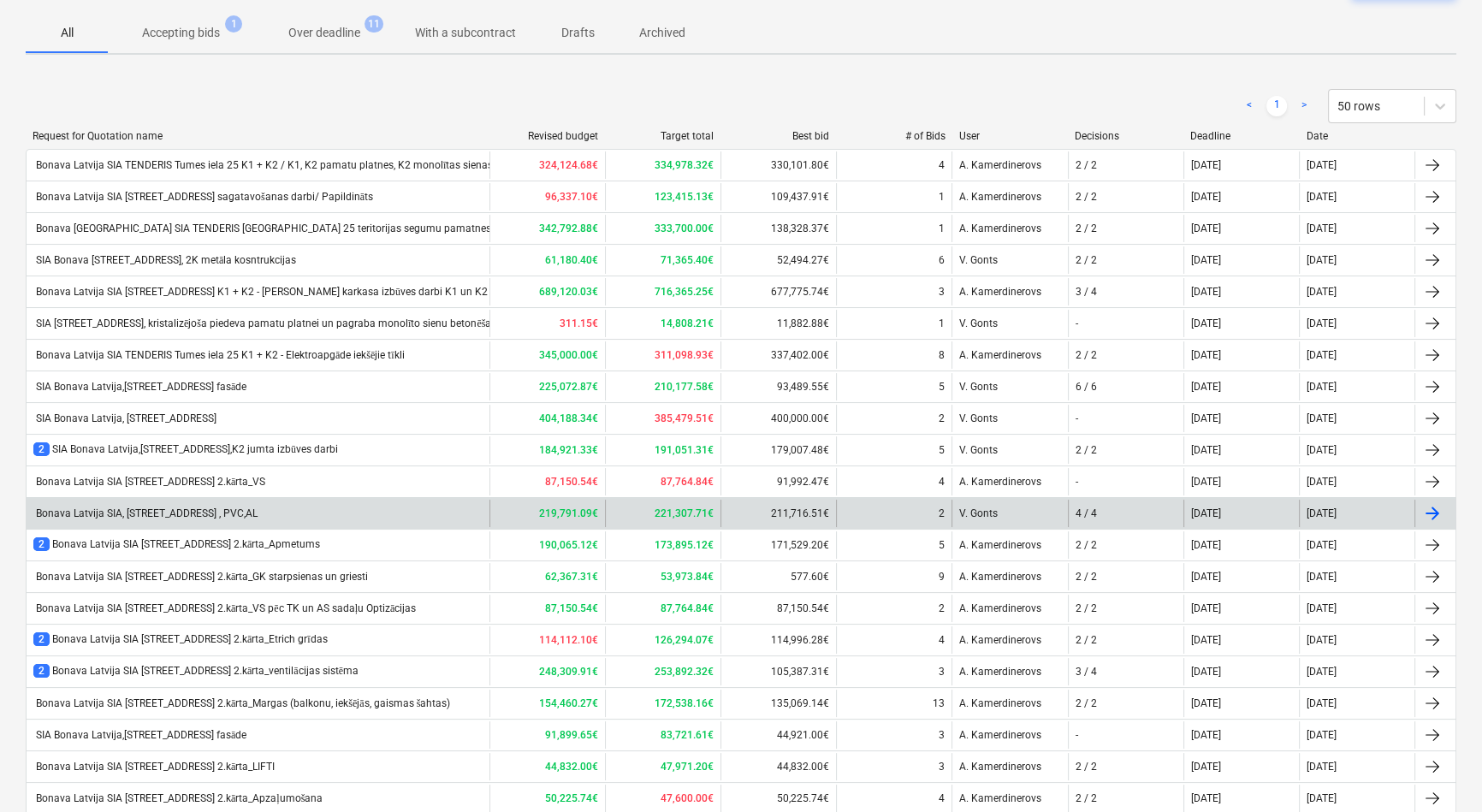
scroll to position [155, 0]
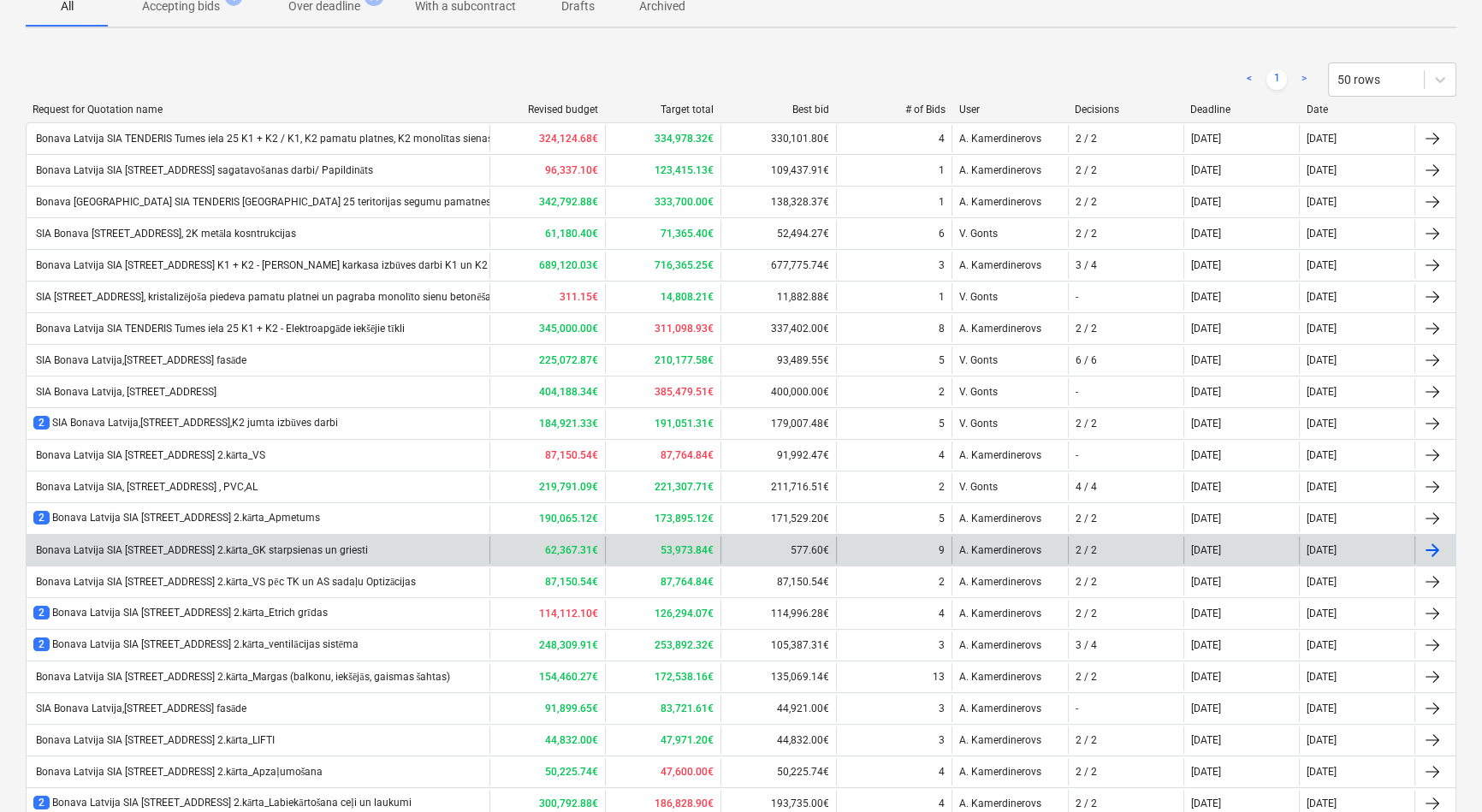
click at [311, 551] on div "Bonava Latvija SIA TENDERIS Tumes iela 27 2.kārta_GK starpsienas un griesti" at bounding box center [201, 550] width 335 height 12
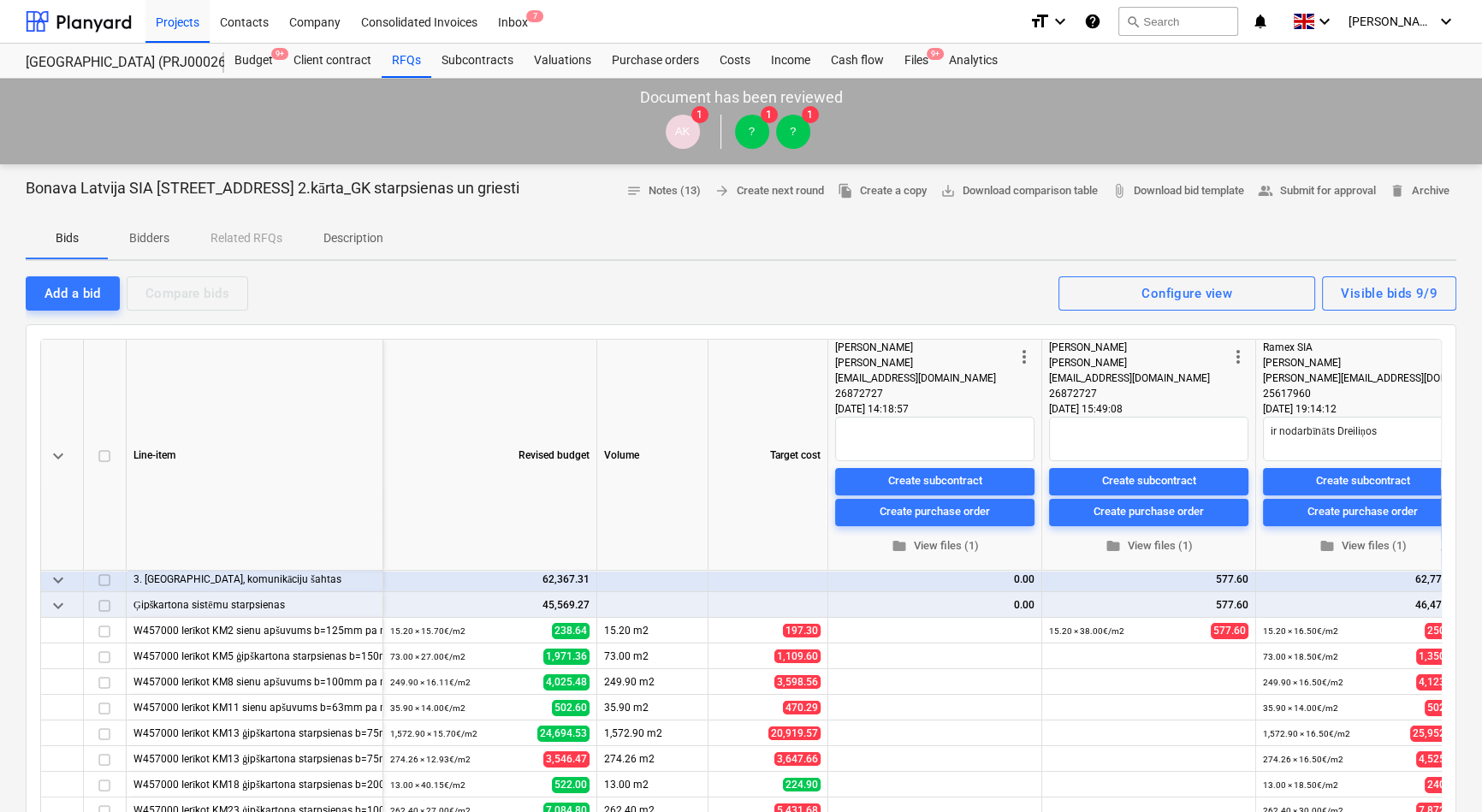
scroll to position [87, 0]
click at [360, 240] on p "Description" at bounding box center [353, 238] width 60 height 18
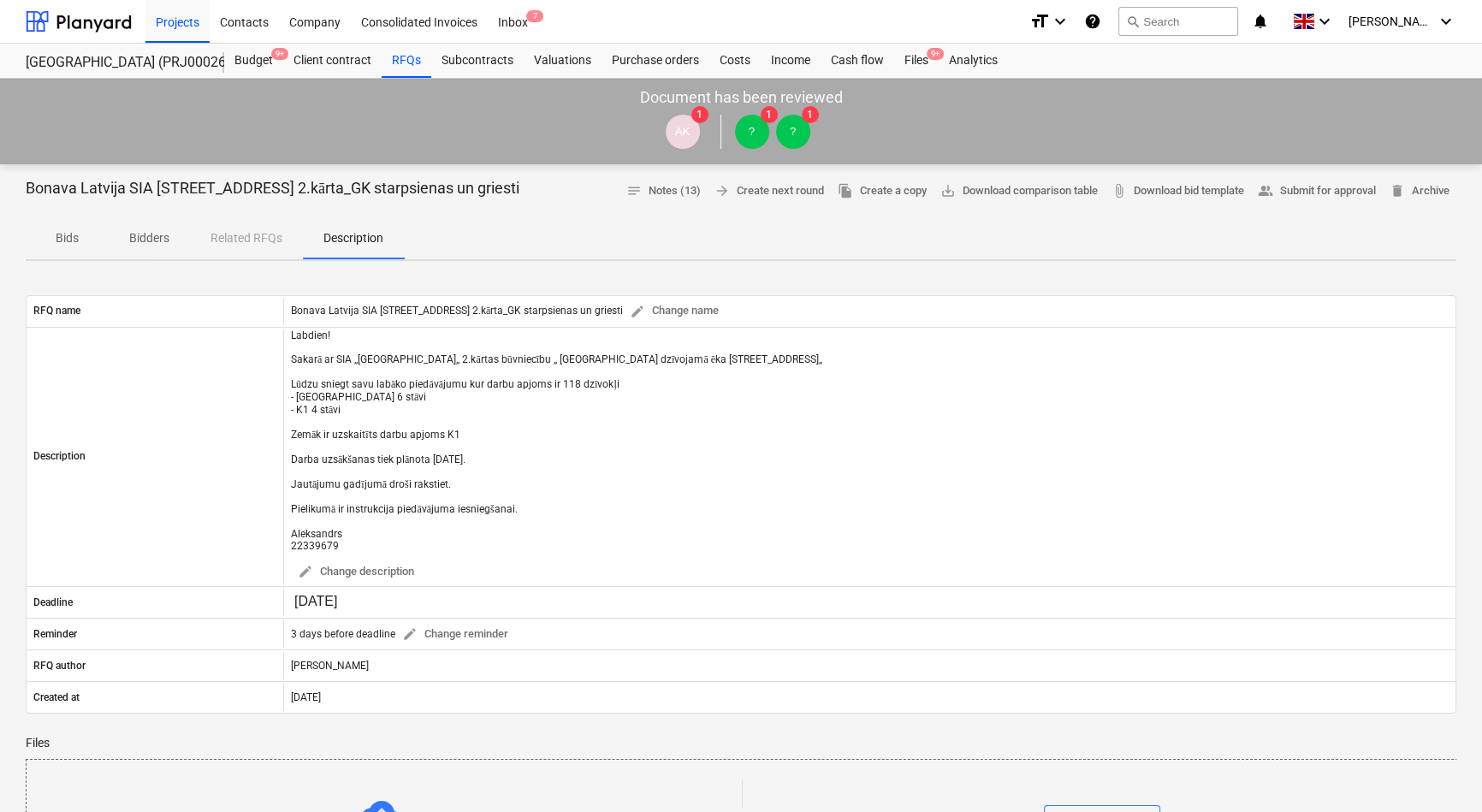
click at [154, 240] on p "Bidders" at bounding box center [148, 238] width 41 height 18
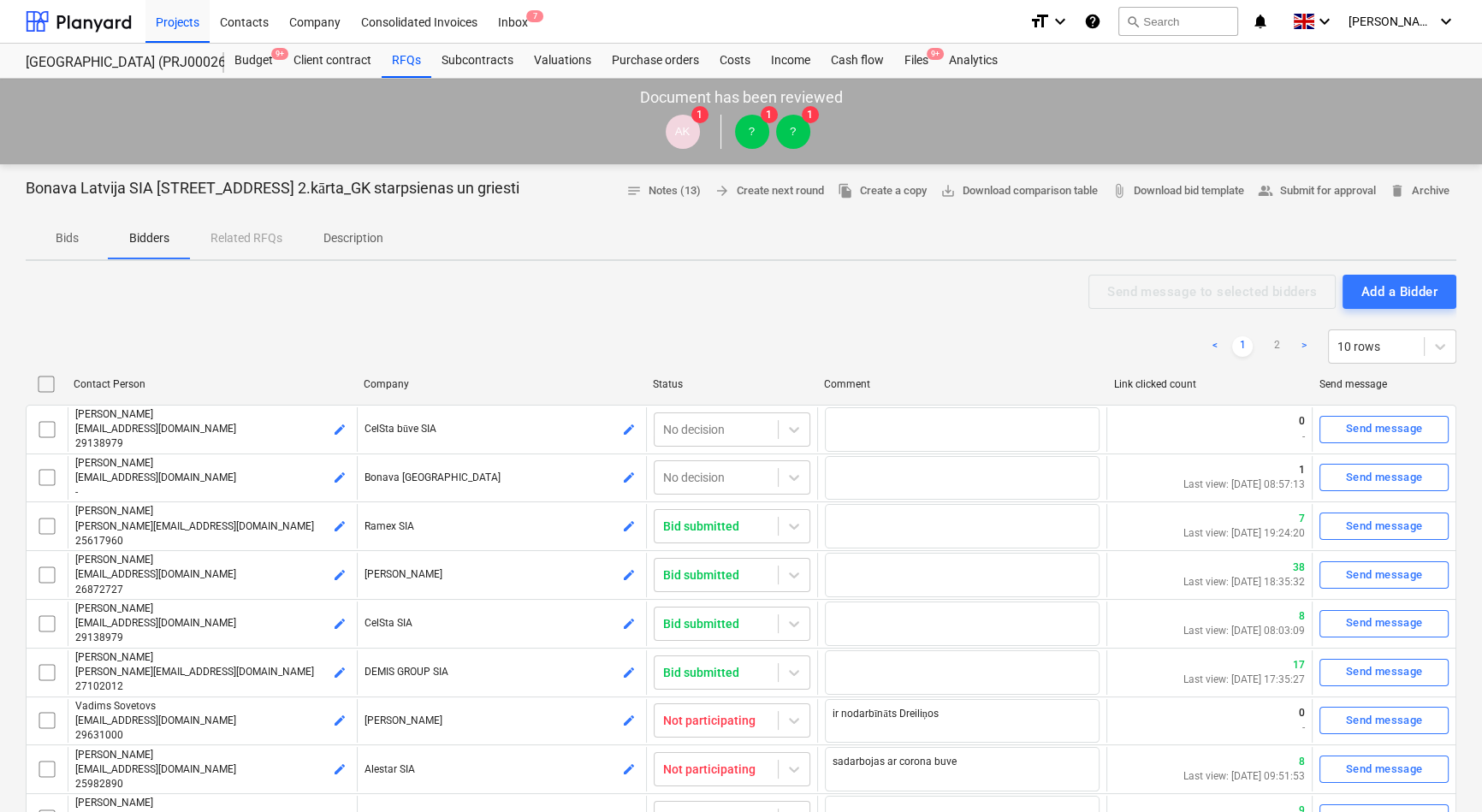
click at [82, 237] on p "Bids" at bounding box center [67, 238] width 41 height 18
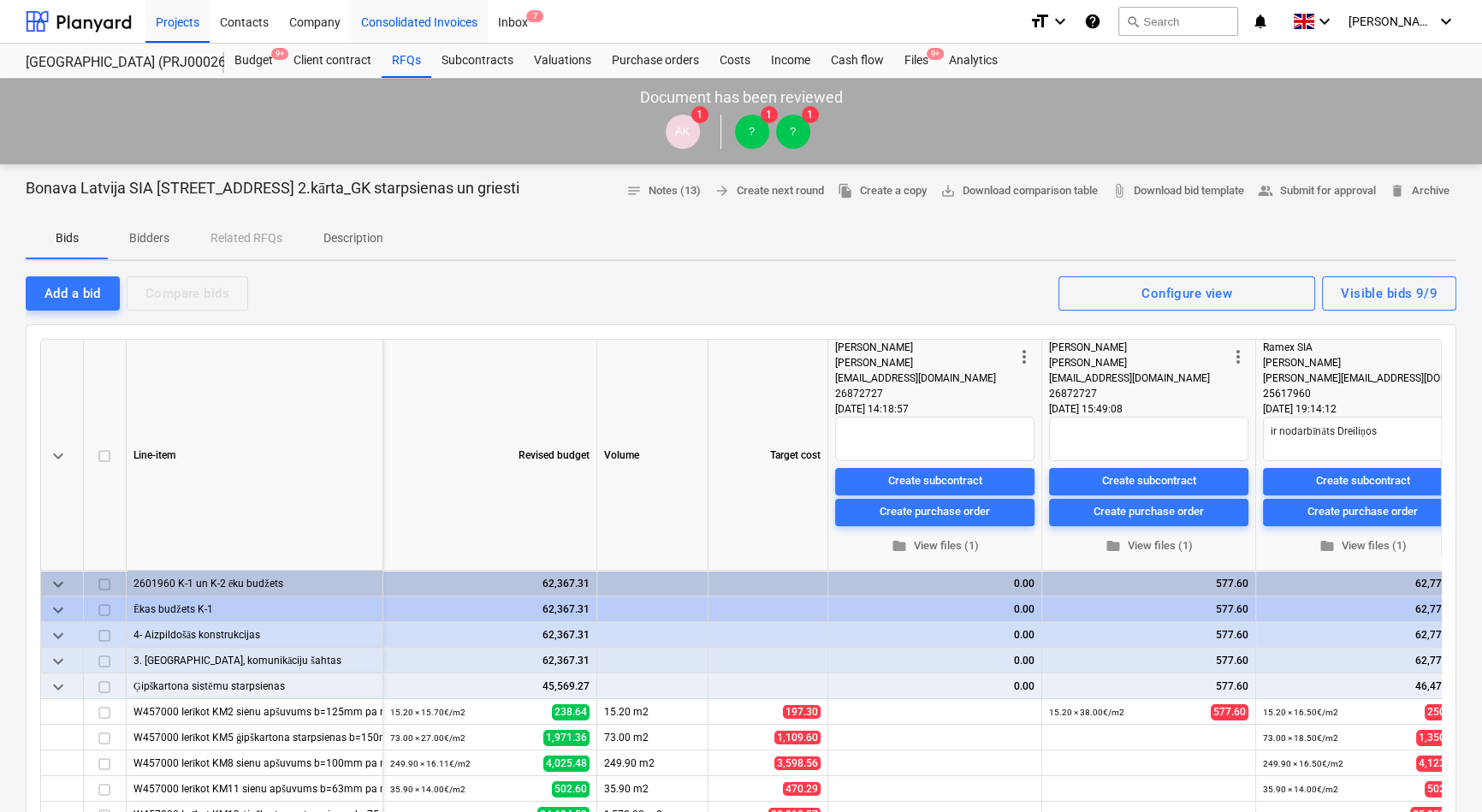
type textarea "x"
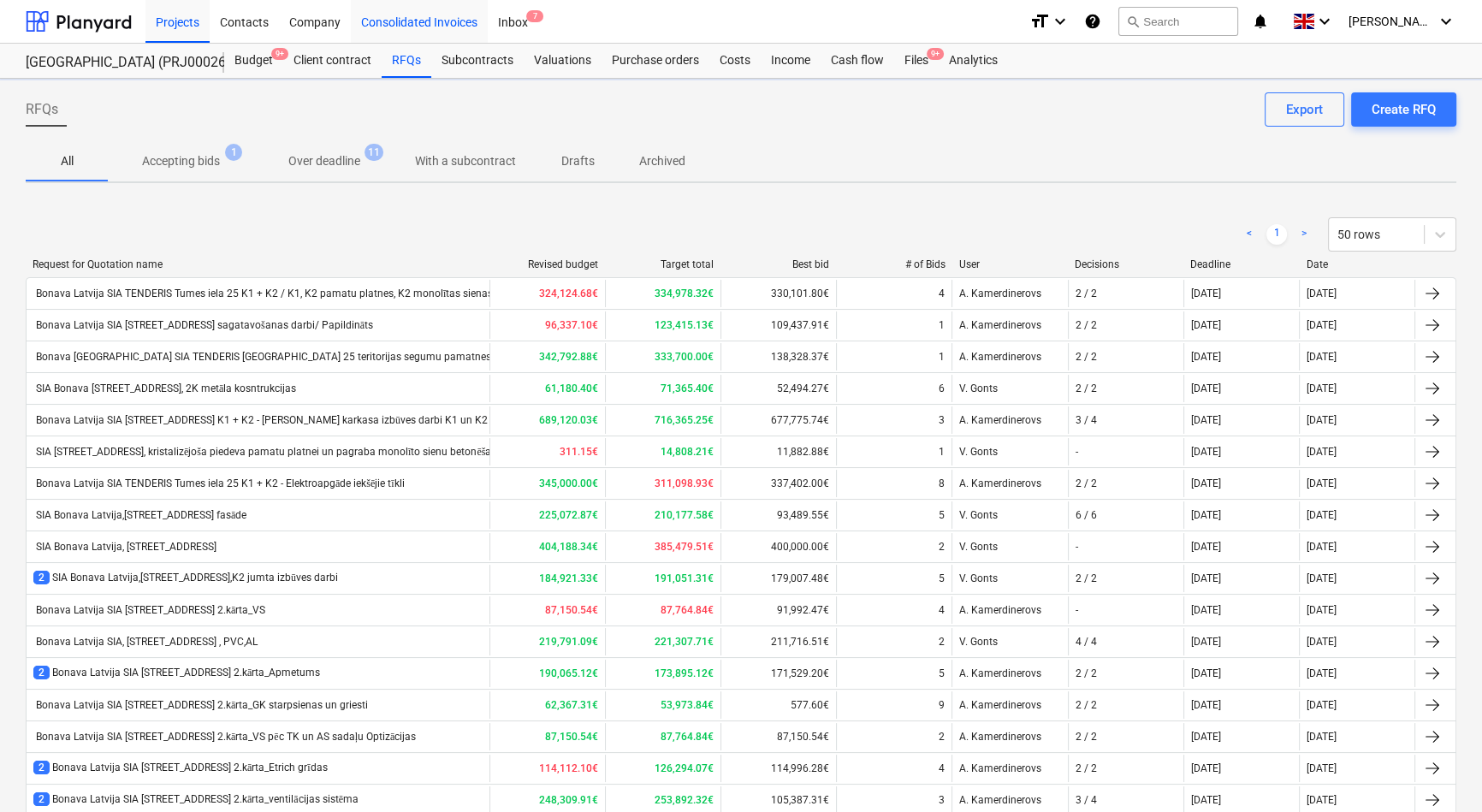
scroll to position [155, 0]
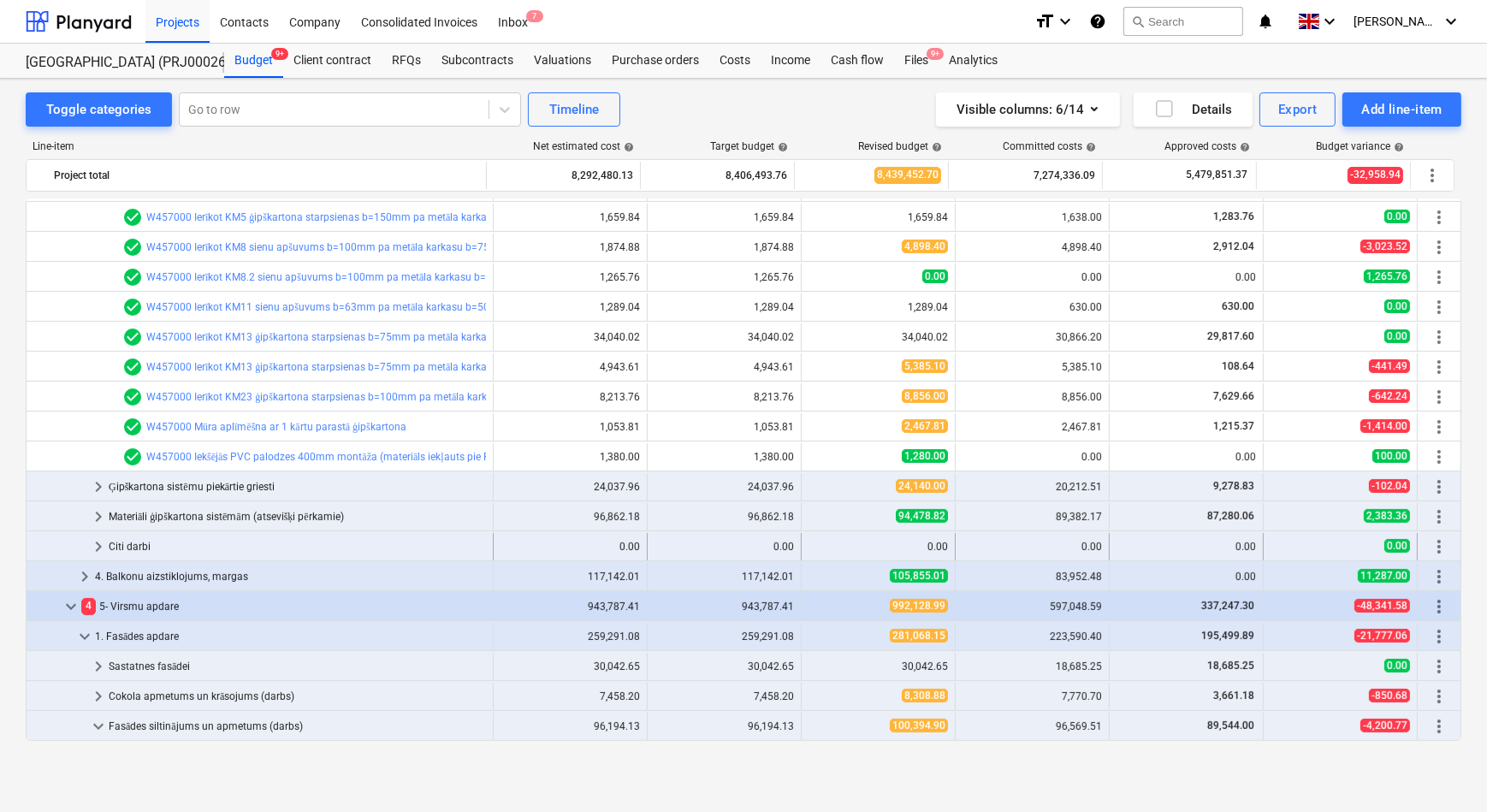
scroll to position [721, 0]
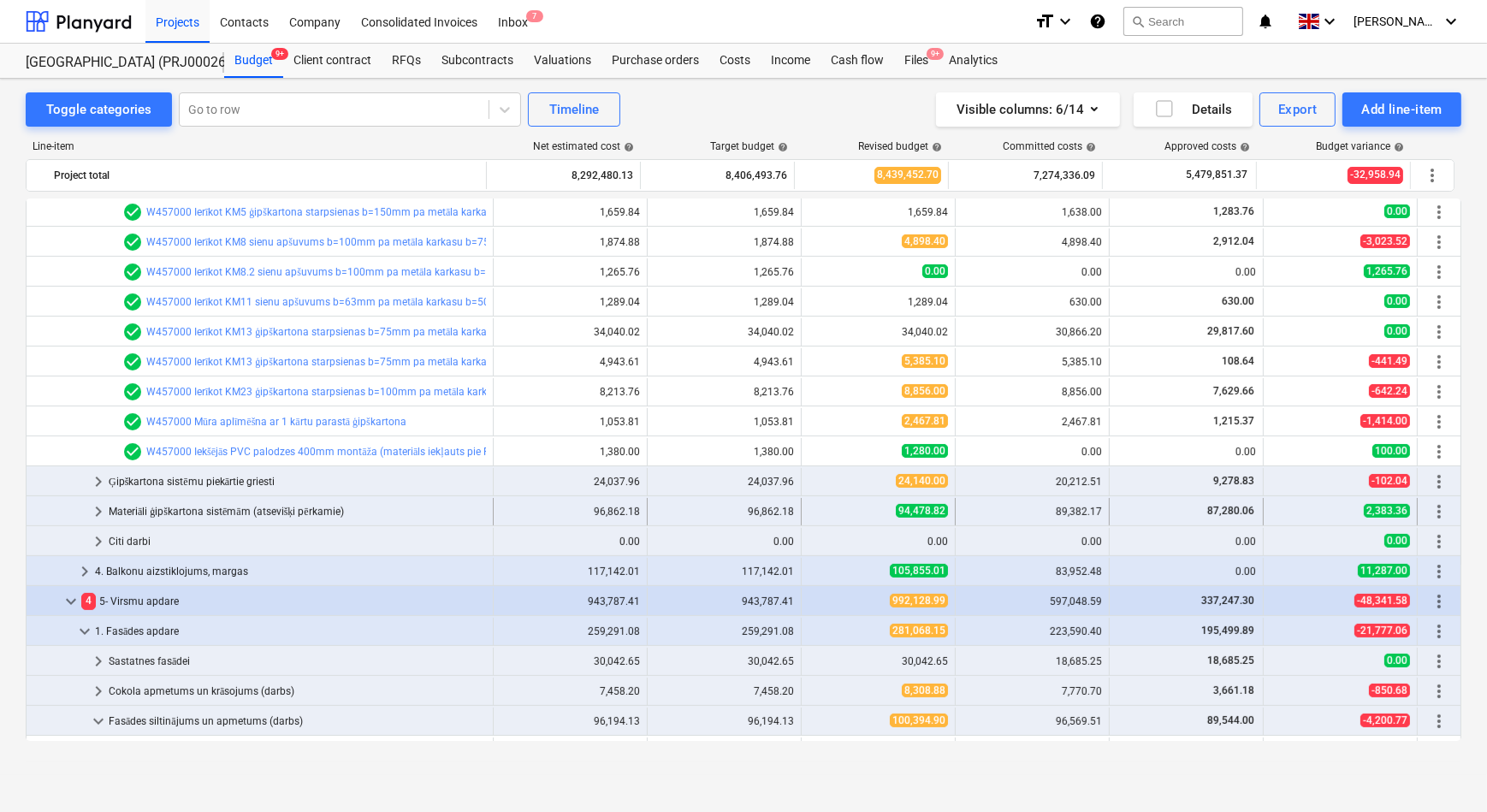
click at [99, 511] on span "keyboard_arrow_right" at bounding box center [99, 512] width 21 height 21
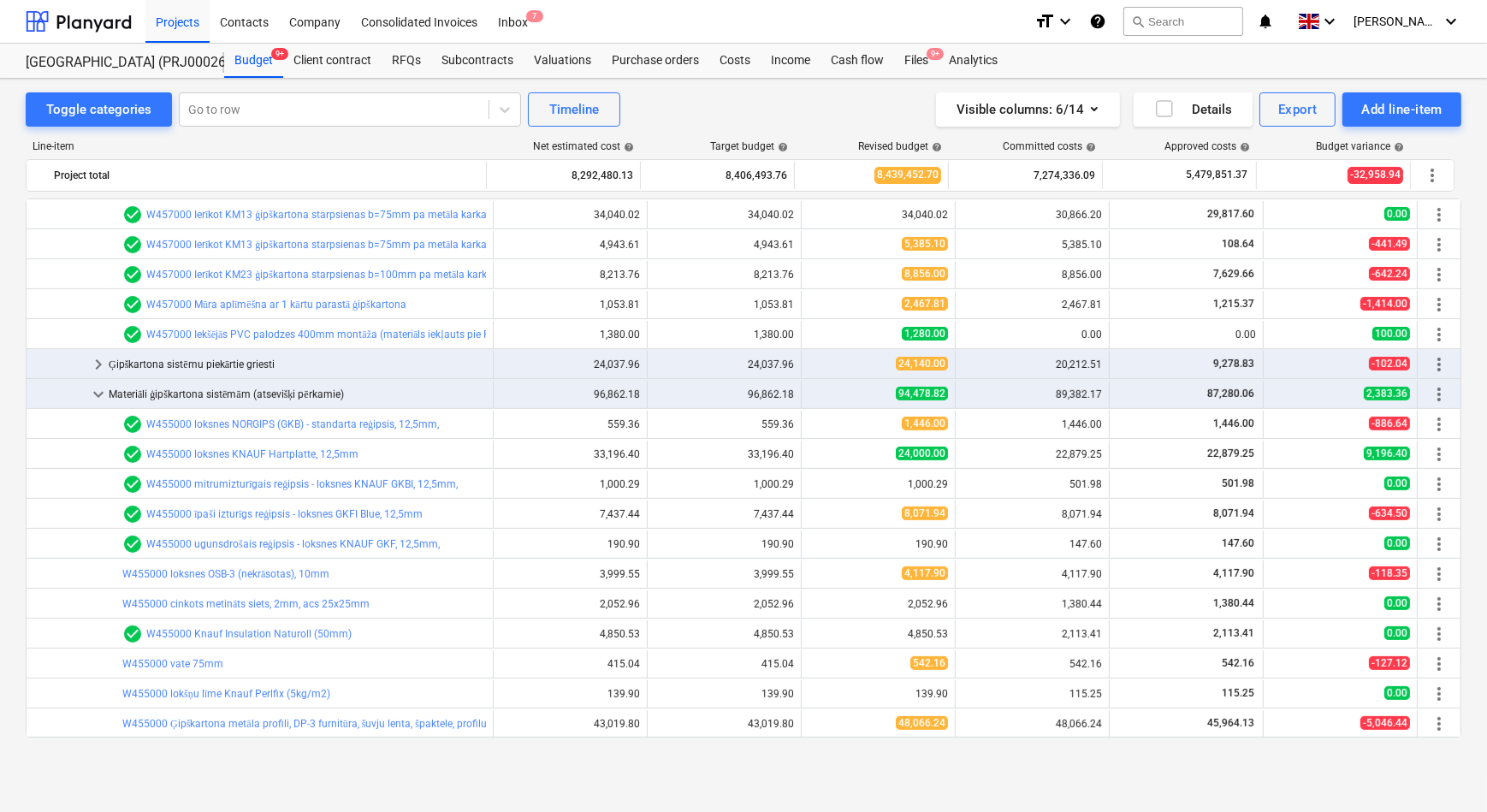
scroll to position [799, 0]
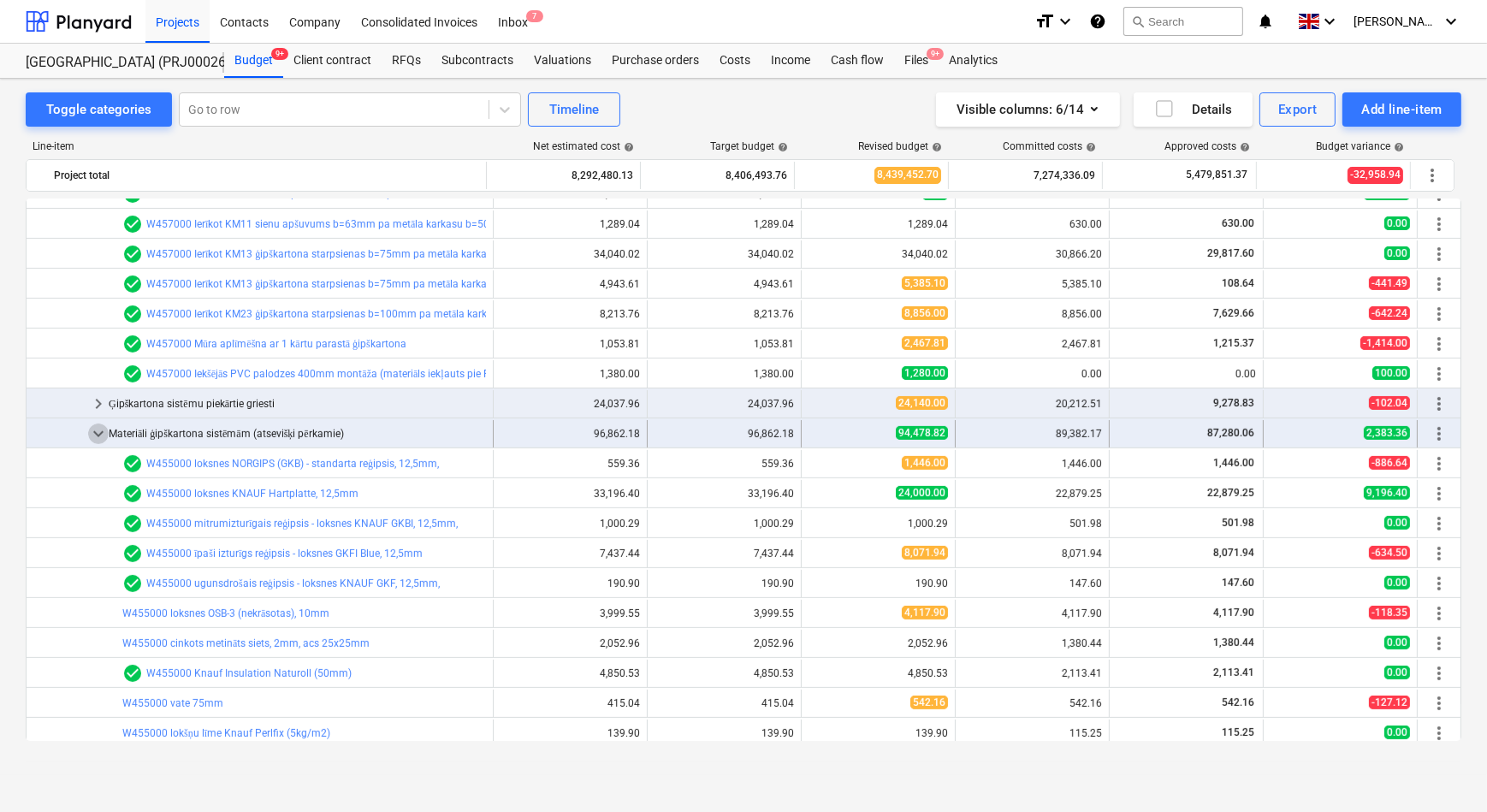
click at [98, 433] on span "keyboard_arrow_down" at bounding box center [99, 434] width 21 height 21
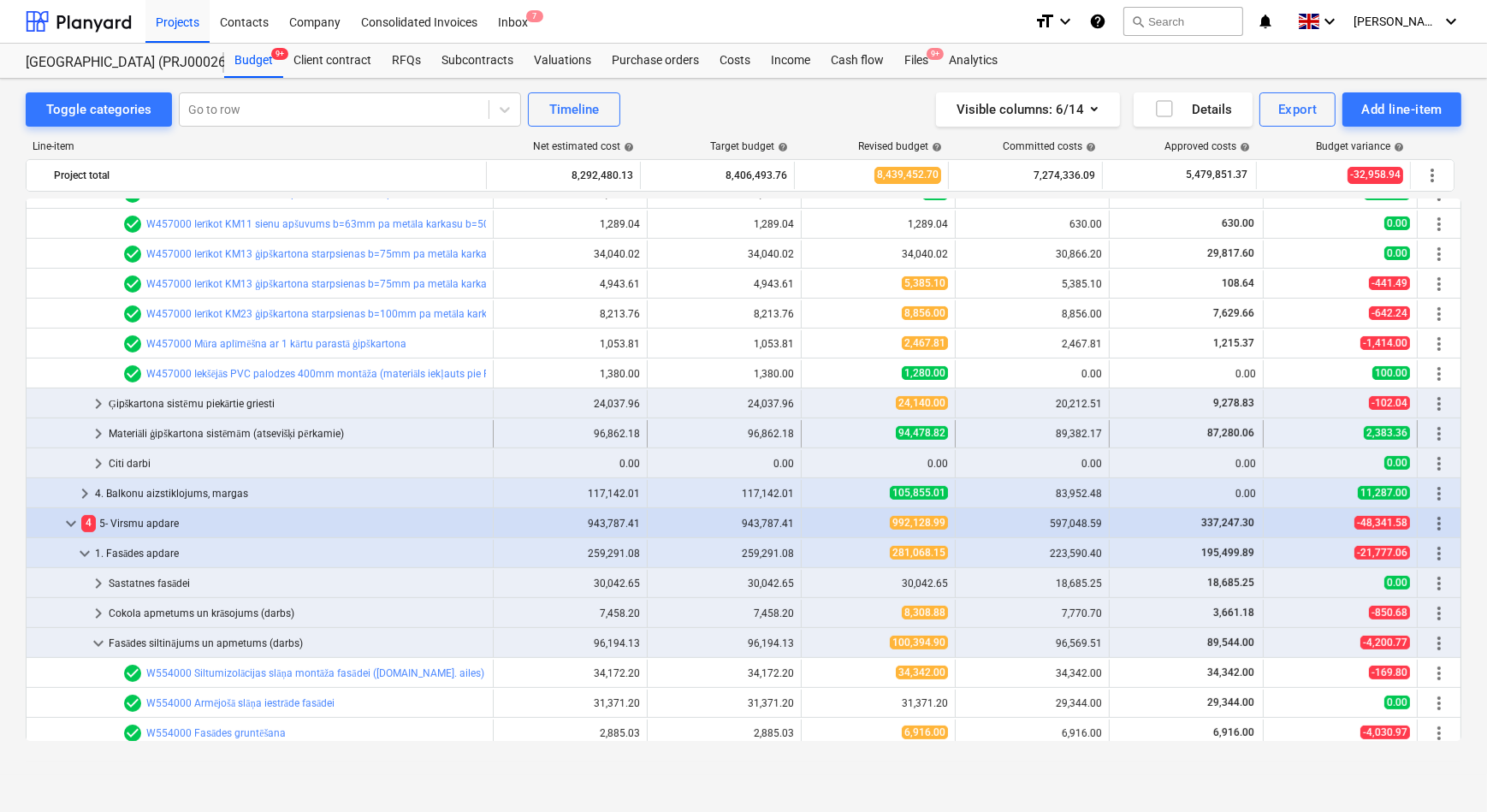
click at [98, 429] on span "keyboard_arrow_right" at bounding box center [99, 434] width 21 height 21
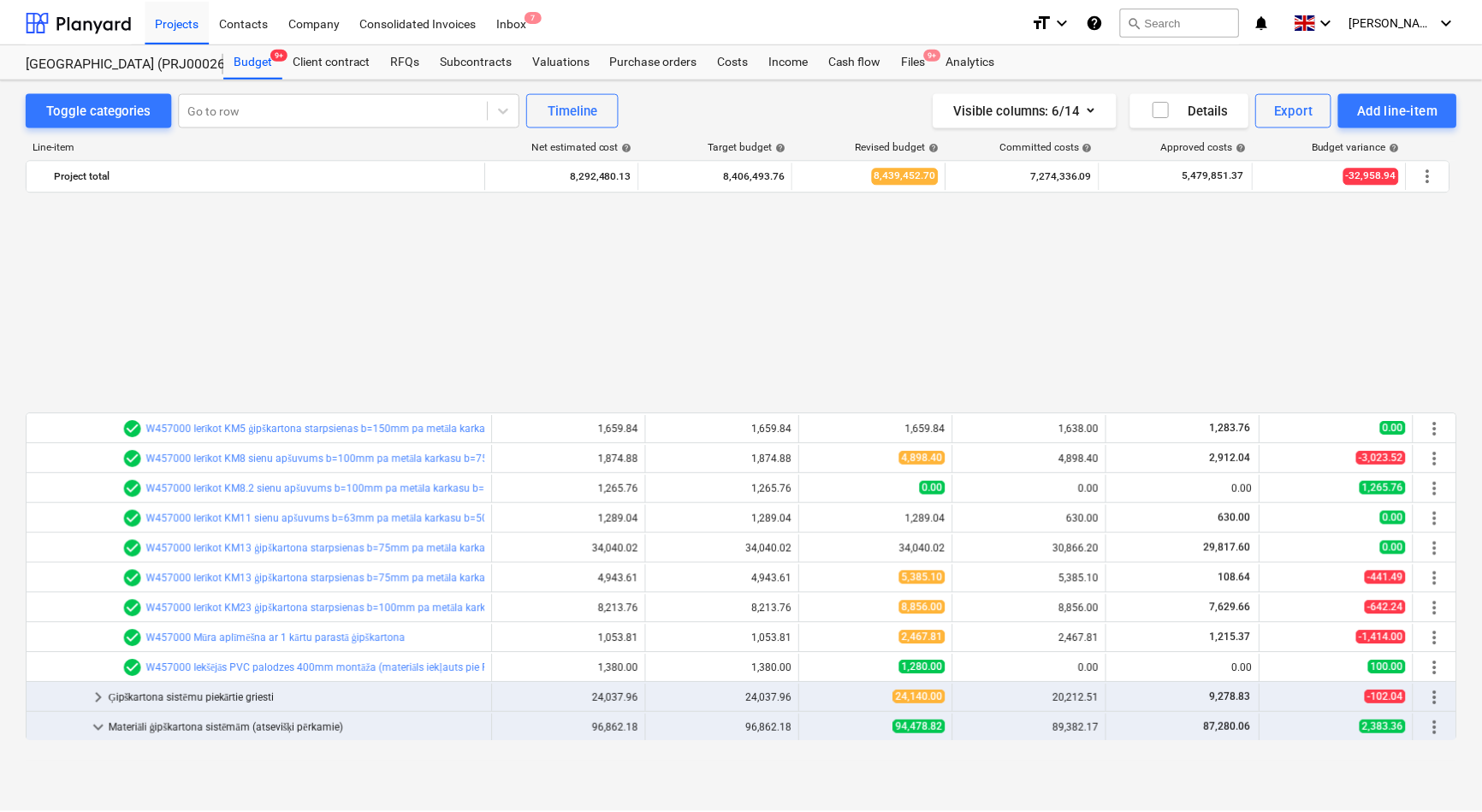
scroll to position [787, 0]
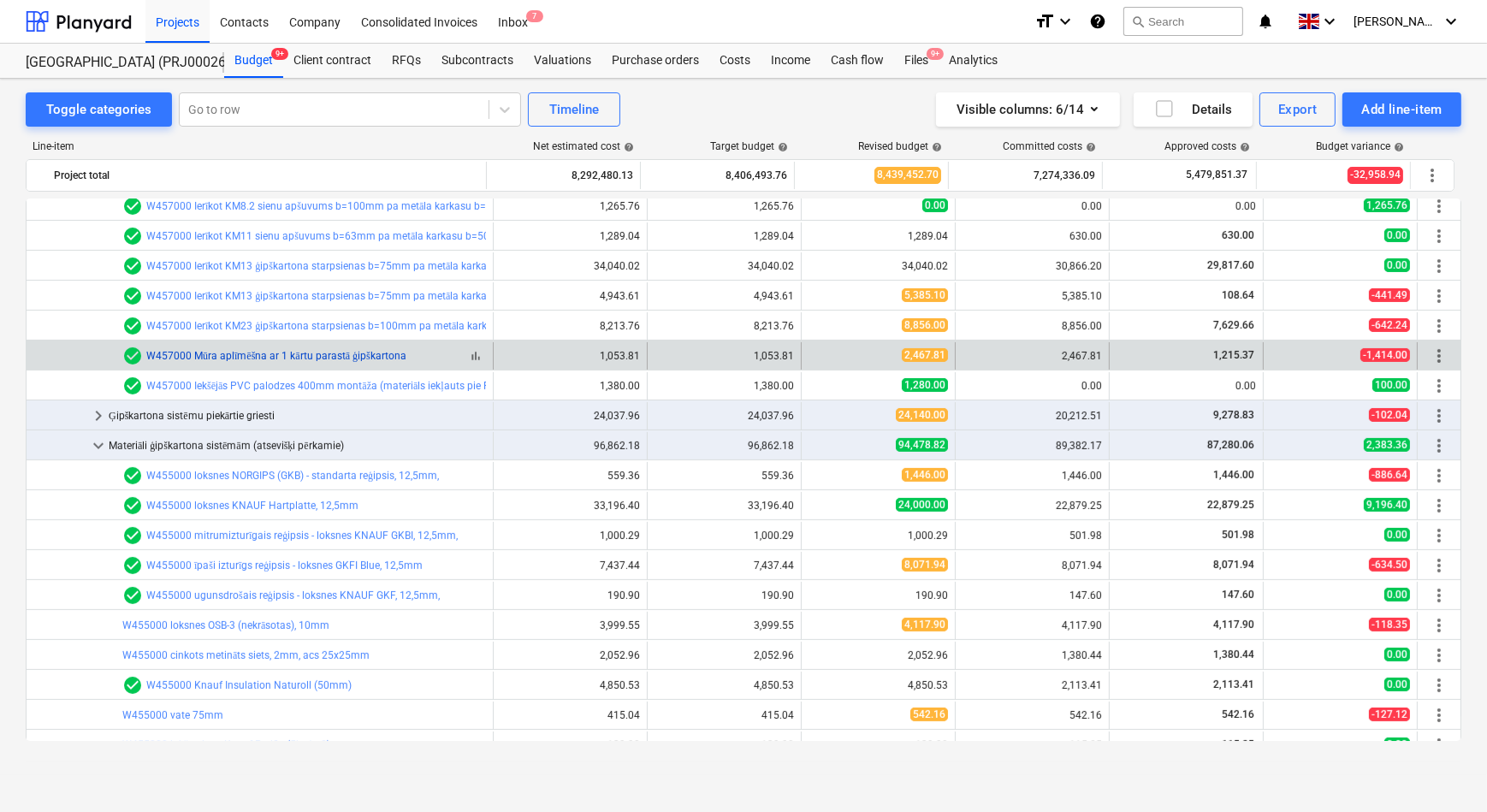
click at [326, 357] on link "W457000 Mūra aplīmēšna ar 1 kārtu parastā ģipškartona" at bounding box center [277, 356] width 261 height 12
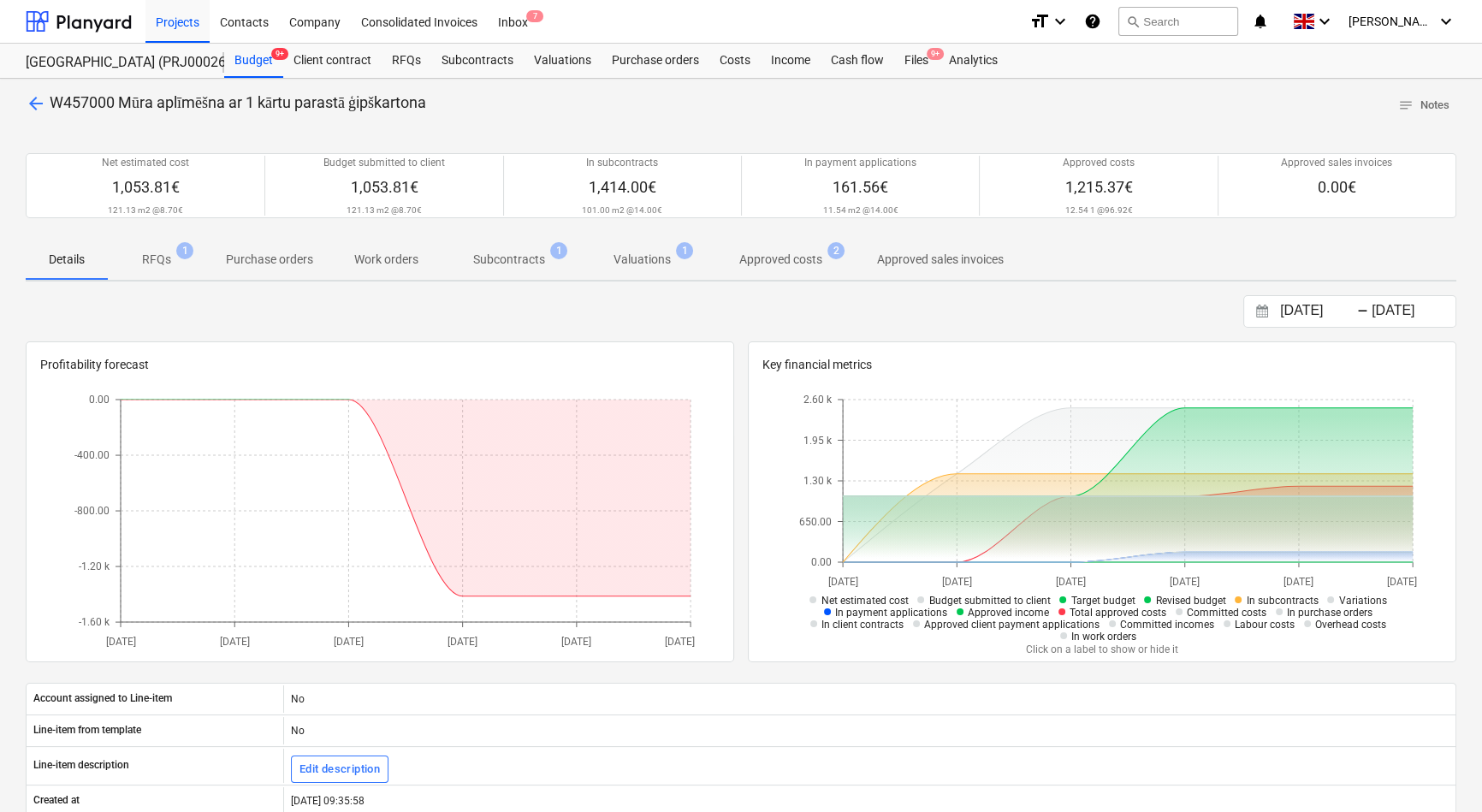
click at [152, 262] on p "RFQs" at bounding box center [156, 260] width 29 height 18
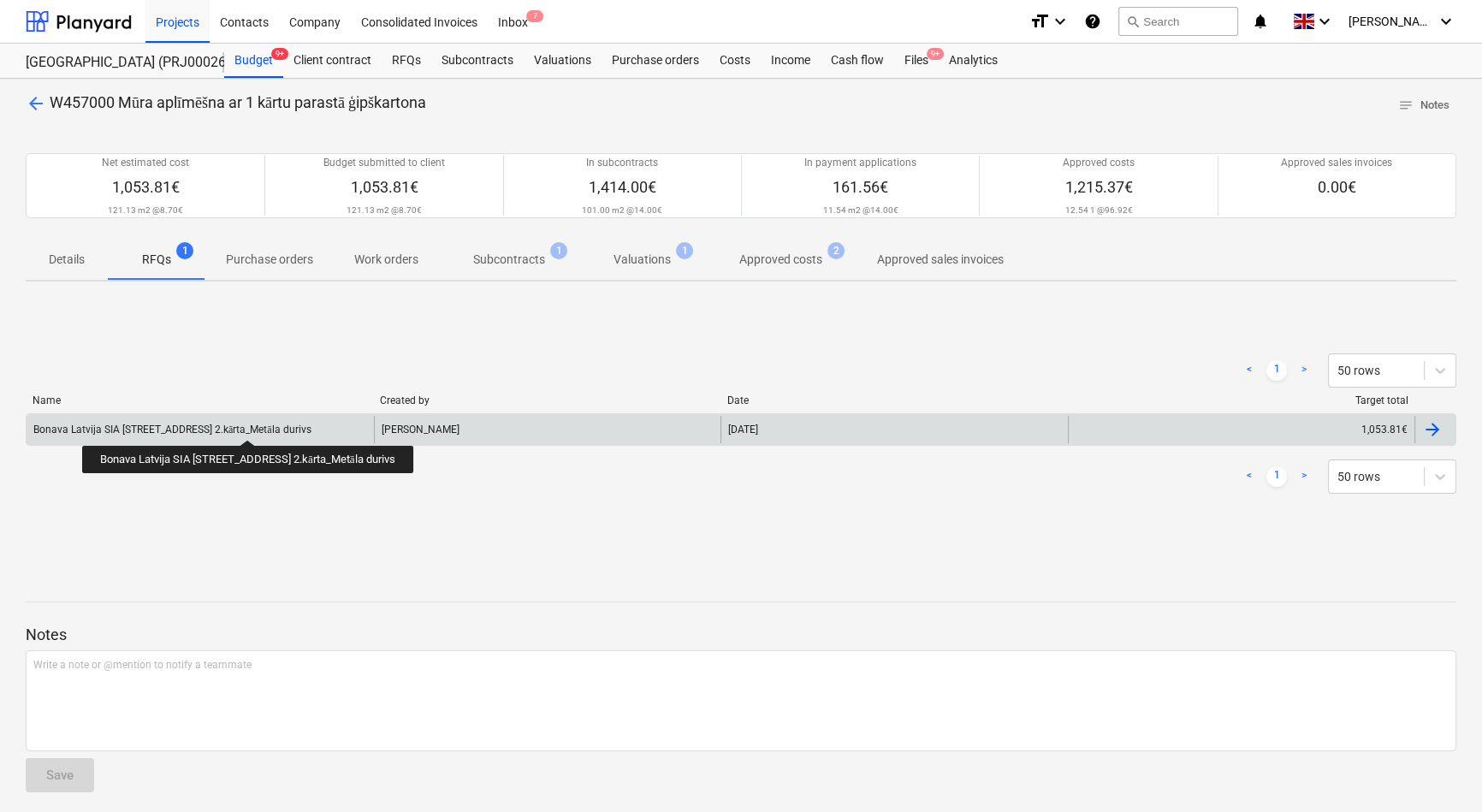
click at [263, 424] on div "Bonava Latvija SIA TENDERIS Tumes iela 27 2.kārta_Metāla durivs" at bounding box center [172, 429] width 278 height 12
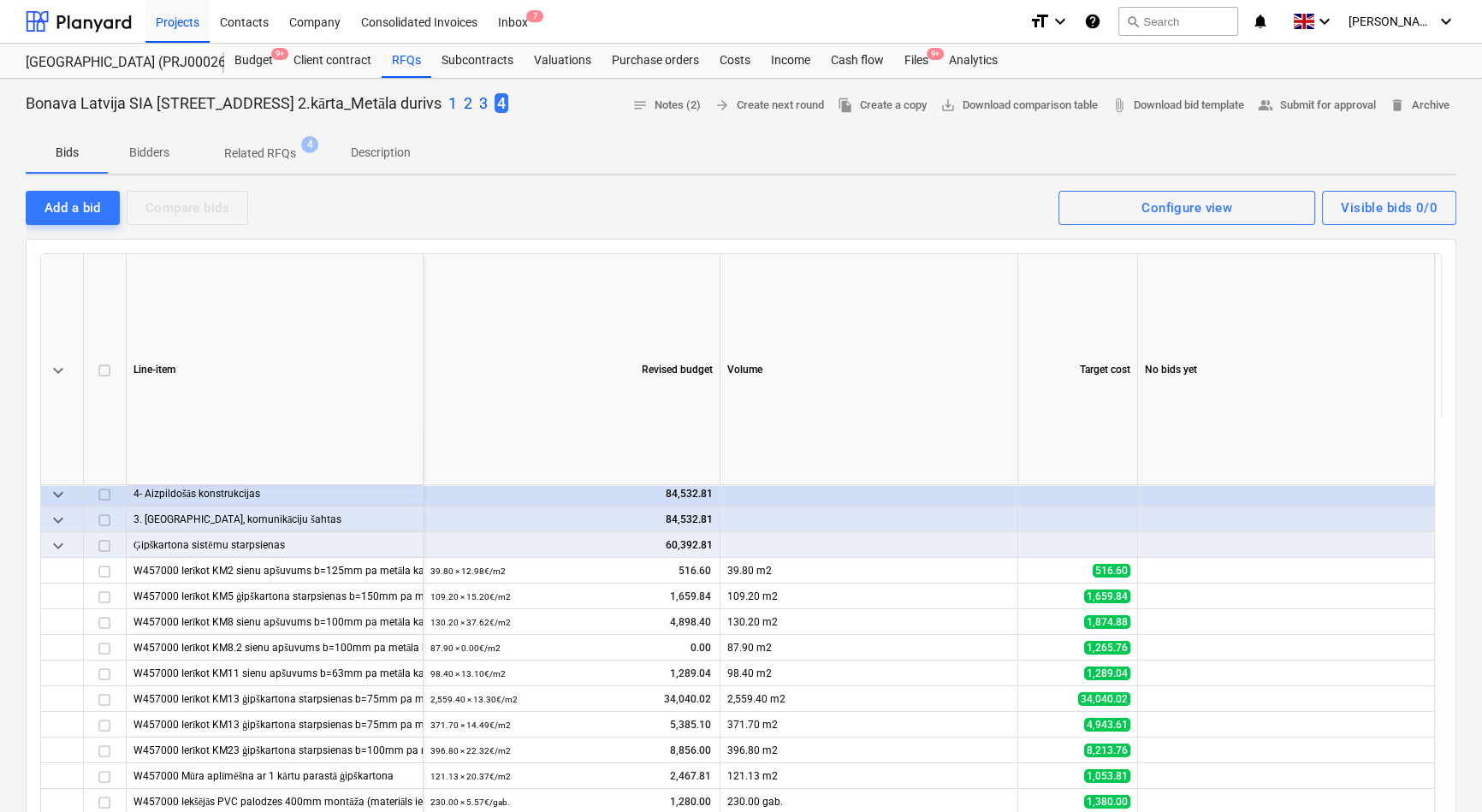
click at [146, 154] on p "Bidders" at bounding box center [148, 152] width 41 height 18
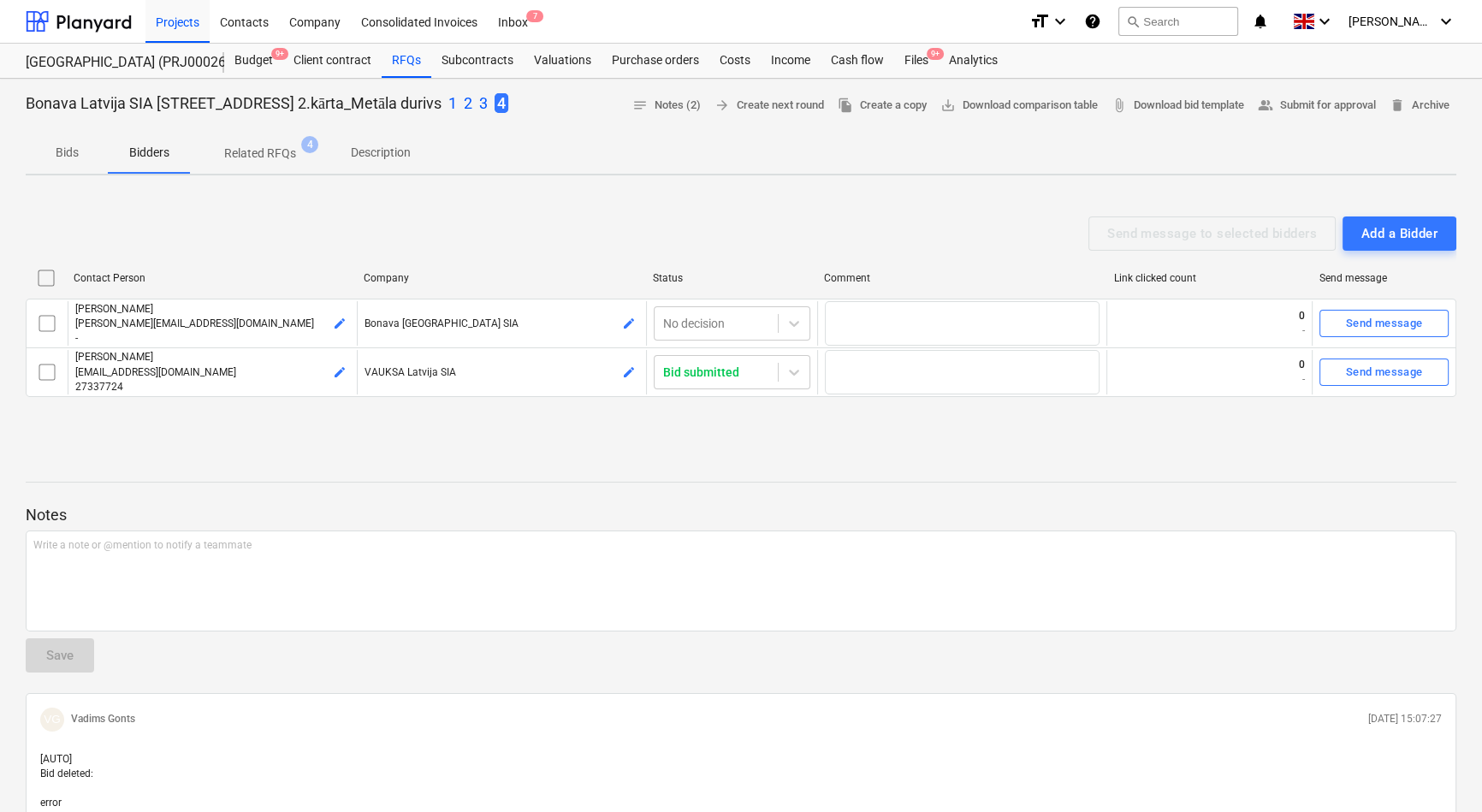
click at [250, 155] on p "Related RFQs" at bounding box center [261, 153] width 72 height 18
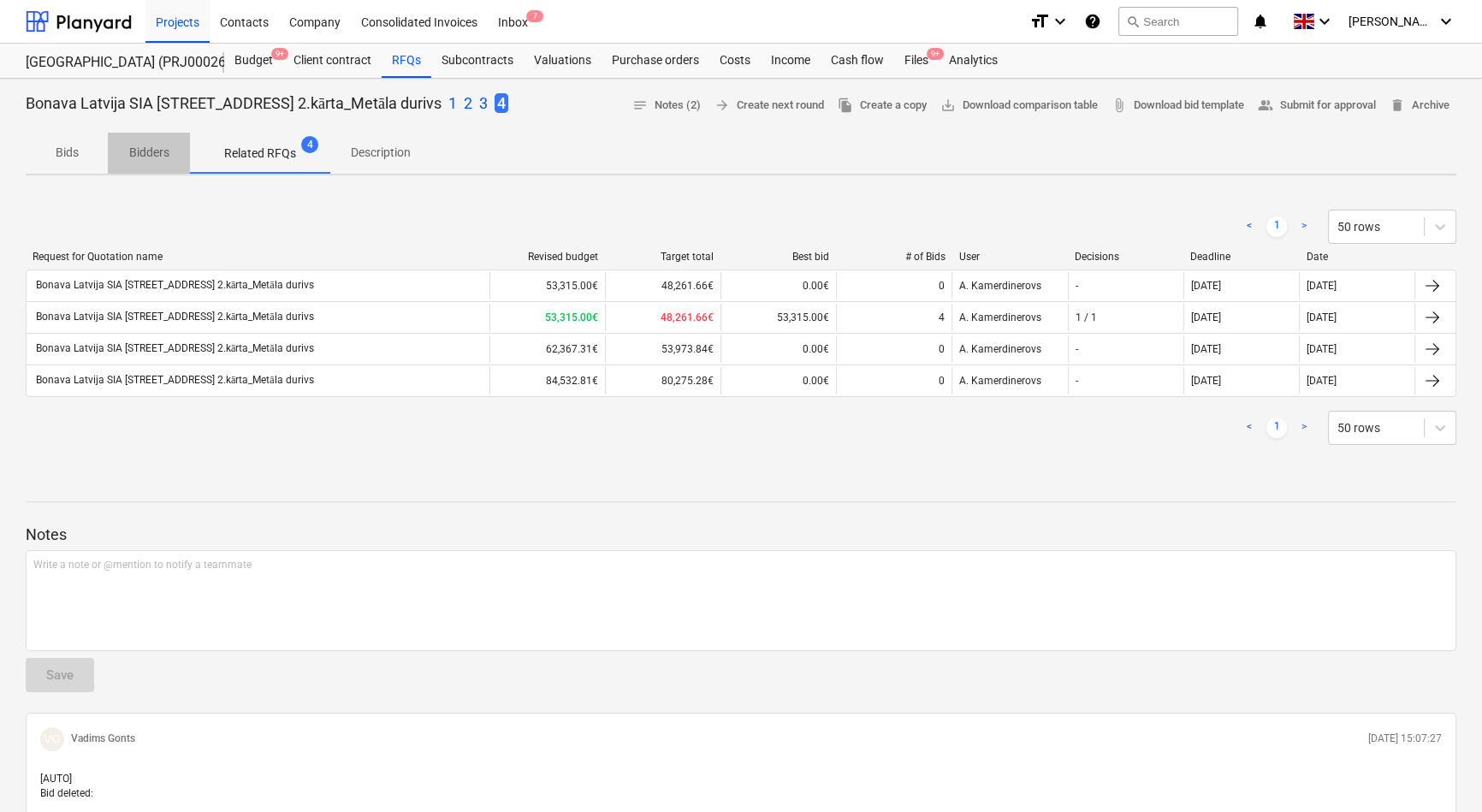
click at [146, 147] on p "Bidders" at bounding box center [148, 152] width 41 height 18
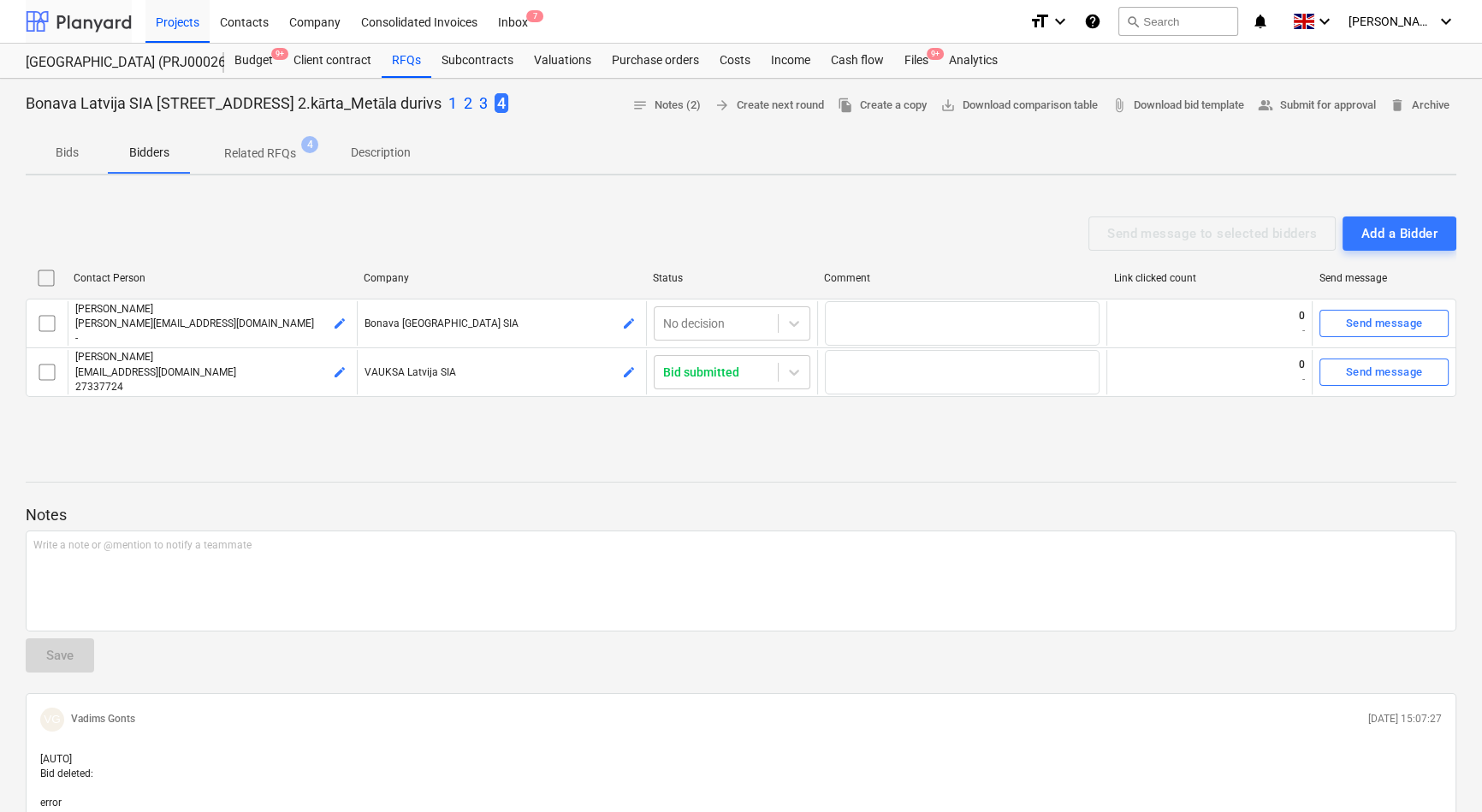
click at [76, 19] on div at bounding box center [79, 21] width 107 height 43
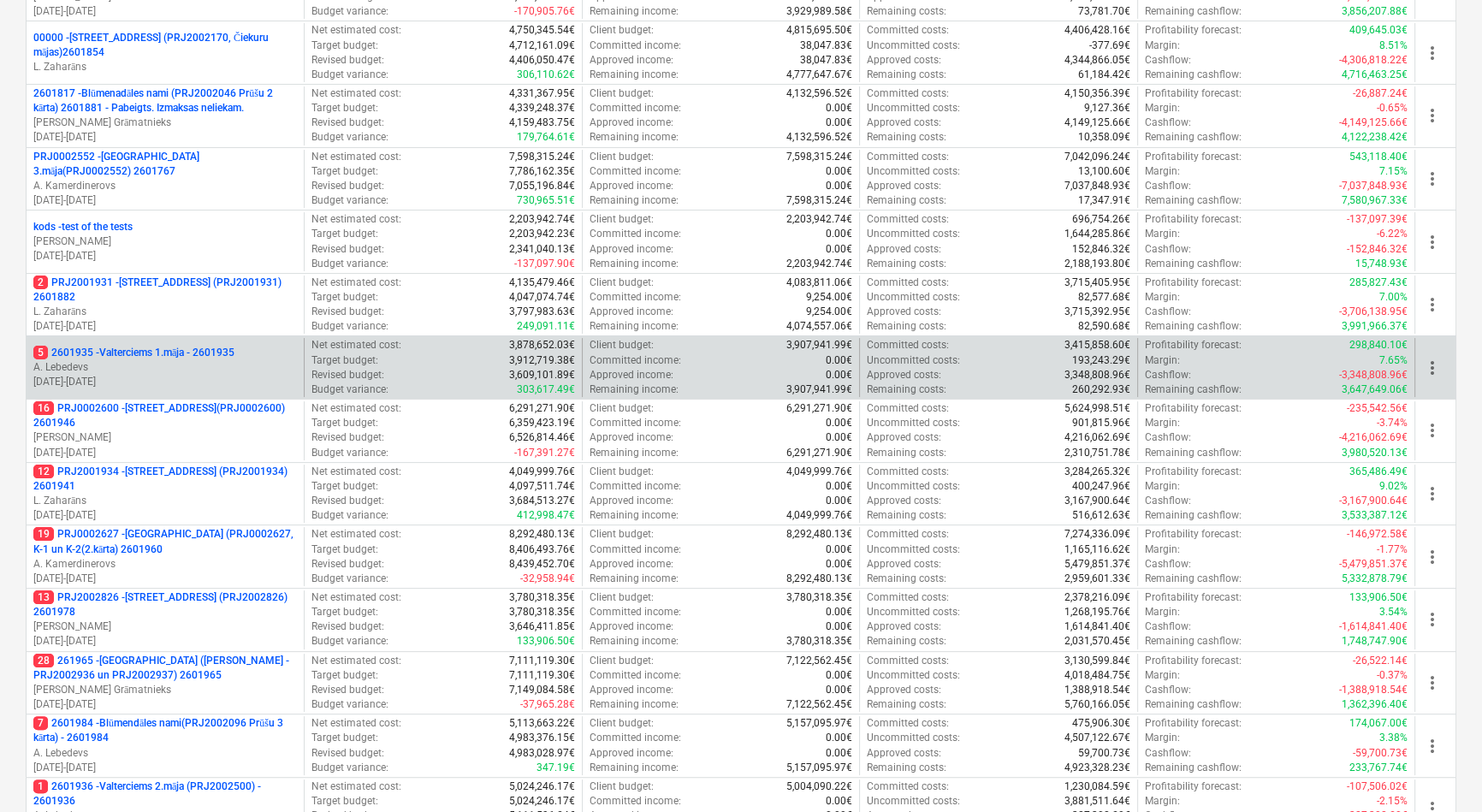
scroll to position [311, 0]
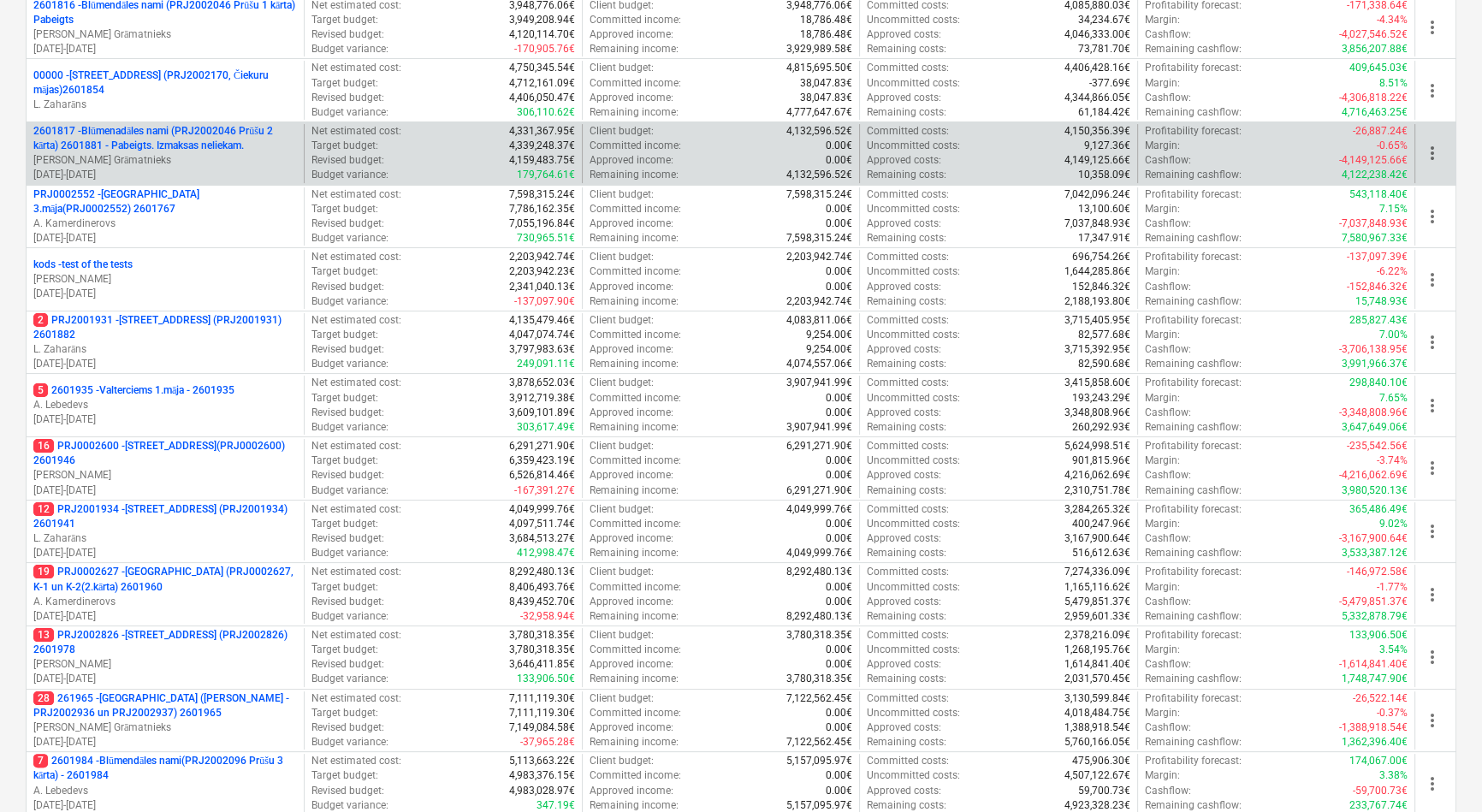
click at [133, 136] on p "2601817 - Blūmenadāles nami (PRJ2002046 Prūšu 2 kārta) 2601881 - Pabeigts. Izma…" at bounding box center [165, 138] width 263 height 29
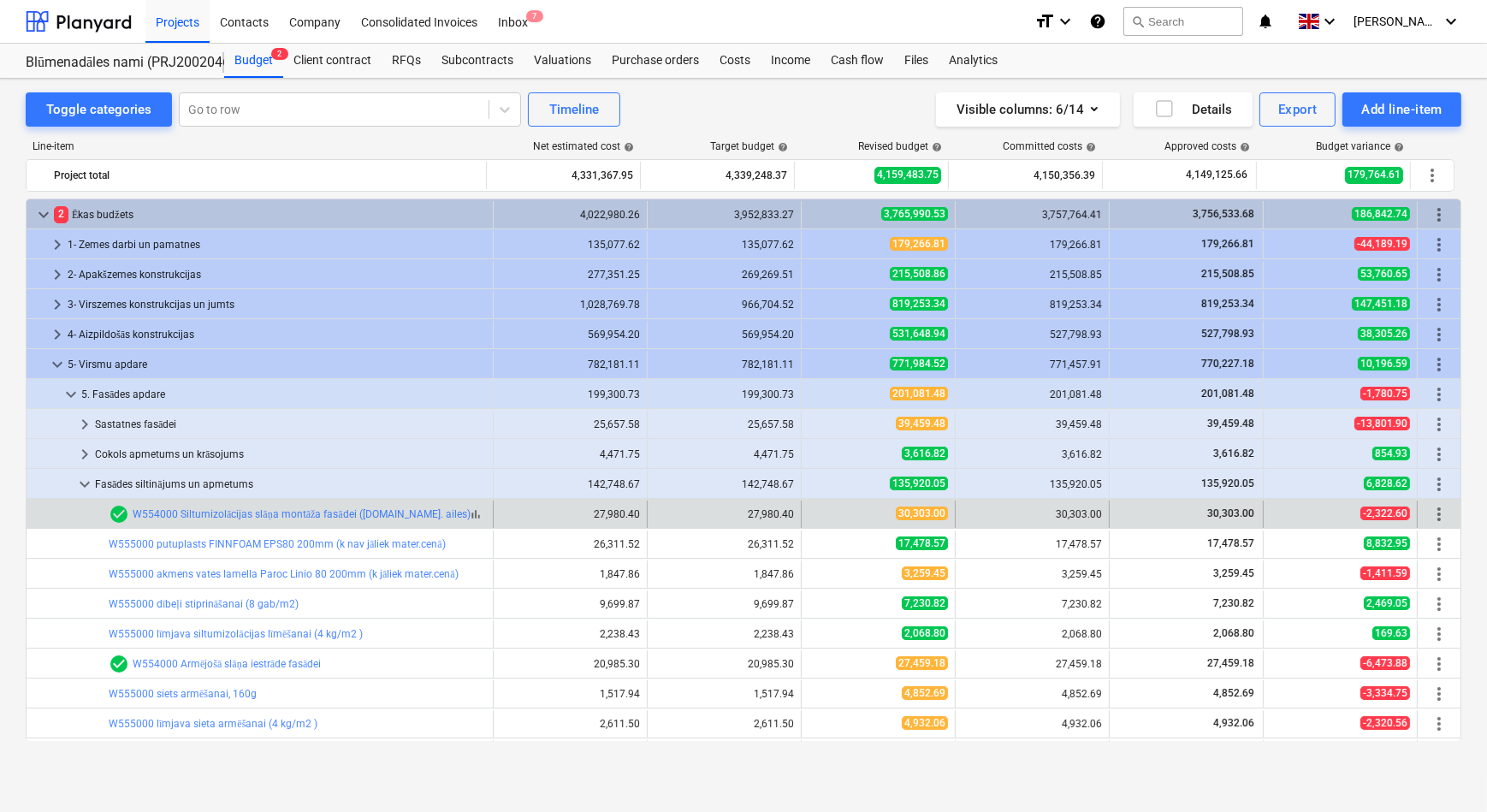
scroll to position [265, 0]
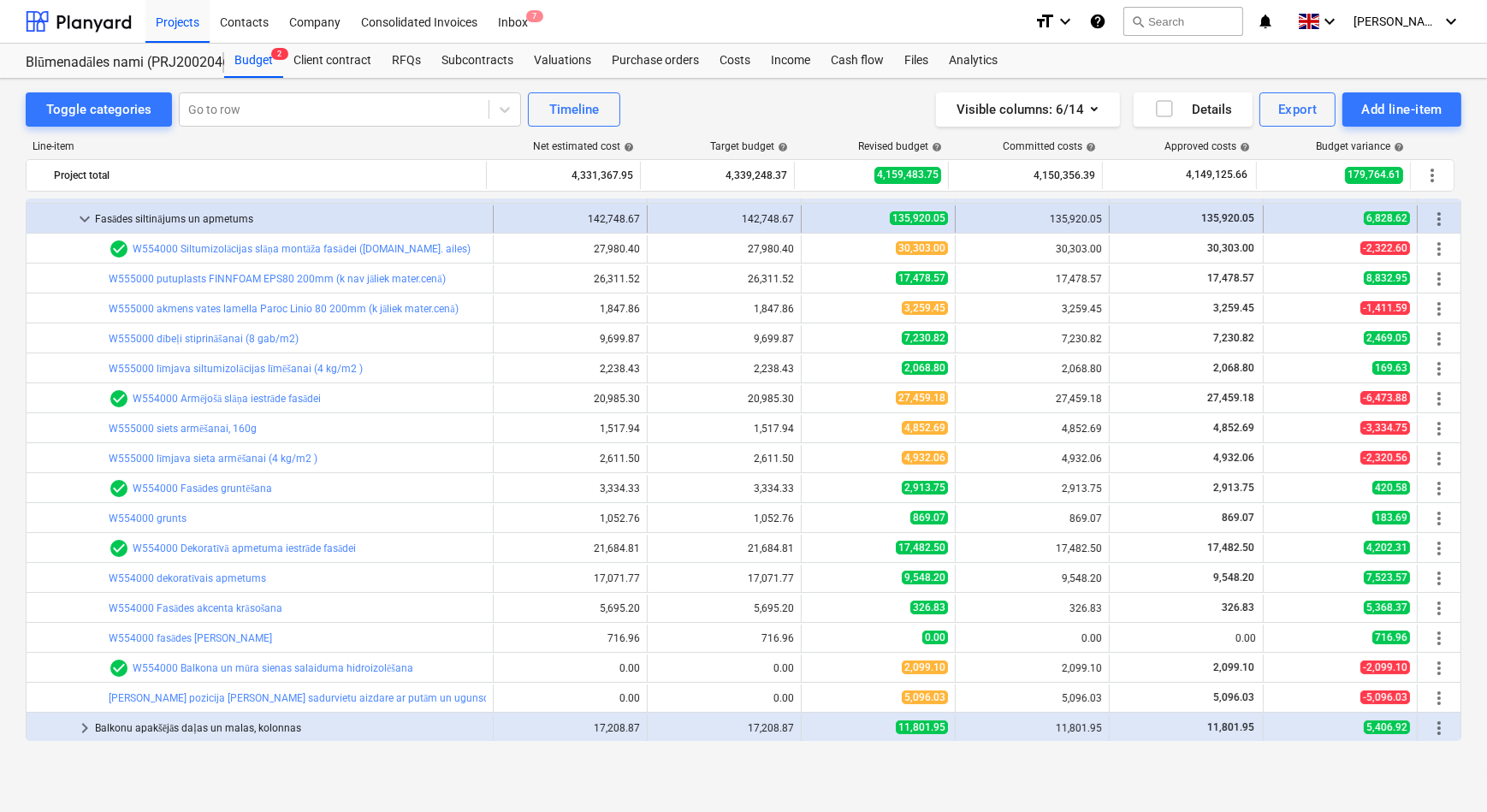
click at [87, 214] on span "keyboard_arrow_down" at bounding box center [85, 220] width 21 height 21
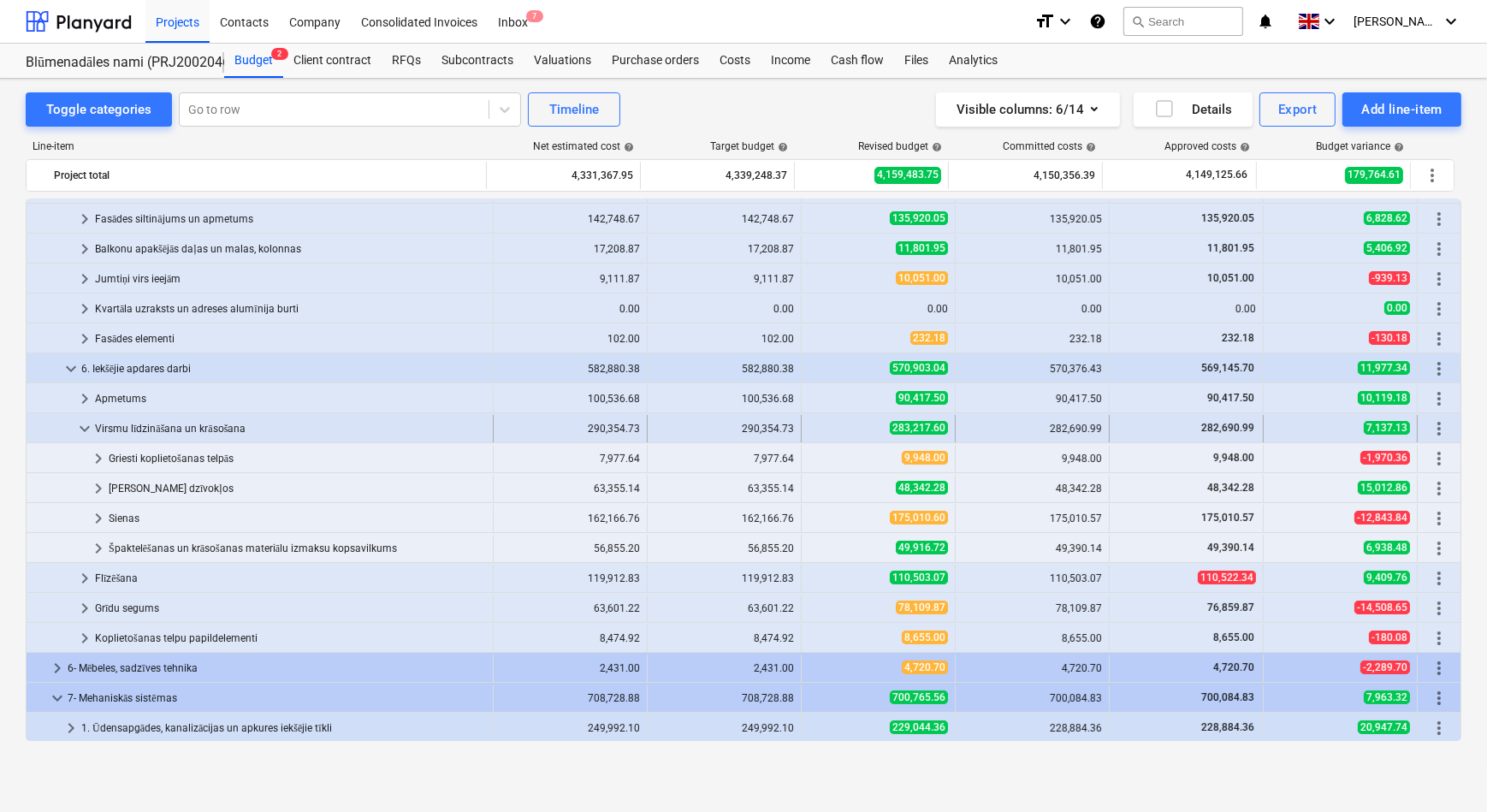
click at [85, 430] on span "keyboard_arrow_down" at bounding box center [85, 429] width 21 height 21
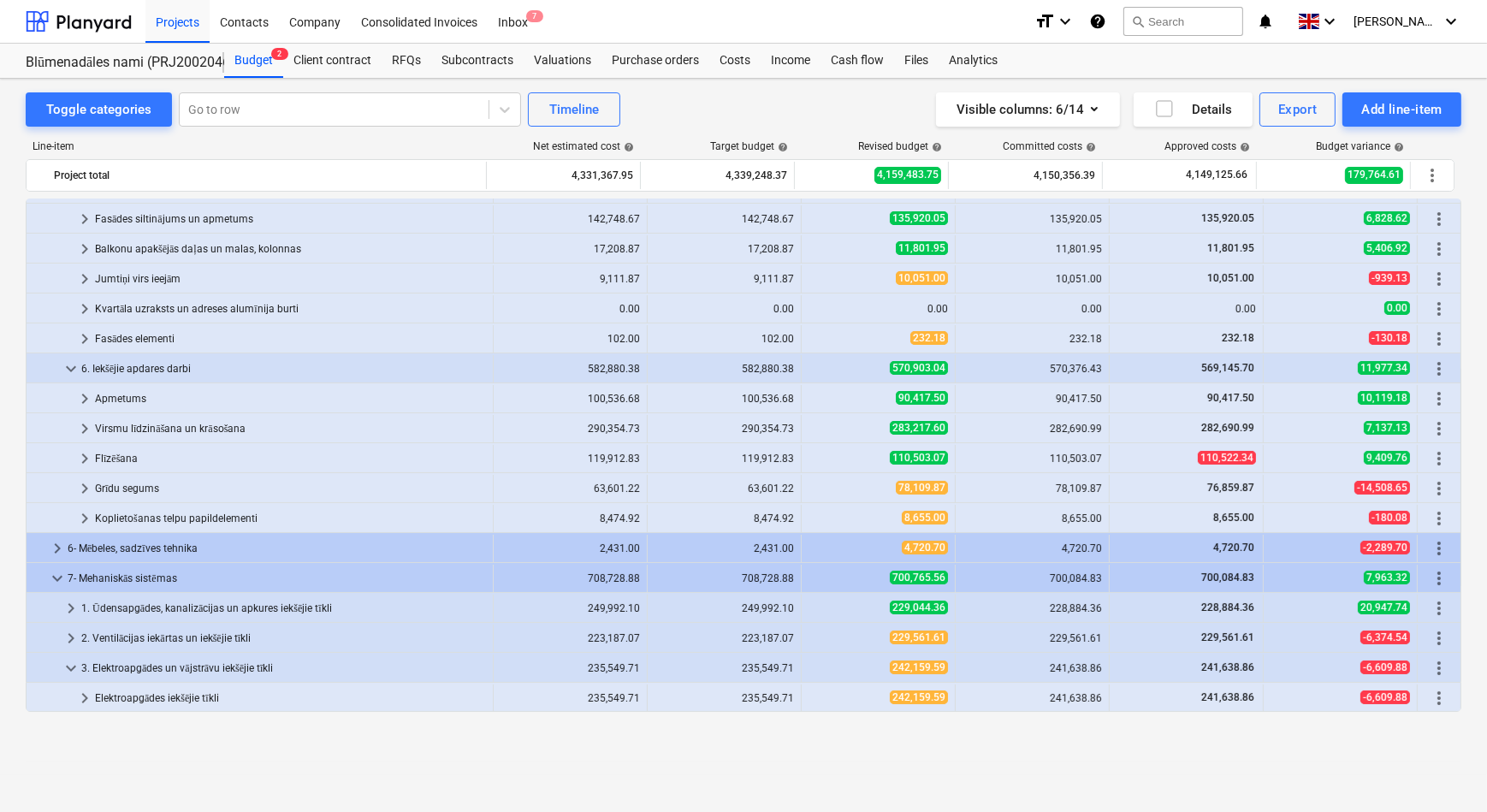
scroll to position [32, 0]
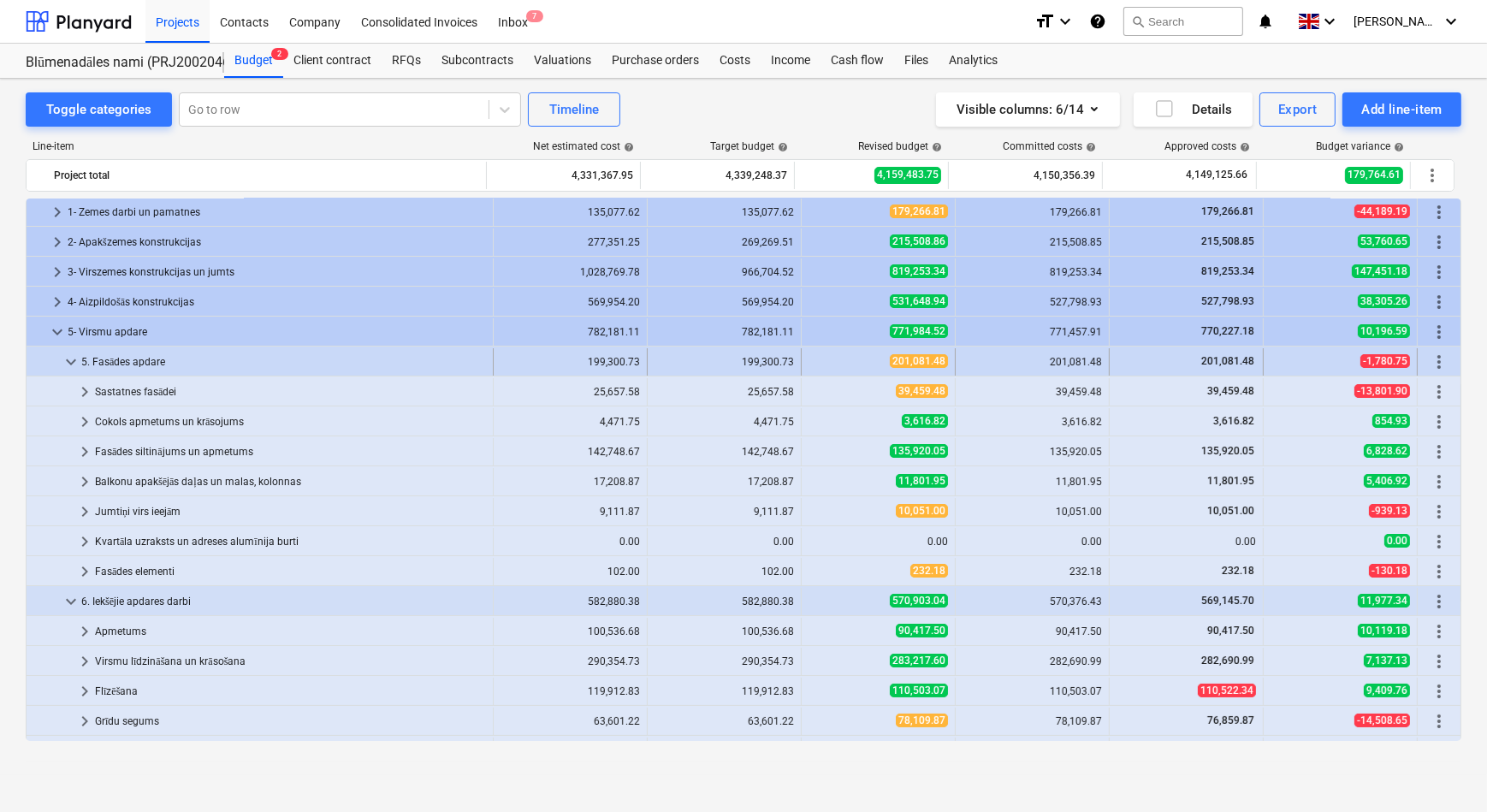
click at [73, 358] on span "keyboard_arrow_down" at bounding box center [71, 362] width 21 height 21
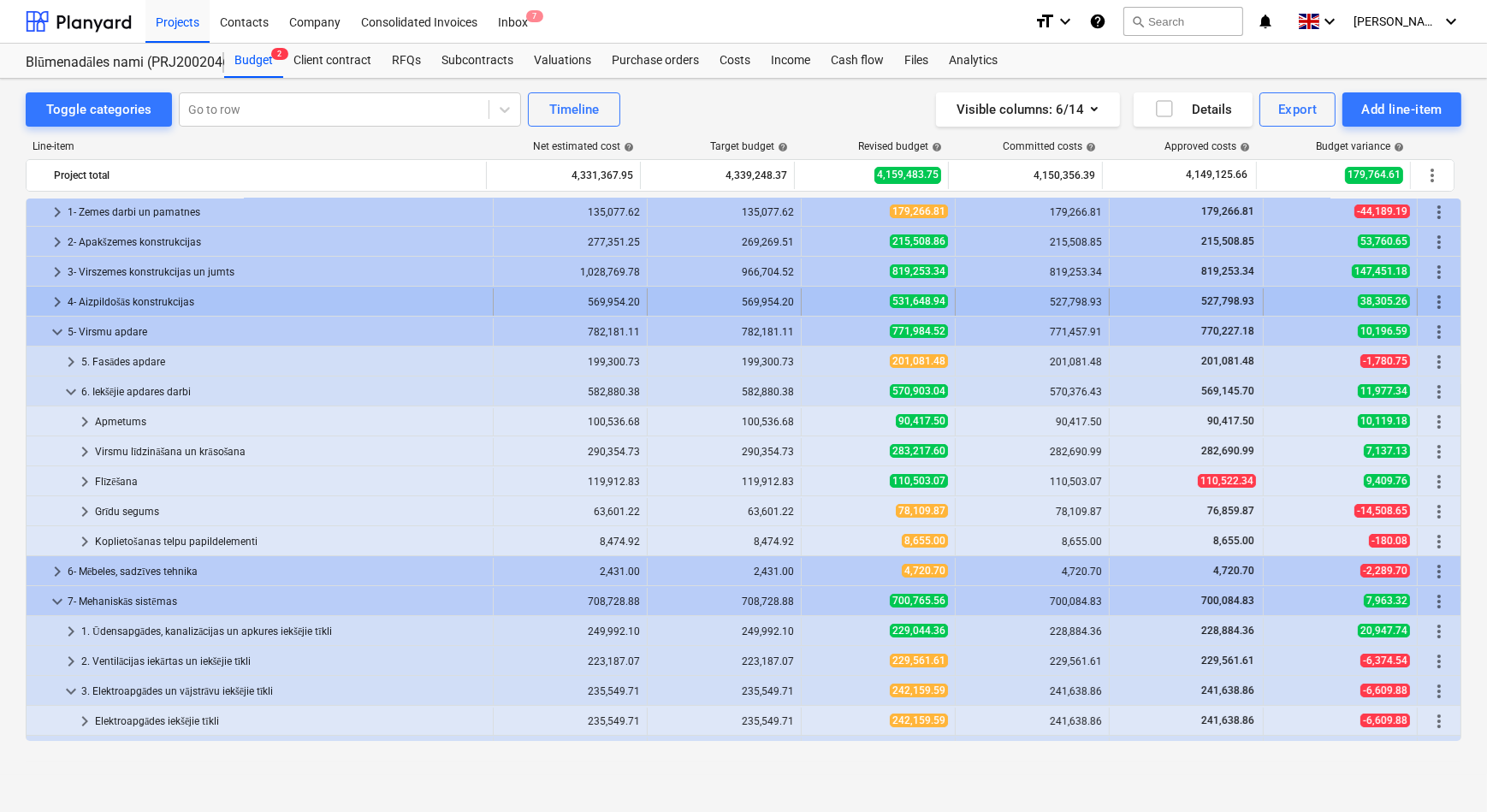
click at [55, 299] on span "keyboard_arrow_right" at bounding box center [57, 302] width 21 height 21
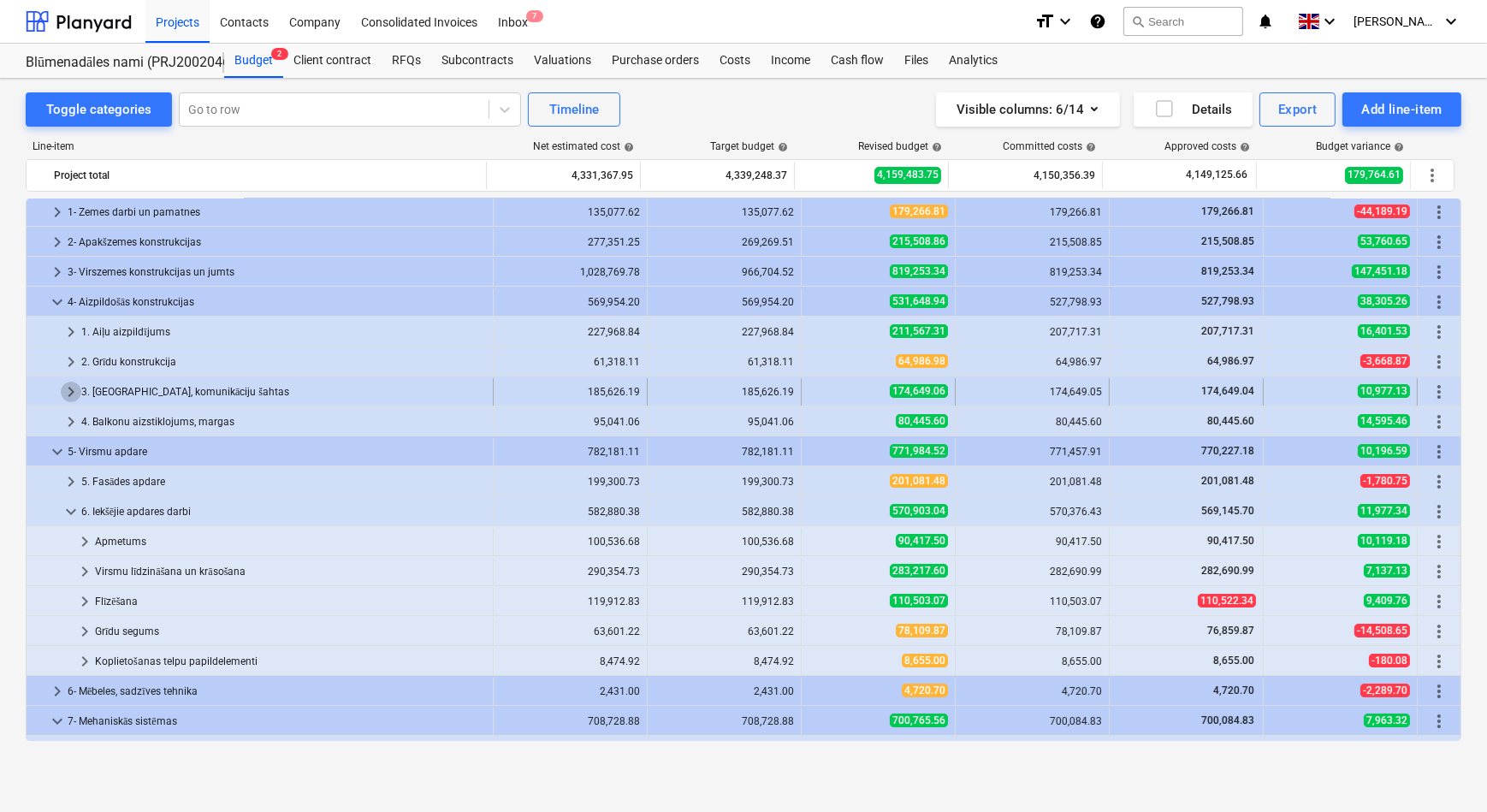
click at [69, 388] on span "keyboard_arrow_right" at bounding box center [71, 392] width 21 height 21
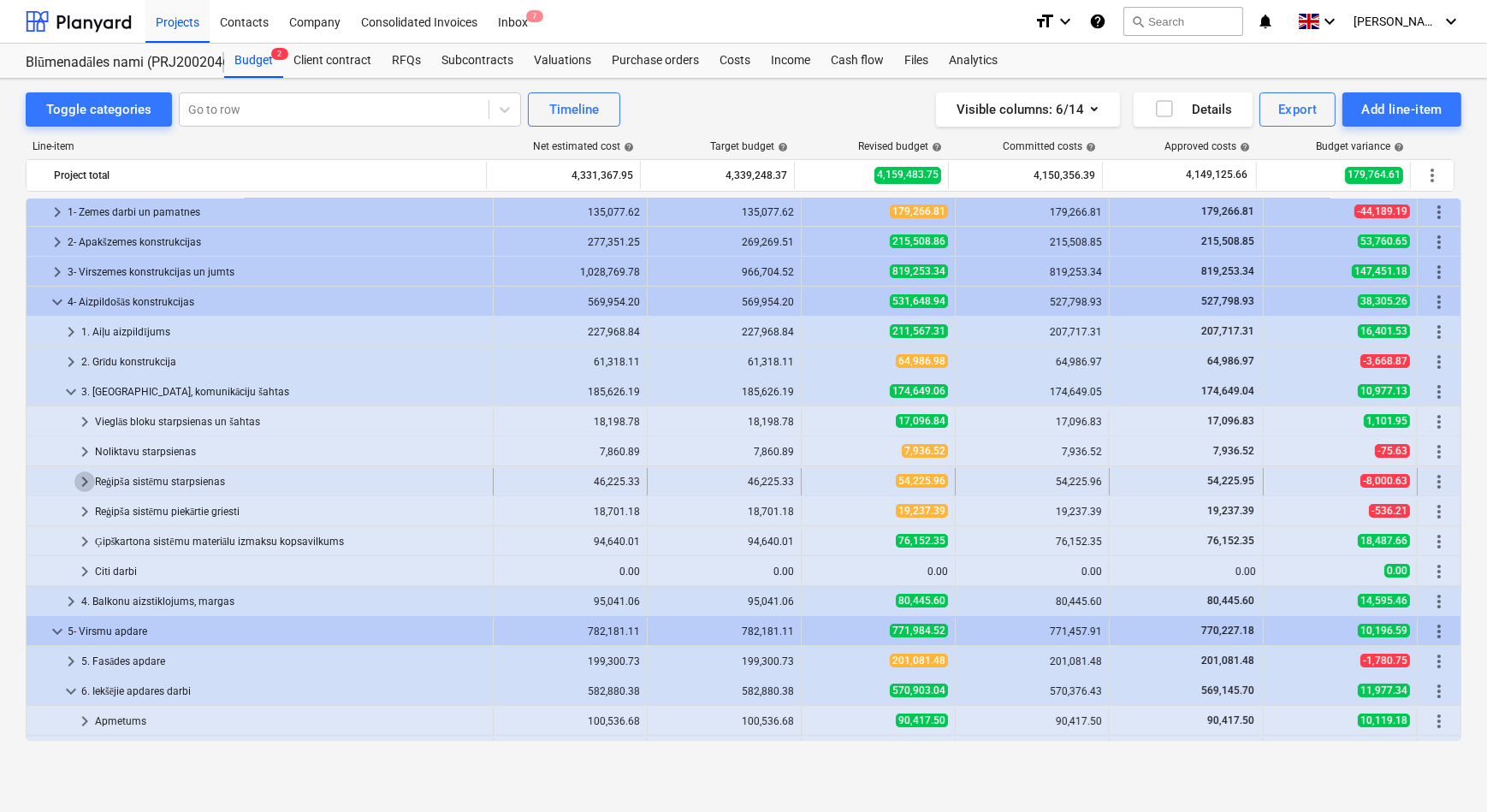
click at [86, 479] on span "keyboard_arrow_right" at bounding box center [85, 482] width 21 height 21
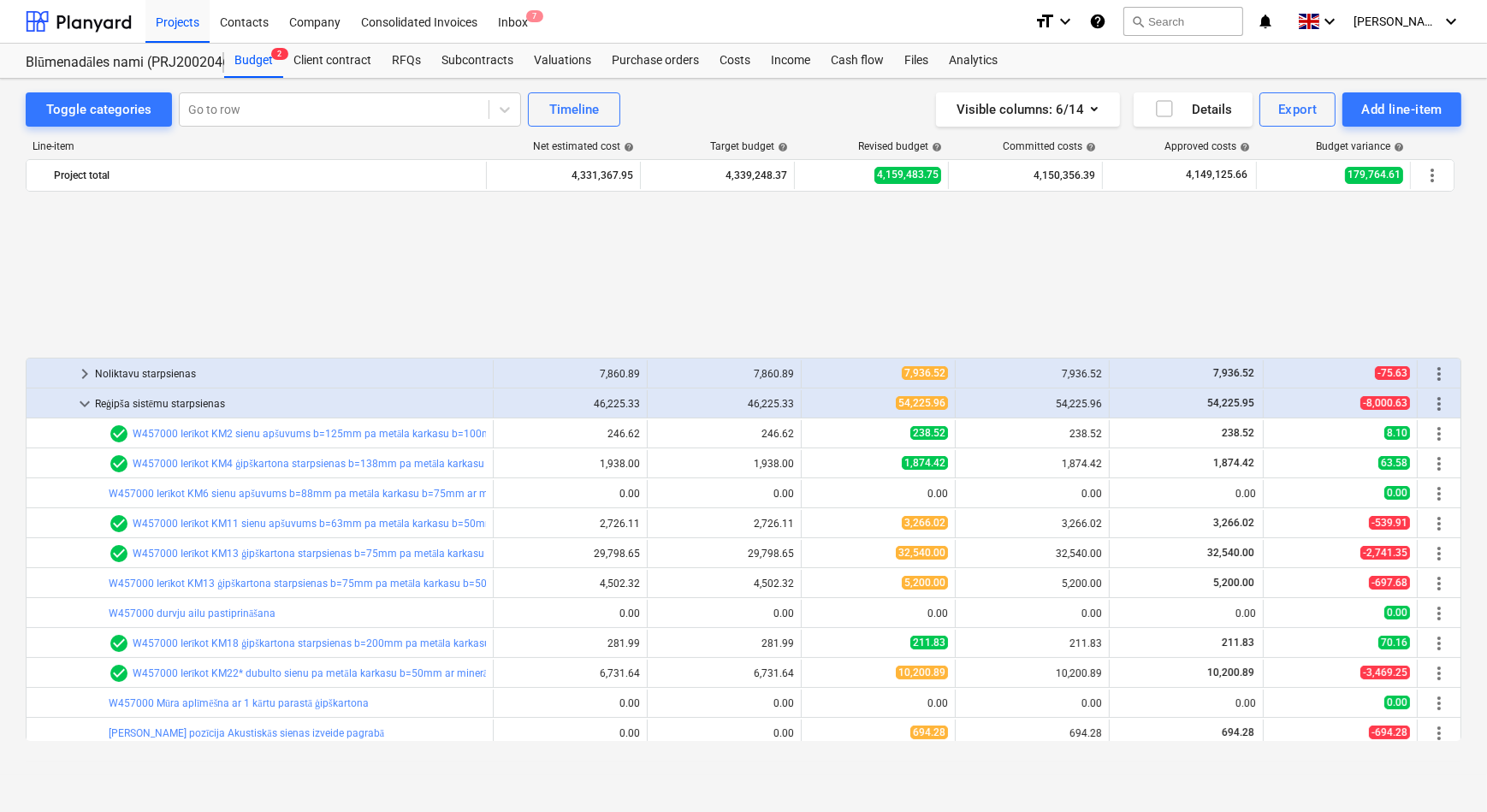
scroll to position [343, 0]
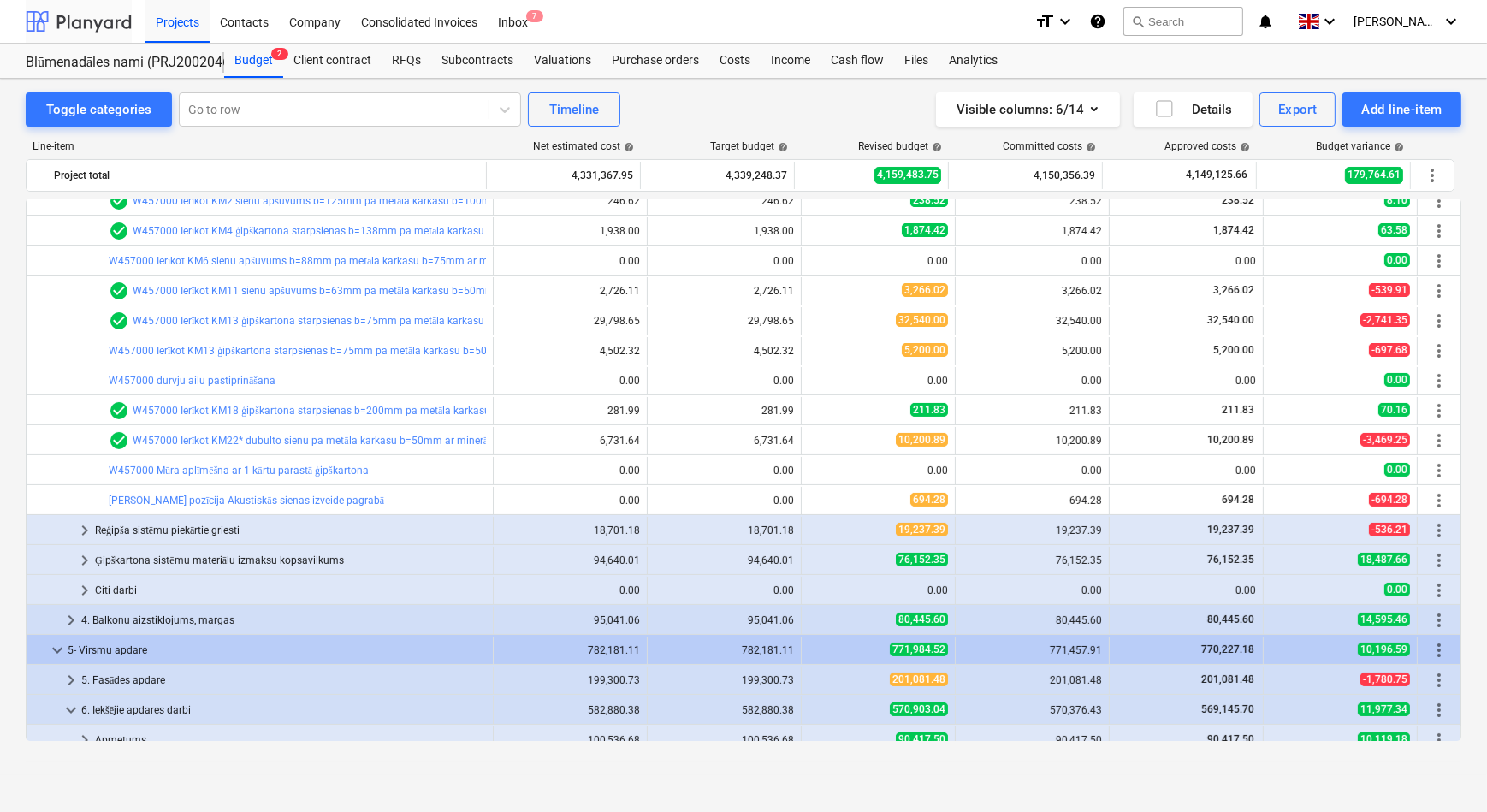
click at [106, 24] on div at bounding box center [79, 21] width 106 height 43
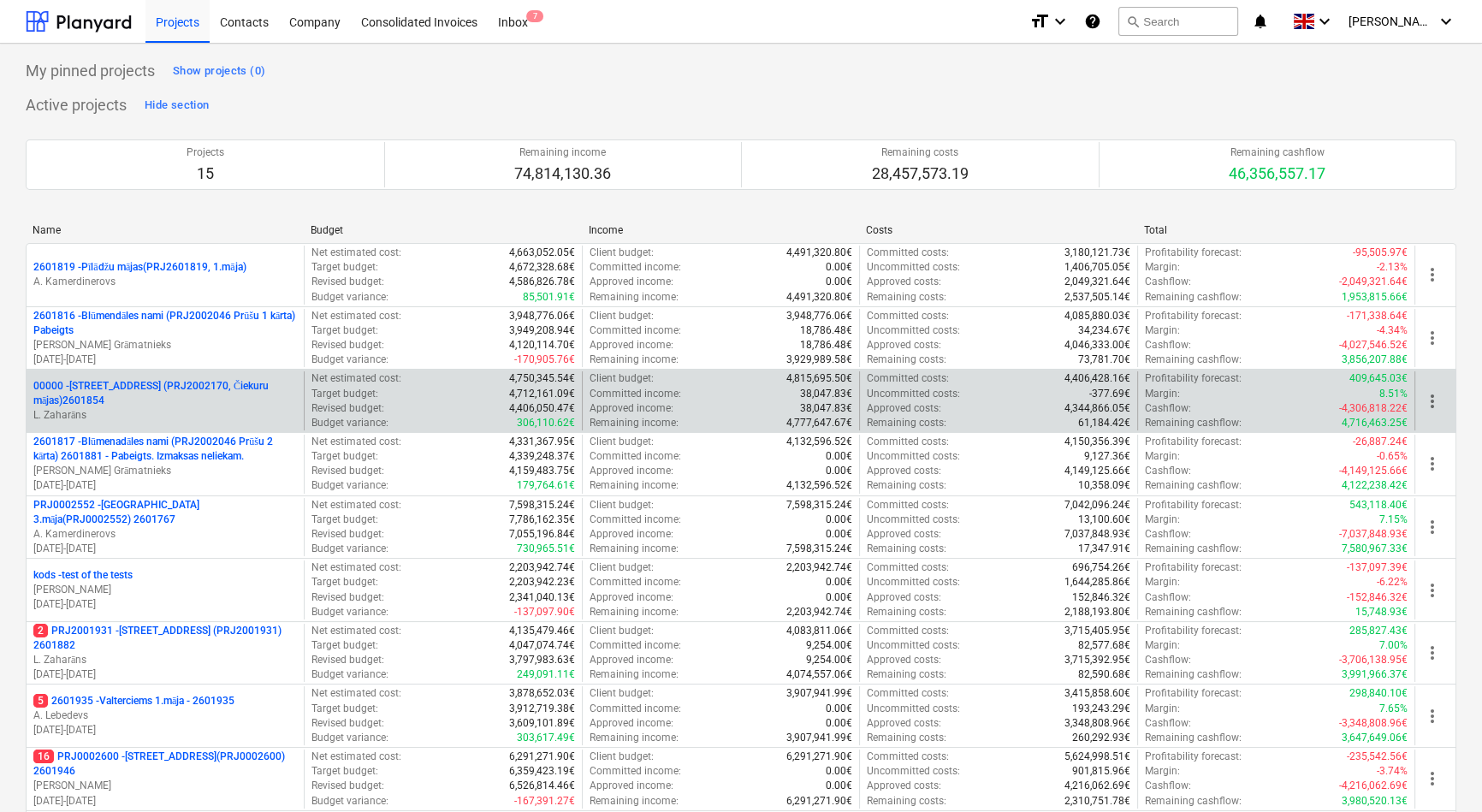
click at [120, 386] on p "00000 - Druvienas iela 2 (PRJ2002170, Čiekuru mājas)2601854" at bounding box center [165, 394] width 263 height 29
click at [132, 399] on p "00000 - Druvienas iela 2 (PRJ2002170, Čiekuru mājas)2601854" at bounding box center [165, 394] width 263 height 29
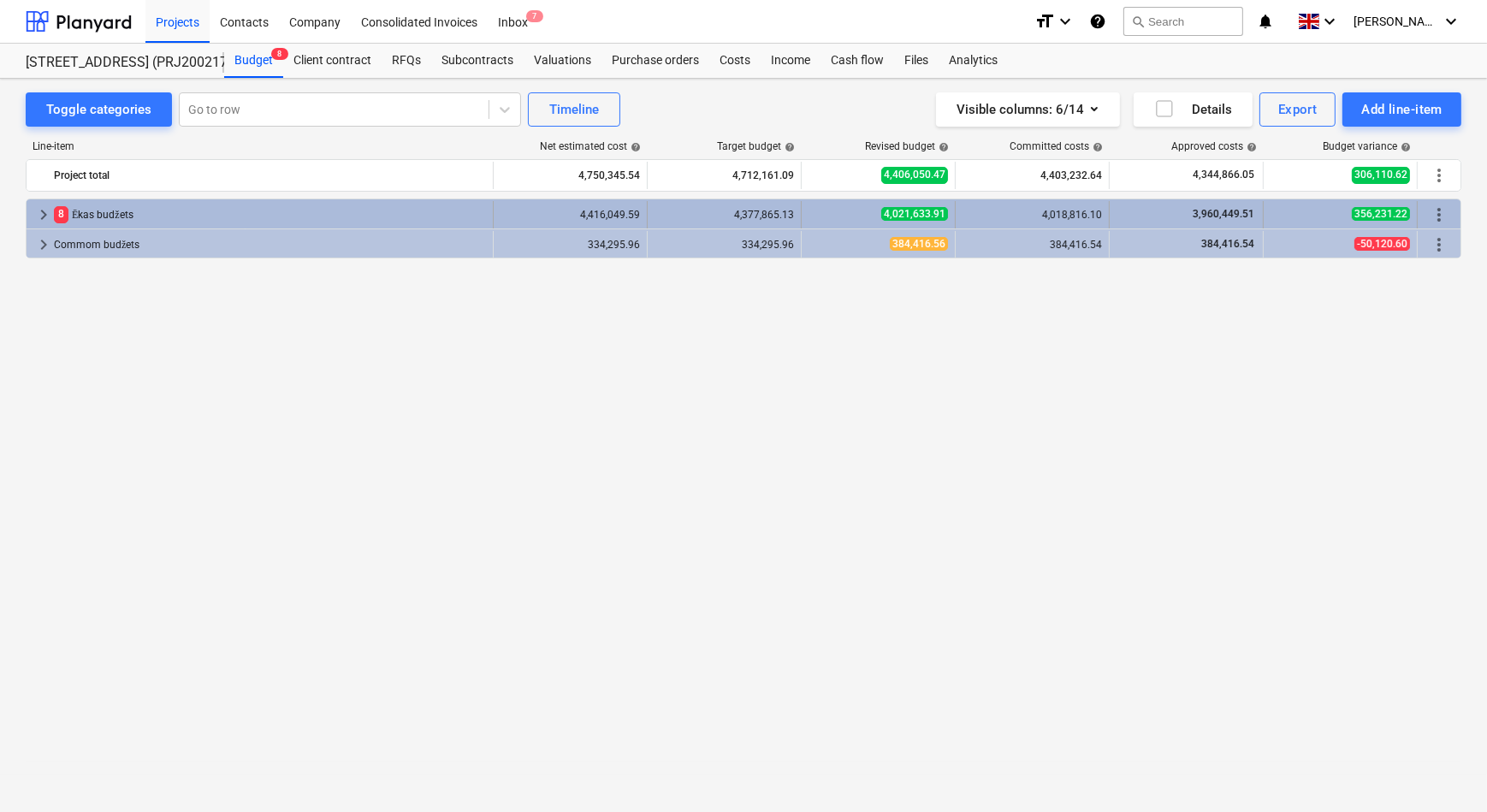
click at [41, 213] on span "keyboard_arrow_right" at bounding box center [44, 215] width 21 height 21
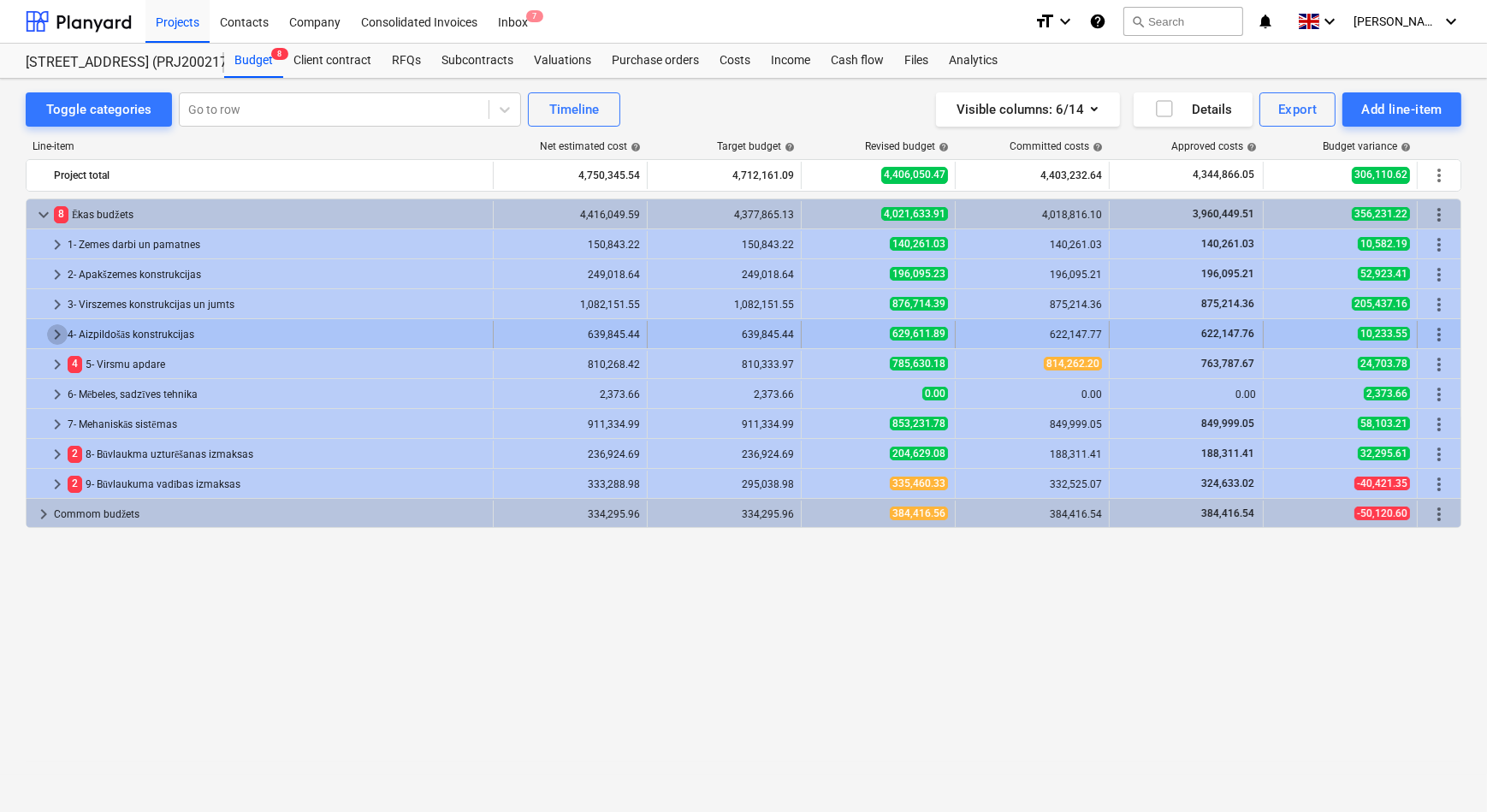
click at [54, 334] on span "keyboard_arrow_right" at bounding box center [57, 335] width 21 height 21
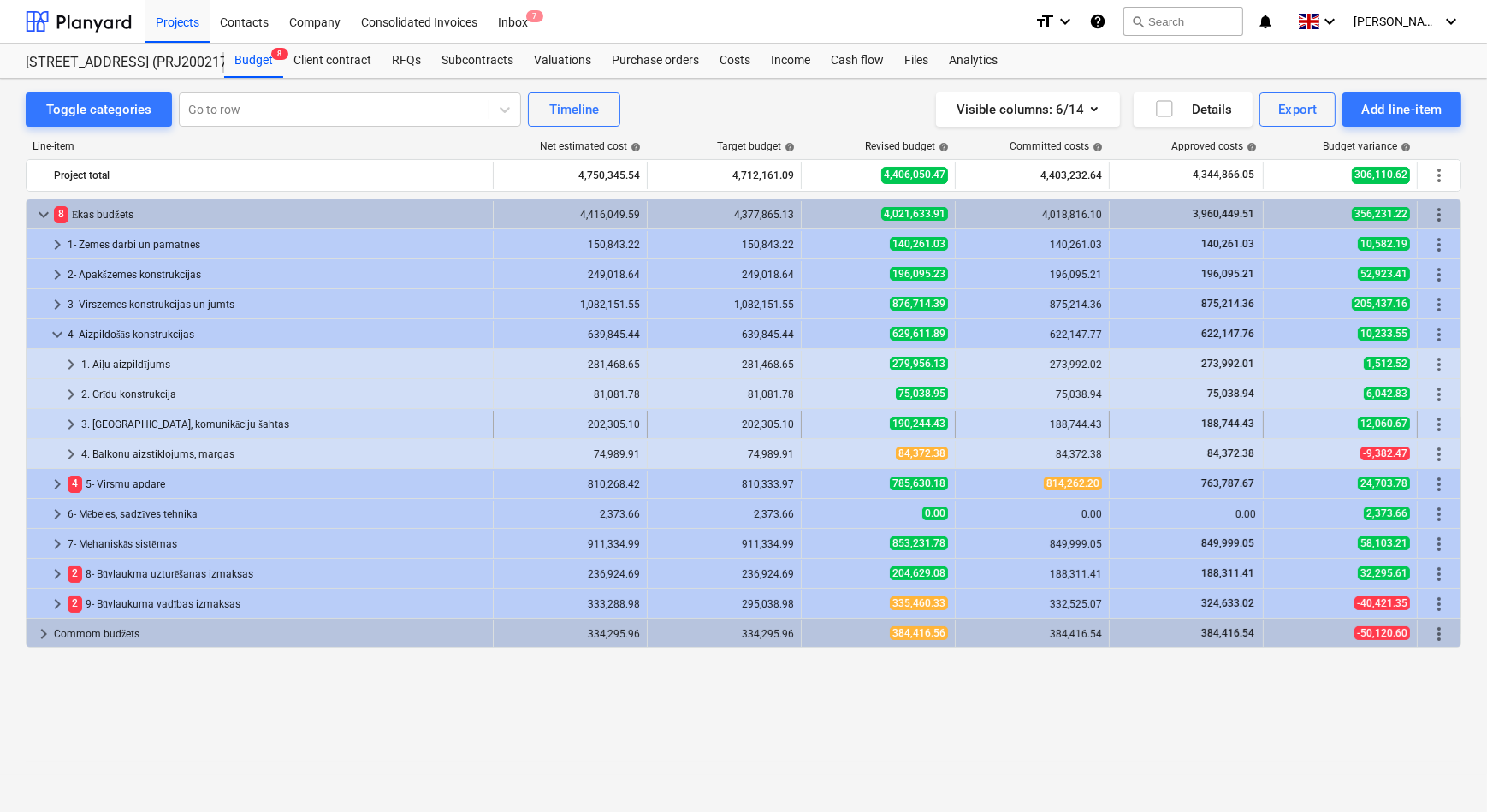
click at [71, 420] on span "keyboard_arrow_right" at bounding box center [71, 424] width 21 height 21
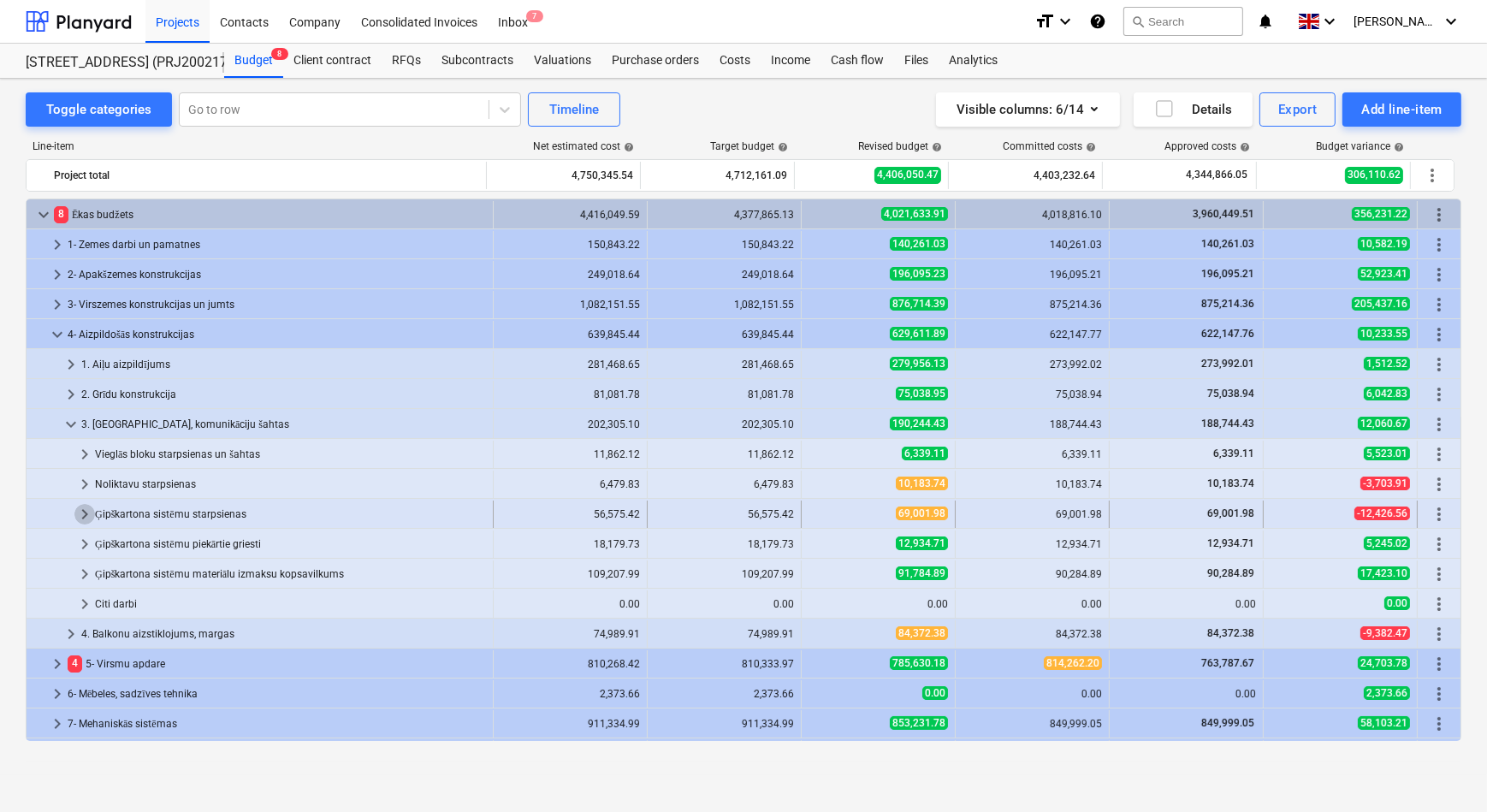
click at [87, 512] on span "keyboard_arrow_right" at bounding box center [85, 514] width 21 height 21
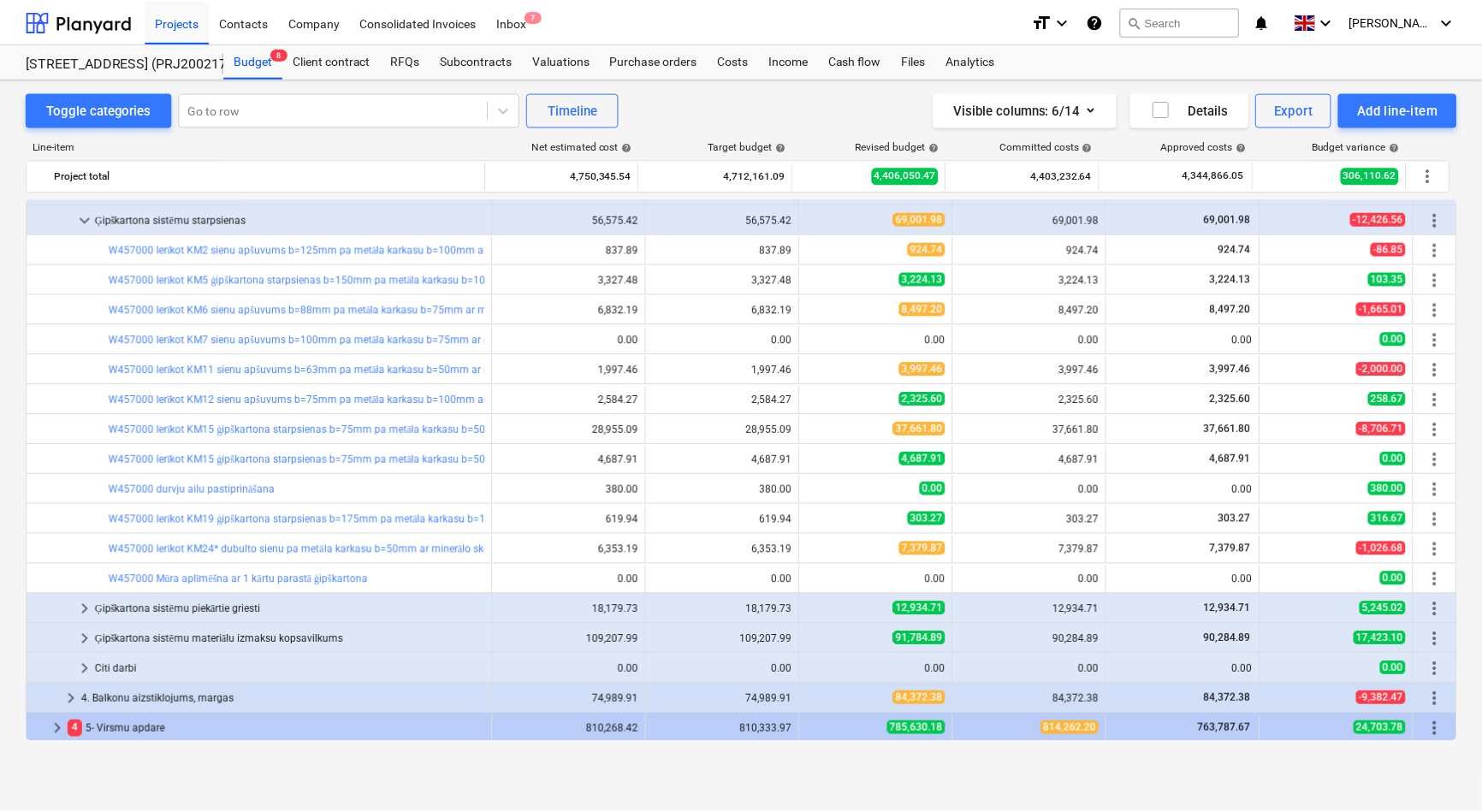
scroll to position [311, 0]
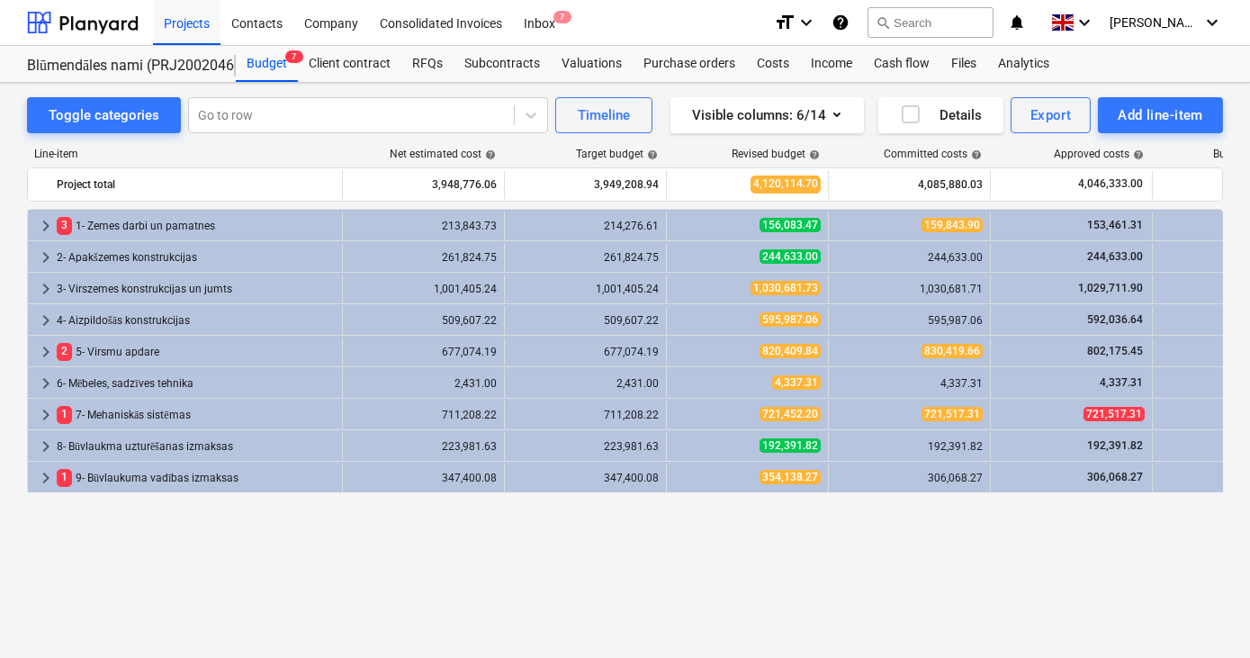
click at [796, 519] on div "keyboard_arrow_right 3 1- Zemes darbi un pamatnes 213,843.73 214,276.61 156,083…" at bounding box center [625, 396] width 1196 height 374
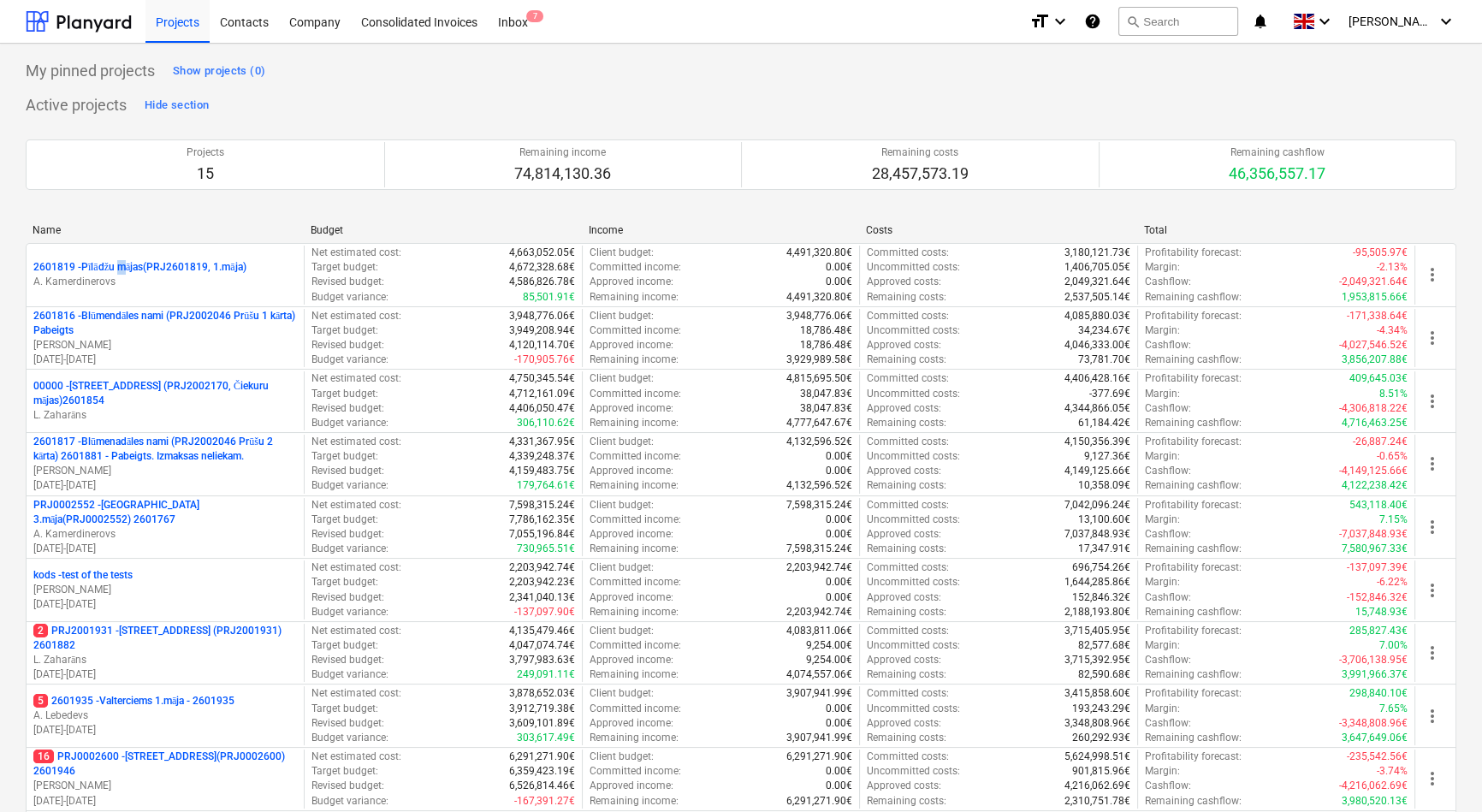
click at [125, 266] on p "2601819 - Pīlādžu mājas(PRJ2601819, 1.māja)" at bounding box center [140, 267] width 213 height 14
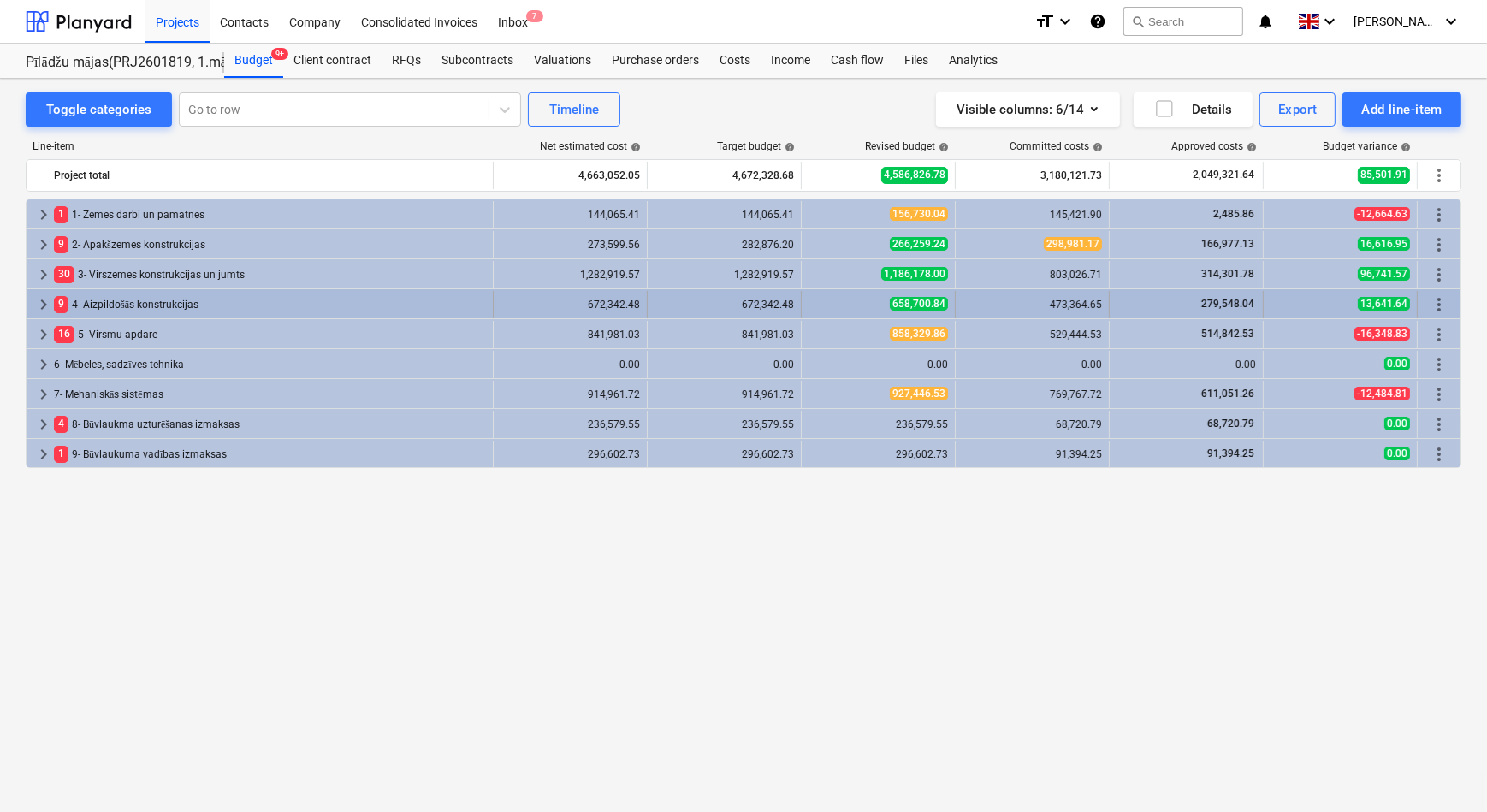
click at [46, 300] on span "keyboard_arrow_right" at bounding box center [44, 304] width 21 height 21
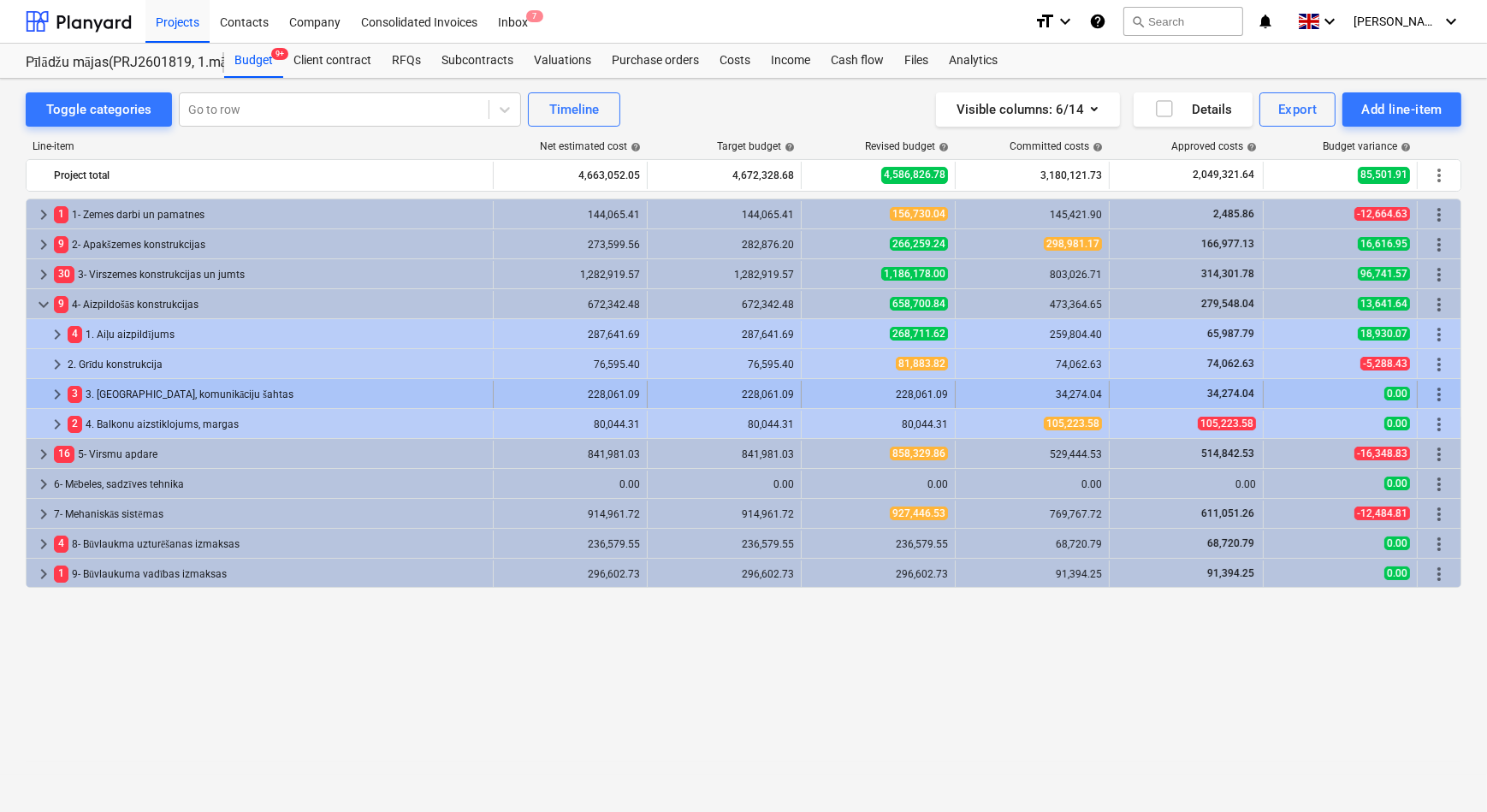
click at [54, 392] on span "keyboard_arrow_right" at bounding box center [57, 395] width 21 height 21
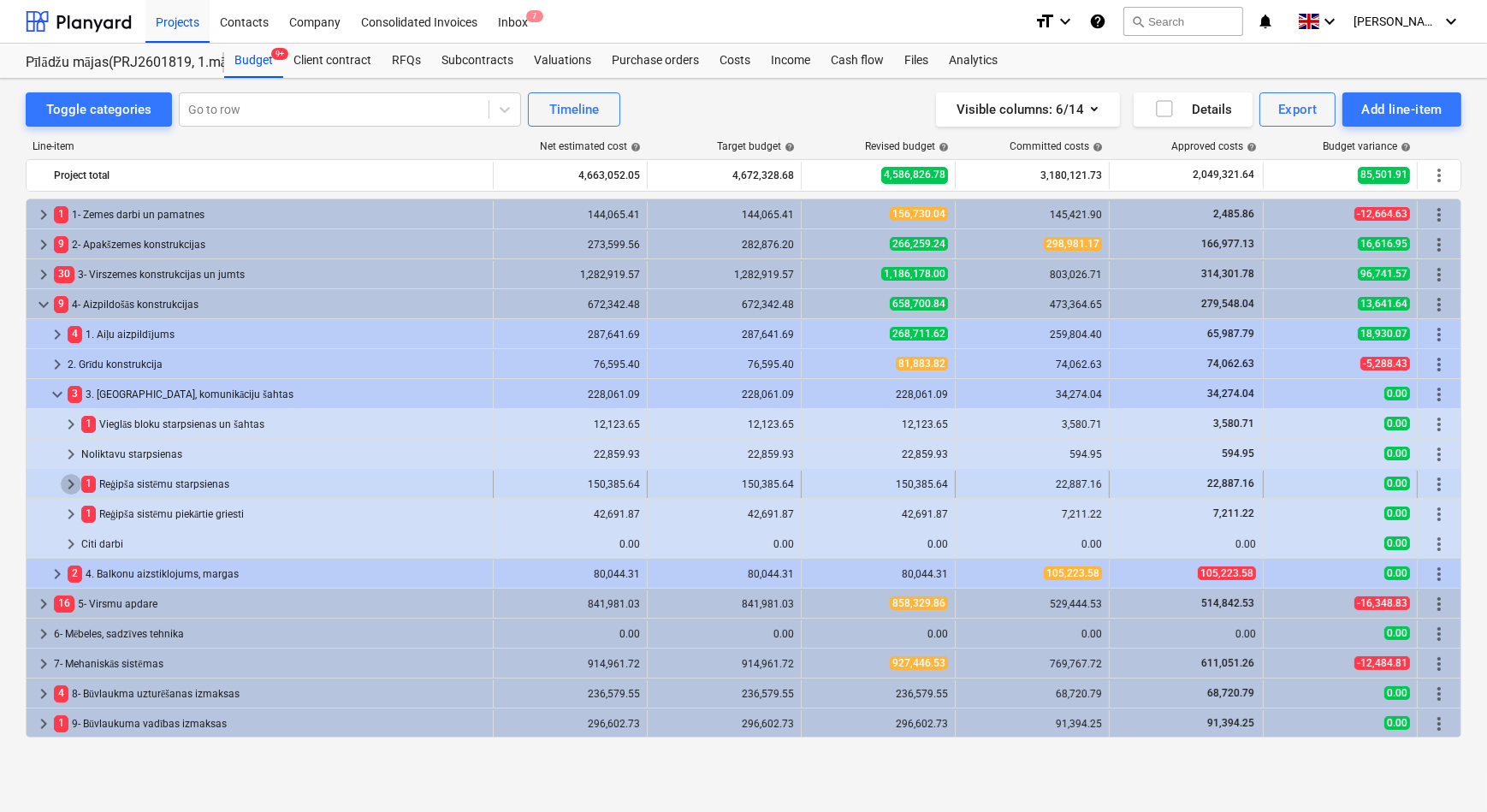
click at [73, 479] on span "keyboard_arrow_right" at bounding box center [71, 484] width 21 height 21
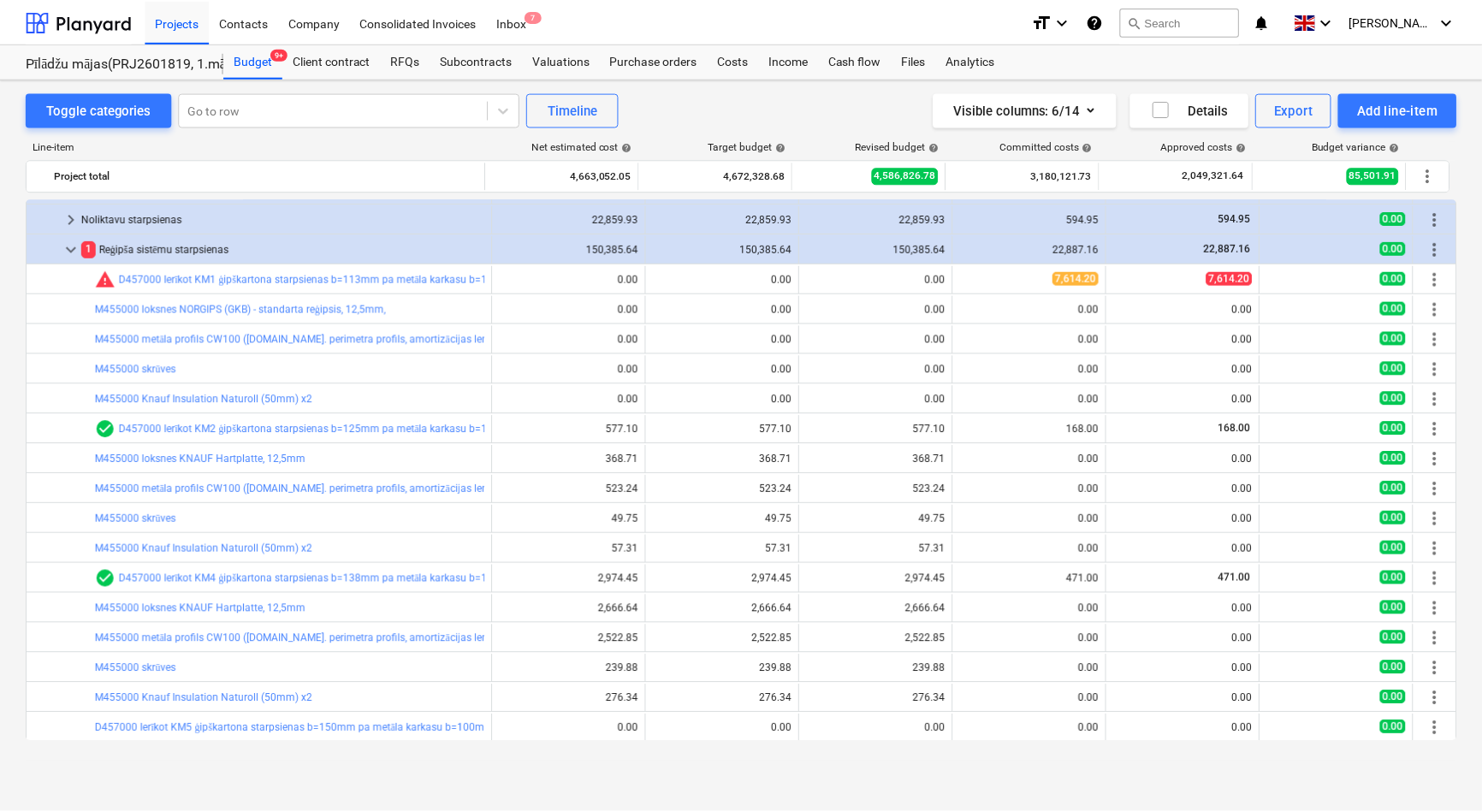
scroll to position [233, 0]
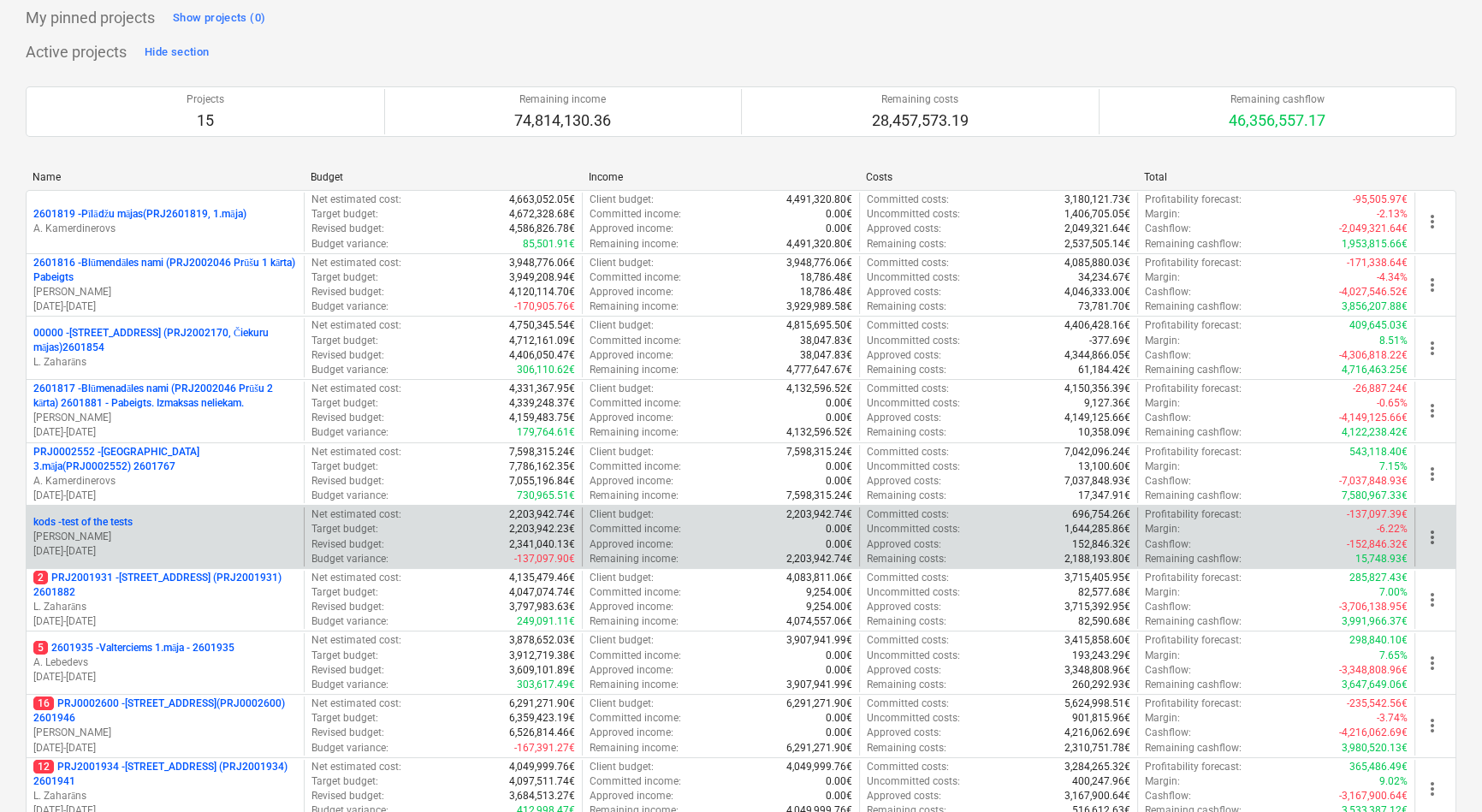
scroll to position [155, 0]
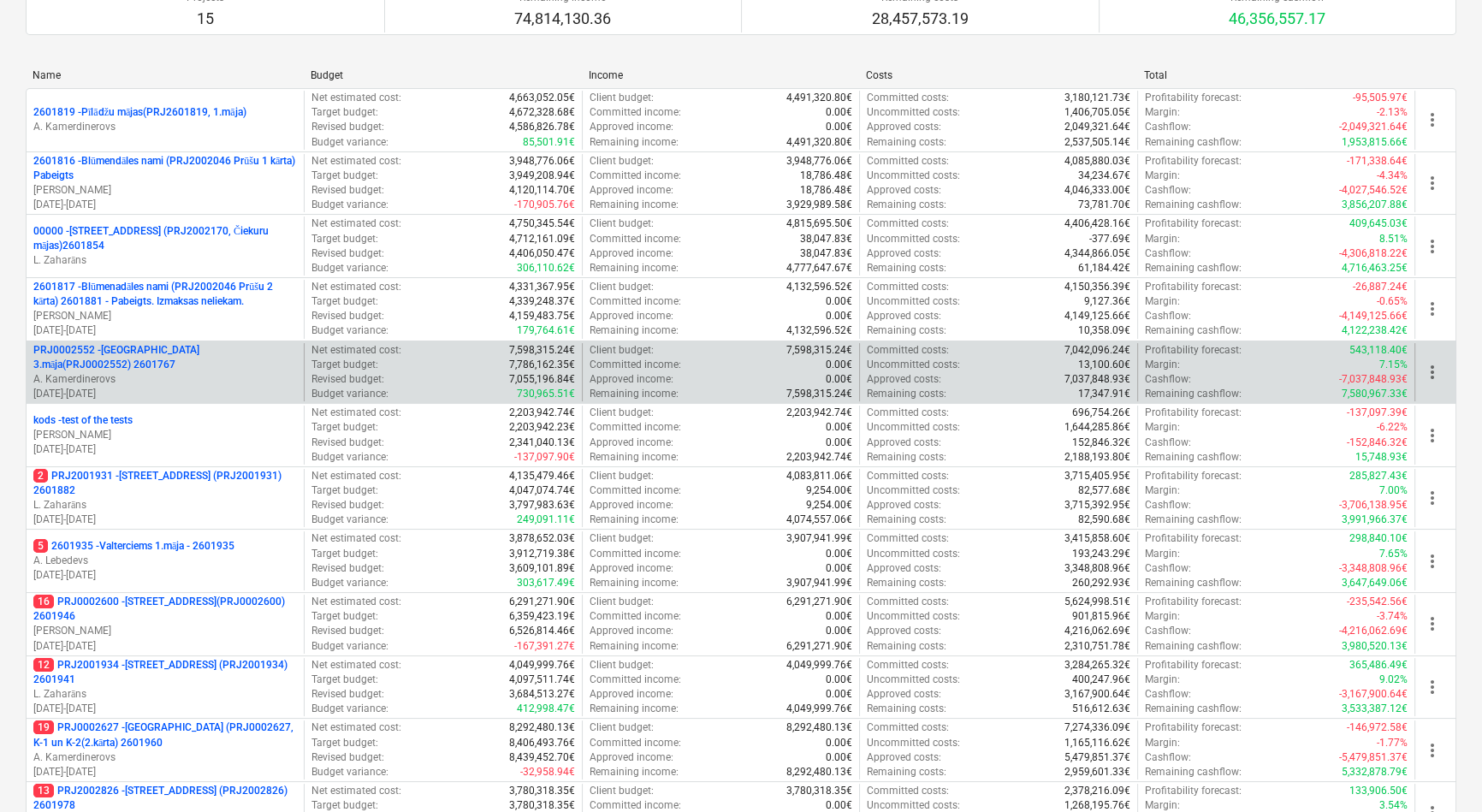
click at [166, 359] on p "PRJ0002552 - [GEOGRAPHIC_DATA] 3.māja(PRJ0002552) 2601767" at bounding box center [165, 358] width 263 height 29
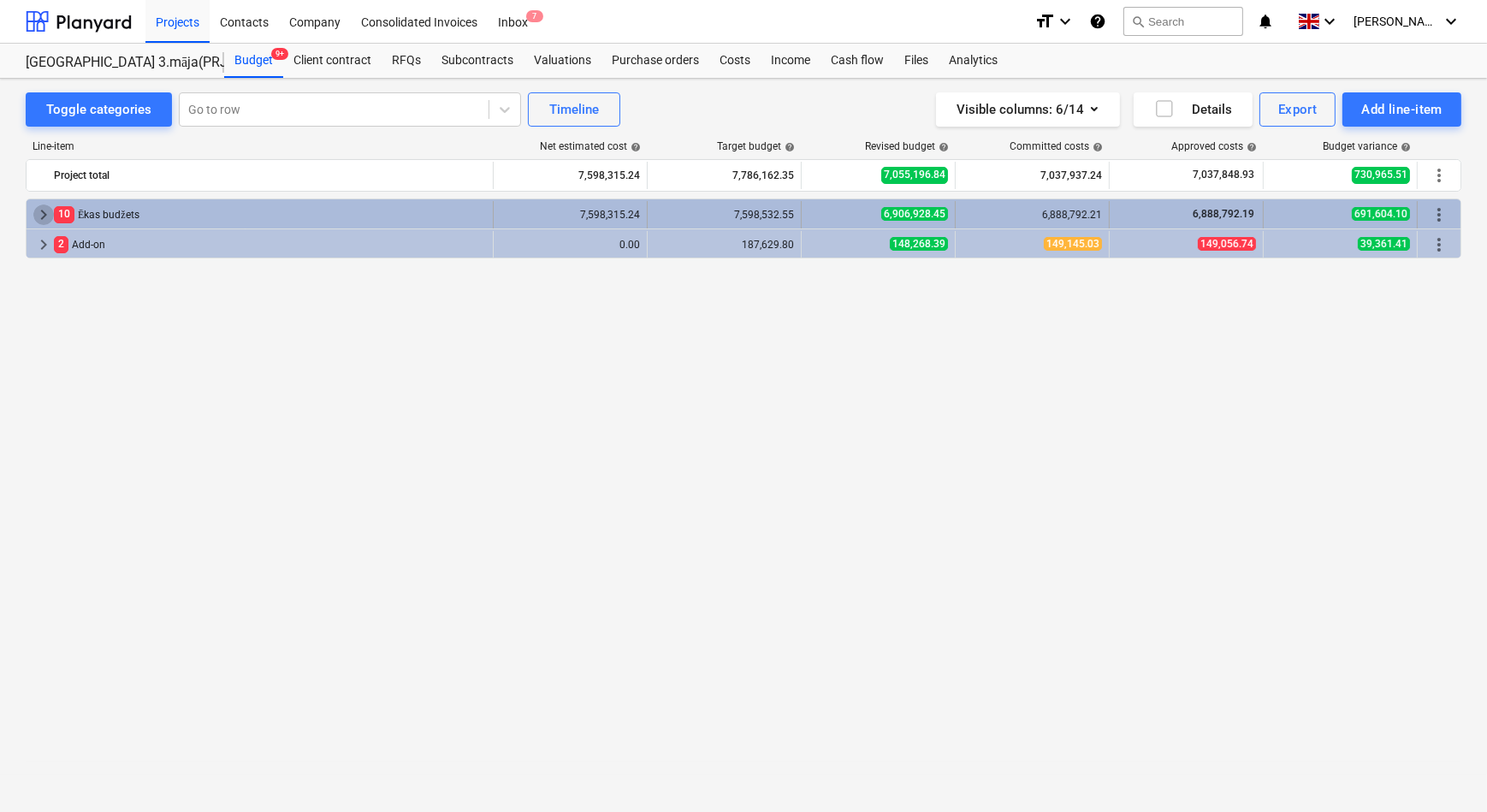
click at [41, 210] on span "keyboard_arrow_right" at bounding box center [44, 215] width 21 height 21
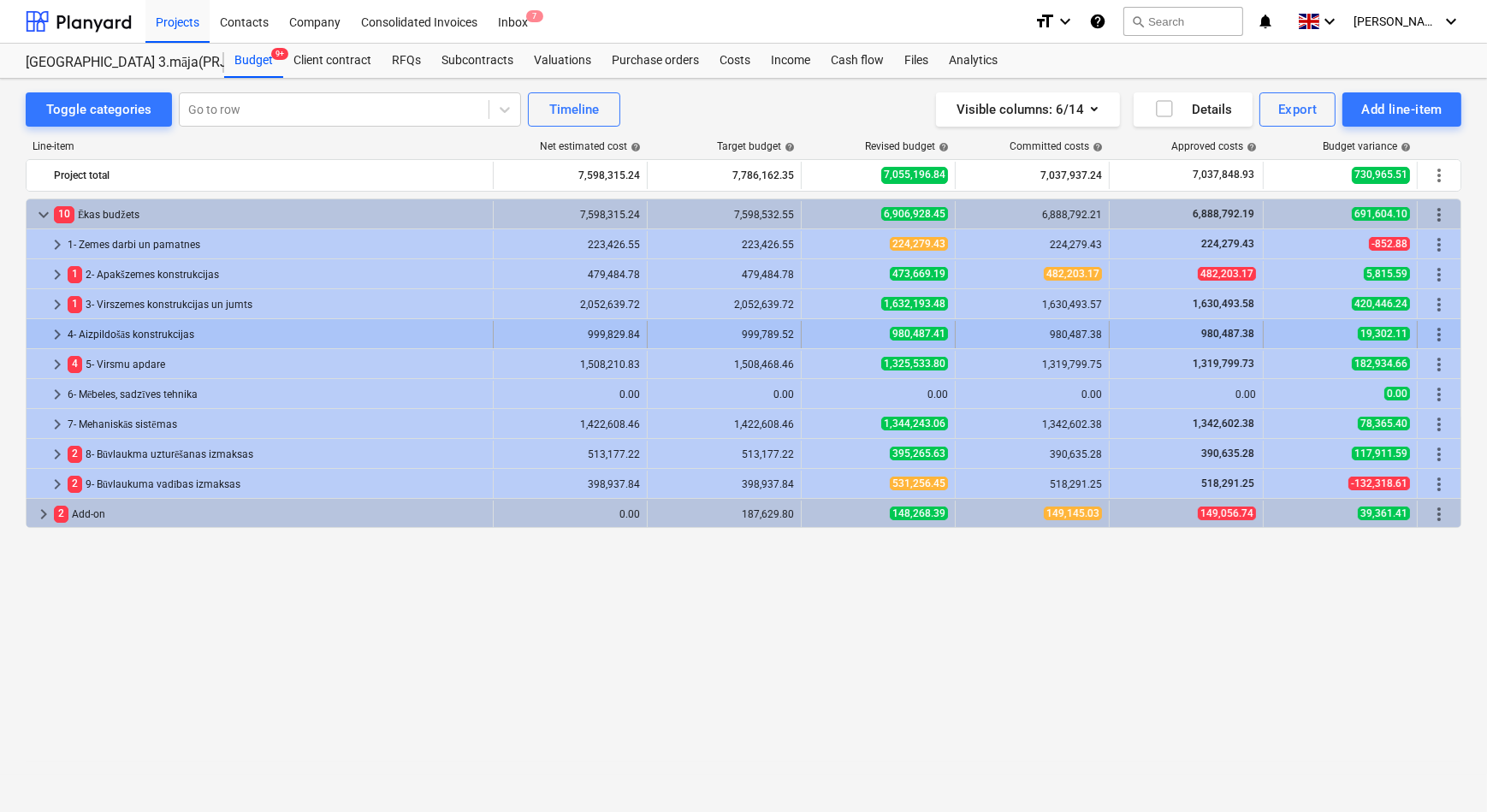
click at [55, 333] on span "keyboard_arrow_right" at bounding box center [57, 335] width 21 height 21
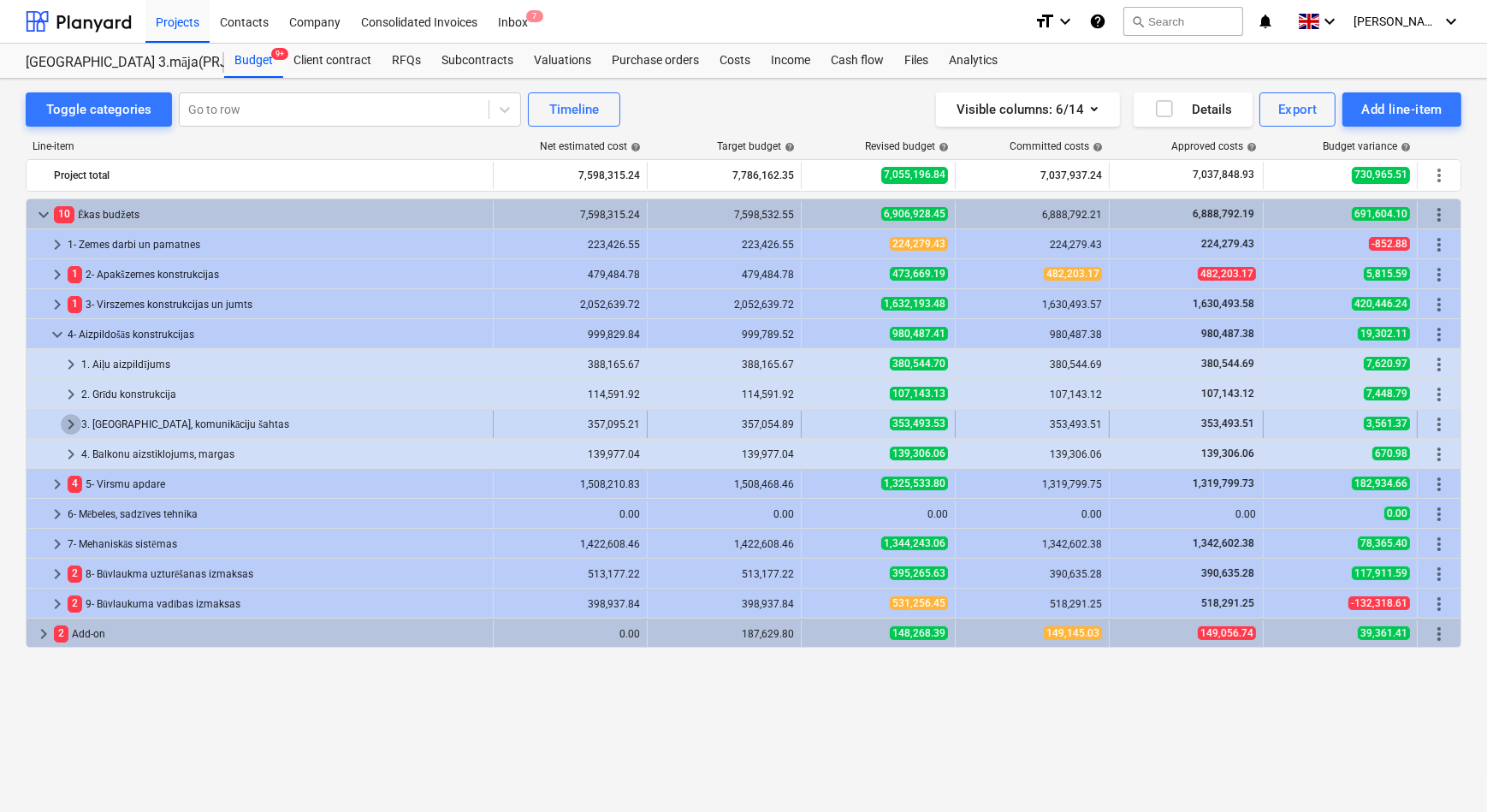
click at [70, 419] on span "keyboard_arrow_right" at bounding box center [71, 424] width 21 height 21
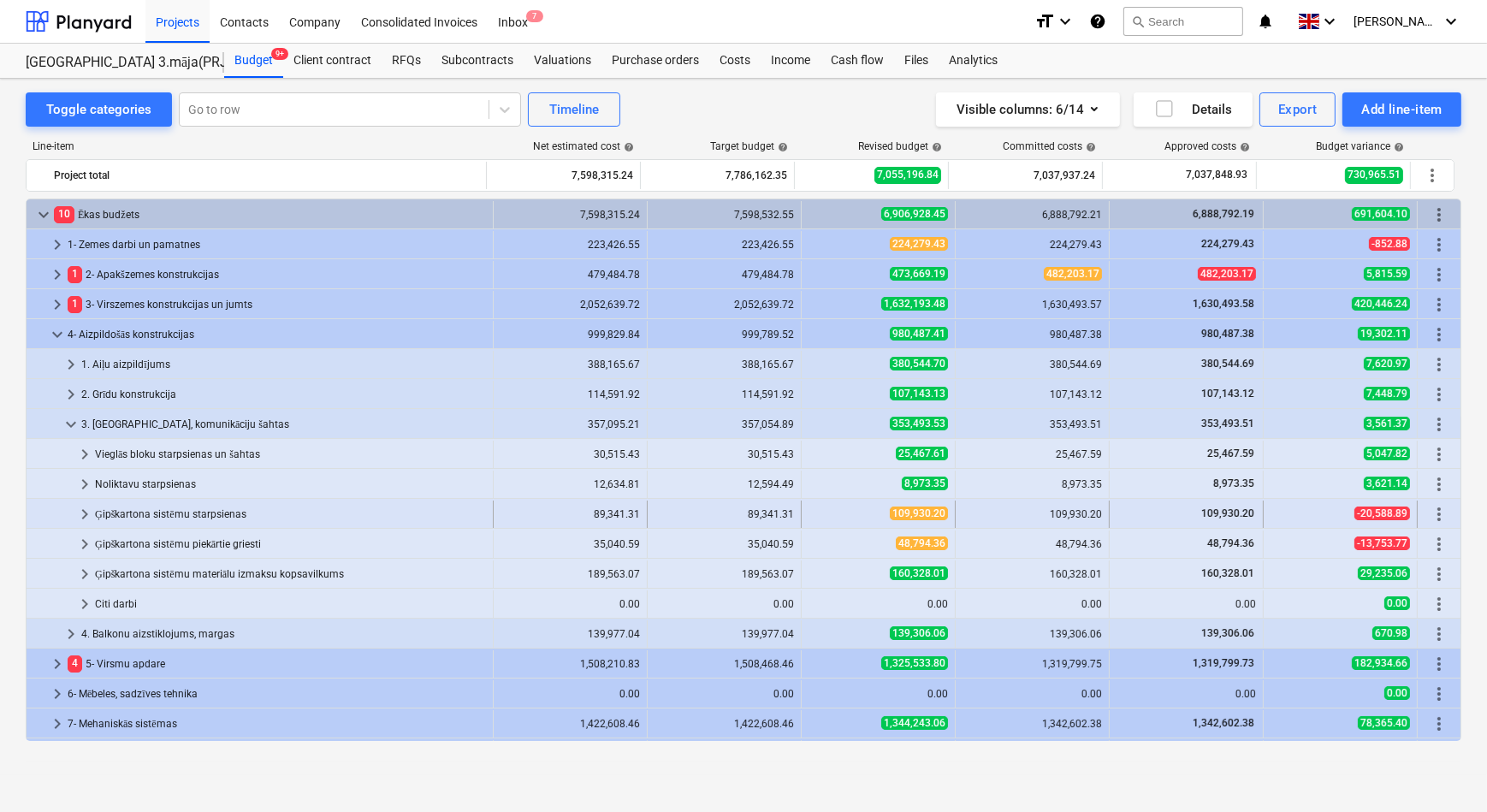
click at [88, 513] on span "keyboard_arrow_right" at bounding box center [85, 514] width 21 height 21
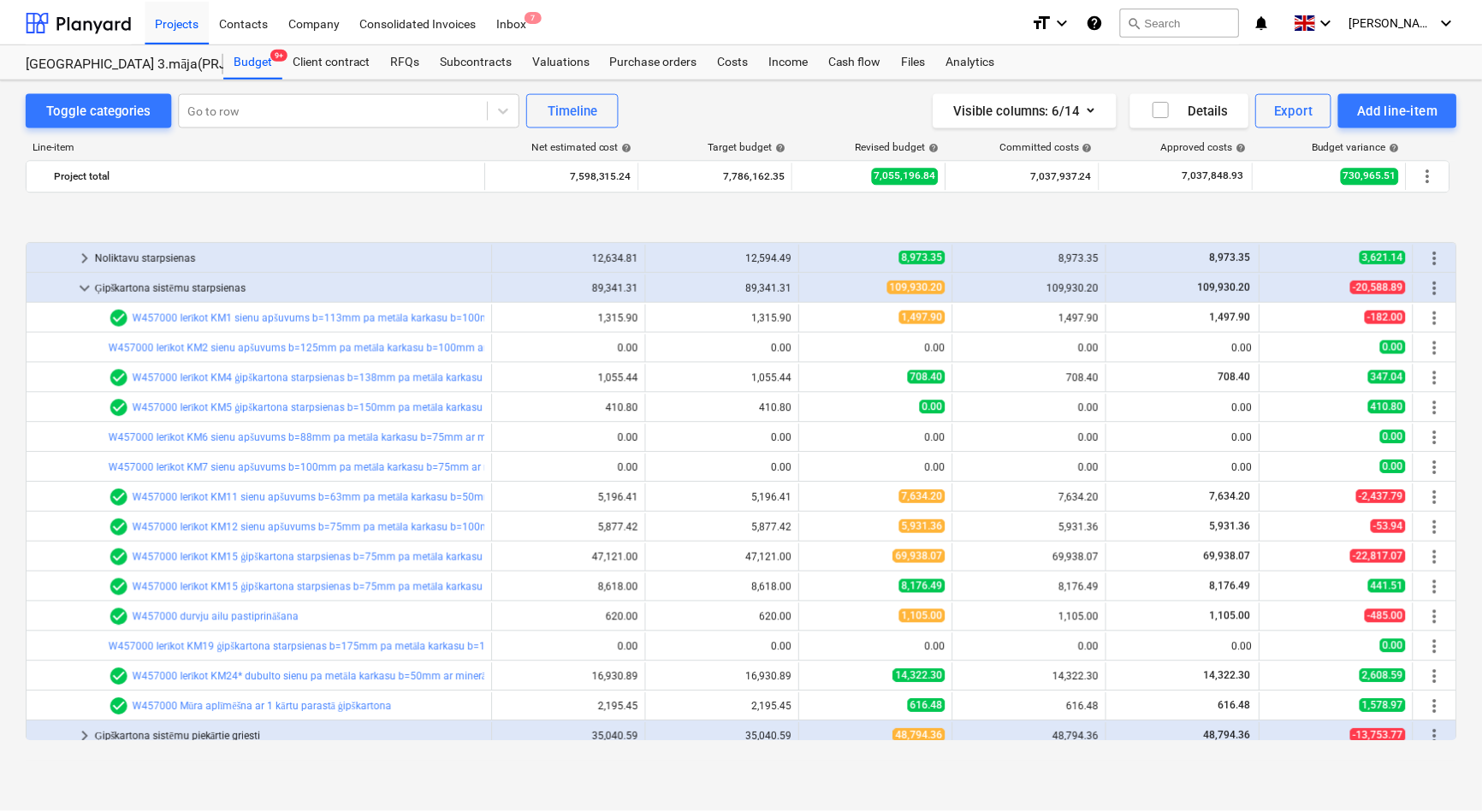
scroll to position [311, 0]
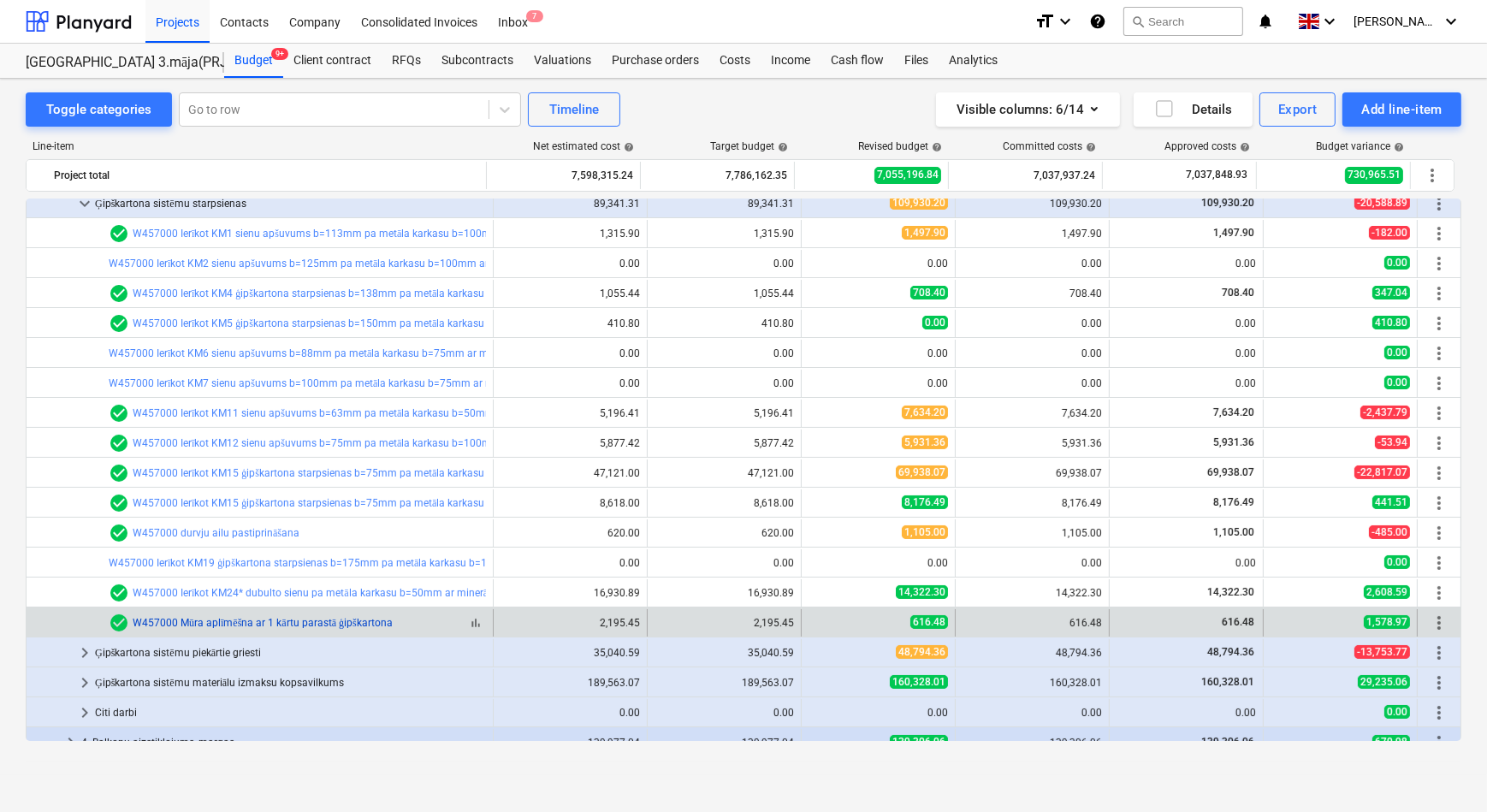
click at [217, 625] on link "W457000 Mūra aplīmēšna ar 1 kārtu parastā ģipškartona" at bounding box center [262, 623] width 261 height 12
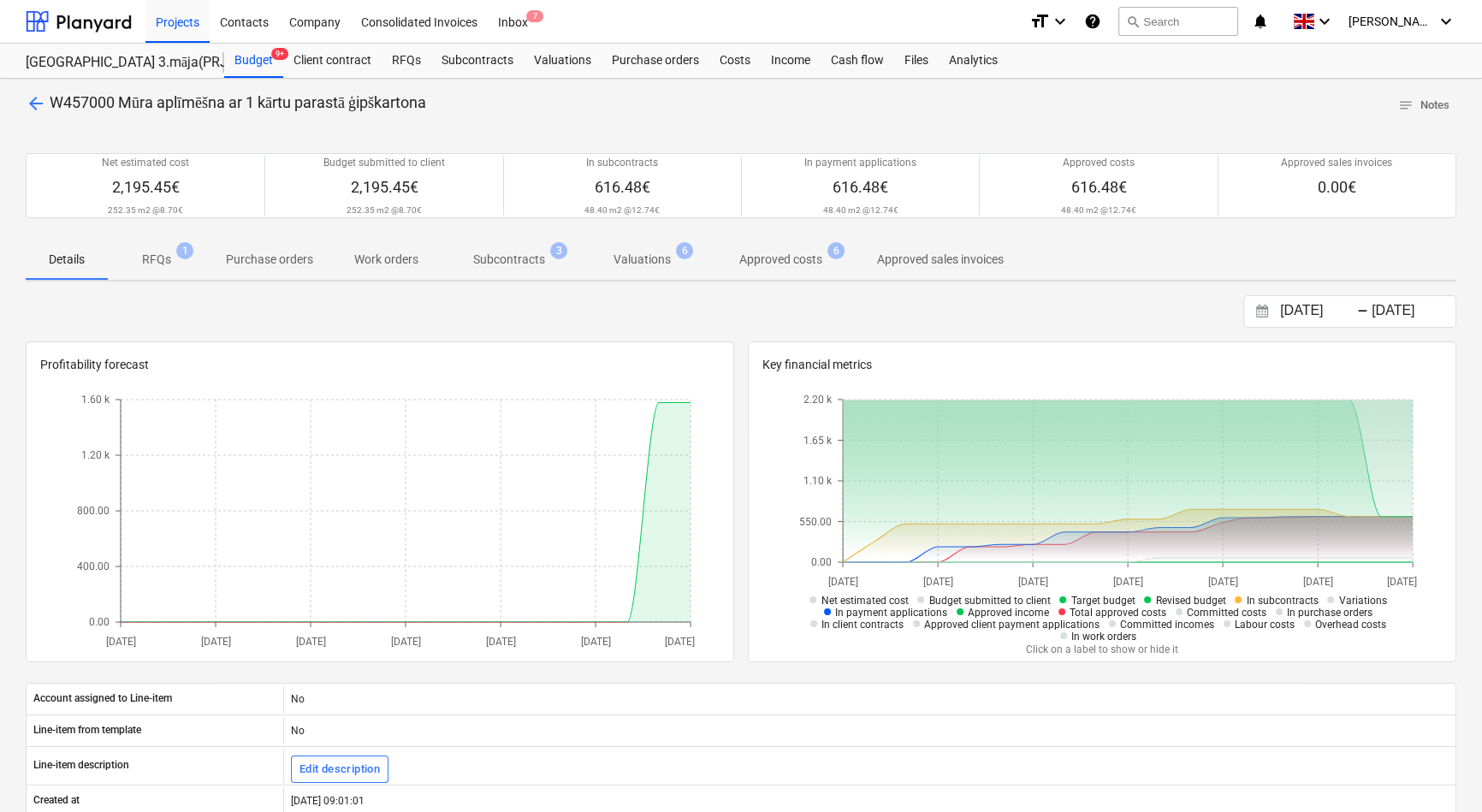
click at [161, 263] on p "RFQs" at bounding box center [156, 260] width 29 height 18
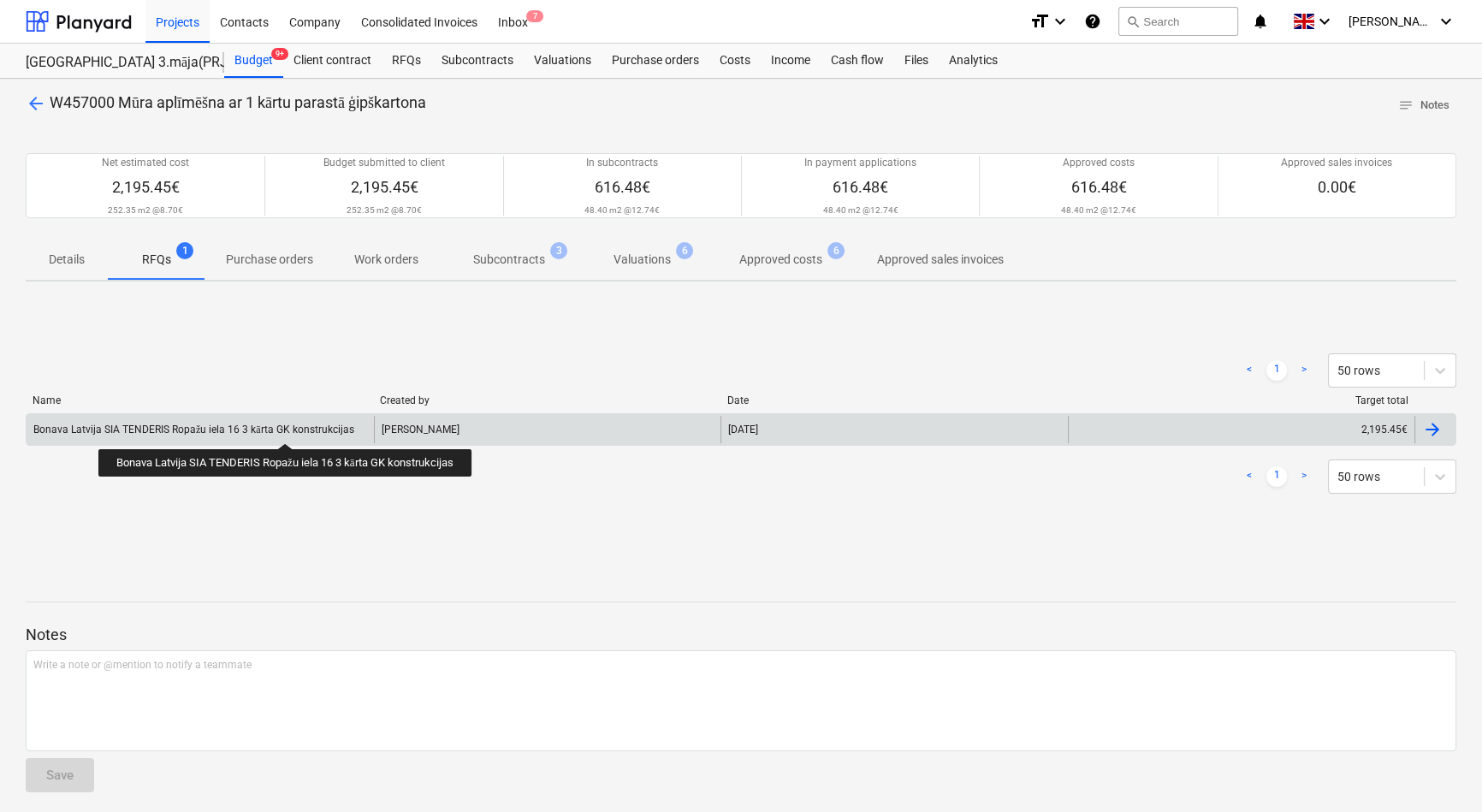
click at [288, 428] on div "Bonava Latvija SIA TENDERIS Ropažu iela 16 3 kārta GK konstrukcijas" at bounding box center [193, 429] width 321 height 12
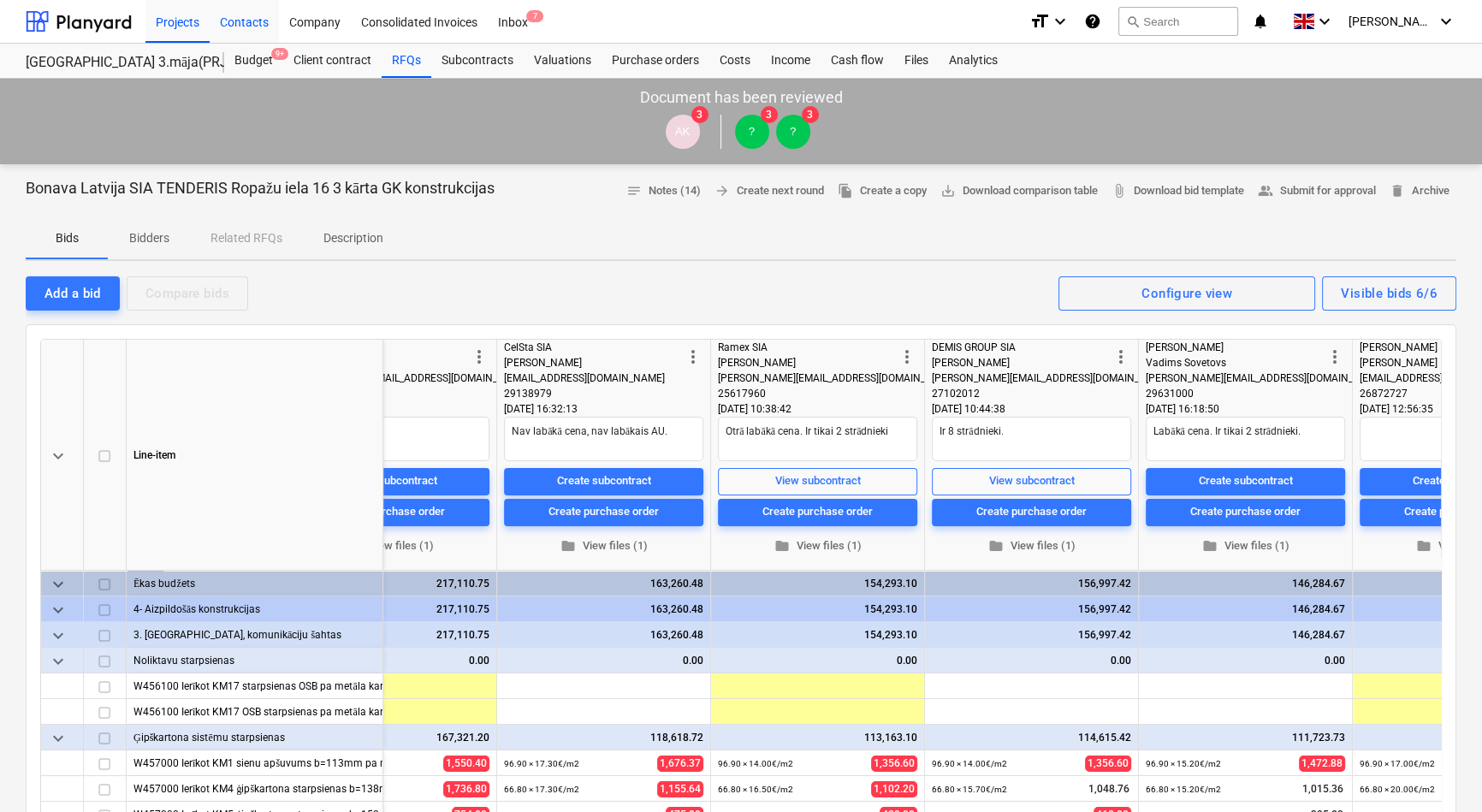
click at [244, 18] on div "Contacts" at bounding box center [244, 21] width 69 height 44
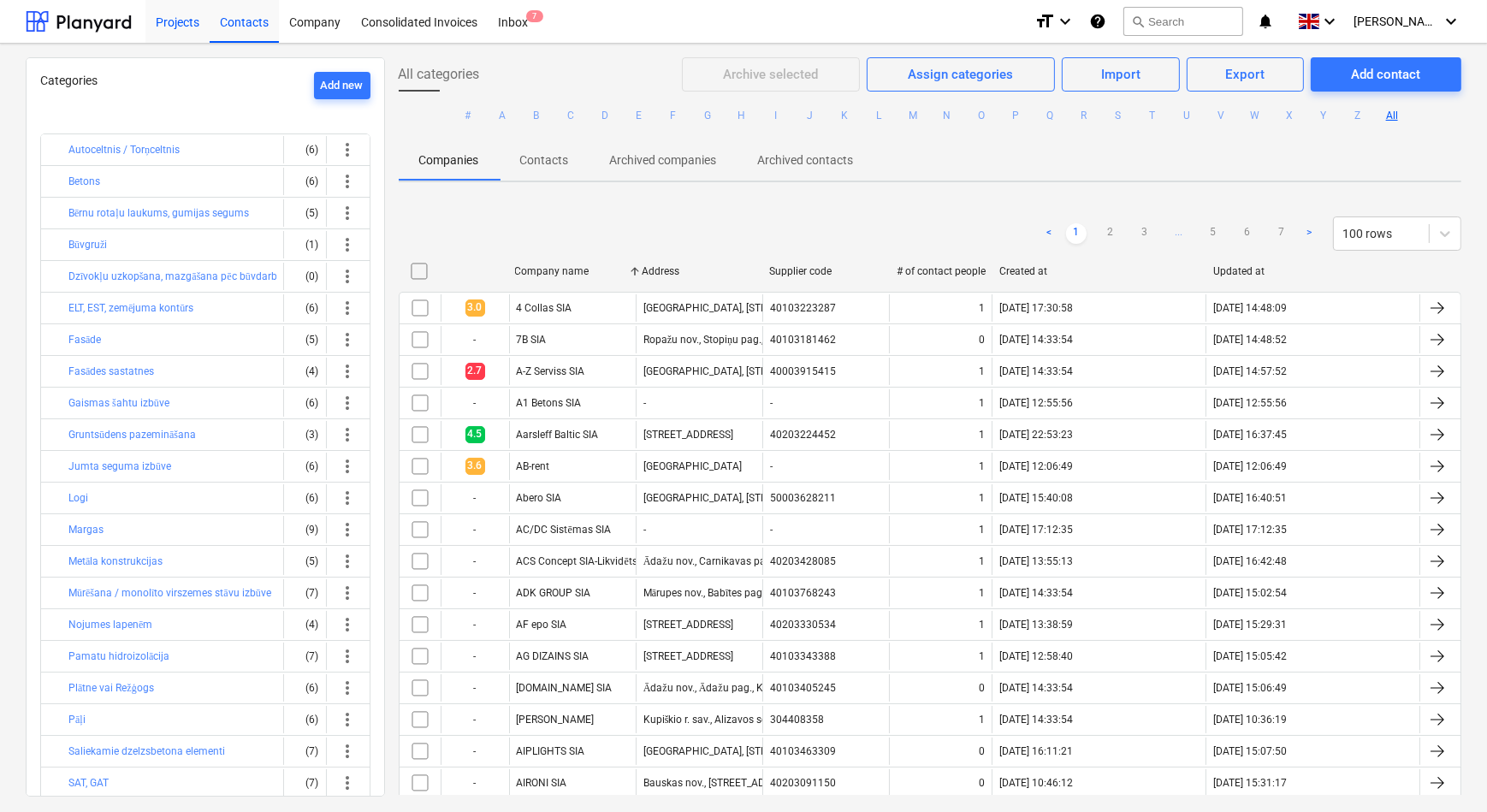
click at [149, 27] on div "Projects" at bounding box center [177, 21] width 64 height 44
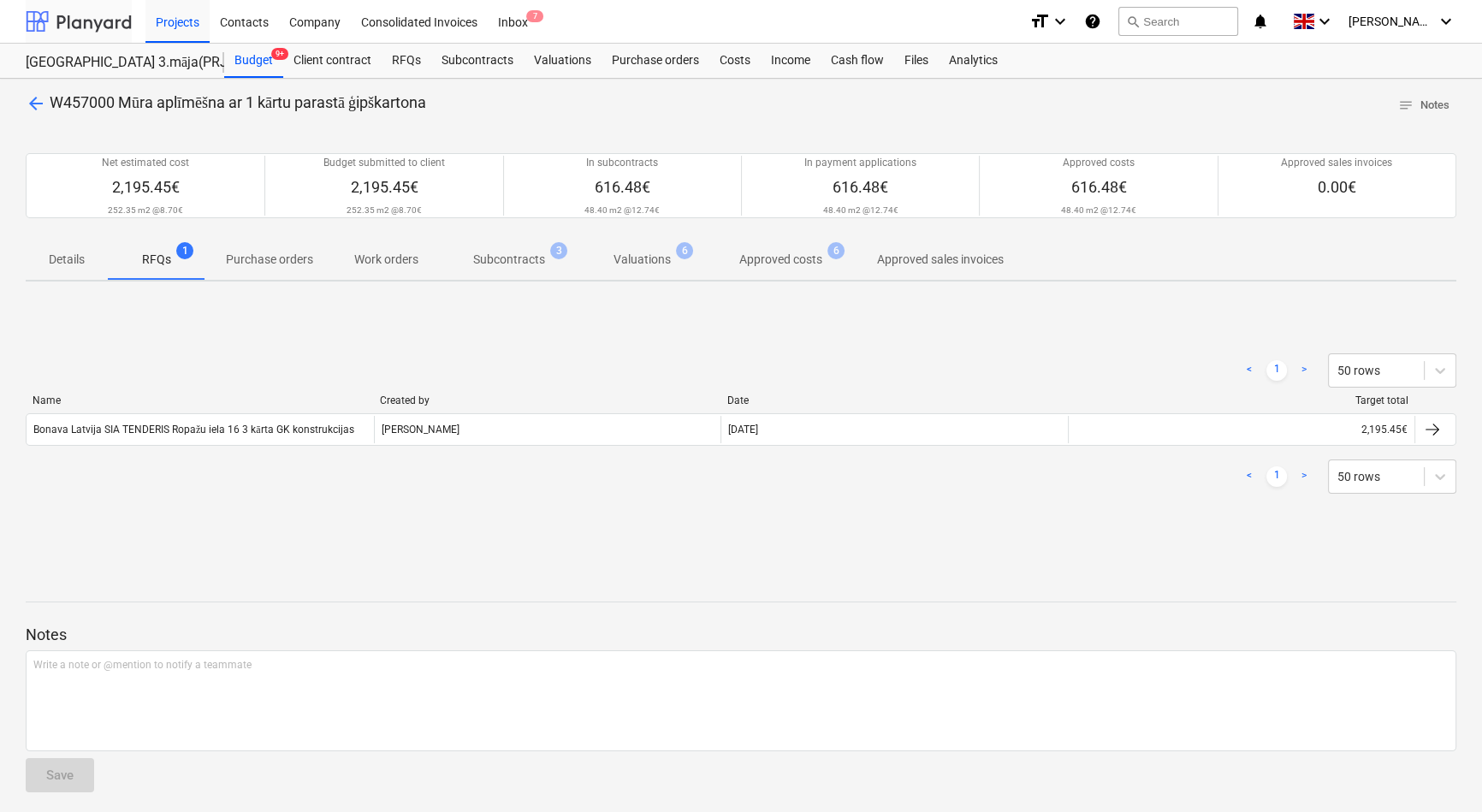
click at [111, 25] on div at bounding box center [79, 21] width 107 height 43
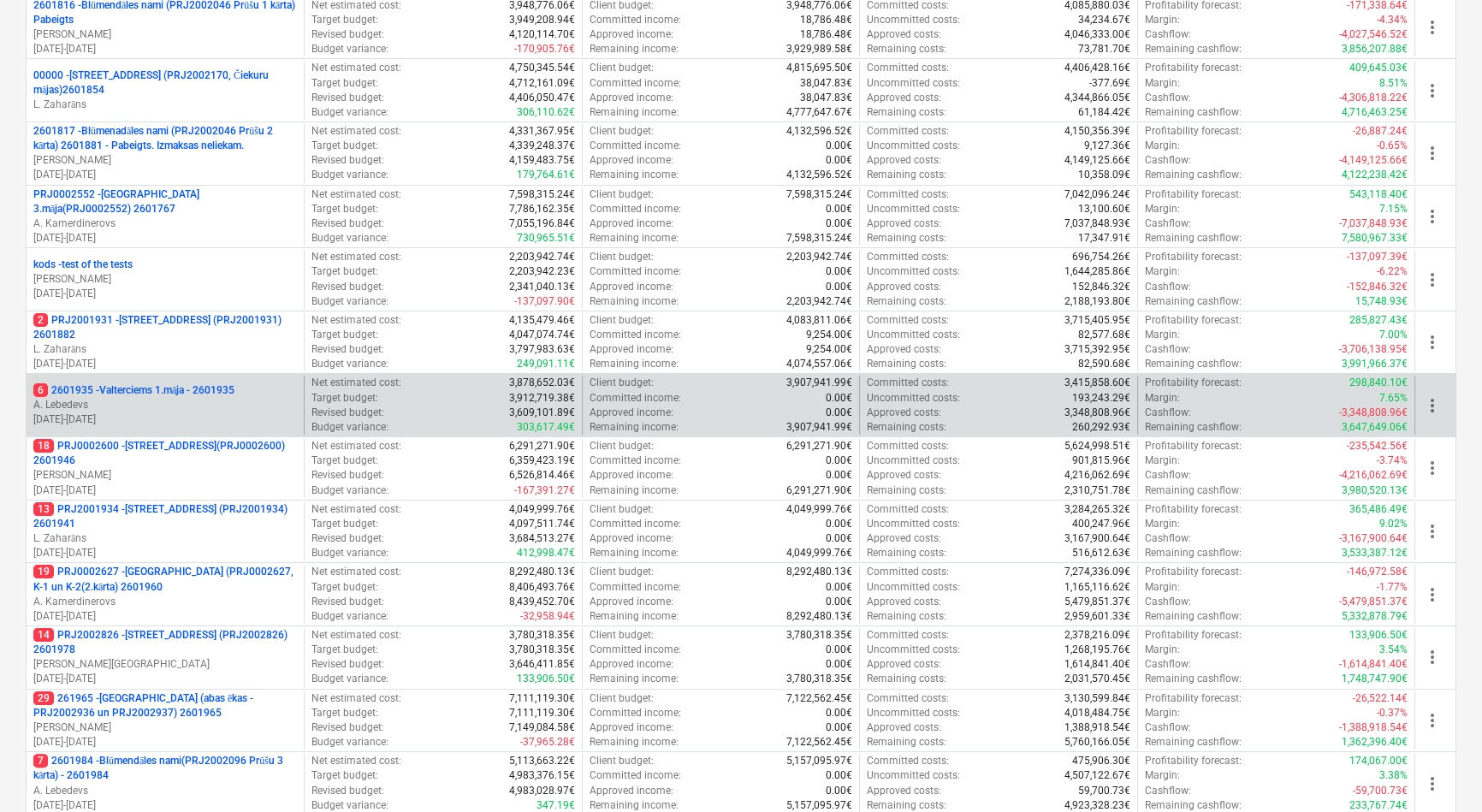
scroll to position [233, 0]
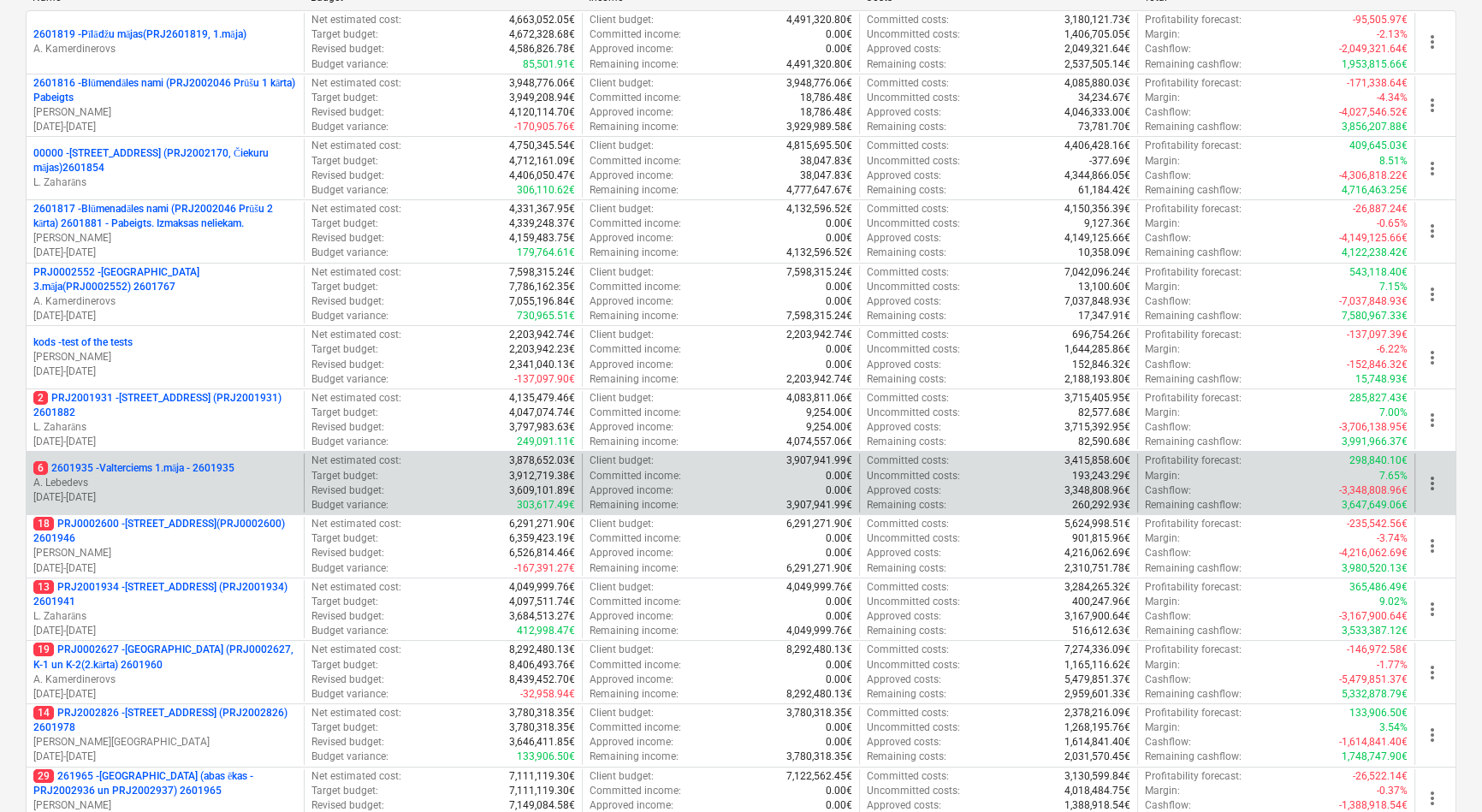
click at [172, 468] on p "6 2601935 - Valterciems 1.māja - 2601935" at bounding box center [133, 468] width 201 height 14
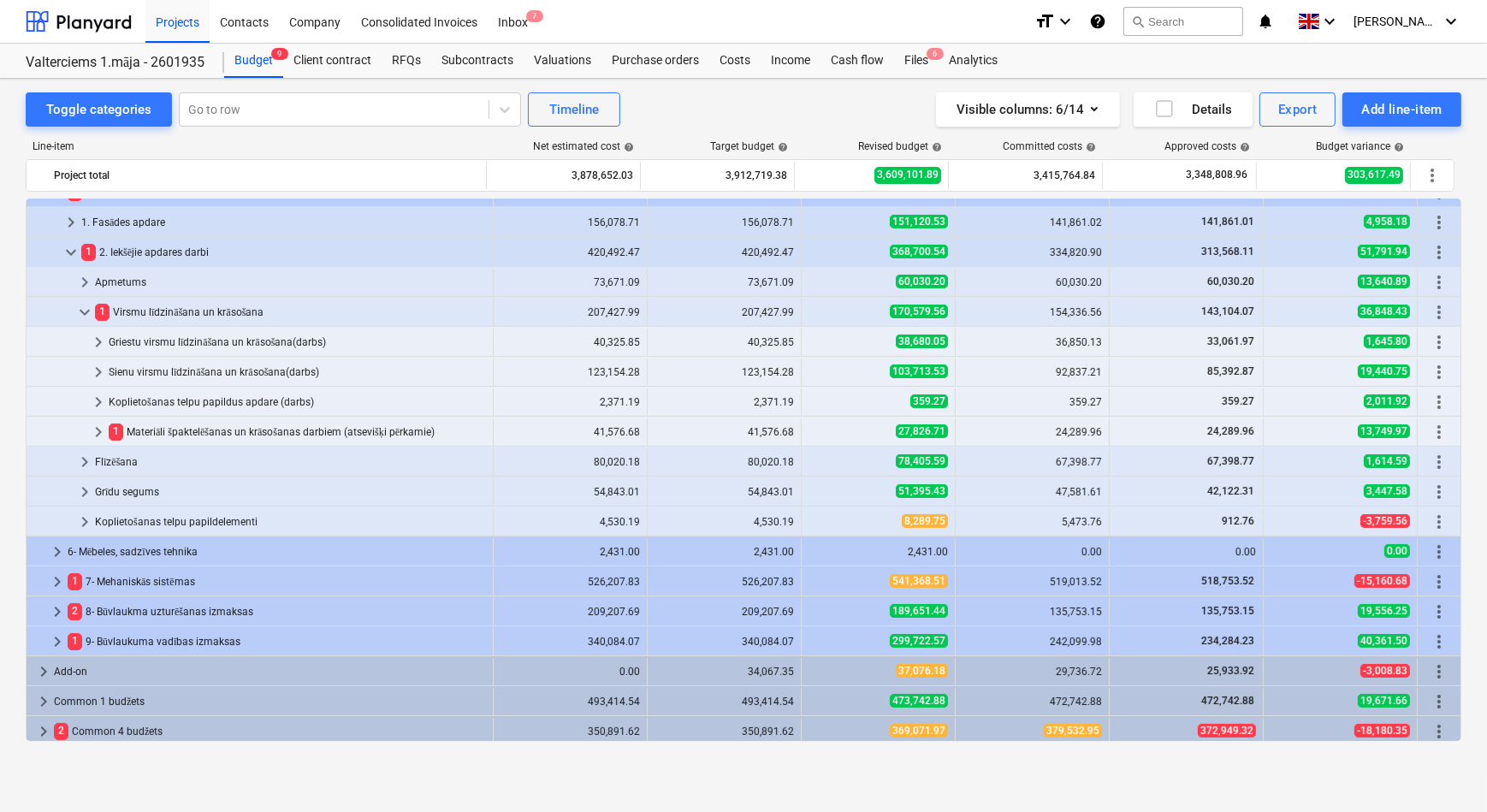
scroll to position [506, 0]
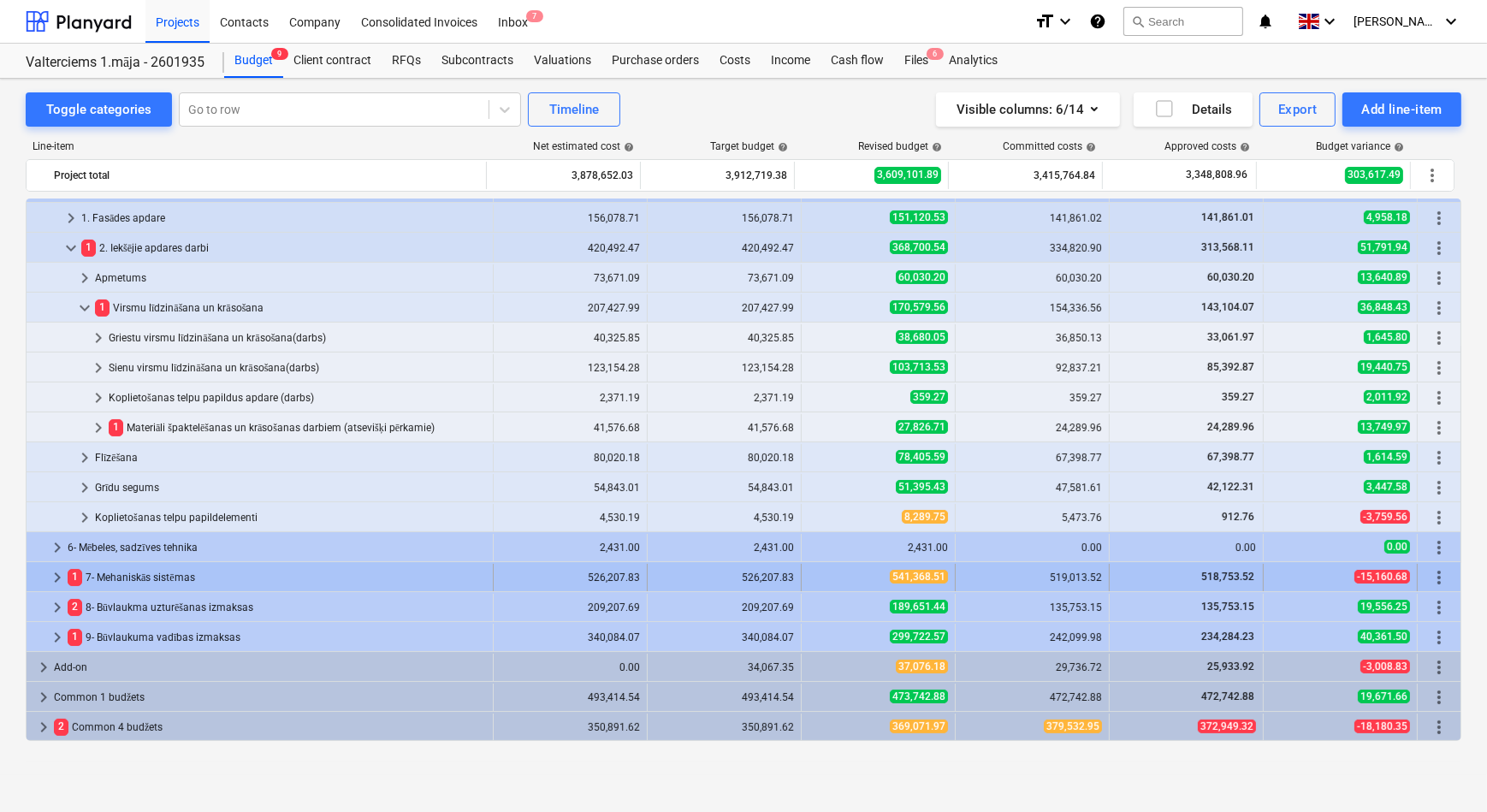
click at [60, 575] on span "keyboard_arrow_right" at bounding box center [57, 577] width 21 height 21
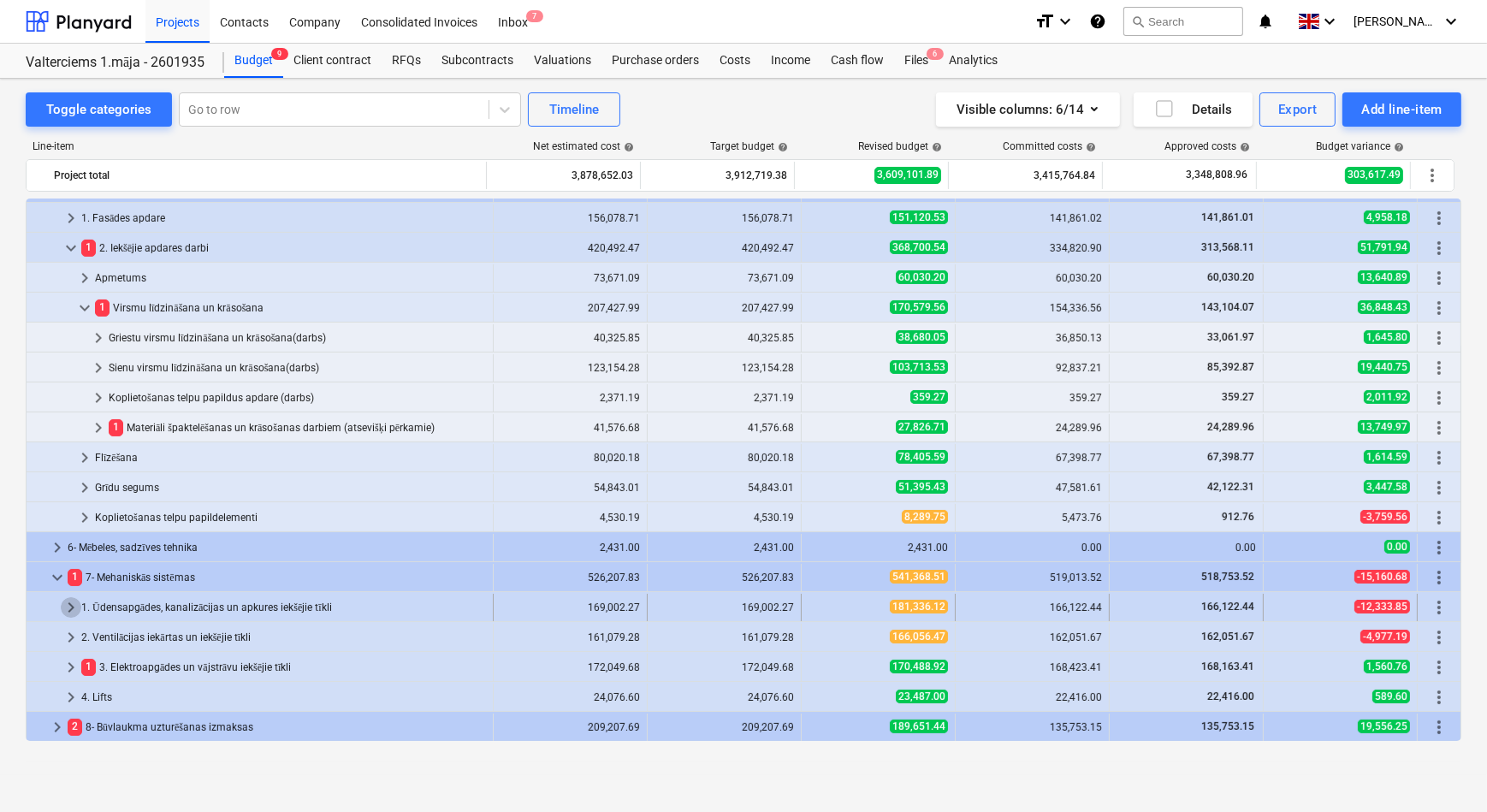
click at [69, 608] on span "keyboard_arrow_right" at bounding box center [71, 608] width 21 height 21
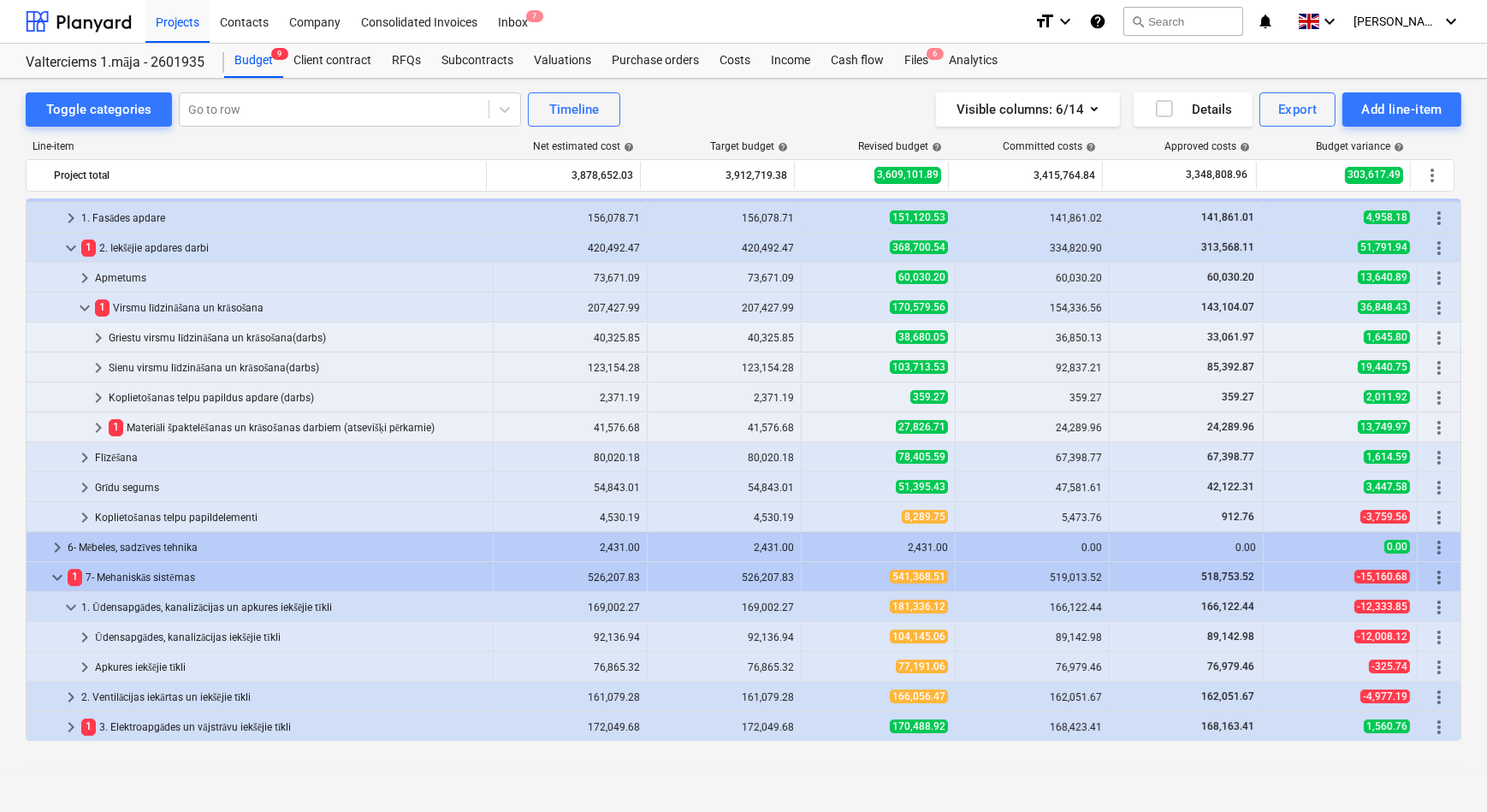
click at [69, 608] on span "keyboard_arrow_down" at bounding box center [71, 608] width 21 height 21
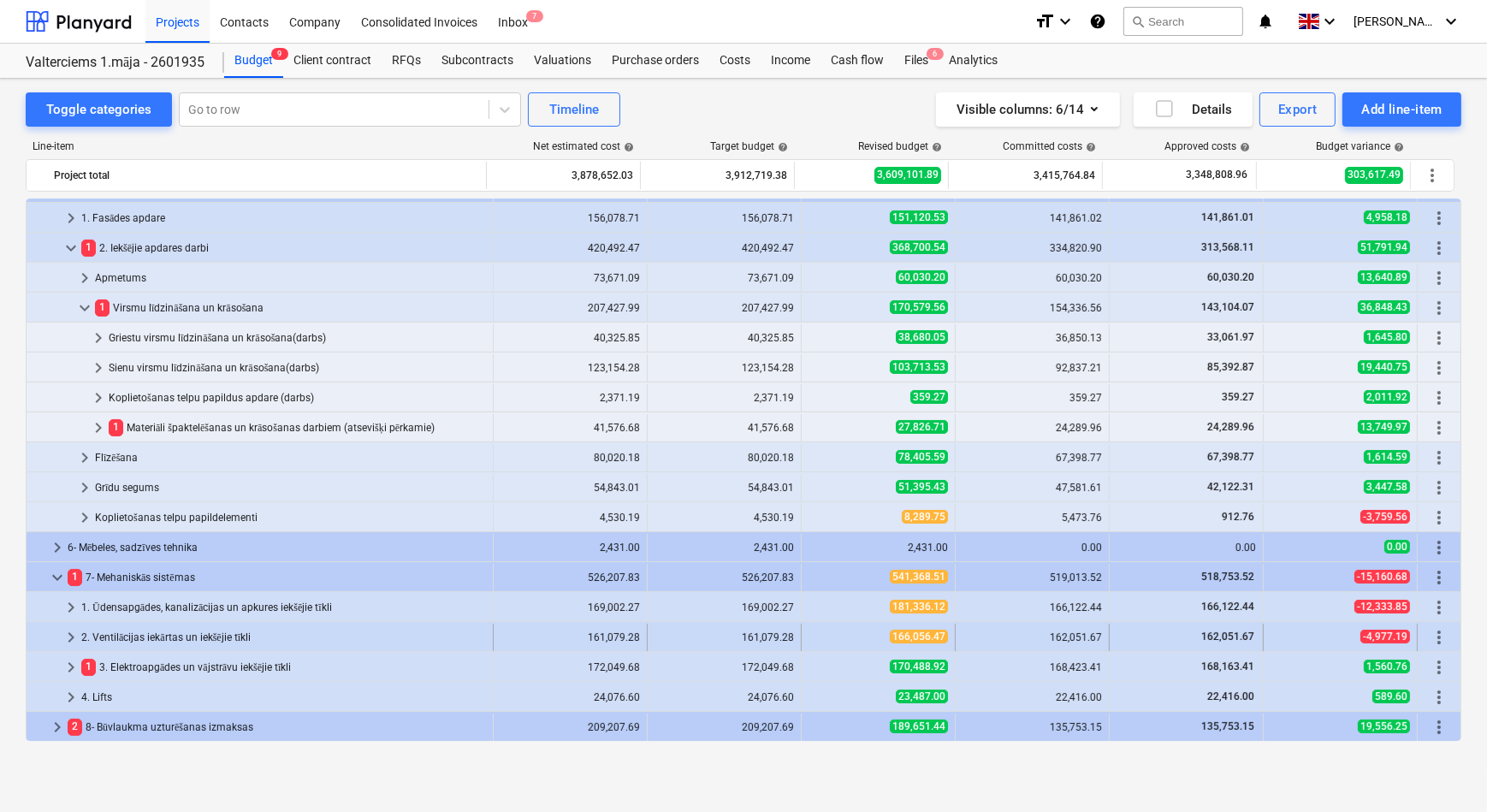
click at [71, 634] on span "keyboard_arrow_right" at bounding box center [71, 637] width 21 height 21
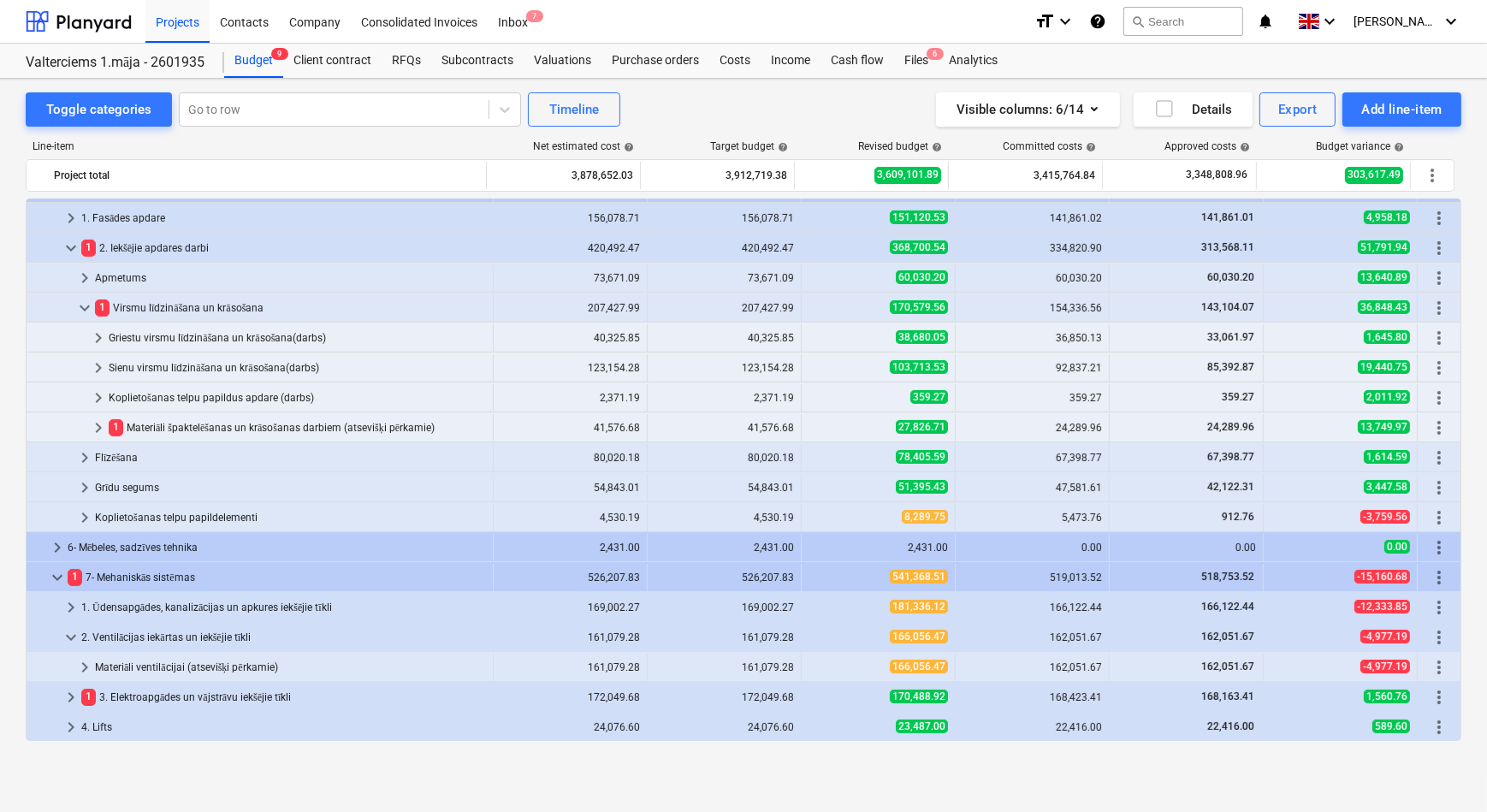
click at [71, 634] on span "keyboard_arrow_down" at bounding box center [71, 637] width 21 height 21
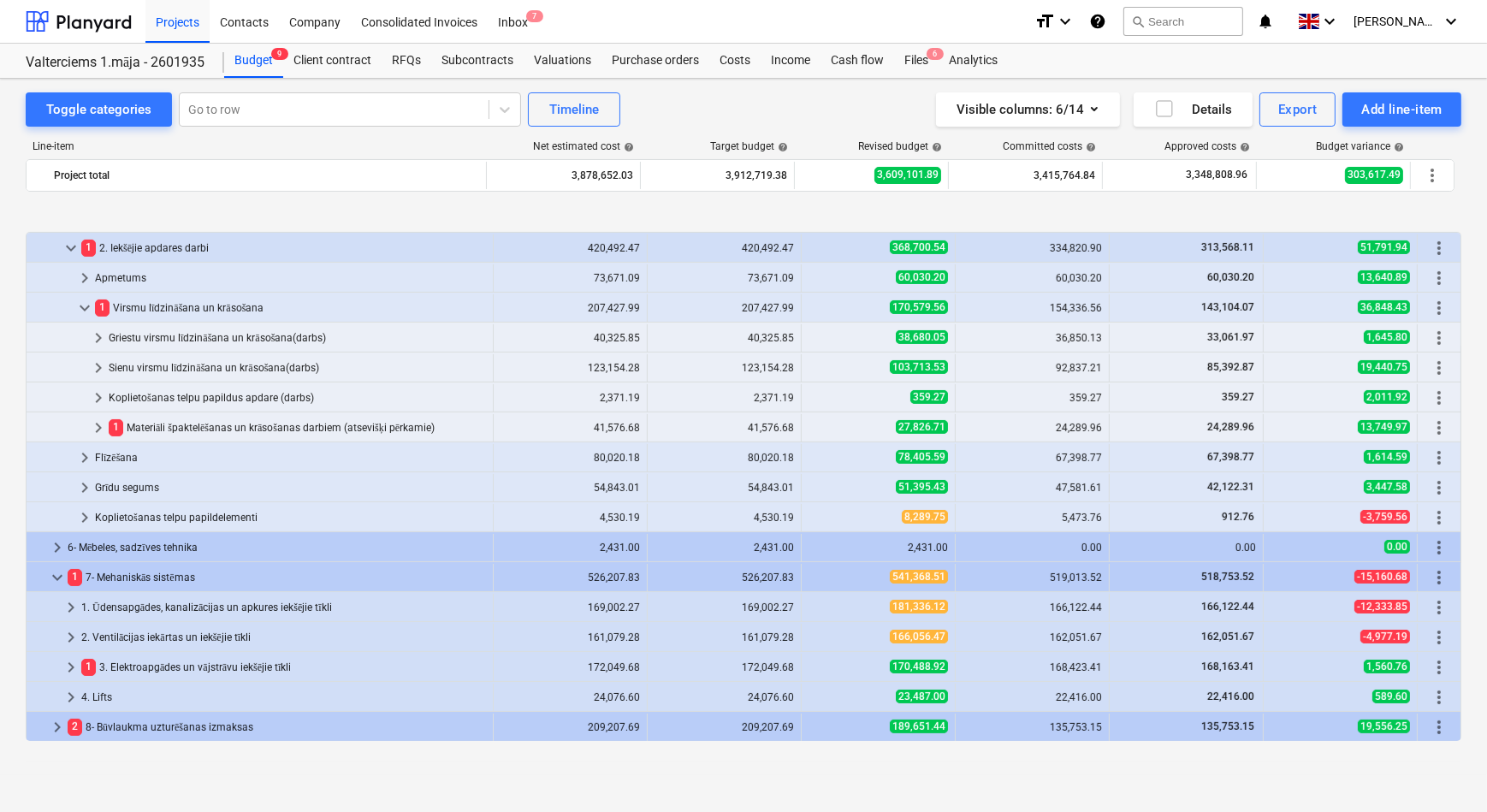
scroll to position [584, 0]
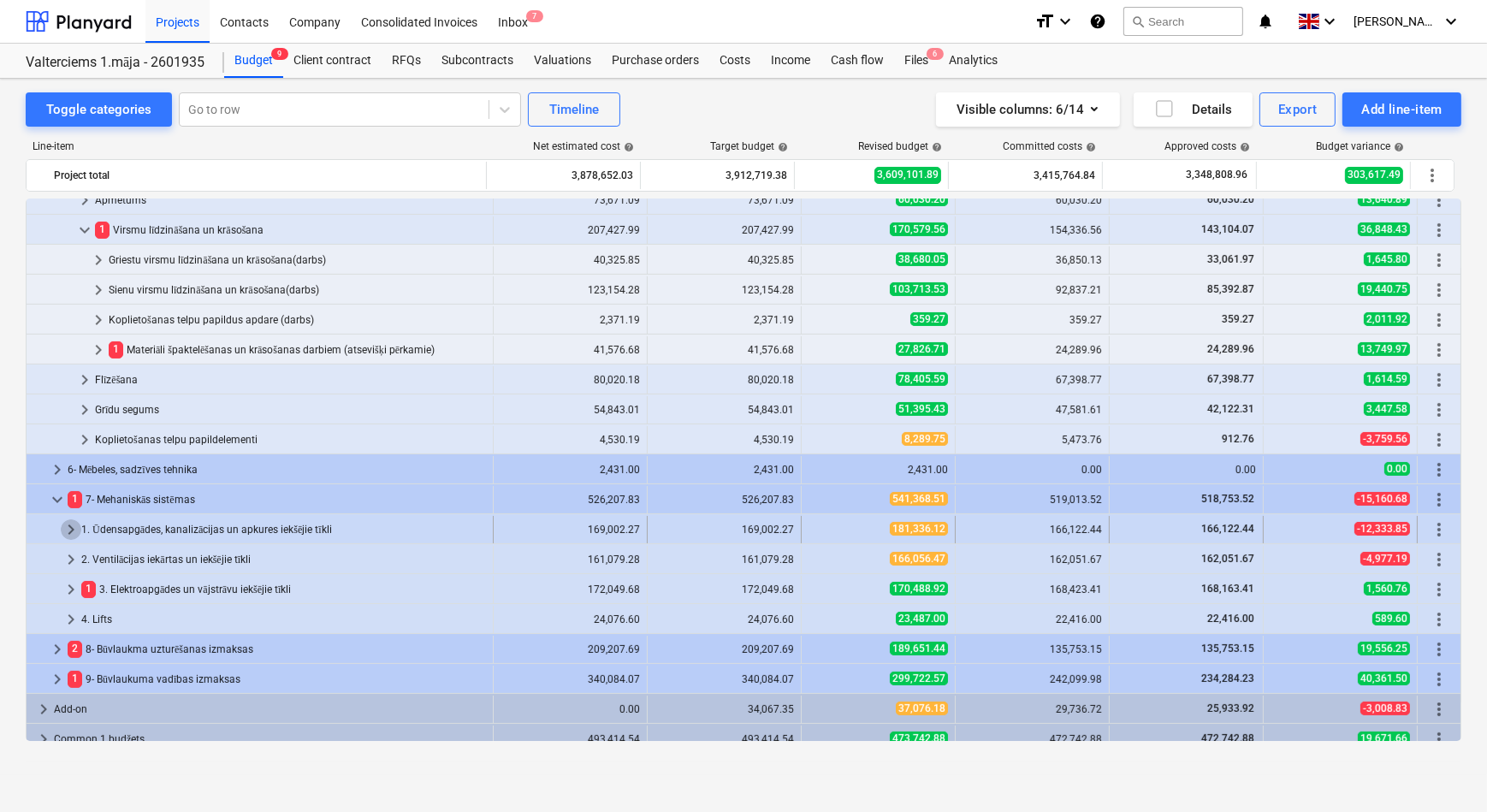
click at [70, 525] on span "keyboard_arrow_right" at bounding box center [71, 530] width 21 height 21
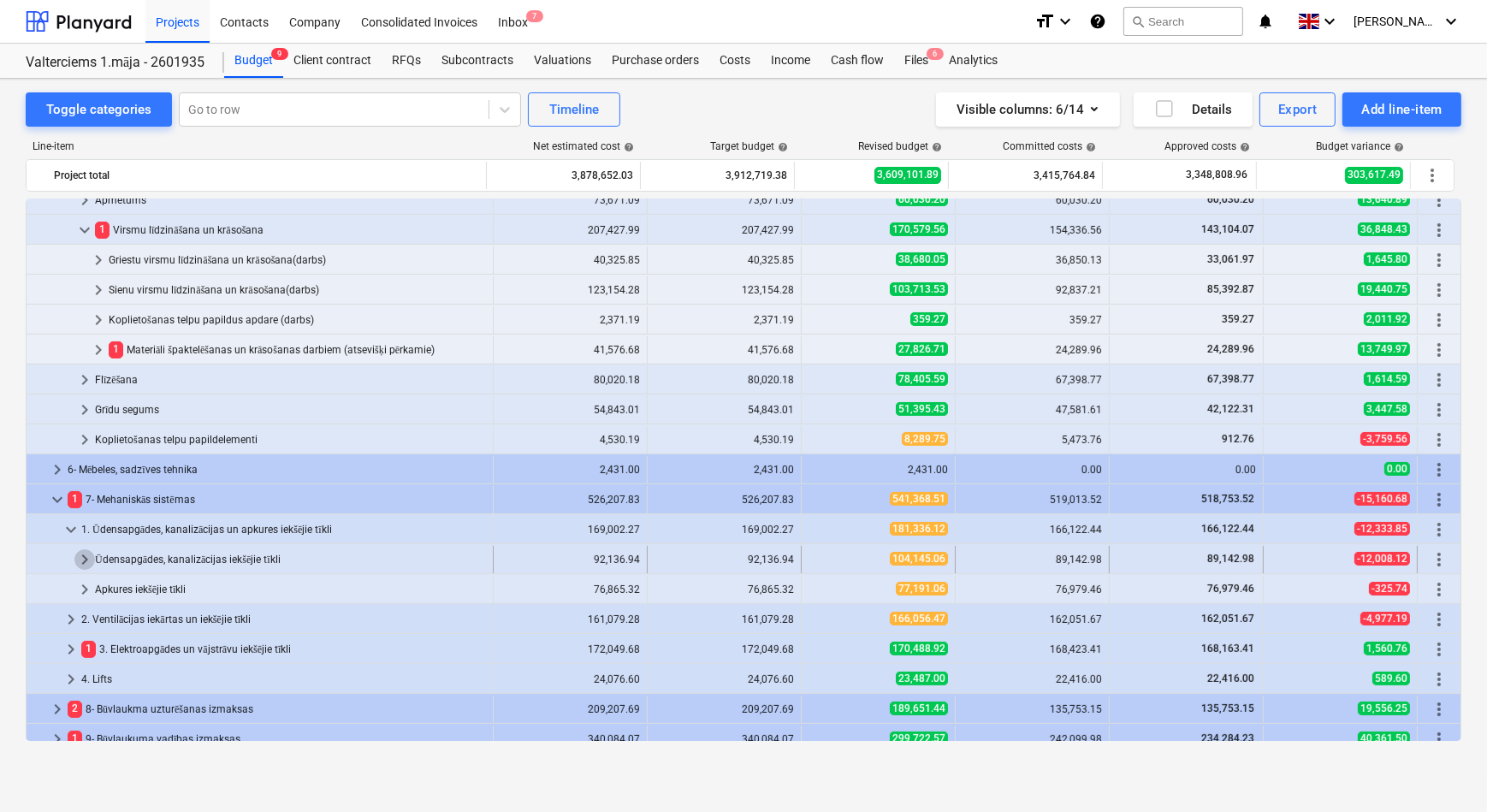
click at [86, 556] on span "keyboard_arrow_right" at bounding box center [85, 560] width 21 height 21
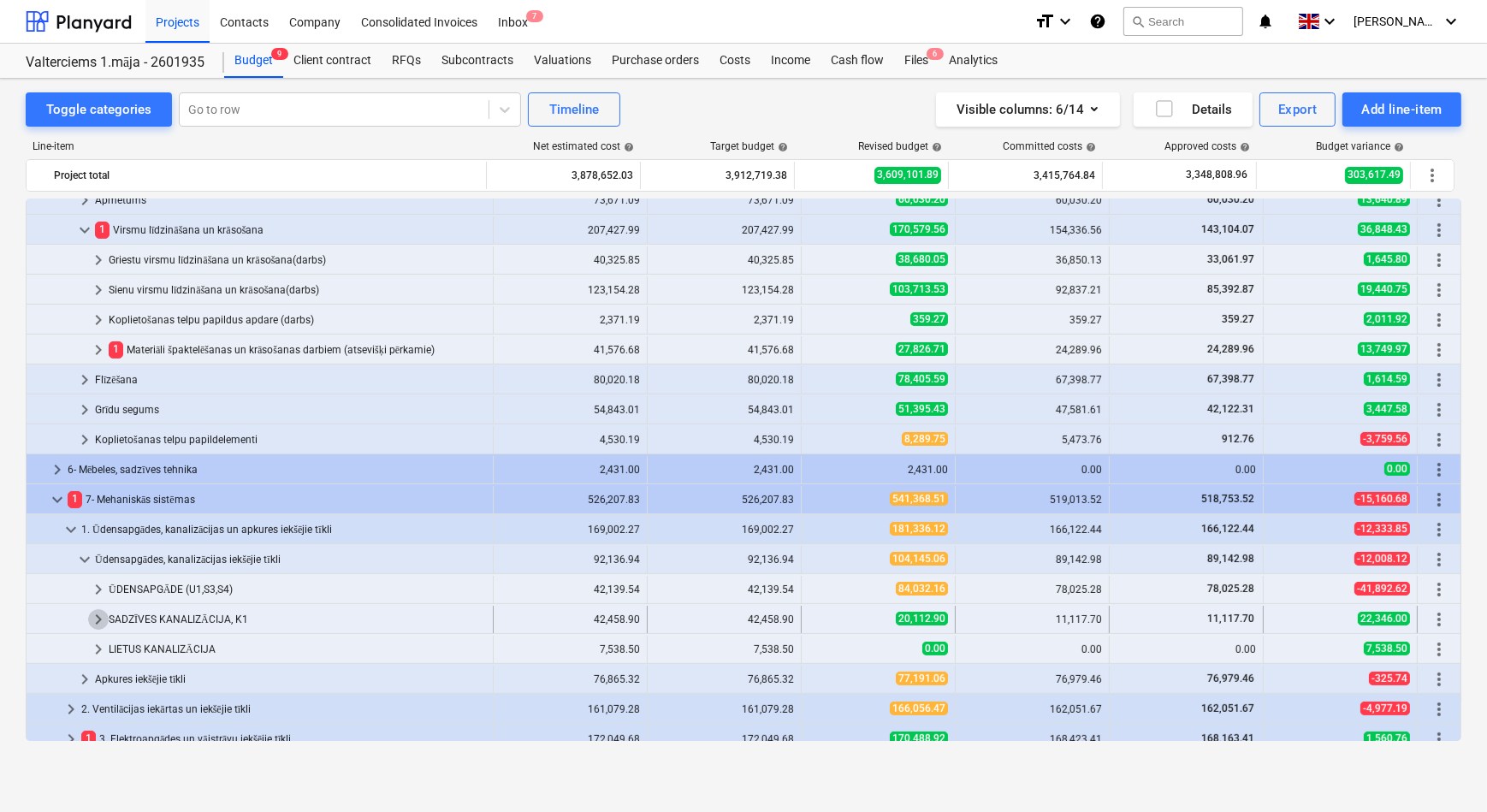
click at [100, 616] on span "keyboard_arrow_right" at bounding box center [99, 620] width 21 height 21
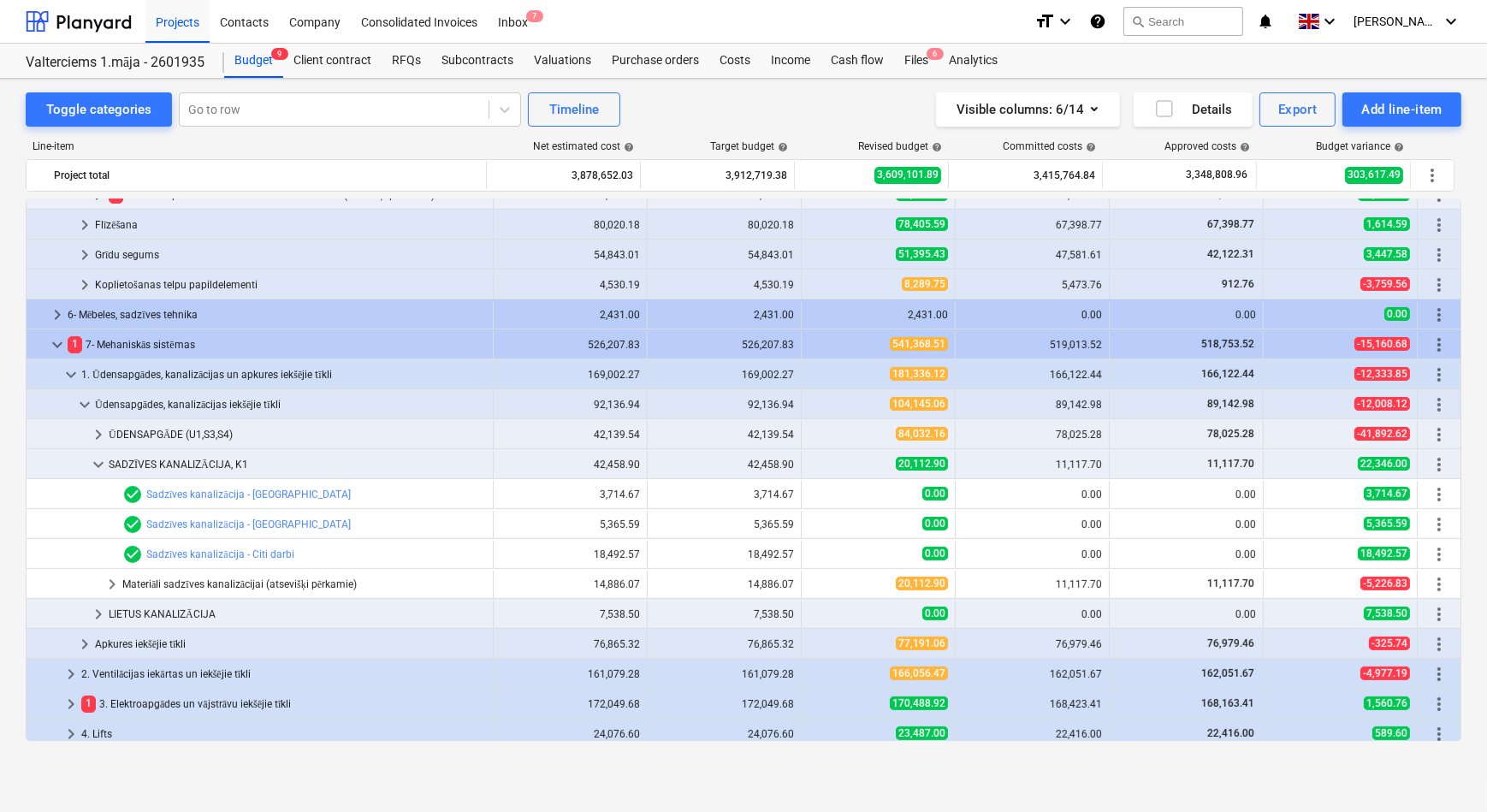
scroll to position [739, 0]
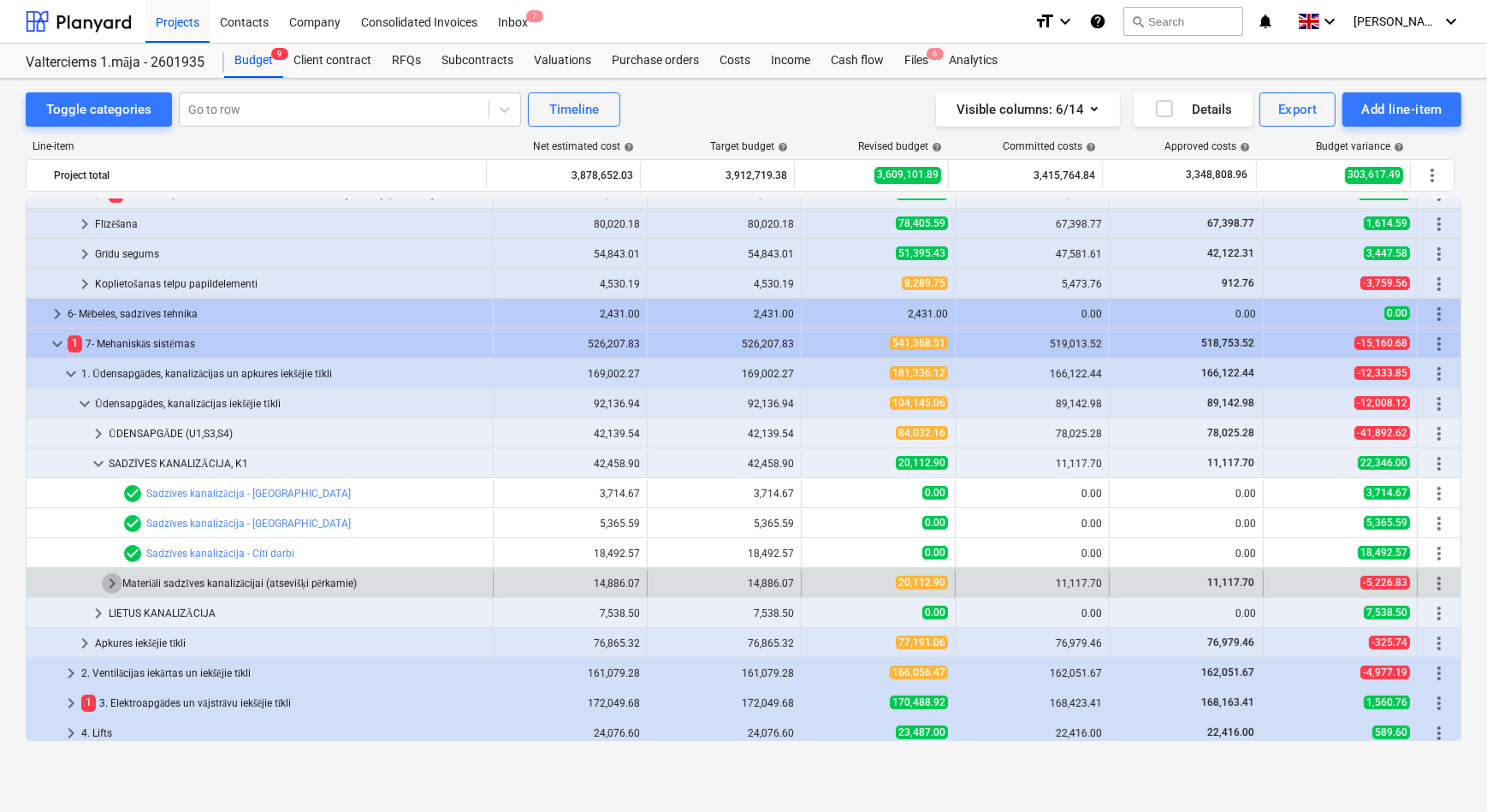
click at [112, 590] on span "keyboard_arrow_right" at bounding box center [112, 584] width 21 height 21
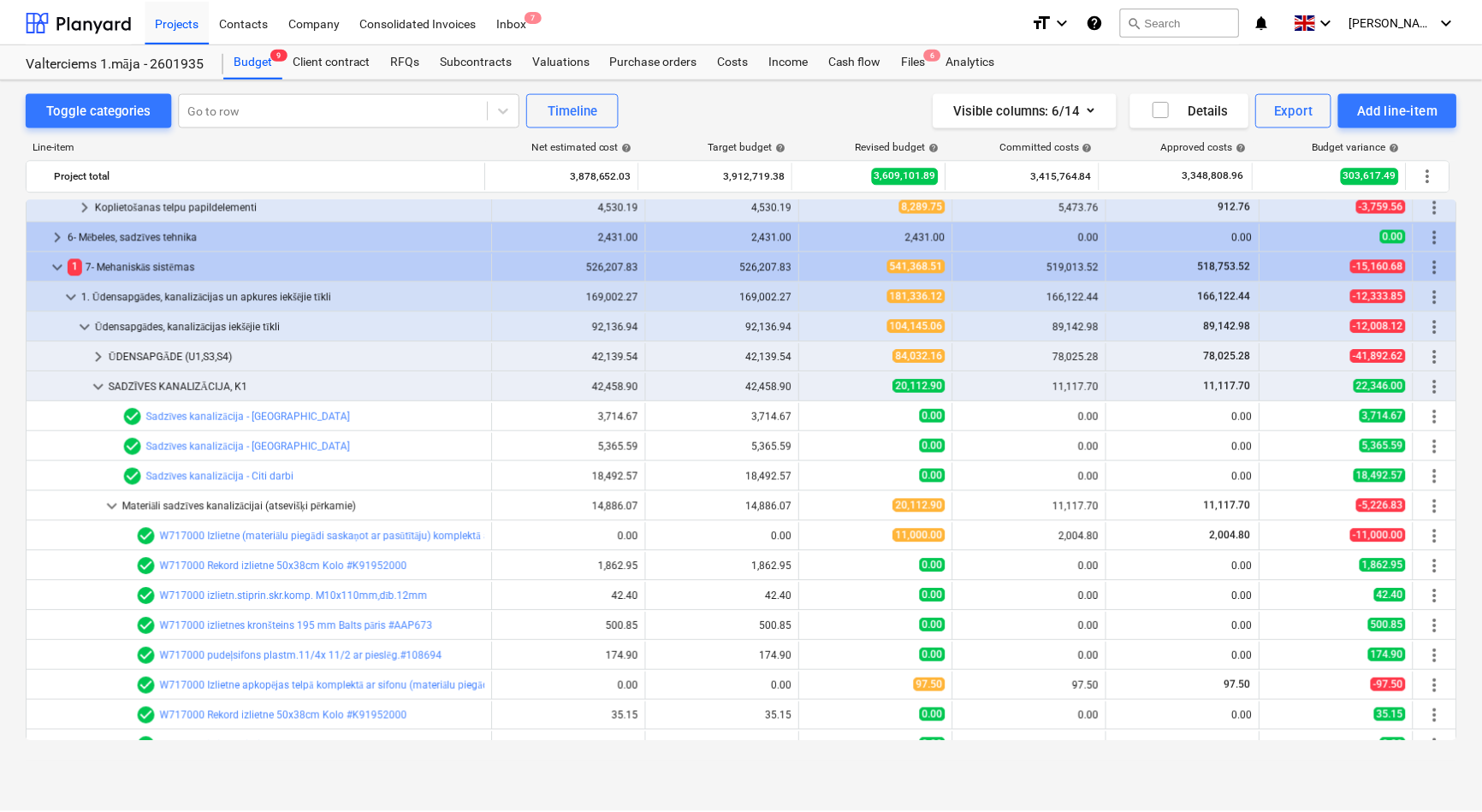
scroll to position [895, 0]
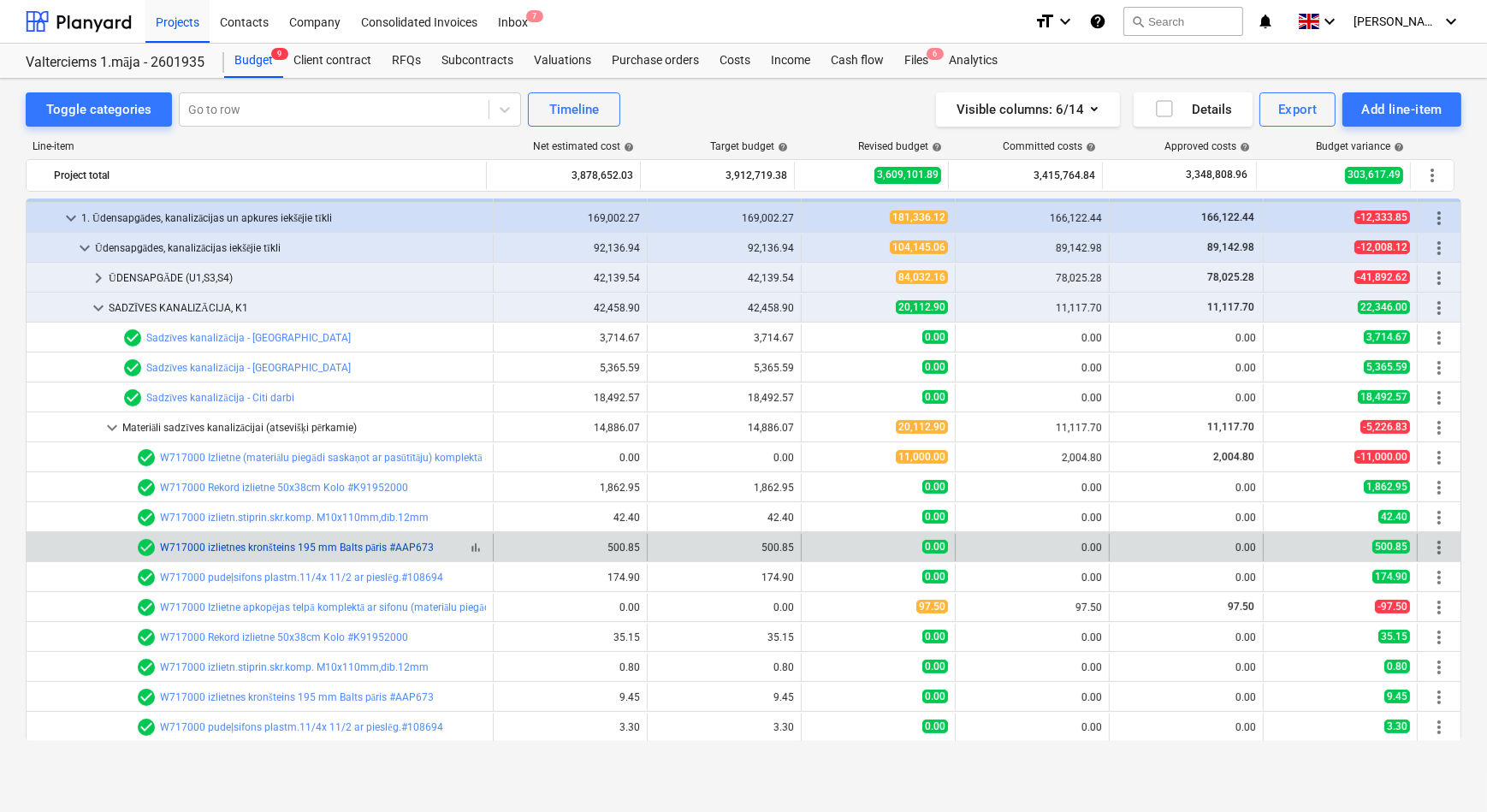
click at [343, 548] on link "W717000 izlietnes kronšteins 195 mm Balts pāris #AAP673" at bounding box center [297, 548] width 274 height 12
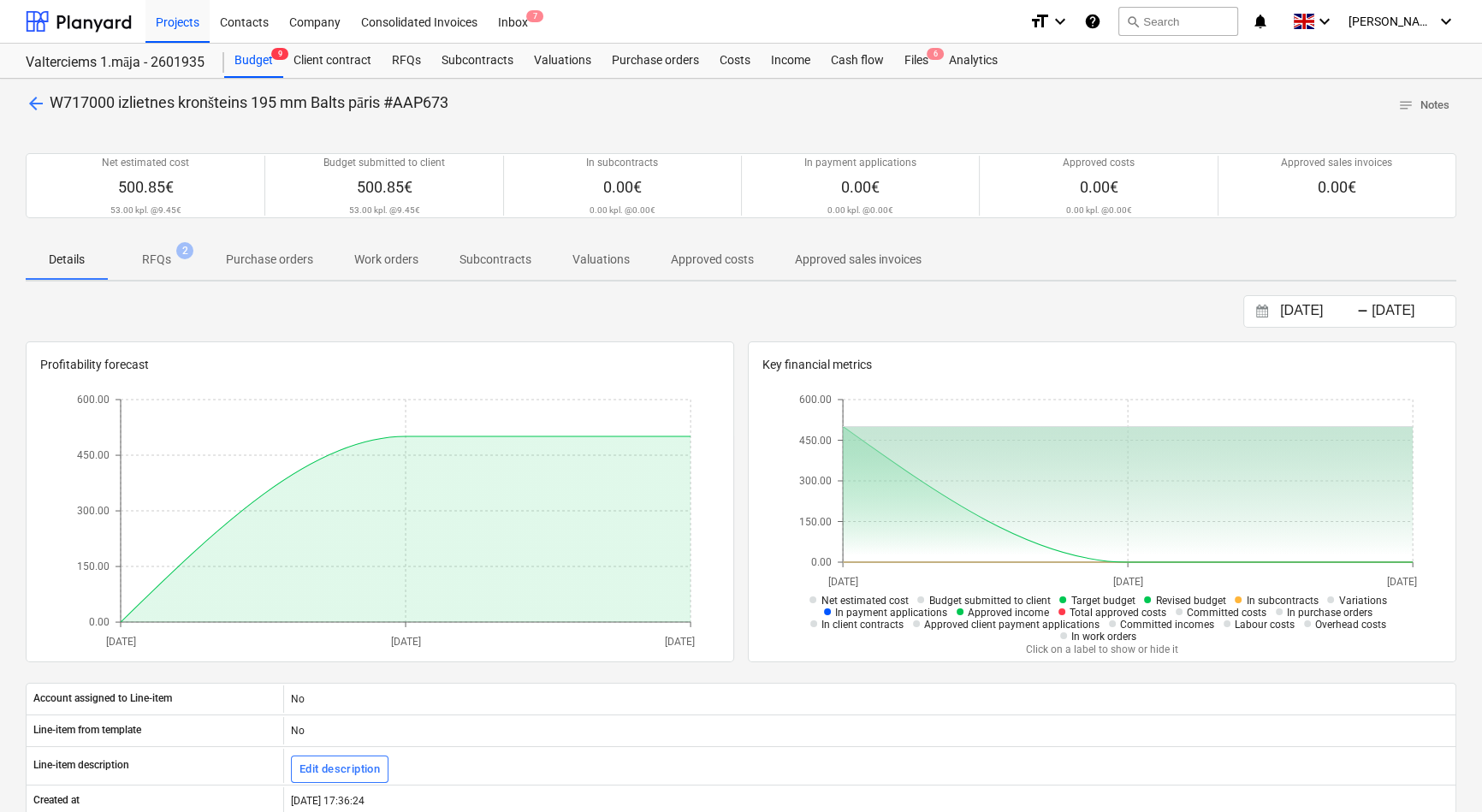
click at [154, 261] on p "RFQs" at bounding box center [156, 260] width 29 height 18
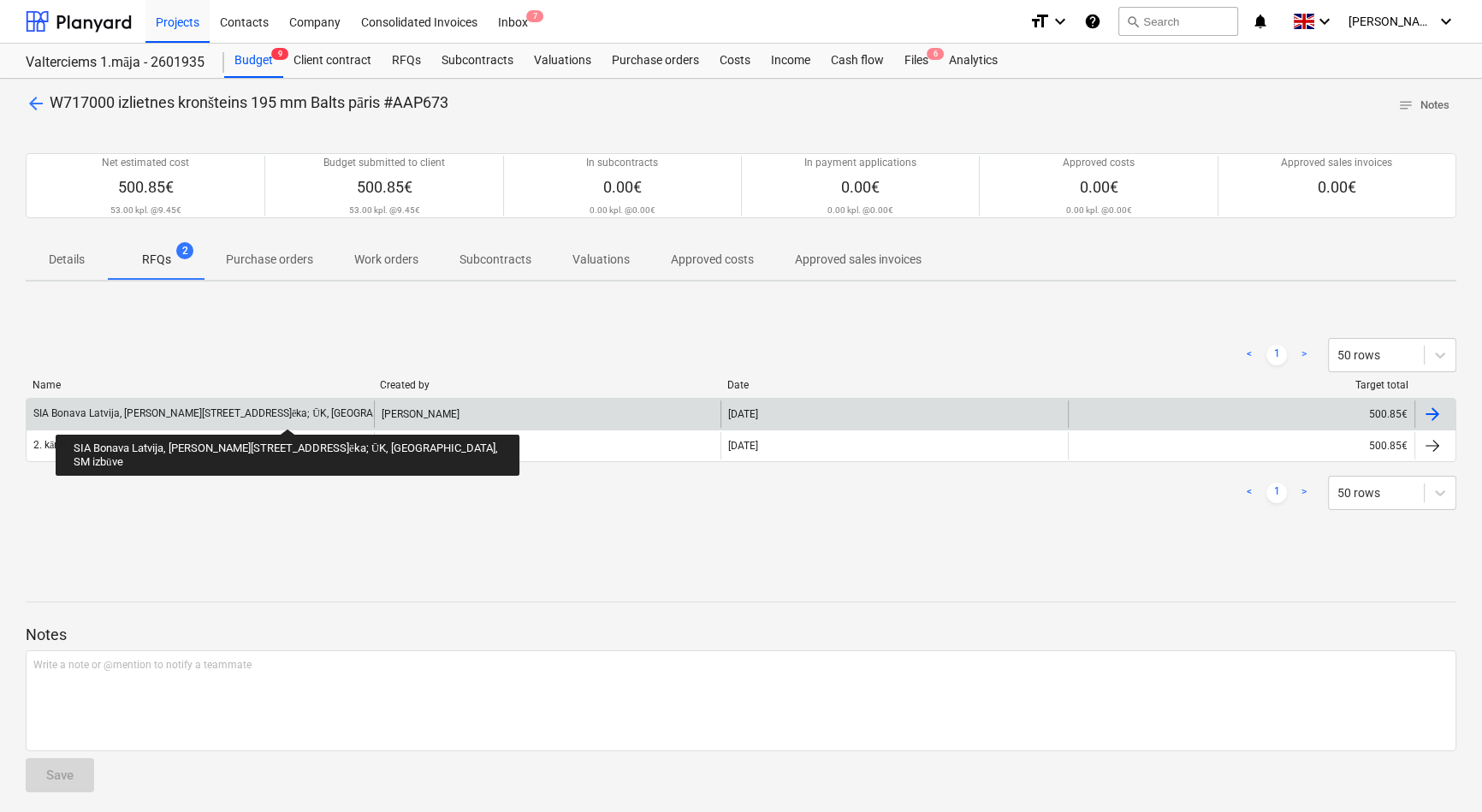
click at [251, 414] on div "SIA Bonava Latvija, [PERSON_NAME][STREET_ADDRESS]ēka; ŪK, [GEOGRAPHIC_DATA], SM…" at bounding box center [257, 413] width 447 height 12
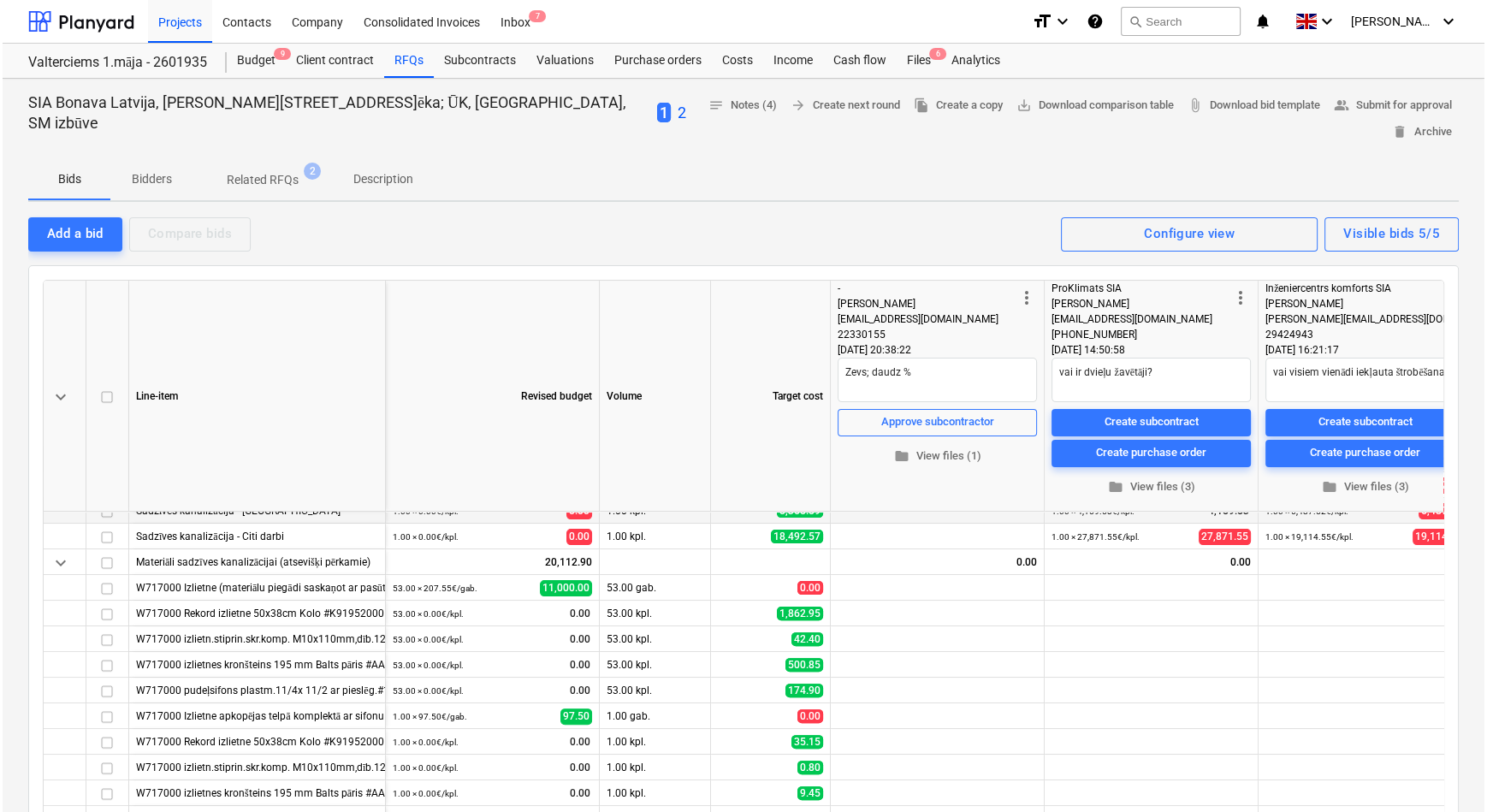
scroll to position [700, 0]
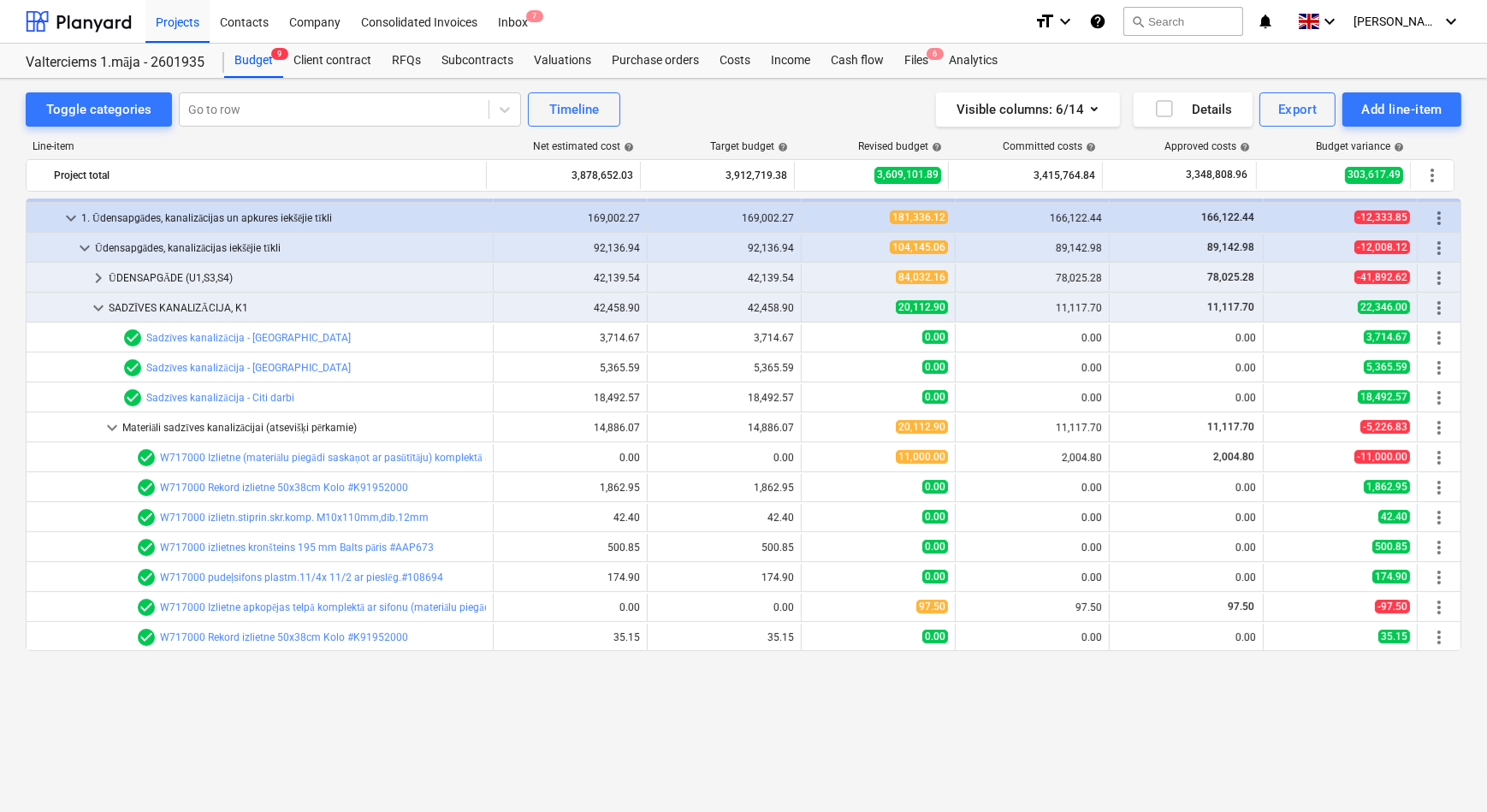
scroll to position [739, 0]
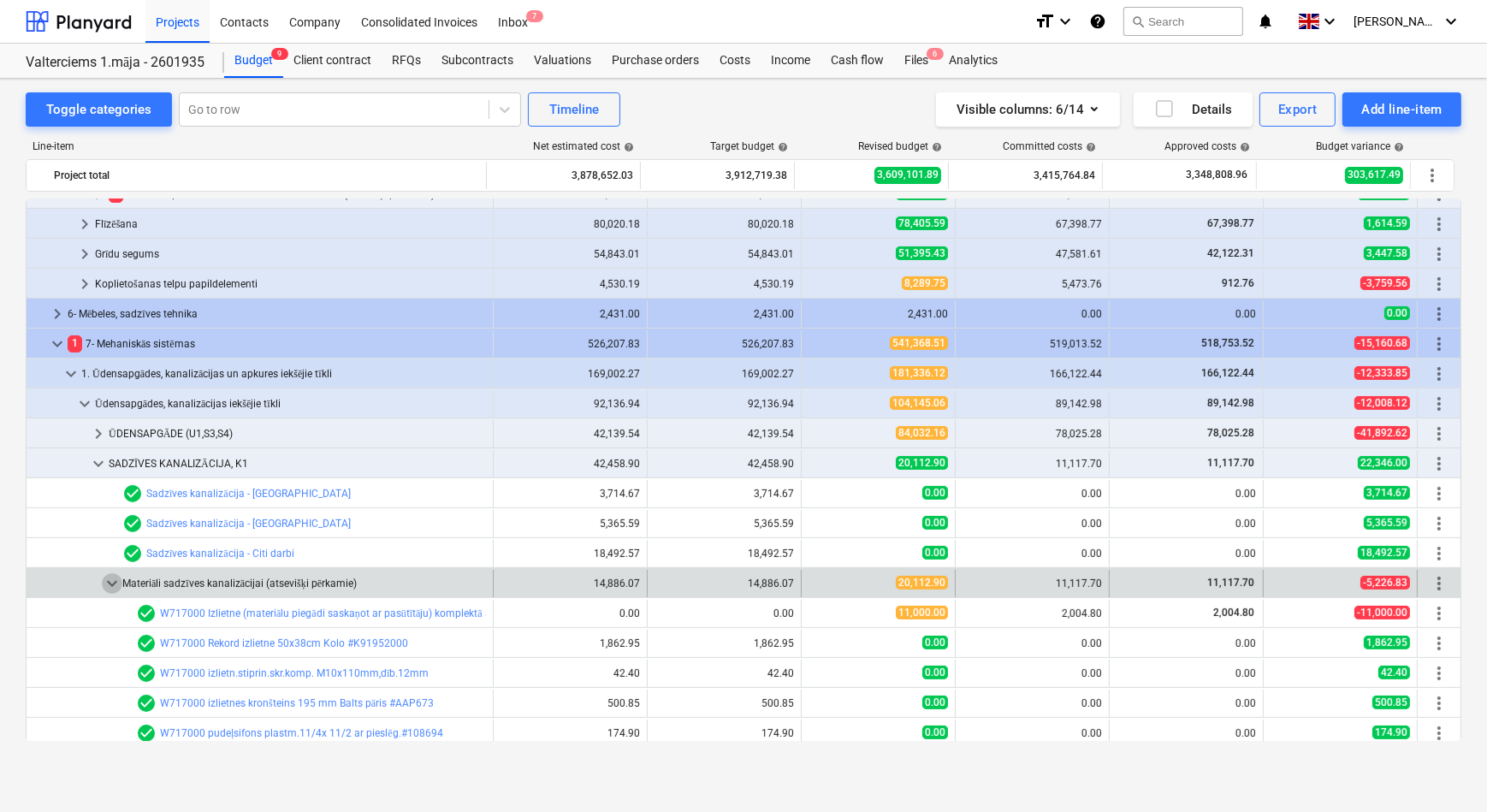
click at [106, 584] on span "keyboard_arrow_down" at bounding box center [112, 584] width 21 height 21
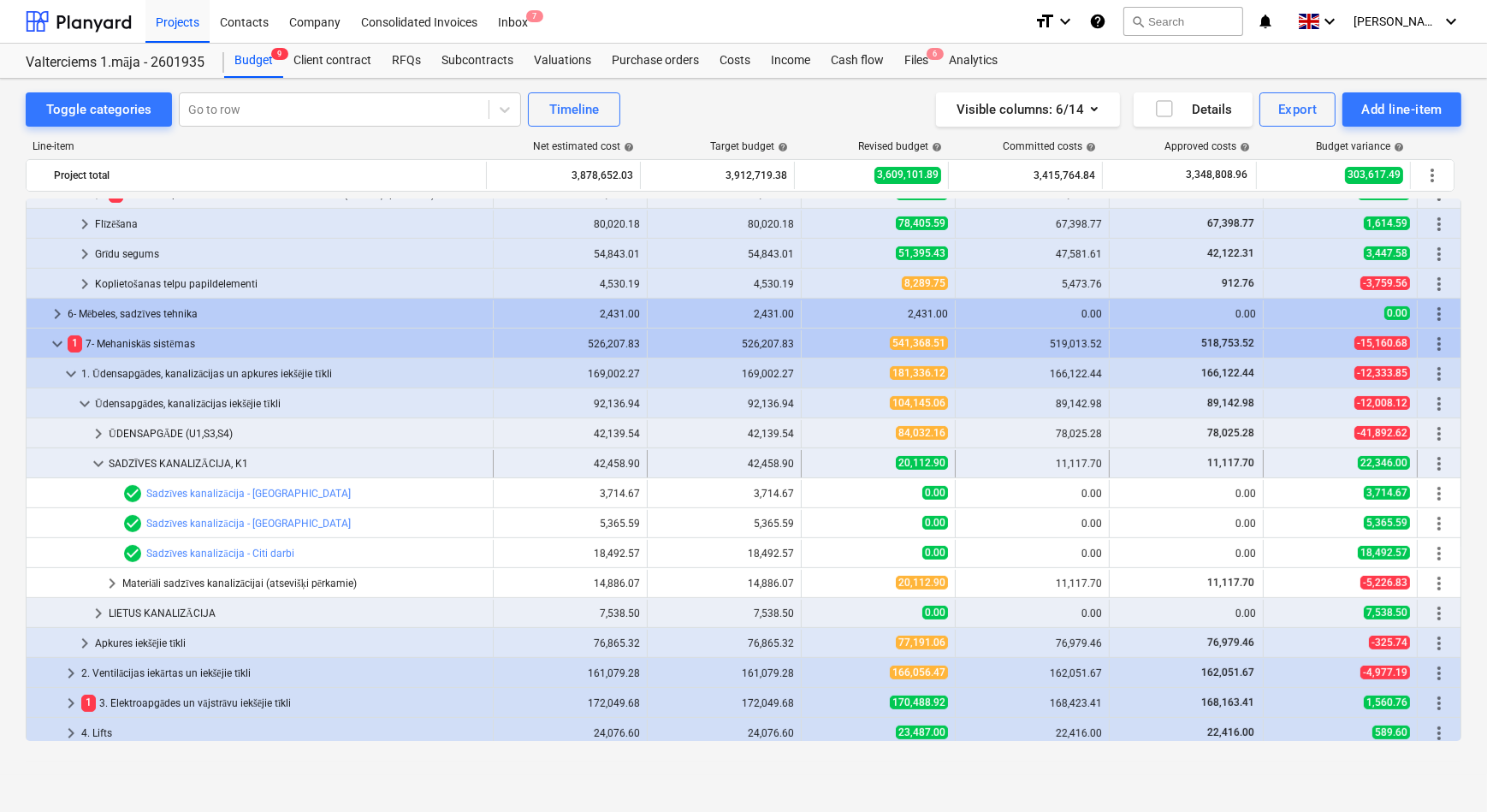
click at [94, 463] on span "keyboard_arrow_down" at bounding box center [99, 464] width 21 height 21
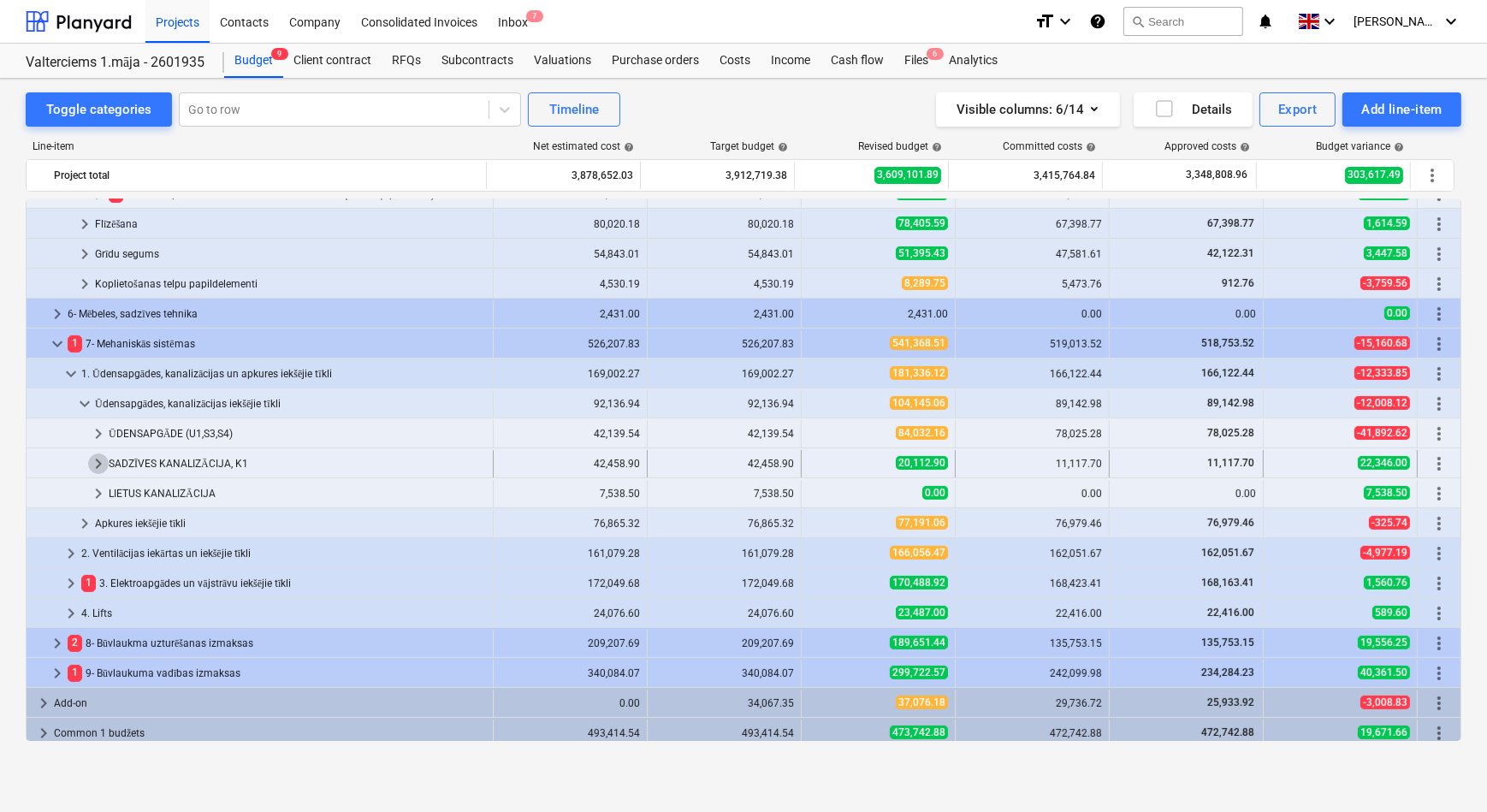
click at [98, 462] on span "keyboard_arrow_right" at bounding box center [99, 464] width 21 height 21
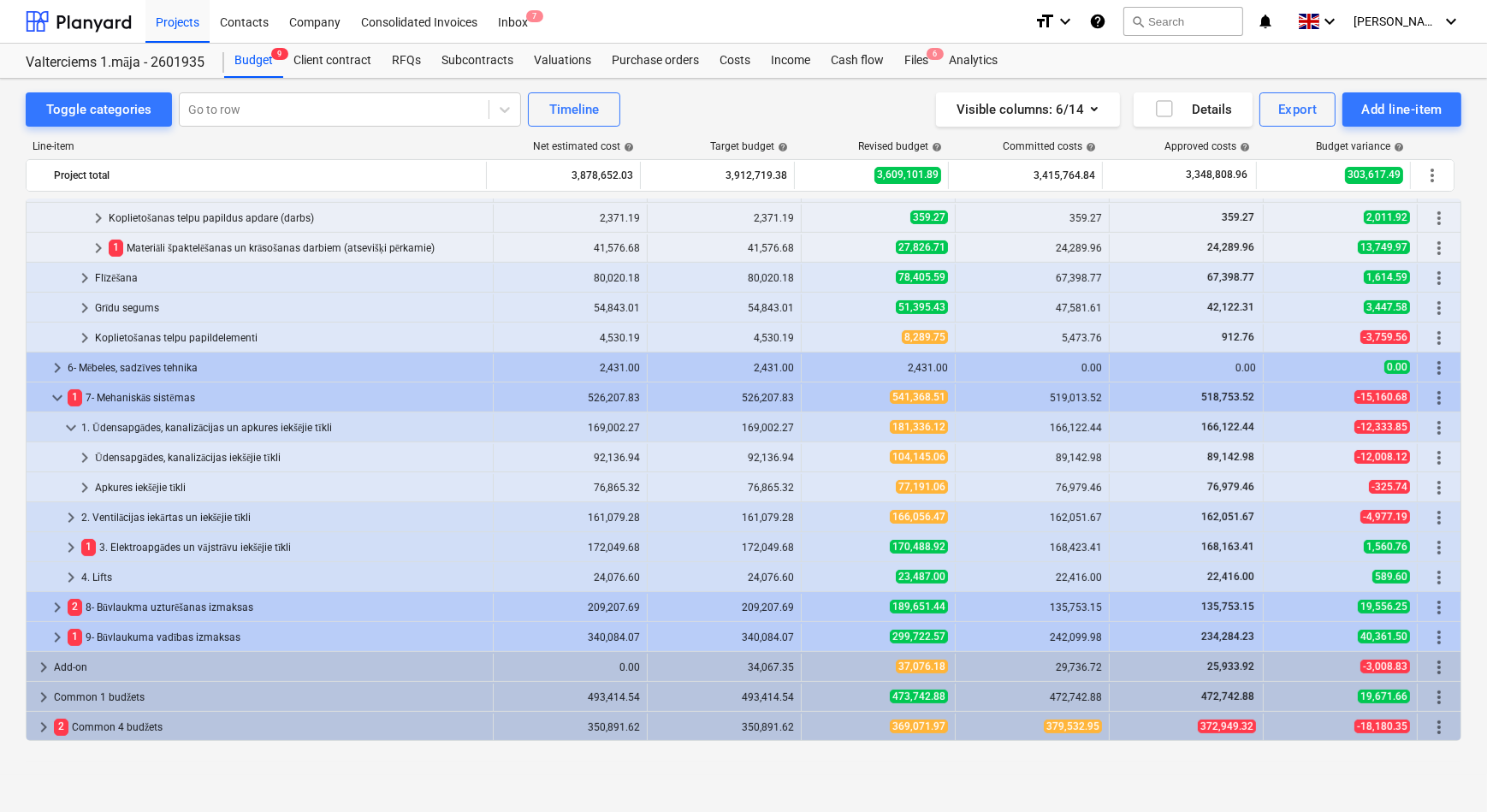
scroll to position [686, 0]
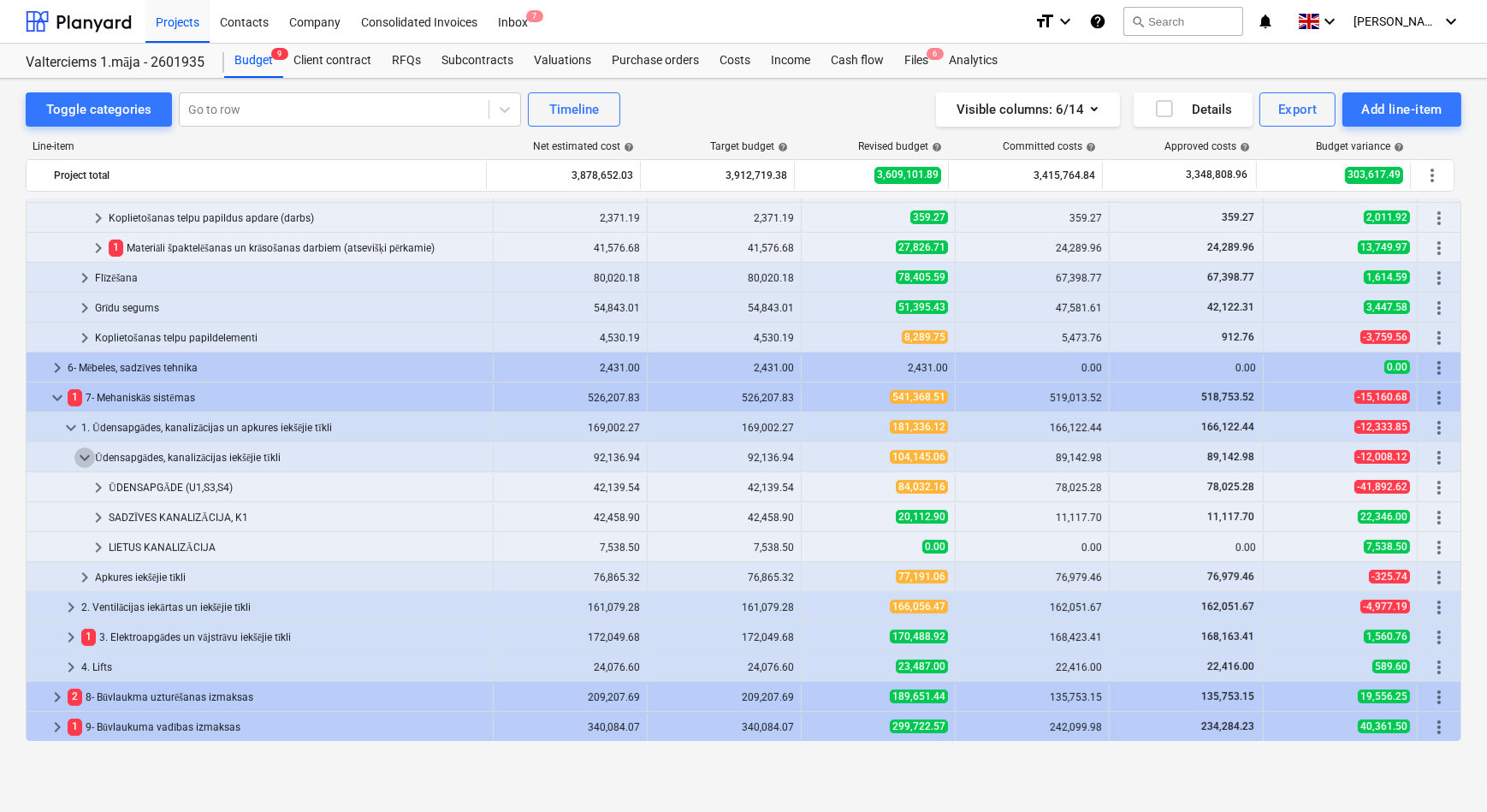
click at [86, 456] on span "keyboard_arrow_down" at bounding box center [85, 458] width 21 height 21
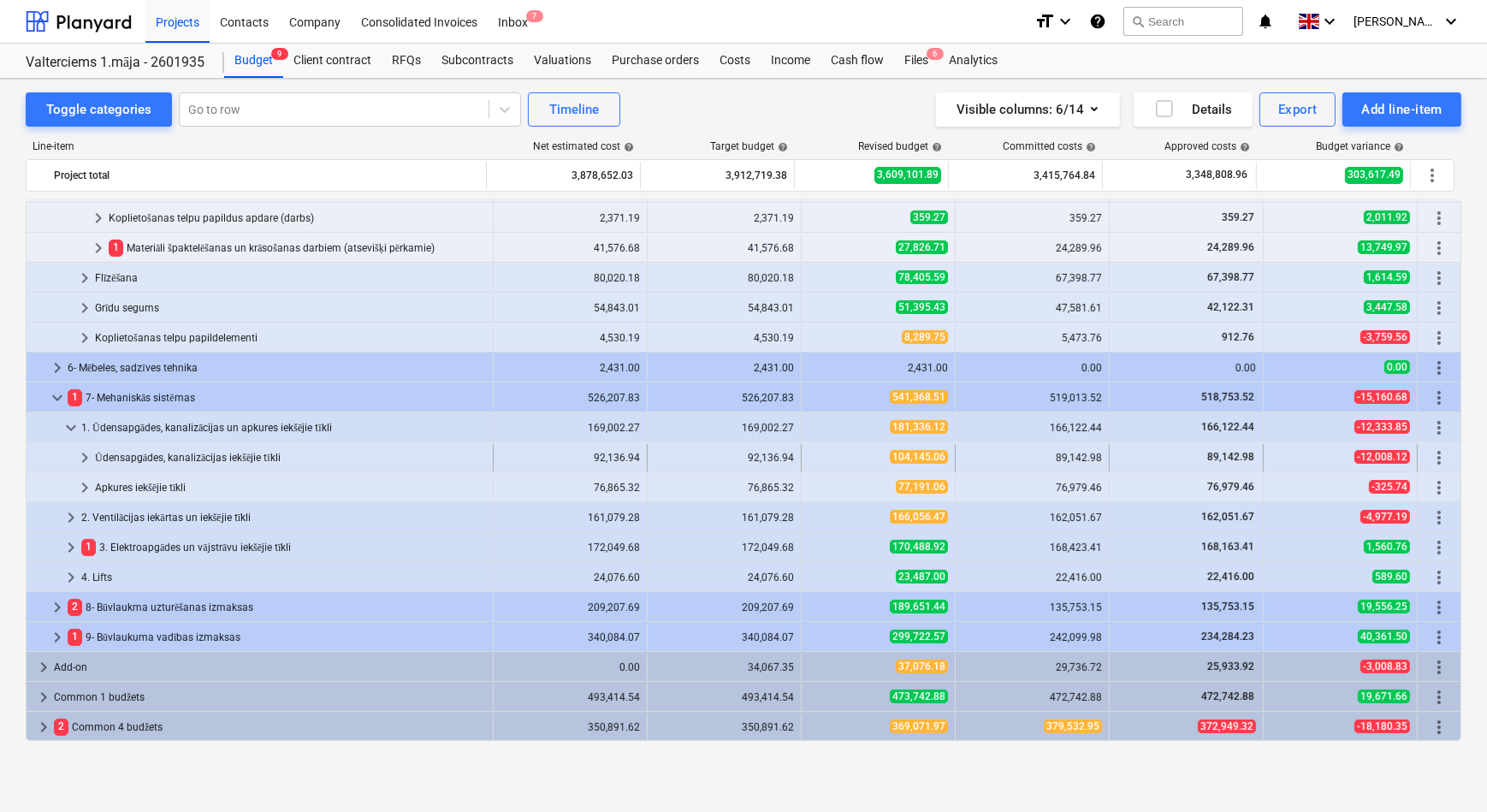
click at [87, 454] on span "keyboard_arrow_right" at bounding box center [85, 458] width 21 height 21
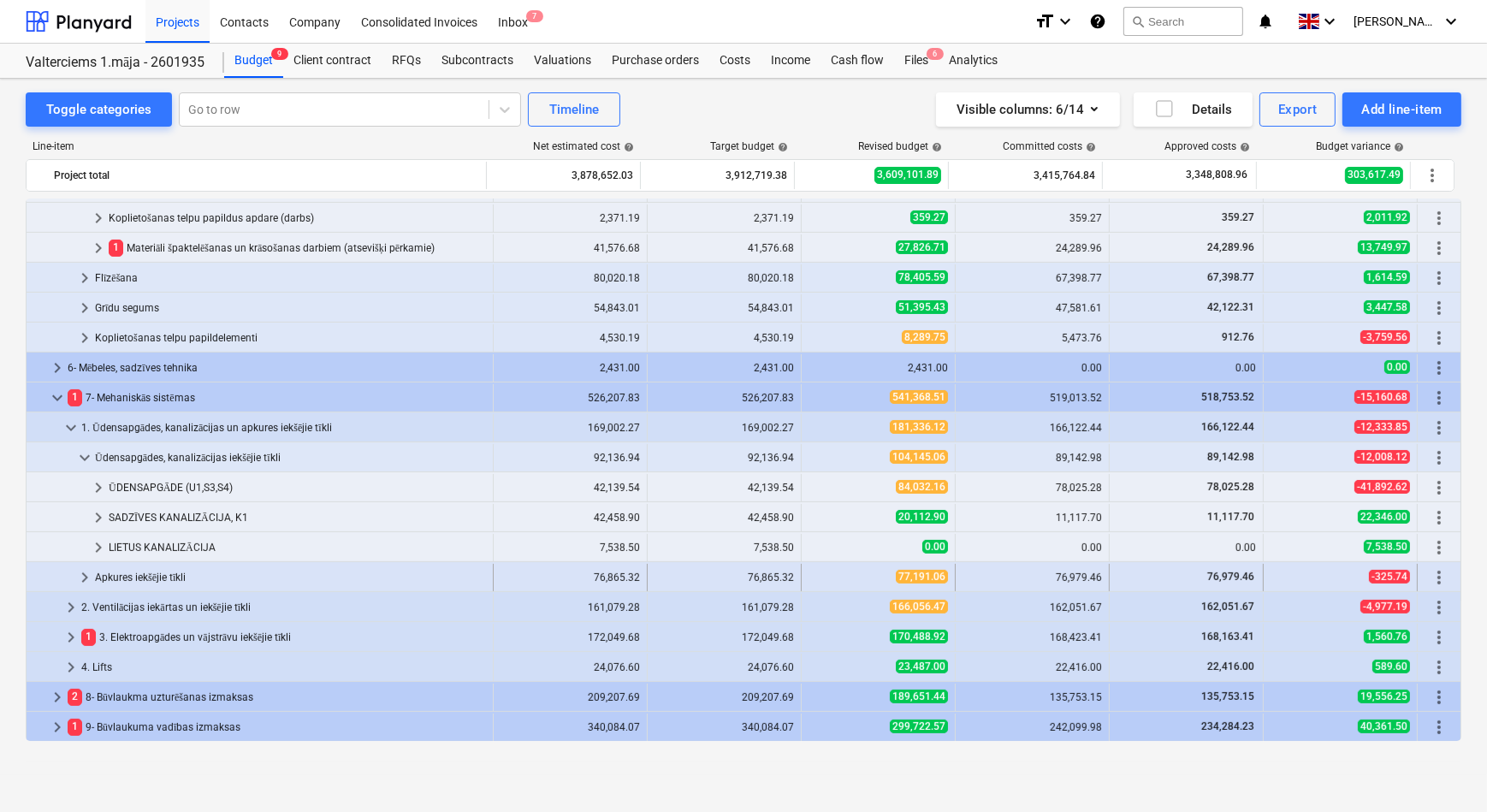
click at [86, 581] on span "keyboard_arrow_right" at bounding box center [85, 577] width 21 height 21
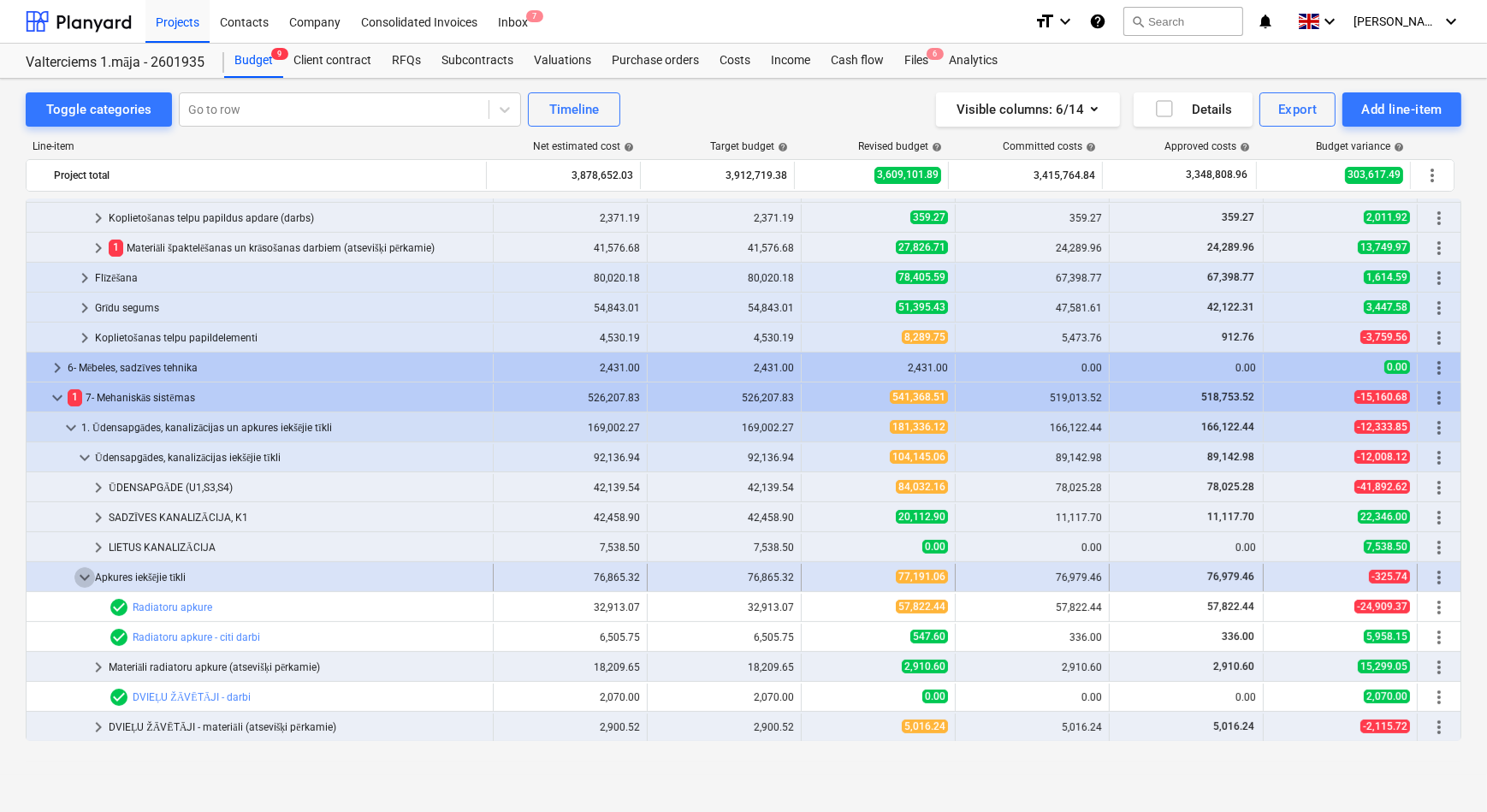
click at [84, 577] on span "keyboard_arrow_down" at bounding box center [85, 577] width 21 height 21
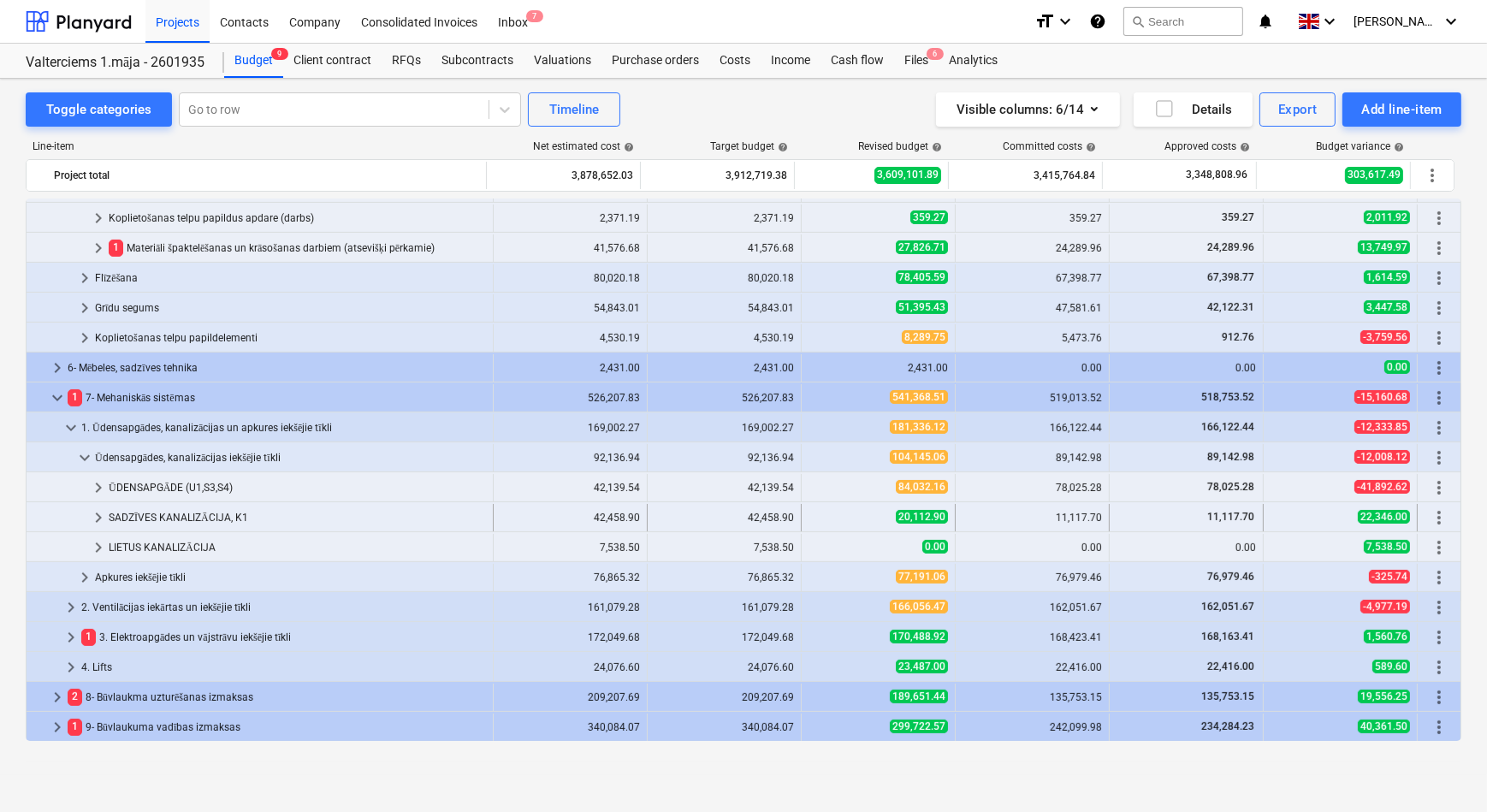
click at [100, 513] on span "keyboard_arrow_right" at bounding box center [99, 518] width 21 height 21
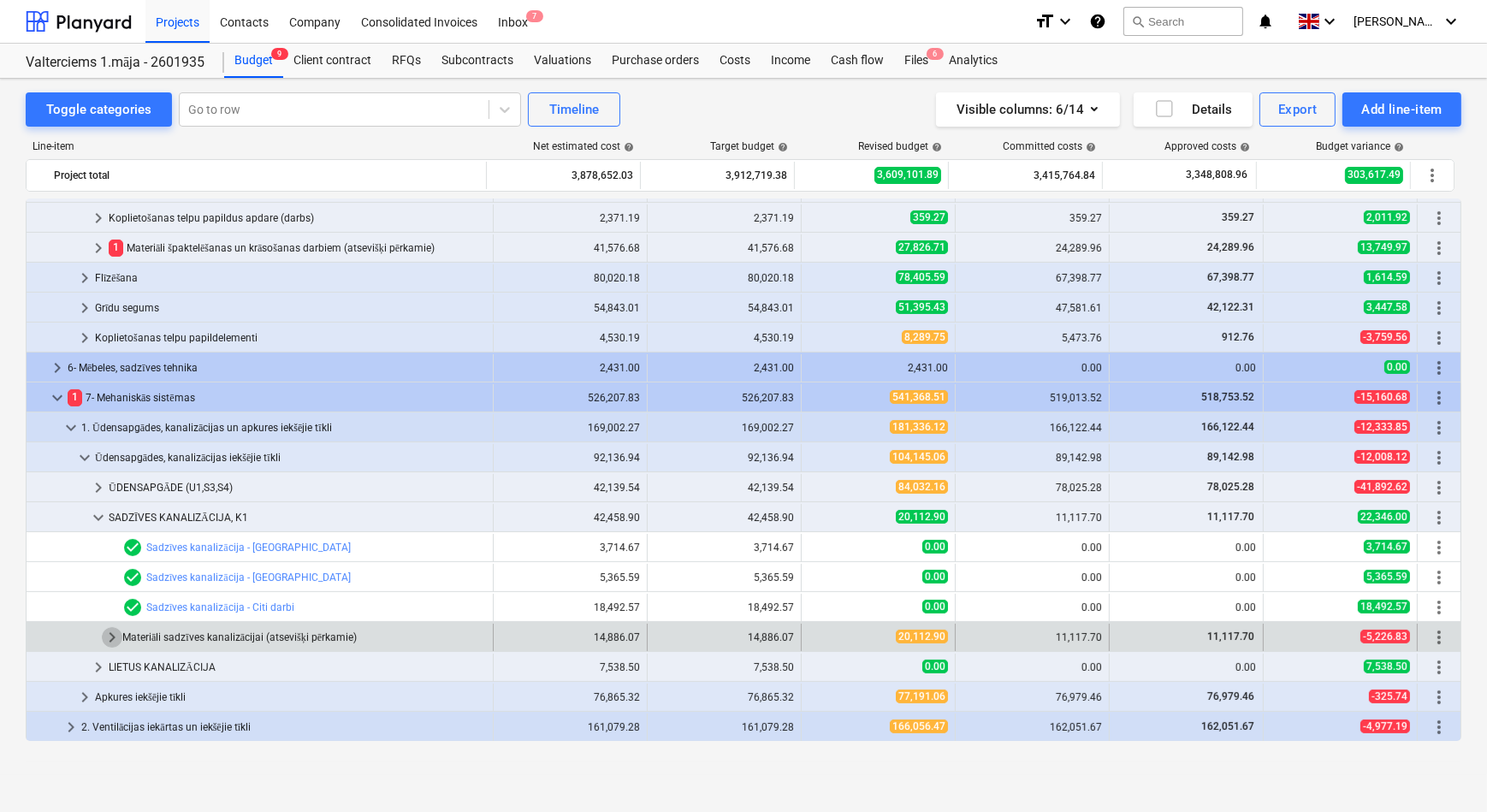
click at [111, 636] on span "keyboard_arrow_right" at bounding box center [112, 637] width 21 height 21
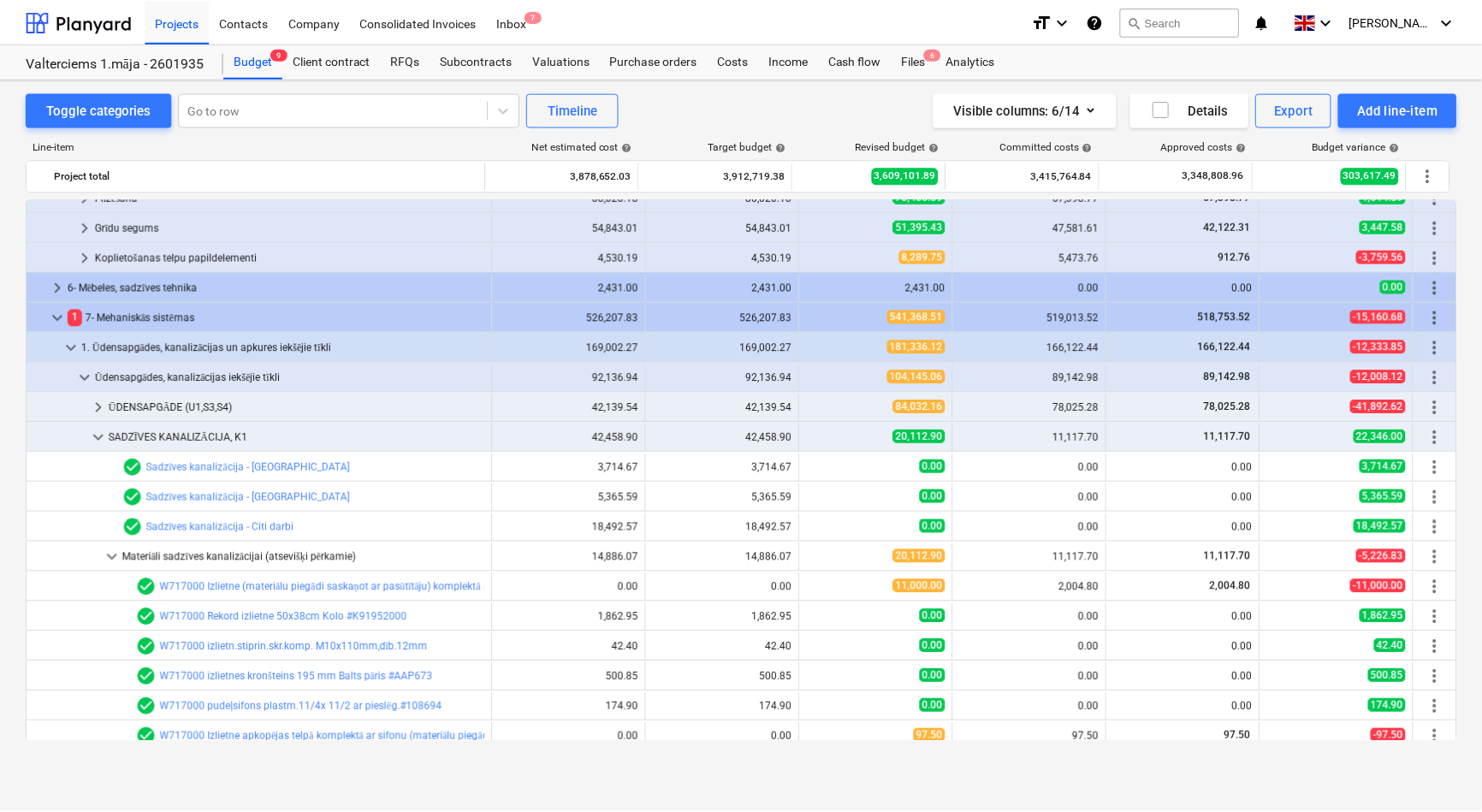
scroll to position [764, 0]
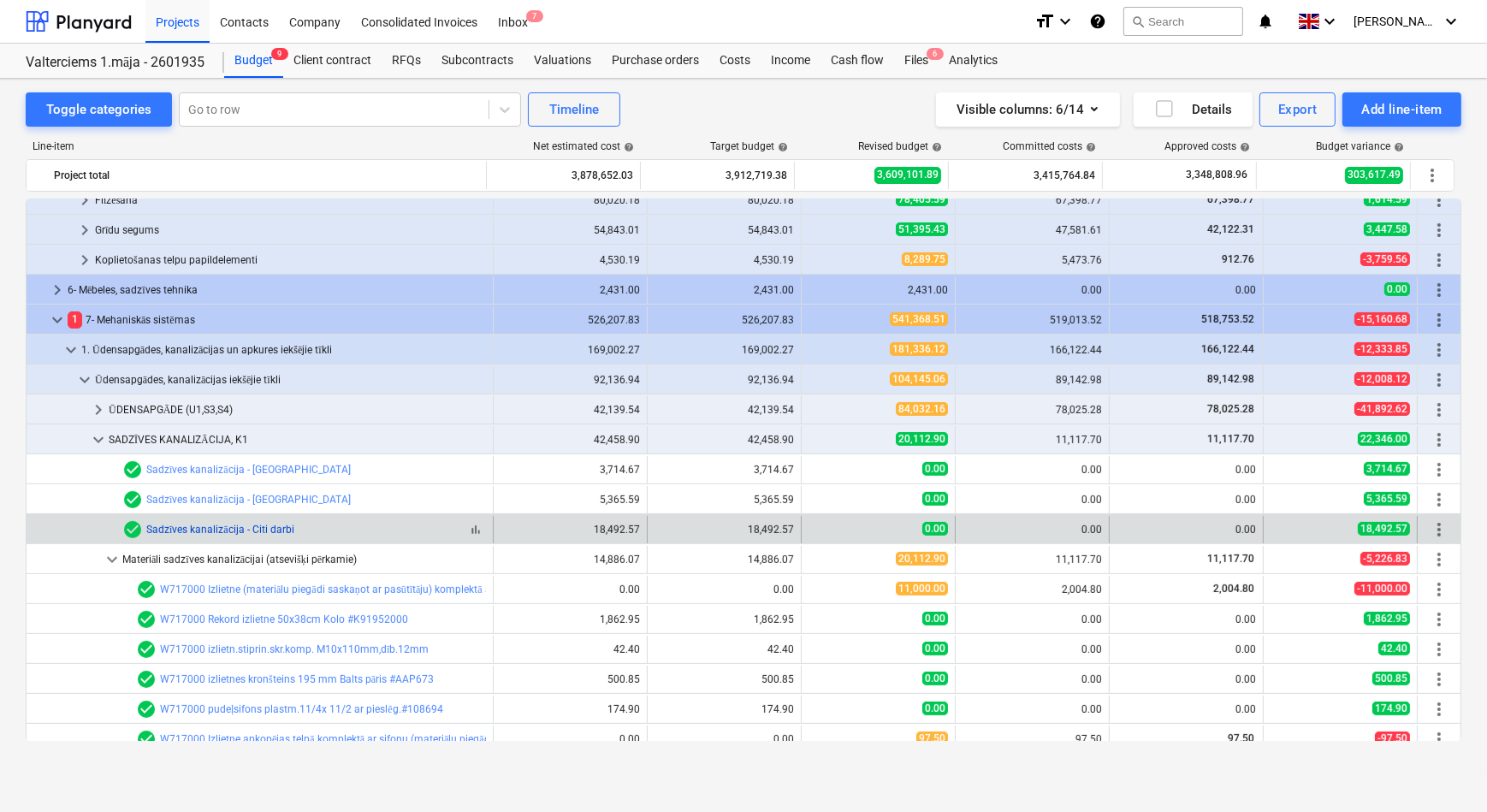
click at [243, 524] on link "Sadzīves kanalizācija - Citi darbi" at bounding box center [221, 530] width 148 height 12
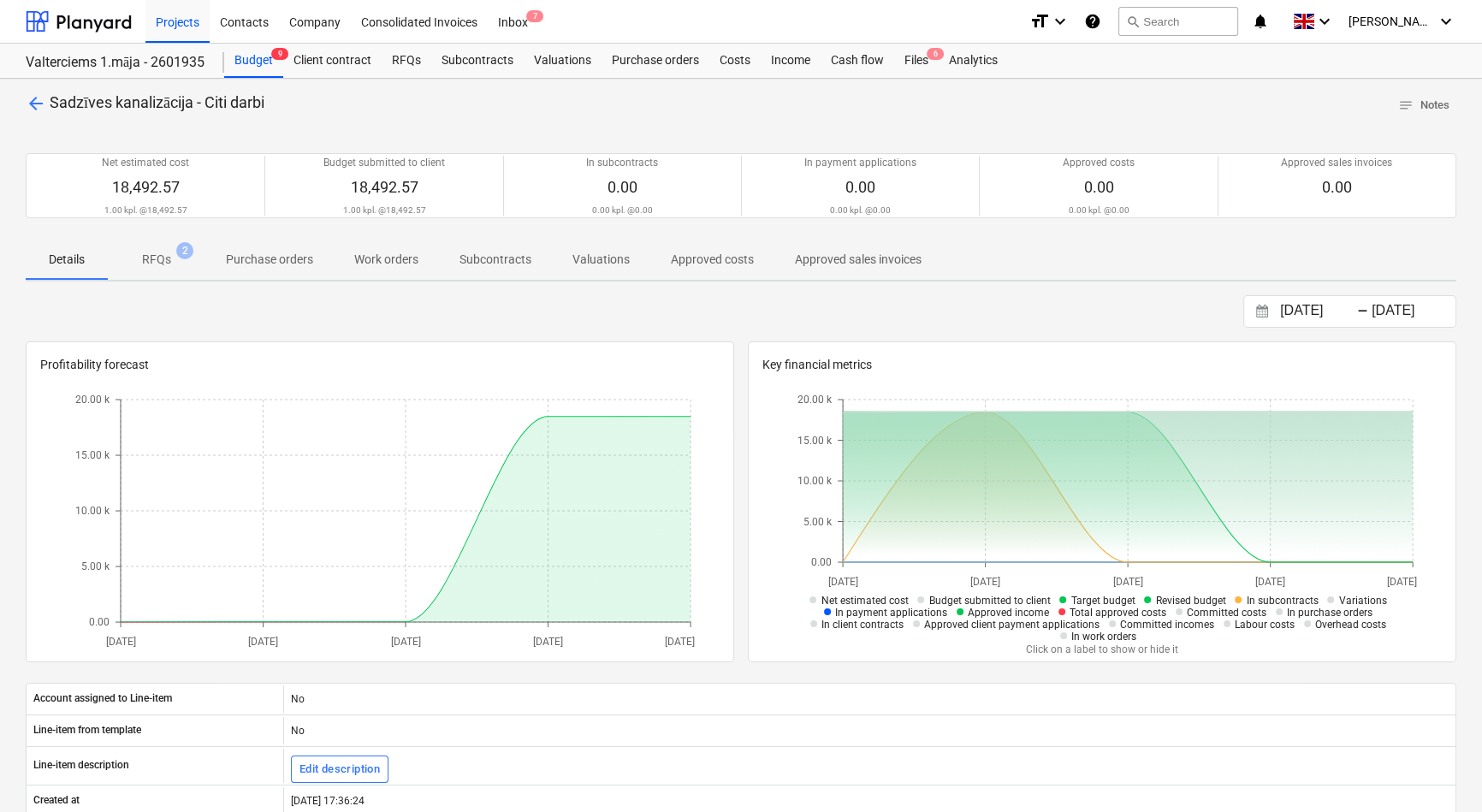
click at [158, 259] on p "RFQs" at bounding box center [156, 260] width 29 height 18
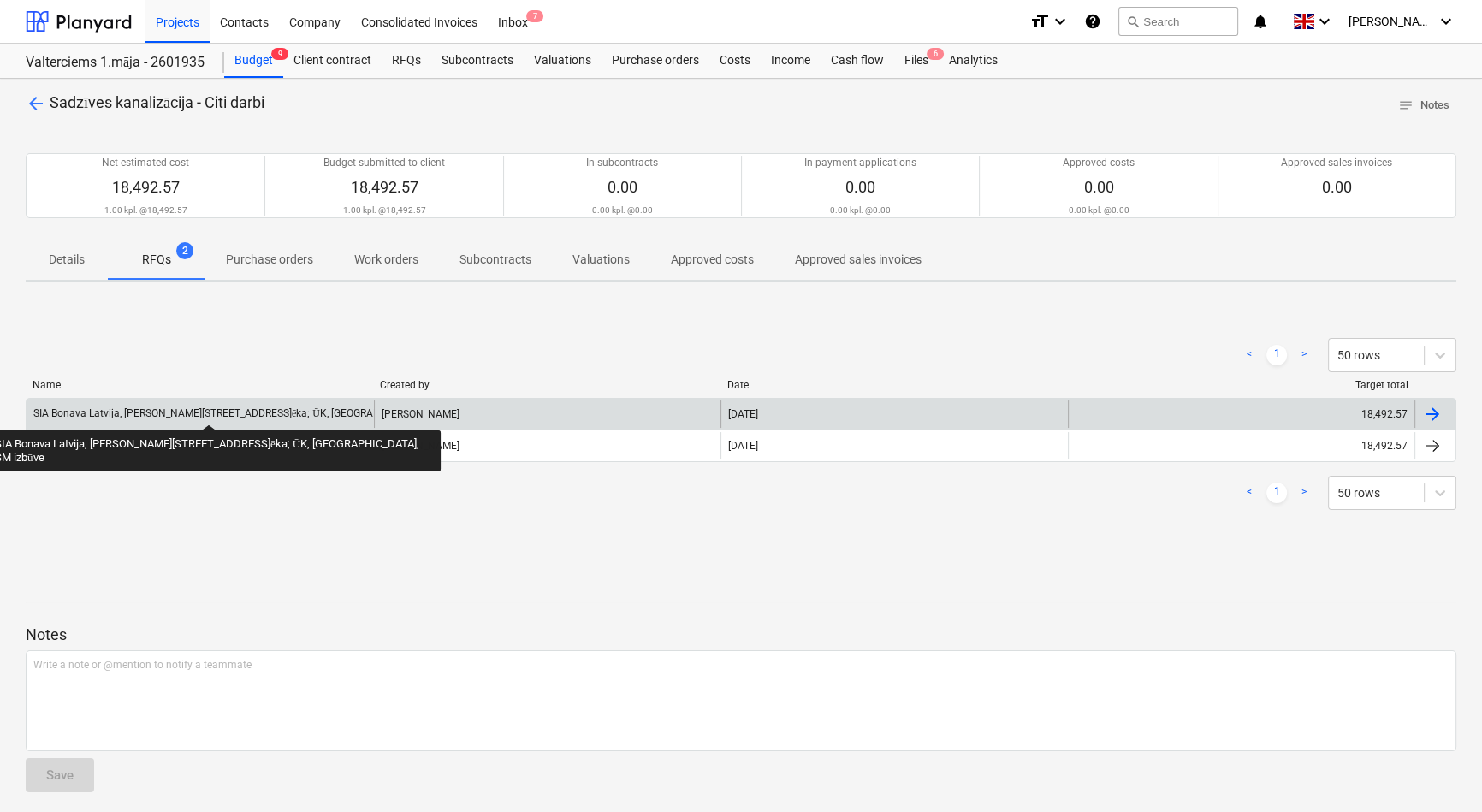
click at [172, 409] on div "SIA Bonava Latvija, [PERSON_NAME][STREET_ADDRESS]ēka; ŪK, [GEOGRAPHIC_DATA], SM…" at bounding box center [257, 413] width 447 height 12
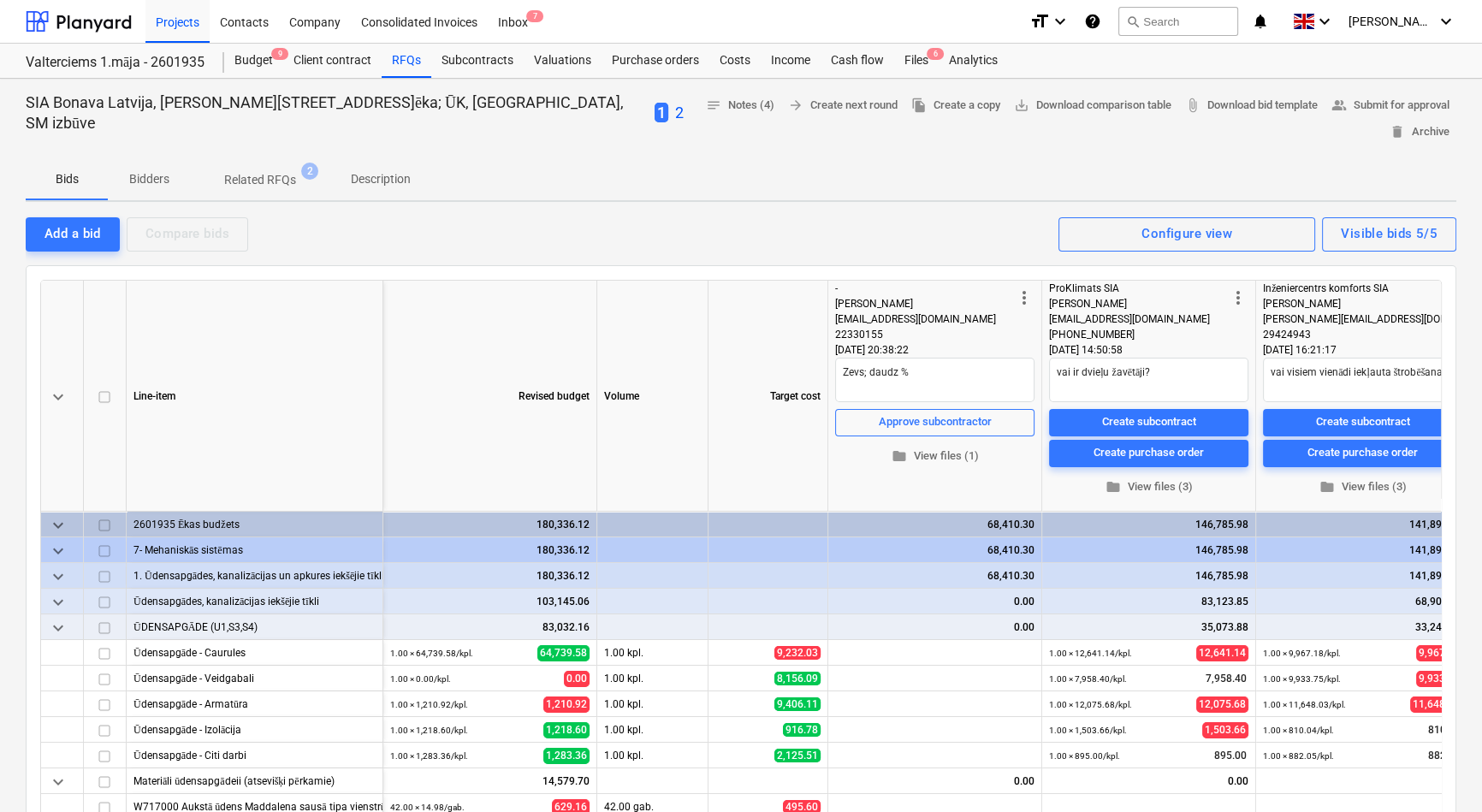
click at [369, 170] on p "Description" at bounding box center [380, 179] width 60 height 18
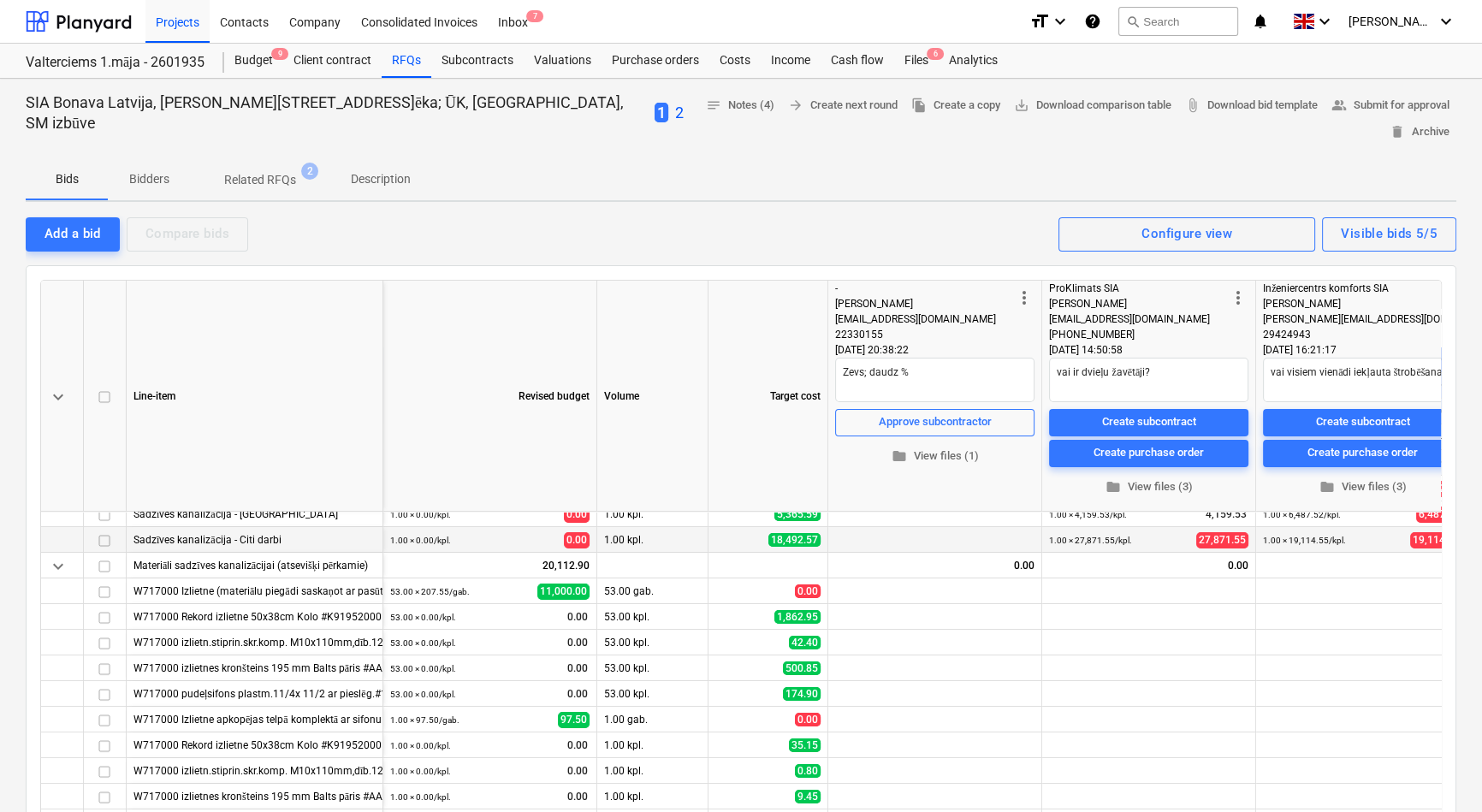
scroll to position [77, 0]
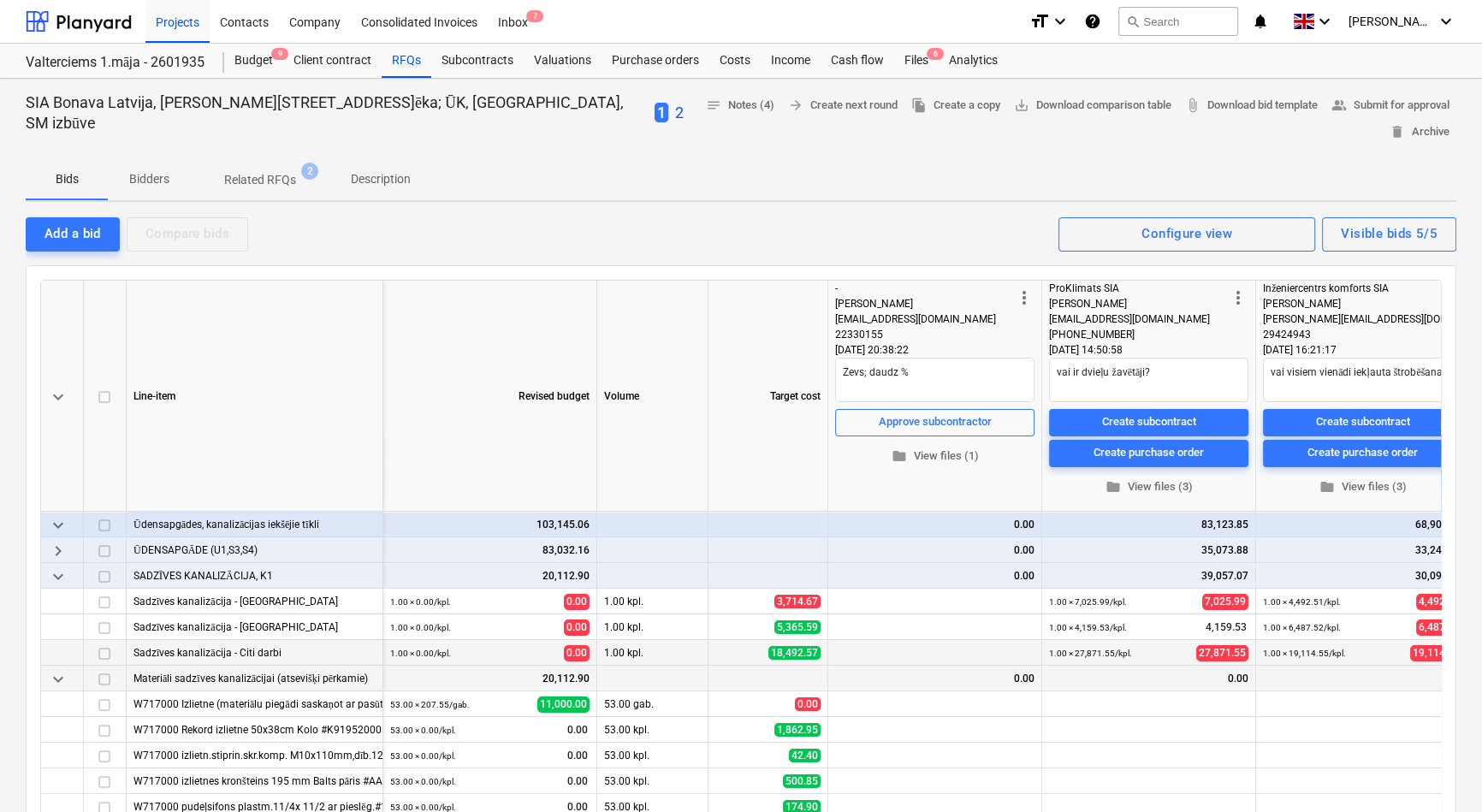
click at [60, 668] on span "keyboard_arrow_down" at bounding box center [58, 679] width 21 height 21
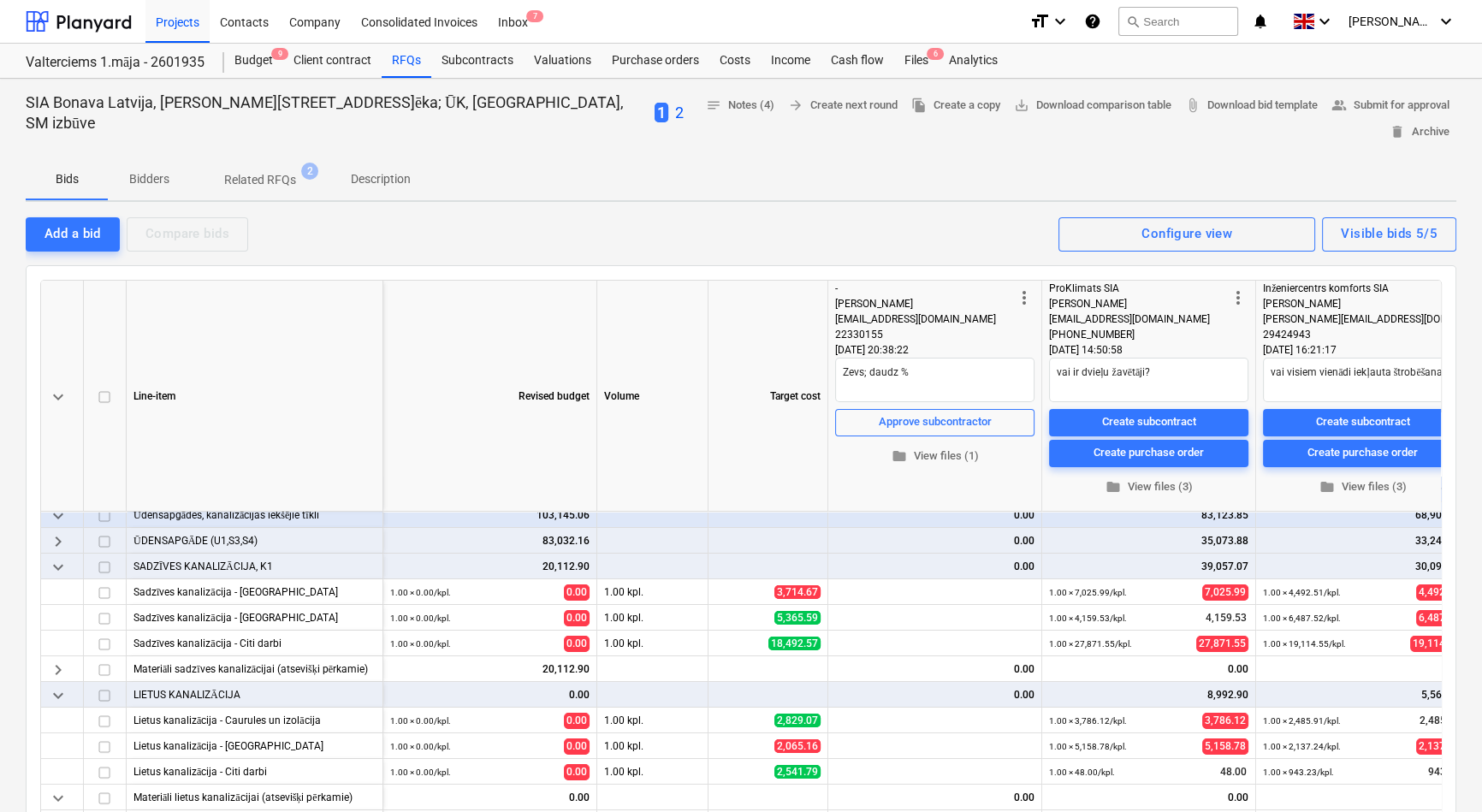
scroll to position [0, 0]
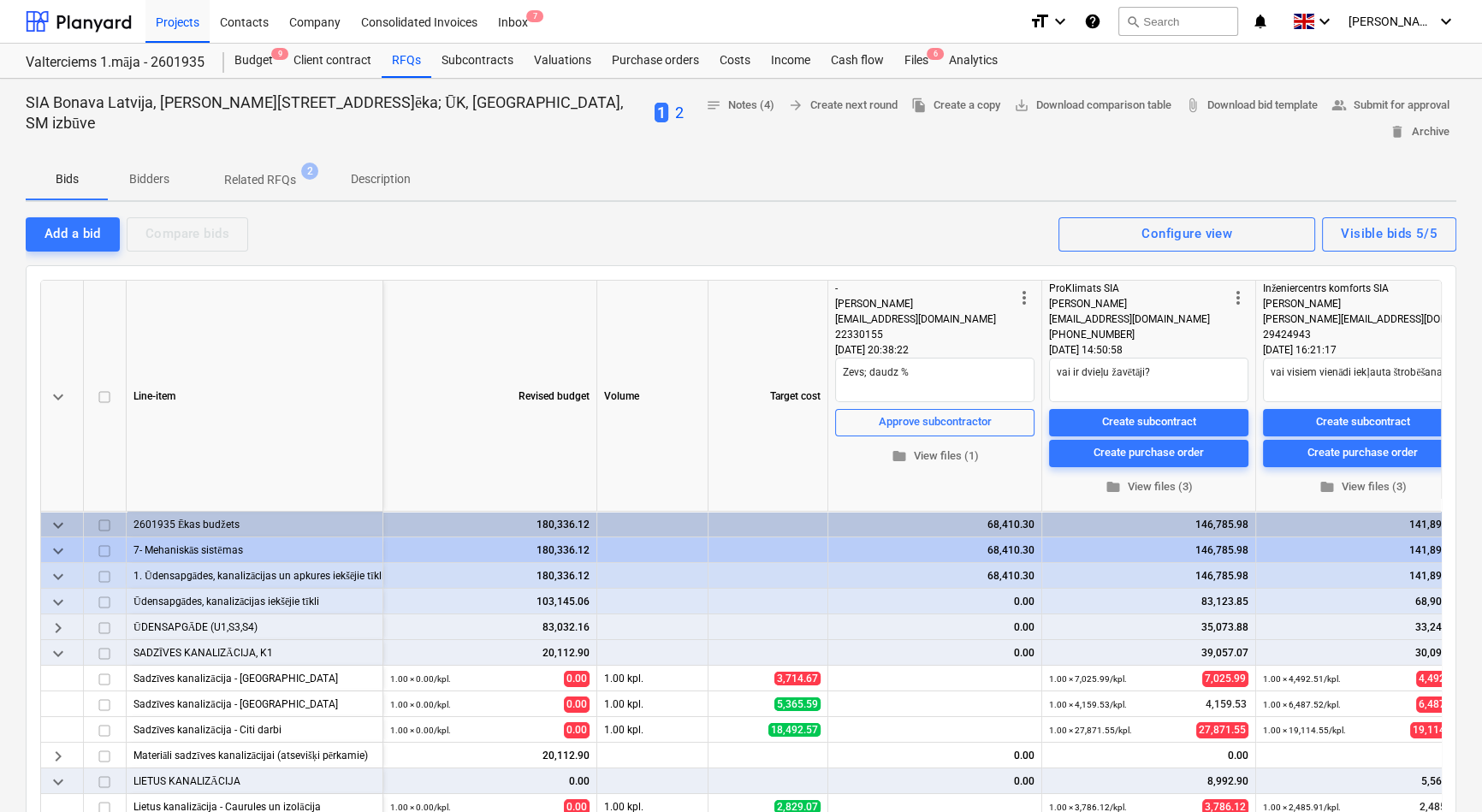
type textarea "x"
